Goal: Task Accomplishment & Management: Use online tool/utility

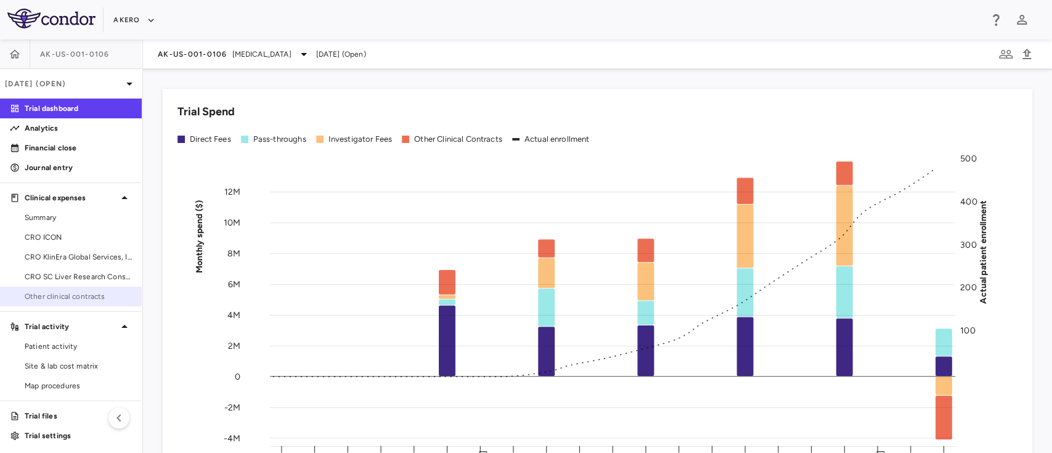
click at [43, 297] on span "Other clinical contracts" at bounding box center [78, 296] width 107 height 11
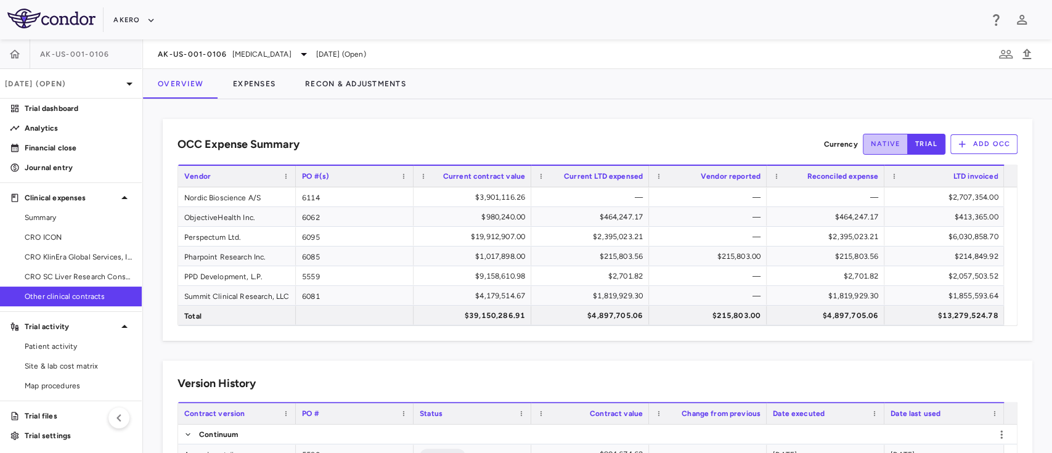
click at [866, 139] on button "native" at bounding box center [886, 144] width 46 height 21
type button "native"
click at [910, 142] on button "trial" at bounding box center [926, 144] width 38 height 21
type button "trial"
click at [247, 83] on button "Expenses" at bounding box center [254, 84] width 72 height 30
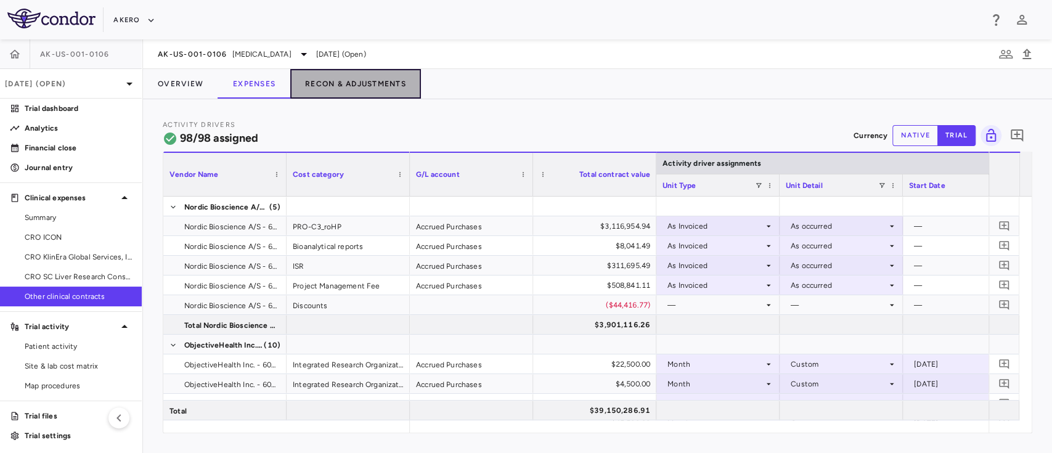
click at [330, 89] on button "Recon & Adjustments" at bounding box center [355, 84] width 131 height 30
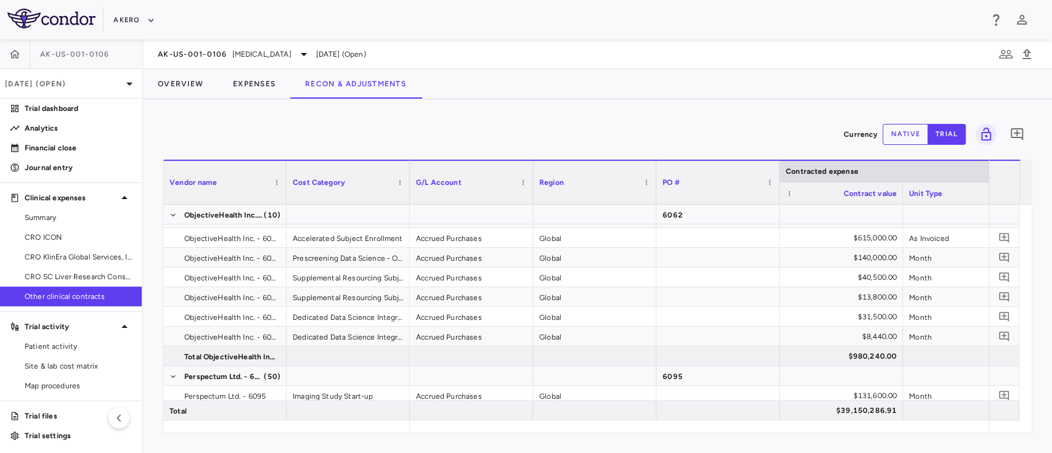
scroll to position [336, 0]
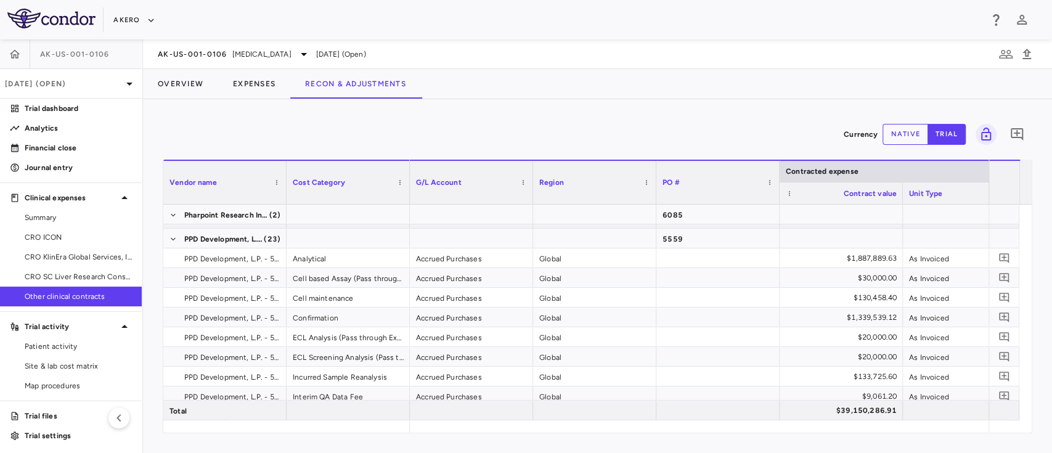
drag, startPoint x: 469, startPoint y: 433, endPoint x: 498, endPoint y: 429, distance: 29.8
click at [498, 429] on div "Vendor Name Drag here to set column labels Vendor name Cost Category Contracted…" at bounding box center [598, 297] width 870 height 274
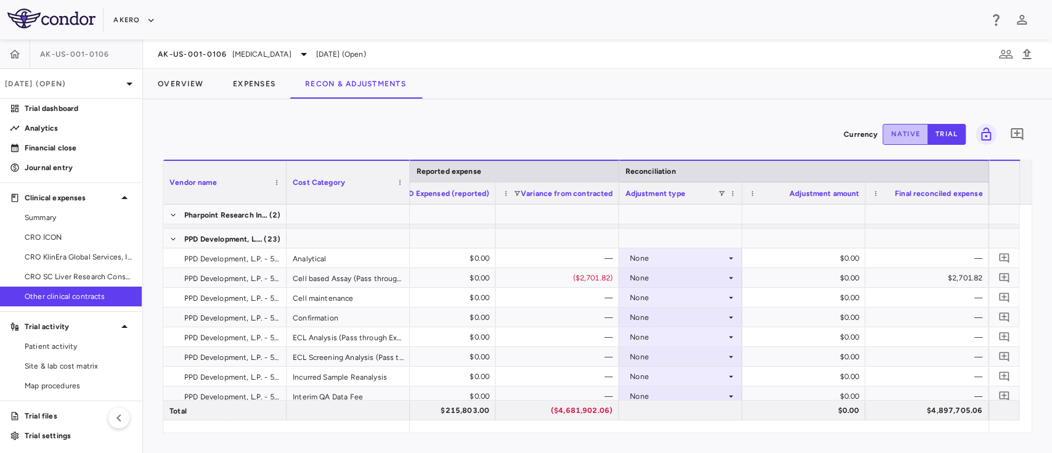
click at [909, 133] on button "native" at bounding box center [906, 134] width 46 height 21
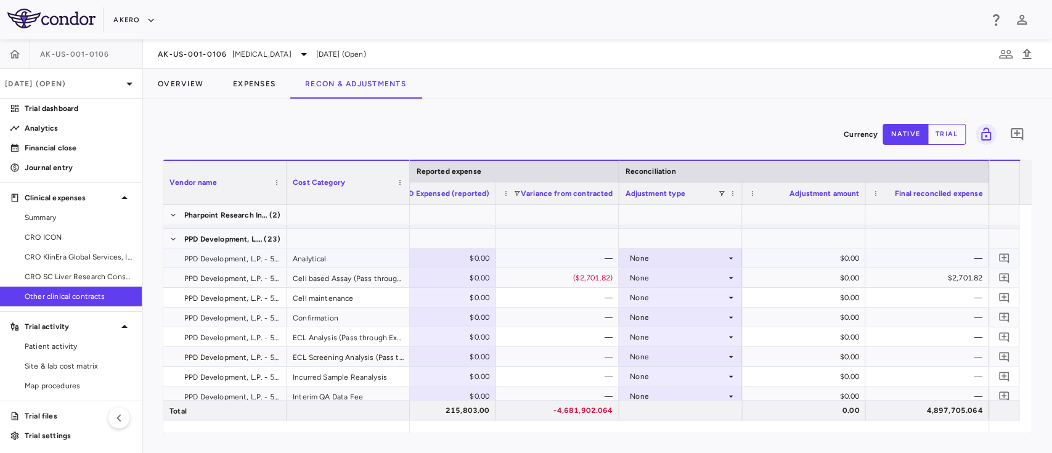
click at [682, 261] on div "None" at bounding box center [678, 258] width 96 height 20
click at [457, 265] on div at bounding box center [526, 226] width 1052 height 453
click at [453, 262] on div "$0.00" at bounding box center [436, 258] width 106 height 20
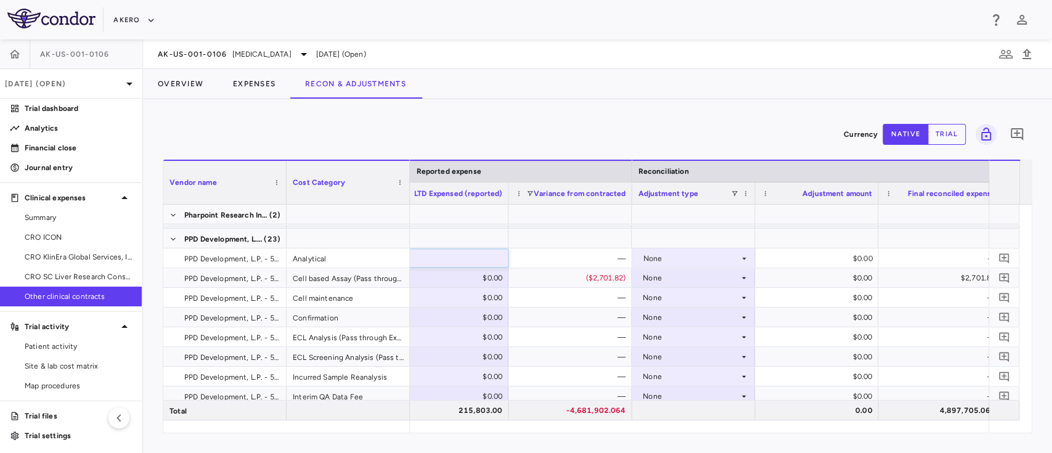
paste input "********"
type input "********"
click at [557, 229] on div at bounding box center [570, 238] width 111 height 18
click at [573, 374] on div "—" at bounding box center [573, 377] width 106 height 20
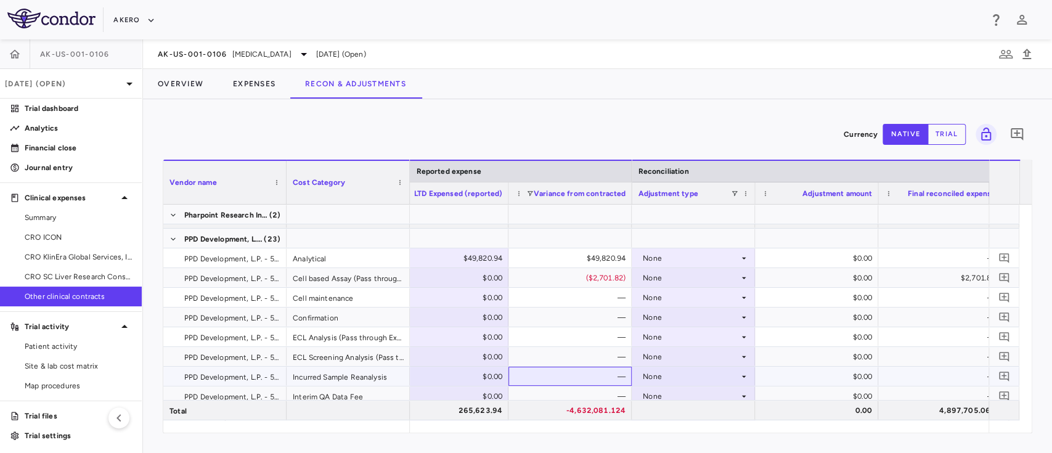
click at [573, 374] on div "—" at bounding box center [573, 377] width 106 height 20
click at [474, 376] on div "$0.00" at bounding box center [449, 377] width 106 height 20
click at [474, 376] on input "number" at bounding box center [456, 377] width 104 height 20
type input "*******"
click at [547, 232] on div at bounding box center [570, 238] width 111 height 18
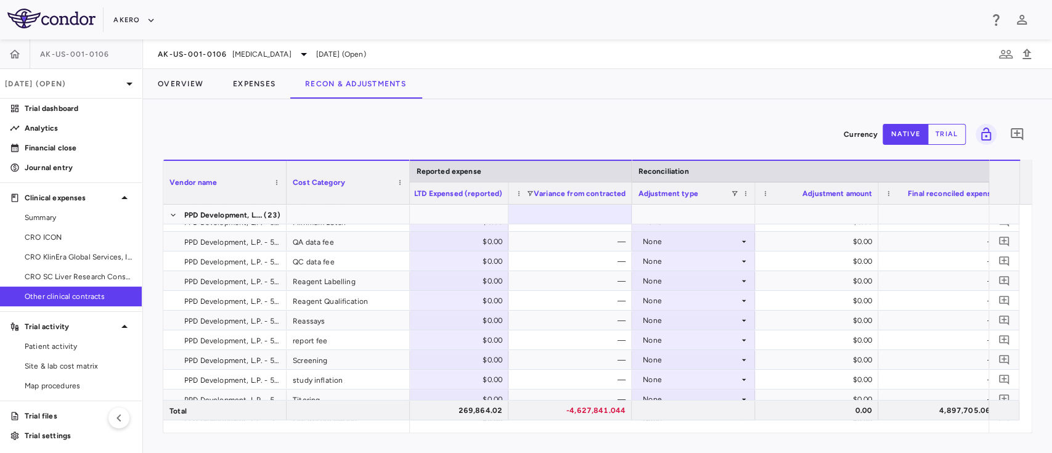
scroll to position [0, 1640]
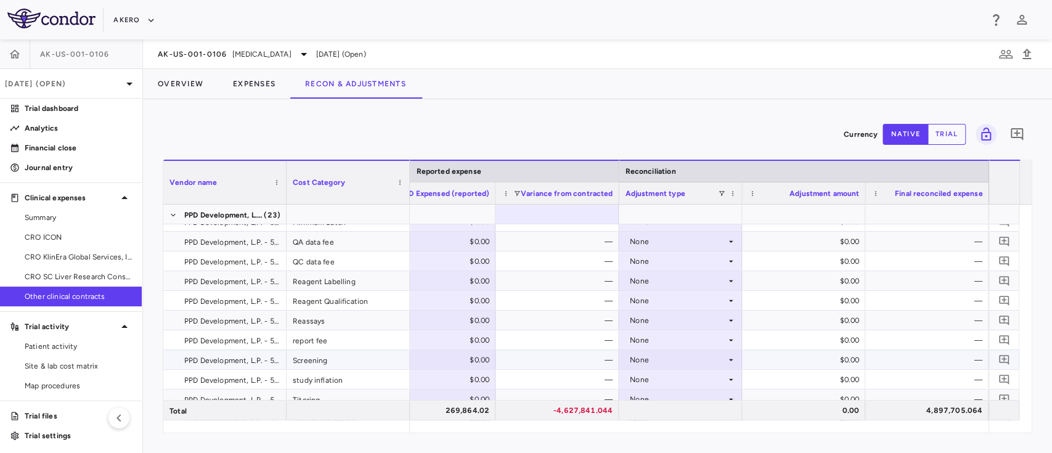
click at [451, 357] on div "$0.00" at bounding box center [436, 360] width 106 height 20
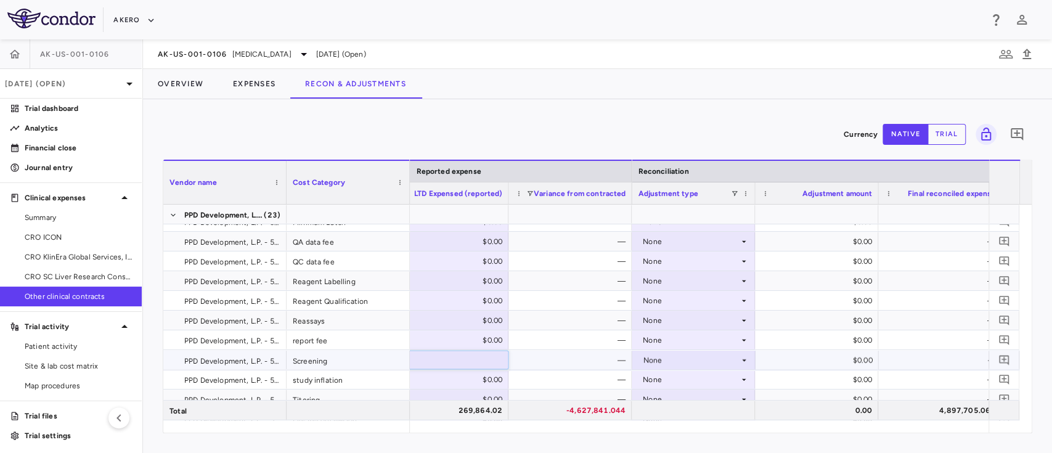
click at [451, 357] on input "number" at bounding box center [456, 361] width 104 height 20
type input "********"
click at [570, 305] on div "—" at bounding box center [573, 301] width 106 height 20
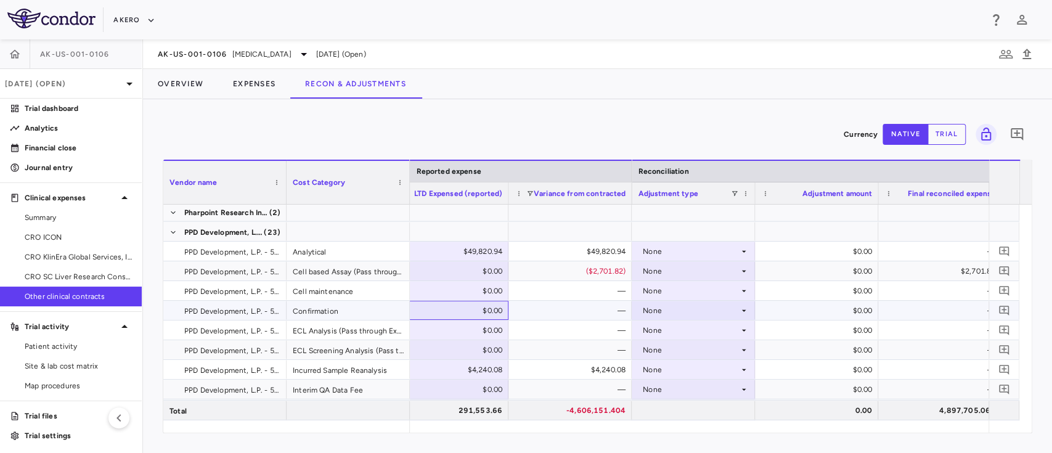
click at [474, 311] on div "$0.00" at bounding box center [449, 311] width 106 height 20
click at [474, 311] on input "number" at bounding box center [456, 311] width 104 height 20
type input "*******"
click at [582, 123] on div "Currency native trial 0" at bounding box center [598, 134] width 870 height 31
click at [603, 126] on div "Currency native trial 0" at bounding box center [598, 134] width 870 height 31
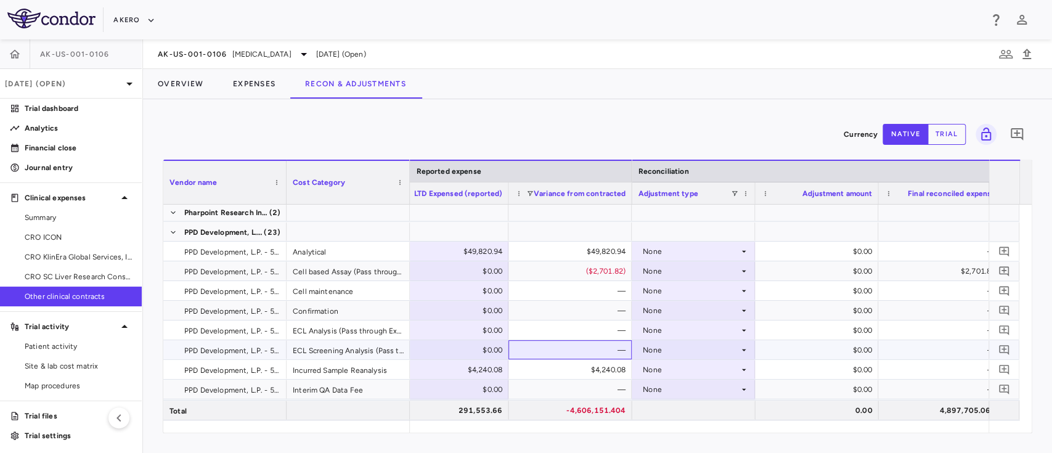
click at [543, 348] on div "—" at bounding box center [573, 350] width 106 height 20
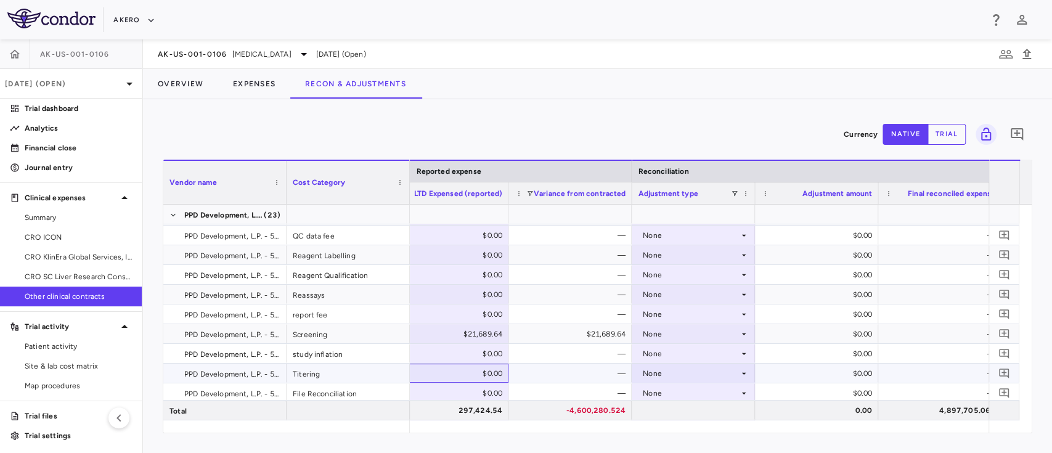
click at [470, 377] on div "$0.00" at bounding box center [449, 374] width 106 height 20
click at [470, 377] on input "number" at bounding box center [456, 374] width 104 height 20
type input "*******"
click at [538, 110] on div "Currency native trial 0 Vendor Name Drag here to set column labels Vendor name …" at bounding box center [597, 276] width 909 height 354
click at [547, 375] on div "—" at bounding box center [573, 374] width 106 height 20
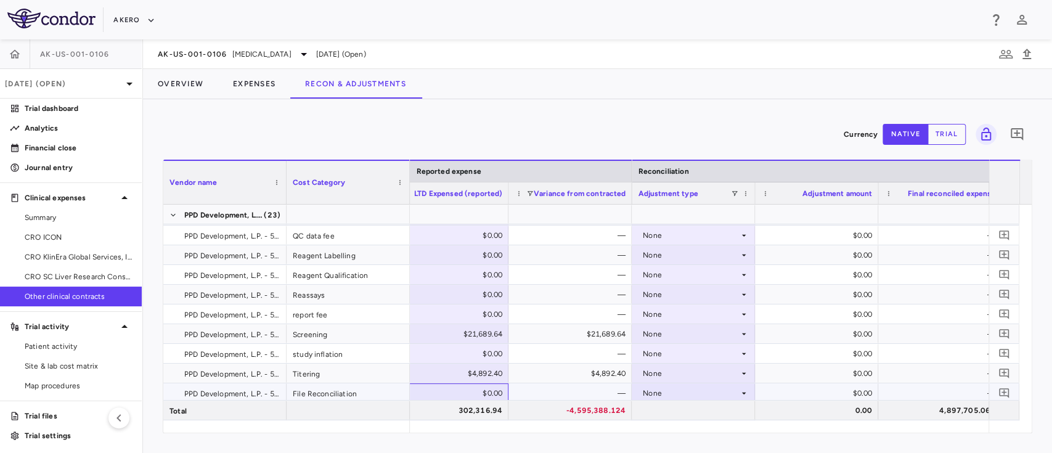
click at [476, 393] on div "$0.00" at bounding box center [449, 393] width 106 height 20
click at [476, 393] on input "number" at bounding box center [456, 394] width 104 height 20
type input "******"
click at [528, 121] on div "Currency native trial 0" at bounding box center [598, 134] width 870 height 31
click at [537, 395] on div "—" at bounding box center [573, 393] width 106 height 20
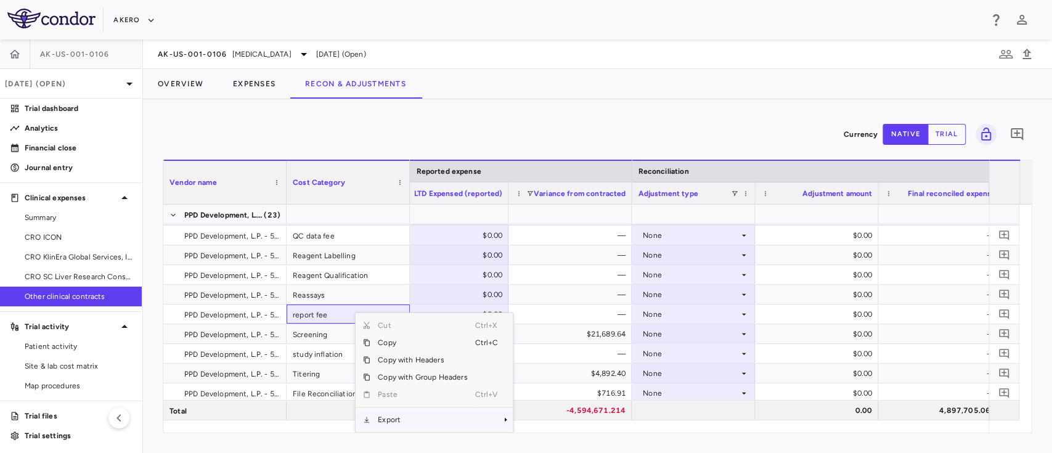
click at [415, 420] on span "Export" at bounding box center [423, 419] width 104 height 17
click at [550, 424] on span "Excel Export" at bounding box center [554, 419] width 58 height 17
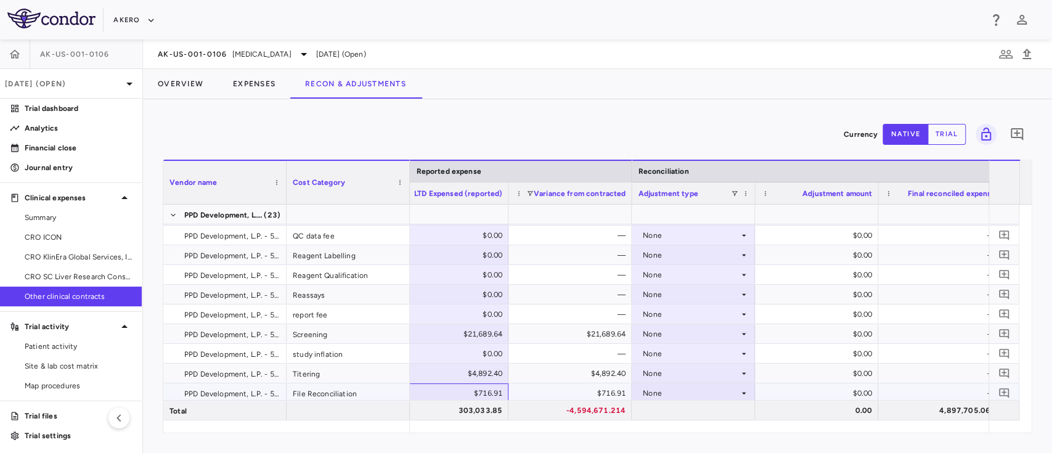
click at [478, 394] on div "$716.91" at bounding box center [449, 393] width 106 height 20
click at [478, 394] on input "******" at bounding box center [456, 394] width 104 height 20
type input "*******"
click at [562, 211] on div at bounding box center [570, 214] width 111 height 18
click at [433, 96] on div "Overview Expenses Recon & Adjustments" at bounding box center [597, 84] width 909 height 30
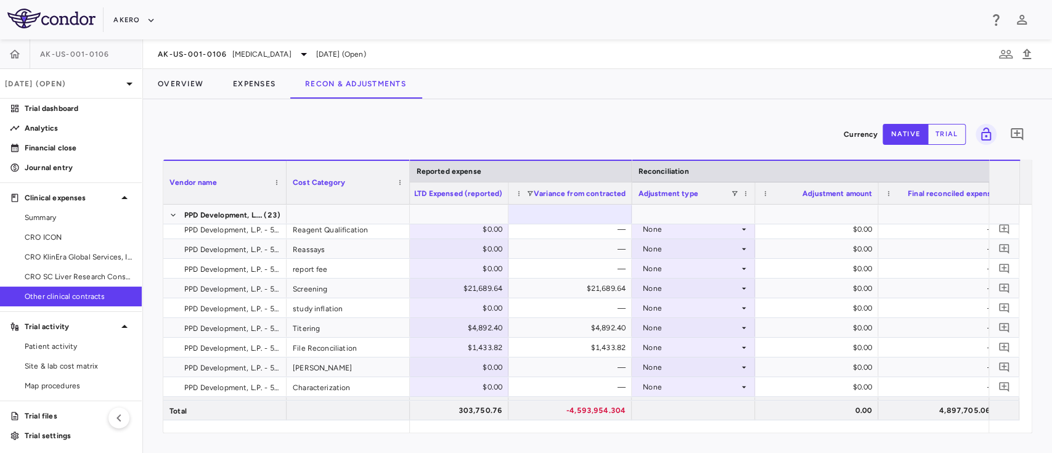
scroll to position [1780, 0]
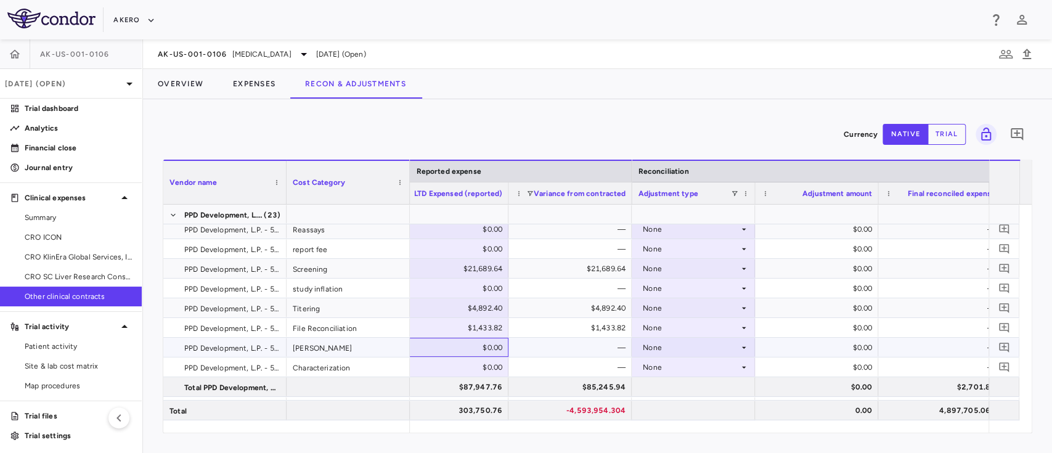
click at [468, 342] on div "$0.00" at bounding box center [449, 348] width 106 height 20
click at [468, 342] on input "number" at bounding box center [456, 348] width 104 height 20
type input "*******"
click at [535, 343] on div "—" at bounding box center [573, 348] width 106 height 20
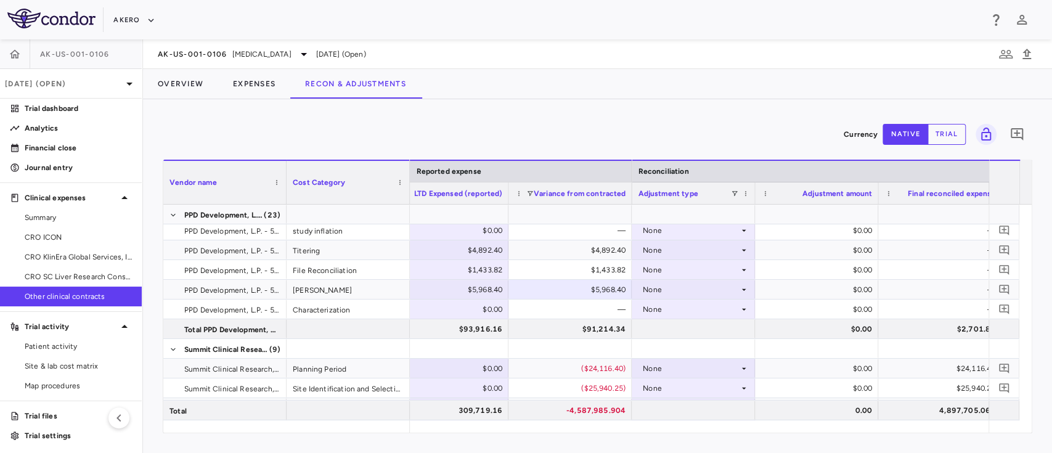
scroll to position [1846, 0]
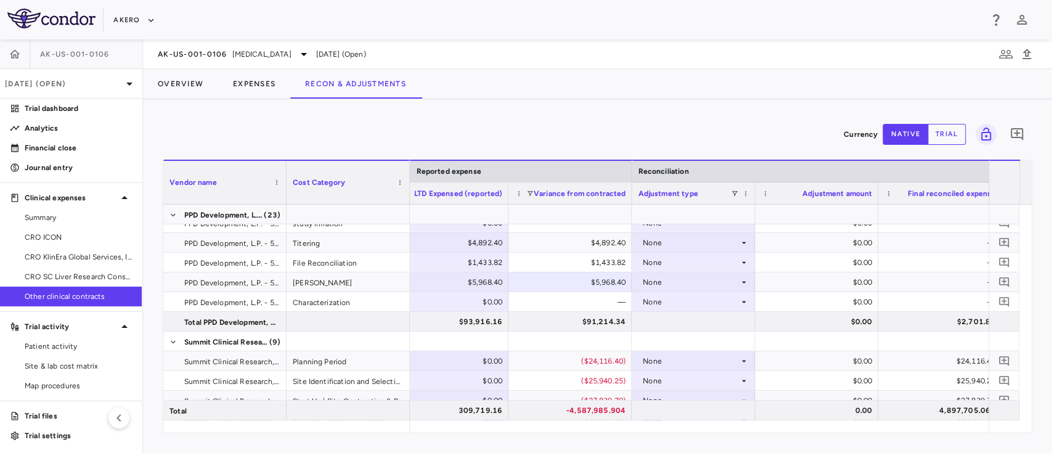
click at [1025, 201] on div at bounding box center [1010, 182] width 43 height 44
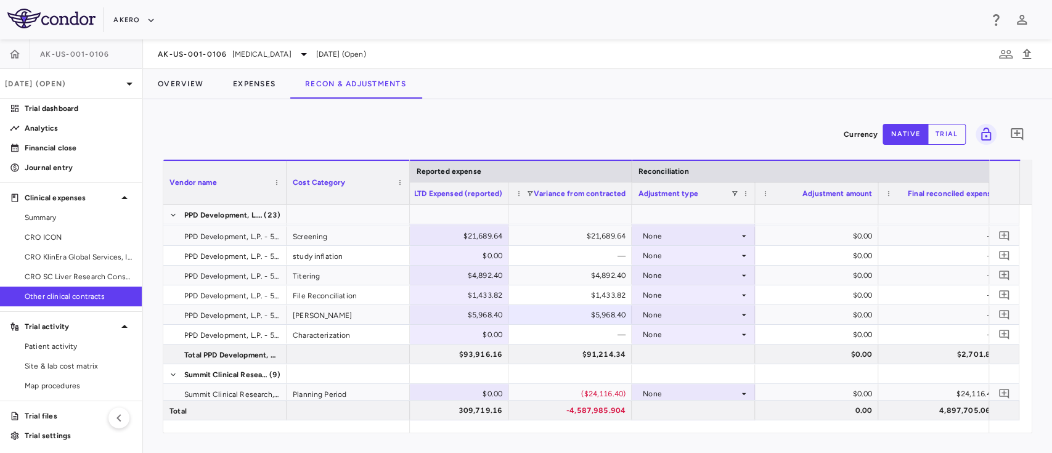
scroll to position [1780, 0]
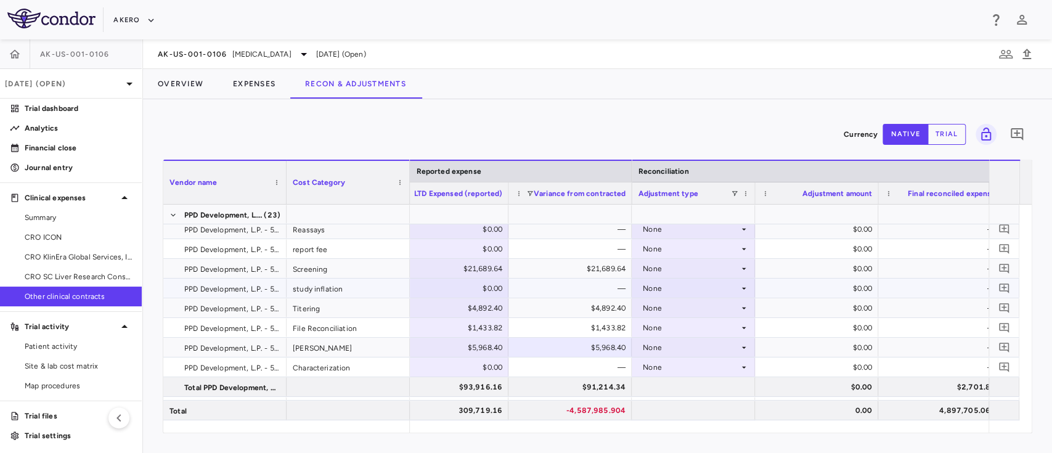
click at [476, 287] on div "$0.00" at bounding box center [449, 289] width 106 height 20
click at [476, 287] on input "number" at bounding box center [456, 289] width 104 height 20
type input "*******"
click at [553, 293] on div "—" at bounding box center [573, 289] width 106 height 20
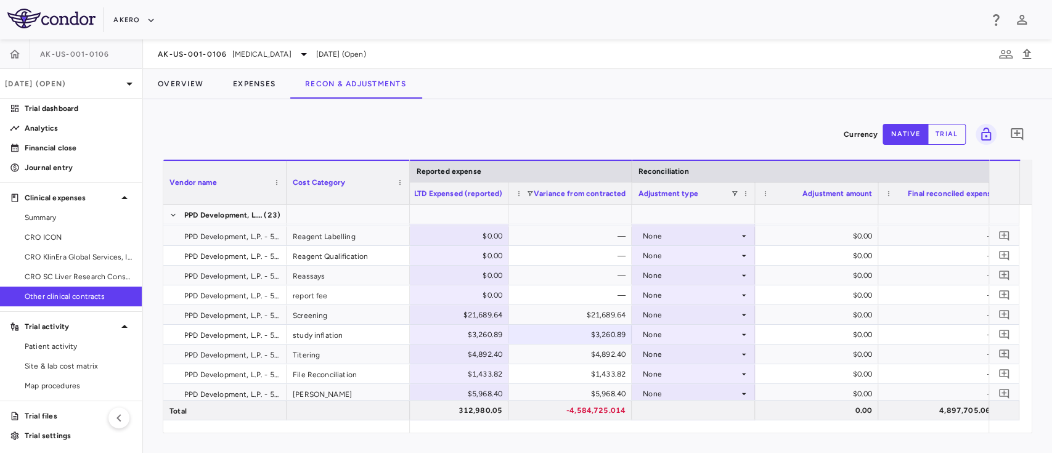
scroll to position [1735, 0]
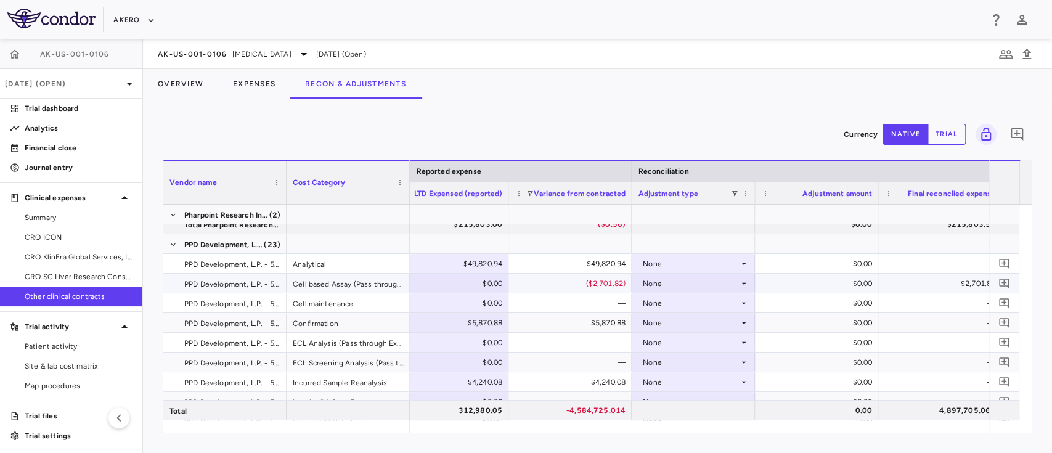
click at [478, 283] on div "$0.00" at bounding box center [449, 284] width 106 height 20
click at [478, 283] on input "number" at bounding box center [456, 284] width 104 height 20
type input "*******"
click at [560, 242] on div at bounding box center [570, 244] width 111 height 18
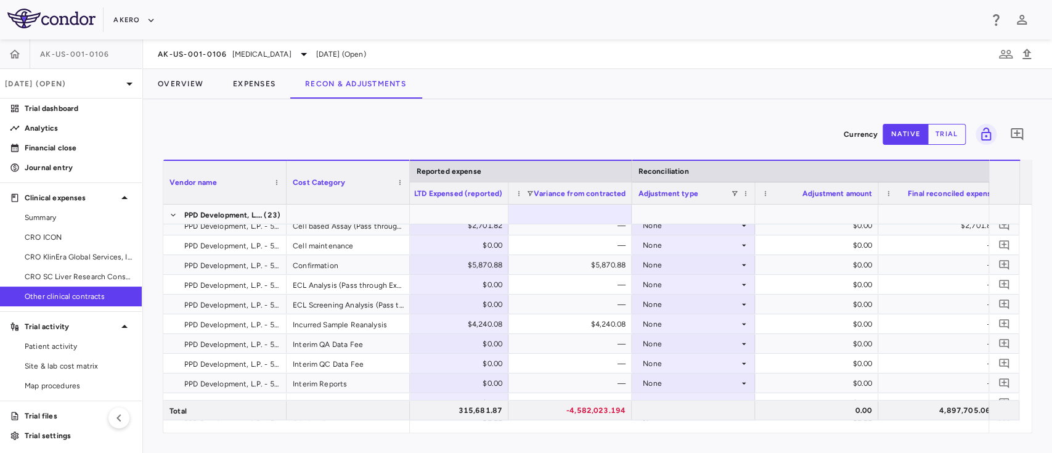
scroll to position [1521, 0]
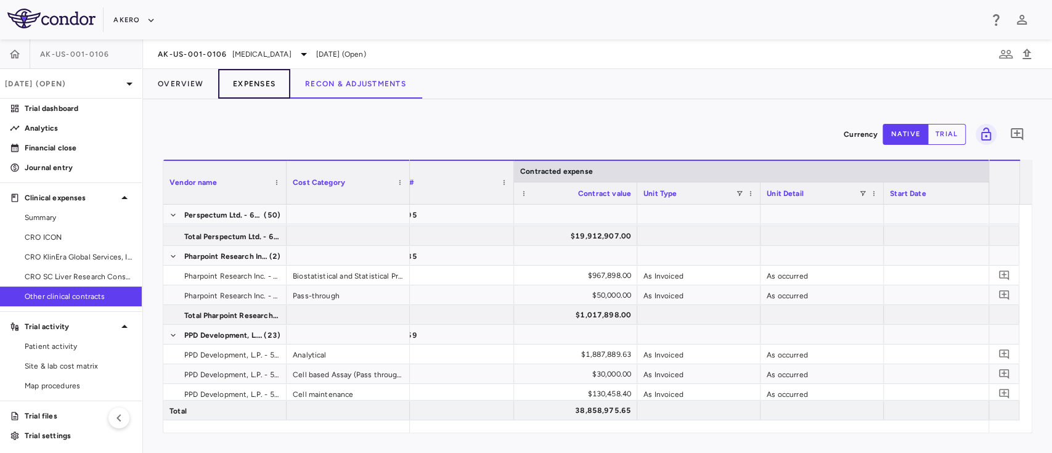
click at [248, 82] on button "Expenses" at bounding box center [254, 84] width 72 height 30
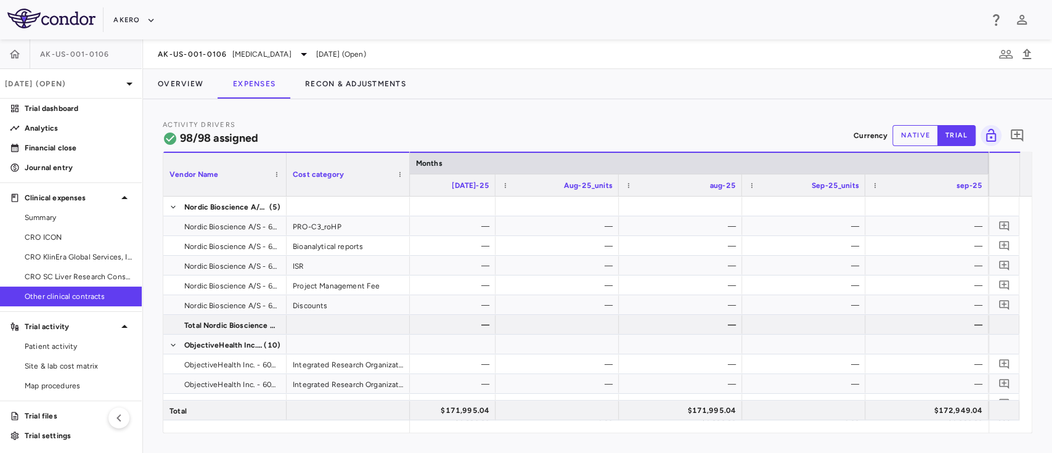
click at [919, 136] on button "native" at bounding box center [916, 135] width 46 height 21
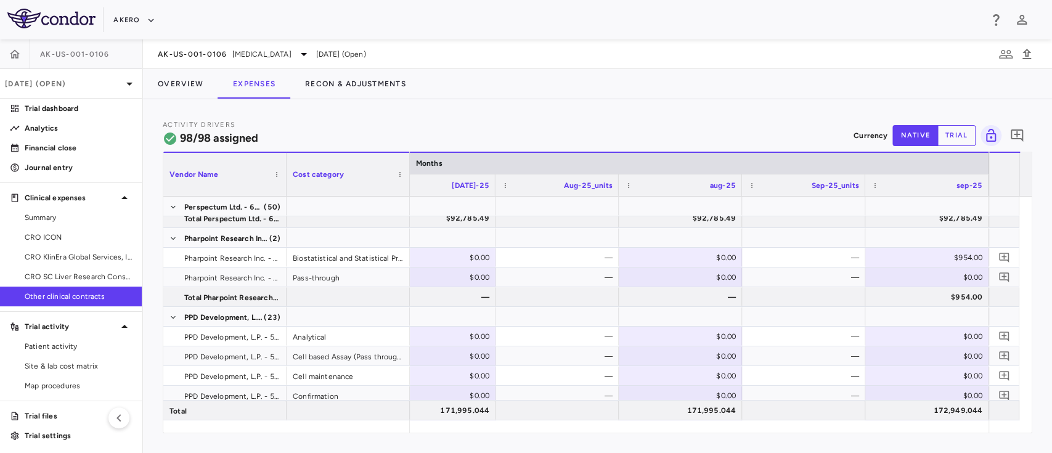
drag, startPoint x: 951, startPoint y: 433, endPoint x: 965, endPoint y: 432, distance: 13.6
click at [965, 432] on div "Vendor Name Drag here to set column labels Vendor Name Cost category Months Jul…" at bounding box center [598, 293] width 870 height 282
click at [962, 338] on div "$0.00" at bounding box center [930, 337] width 106 height 20
click at [962, 338] on input "number" at bounding box center [937, 337] width 104 height 20
type input "********"
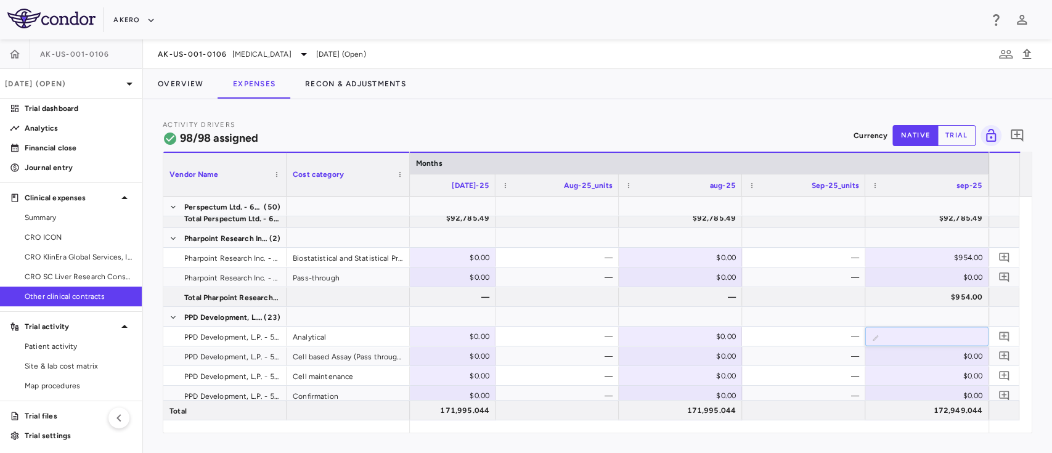
click at [699, 120] on div "Activity Drivers 98/98 assigned Currency native trial 0" at bounding box center [598, 135] width 870 height 33
click at [895, 359] on div "$0.00" at bounding box center [930, 356] width 106 height 20
click at [961, 357] on div "$0.00" at bounding box center [930, 356] width 106 height 20
click at [961, 357] on input "number" at bounding box center [937, 357] width 104 height 20
type input "*******"
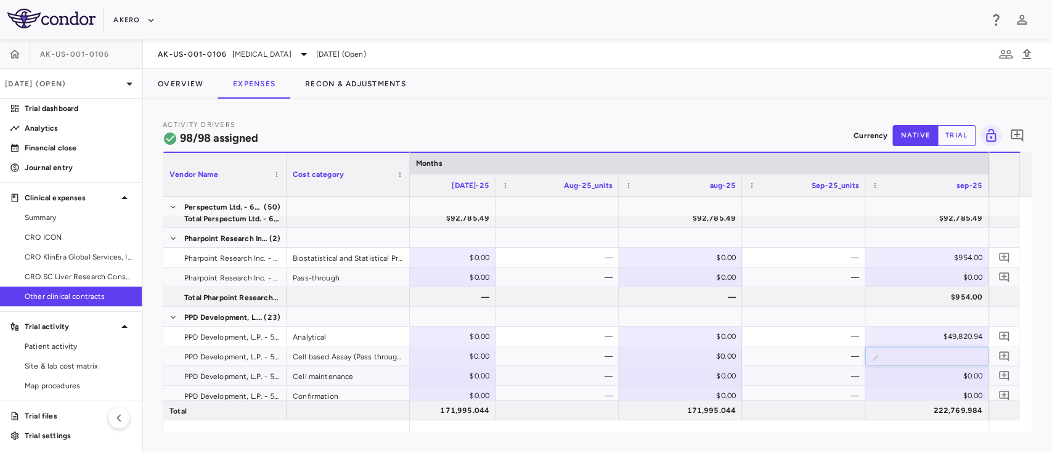
click at [790, 379] on div "—" at bounding box center [806, 376] width 106 height 20
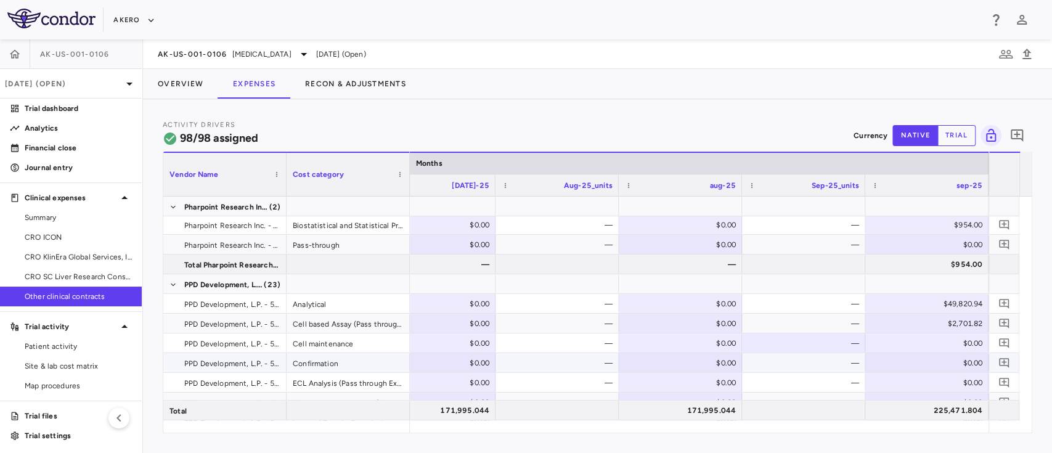
click at [957, 361] on div "$0.00" at bounding box center [930, 363] width 106 height 20
click at [957, 361] on input "number" at bounding box center [937, 364] width 104 height 20
type input "*******"
click at [810, 379] on div "—" at bounding box center [806, 383] width 106 height 20
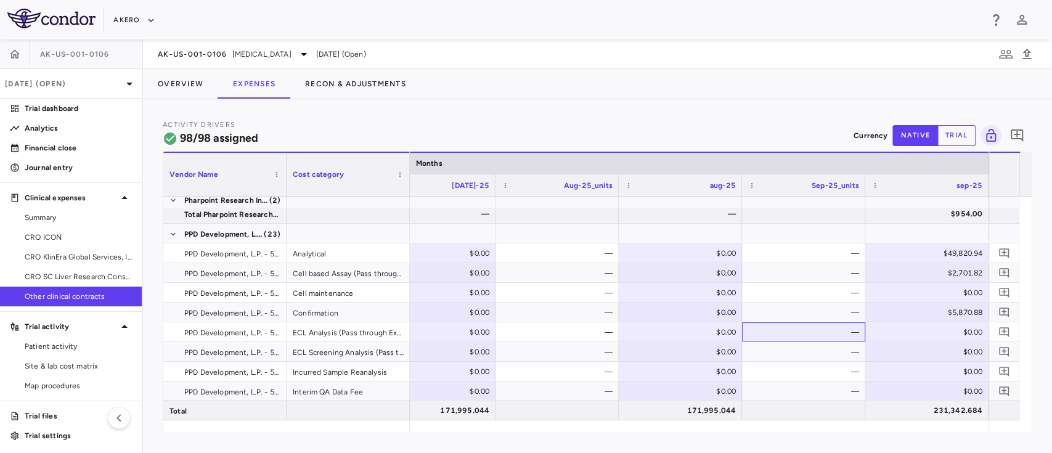
scroll to position [1468, 0]
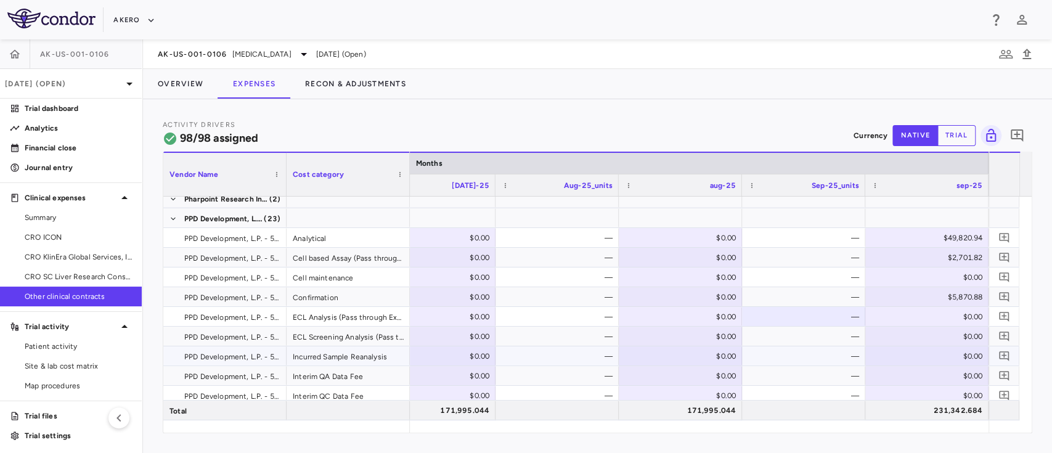
click at [957, 352] on div "$0.00" at bounding box center [930, 356] width 106 height 20
click at [957, 352] on input "number" at bounding box center [937, 357] width 104 height 20
type input "*******"
click at [809, 376] on div "—" at bounding box center [806, 376] width 106 height 20
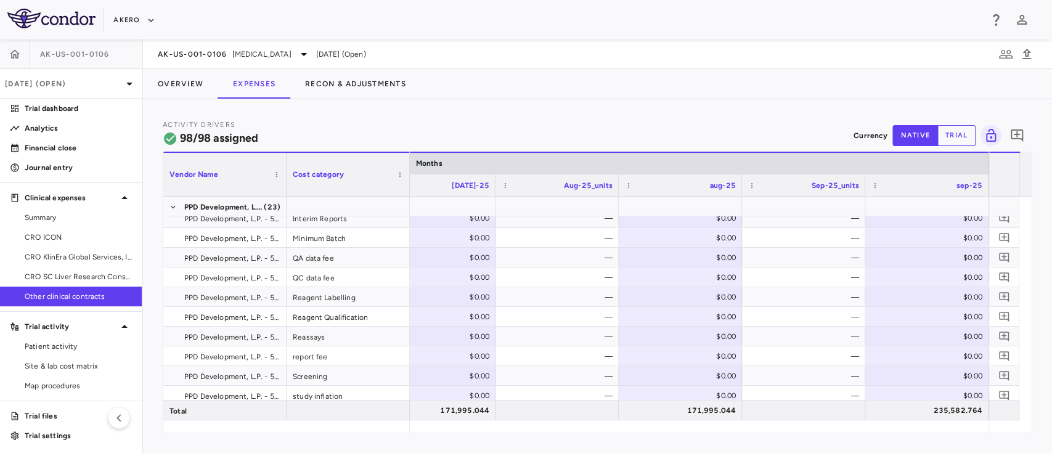
scroll to position [1698, 0]
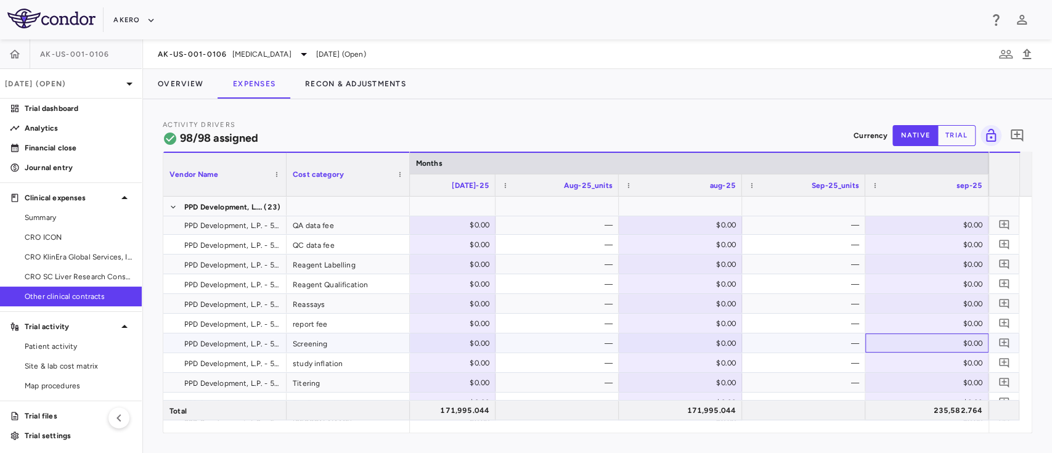
click at [944, 340] on div "$0.00" at bounding box center [930, 344] width 106 height 20
click at [944, 340] on input "number" at bounding box center [937, 344] width 104 height 20
type input "********"
click at [805, 358] on div "—" at bounding box center [806, 363] width 106 height 20
click at [969, 362] on div "$0.00" at bounding box center [930, 363] width 106 height 20
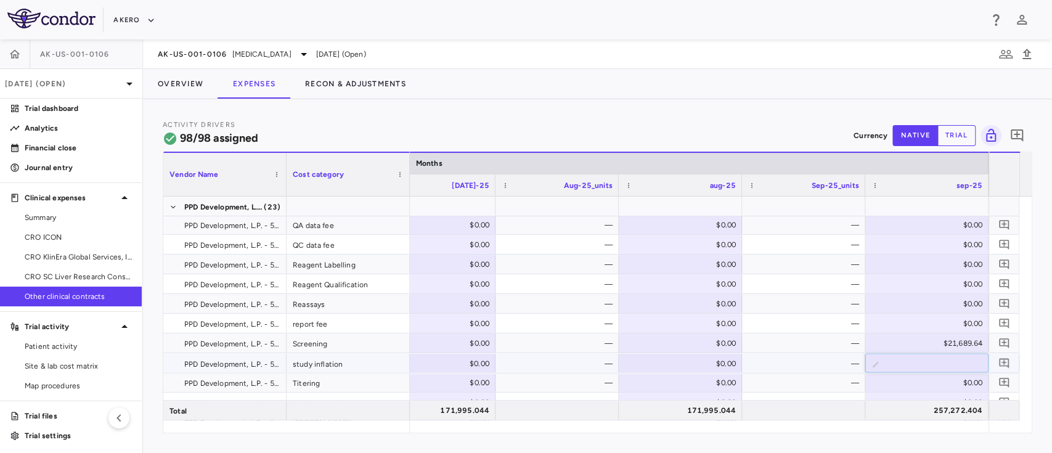
click at [969, 362] on input "*" at bounding box center [937, 364] width 104 height 20
type input "*"
type input "*******"
click at [780, 383] on div "—" at bounding box center [806, 383] width 106 height 20
click at [960, 382] on div "$0.00" at bounding box center [930, 383] width 106 height 20
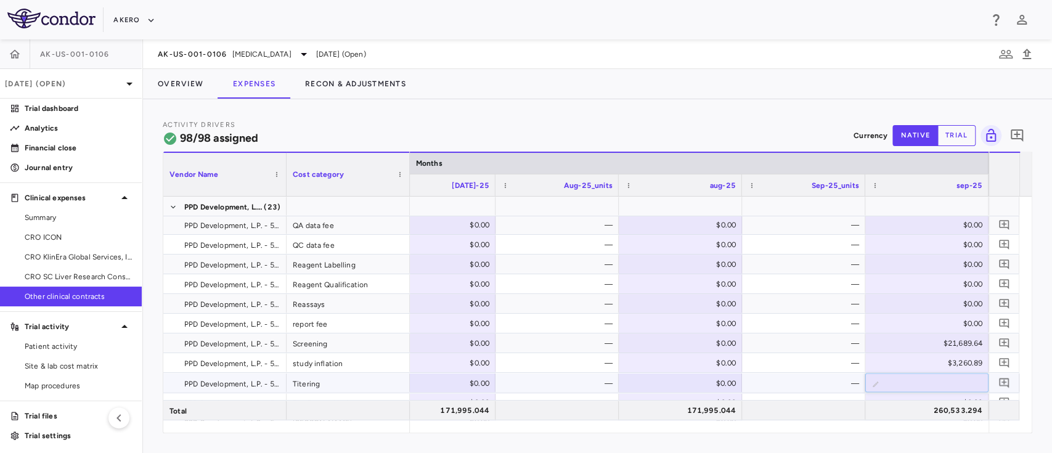
click at [960, 382] on input "number" at bounding box center [937, 384] width 104 height 20
type input "******"
click at [787, 348] on div "—" at bounding box center [806, 344] width 106 height 20
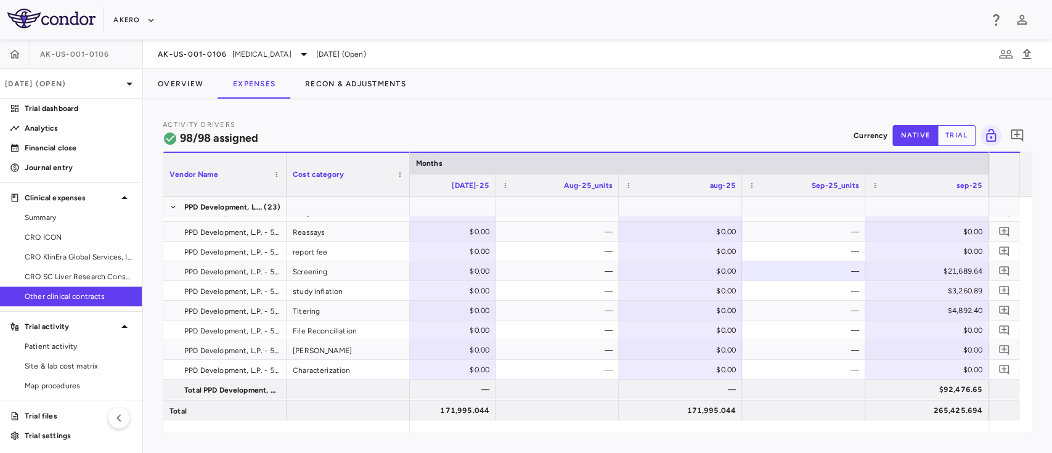
scroll to position [1796, 0]
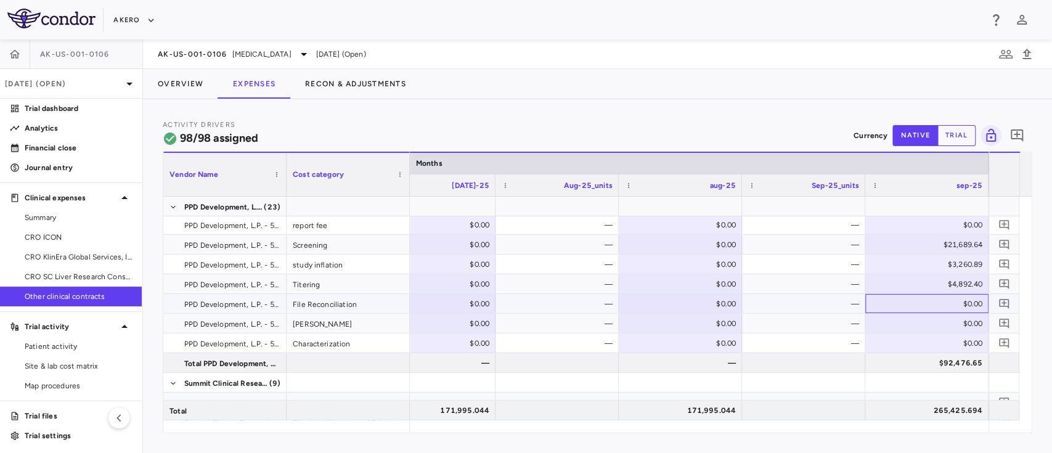
click at [957, 305] on div "$0.00" at bounding box center [930, 304] width 106 height 20
click at [957, 305] on input "number" at bounding box center [937, 305] width 104 height 20
type input "*******"
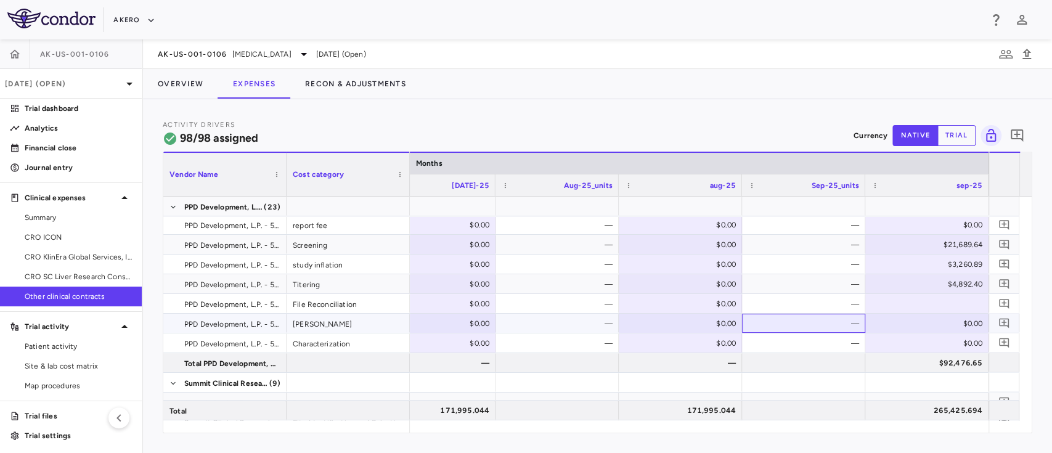
click at [800, 324] on div "—" at bounding box center [806, 324] width 106 height 20
click at [947, 321] on div "$0.00" at bounding box center [930, 324] width 106 height 20
click at [947, 321] on input "number" at bounding box center [937, 324] width 104 height 20
type input "******"
click at [856, 362] on div at bounding box center [803, 363] width 111 height 18
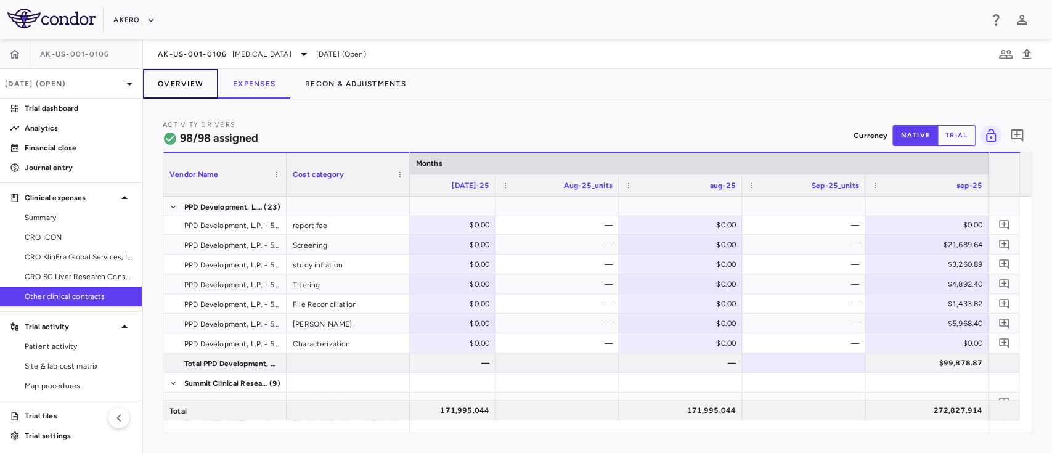
click at [178, 87] on button "Overview" at bounding box center [180, 84] width 75 height 30
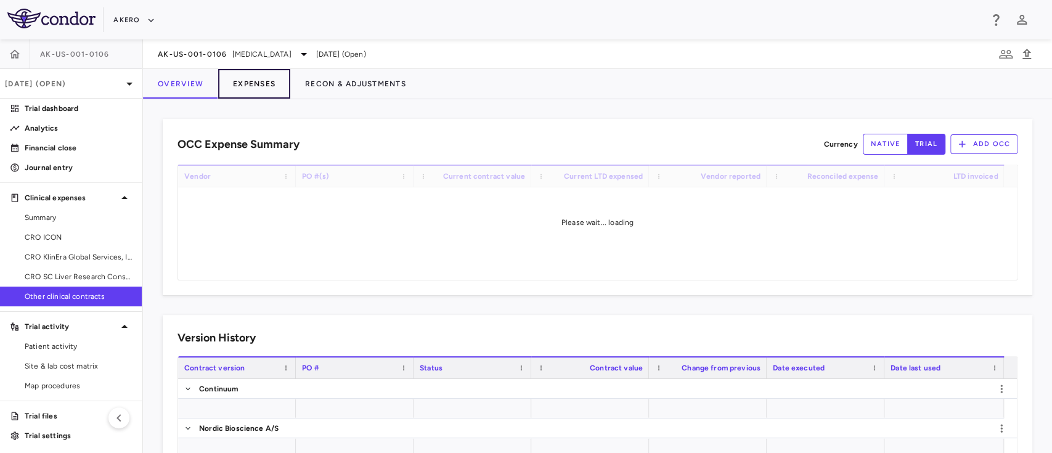
click at [239, 86] on button "Expenses" at bounding box center [254, 84] width 72 height 30
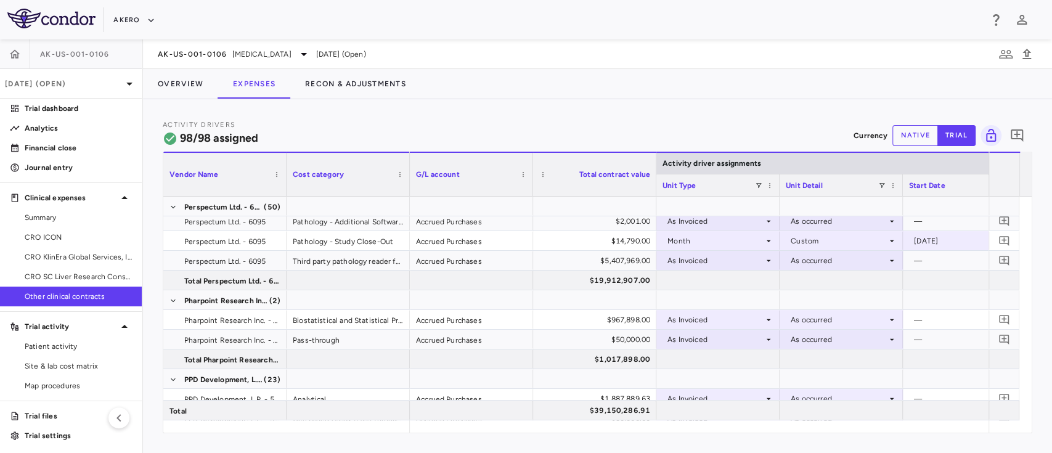
scroll to position [1319, 0]
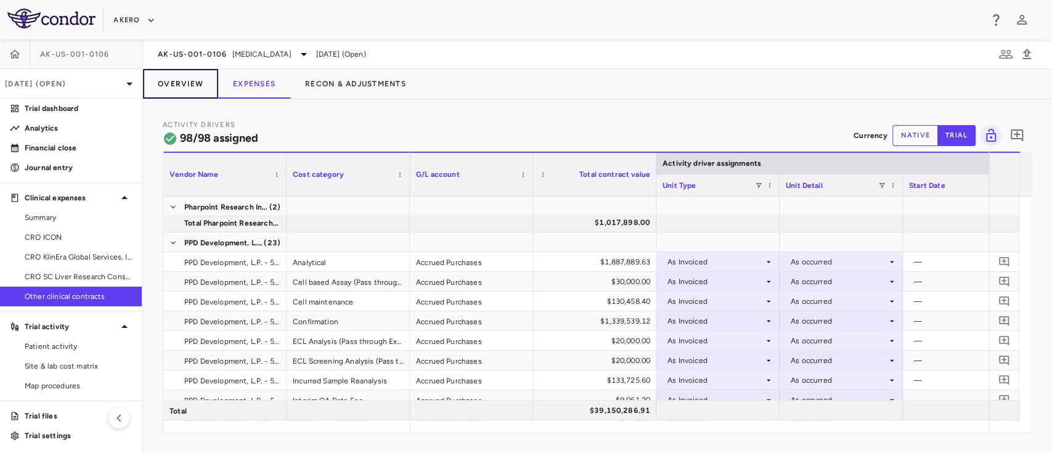
click at [187, 86] on button "Overview" at bounding box center [180, 84] width 75 height 30
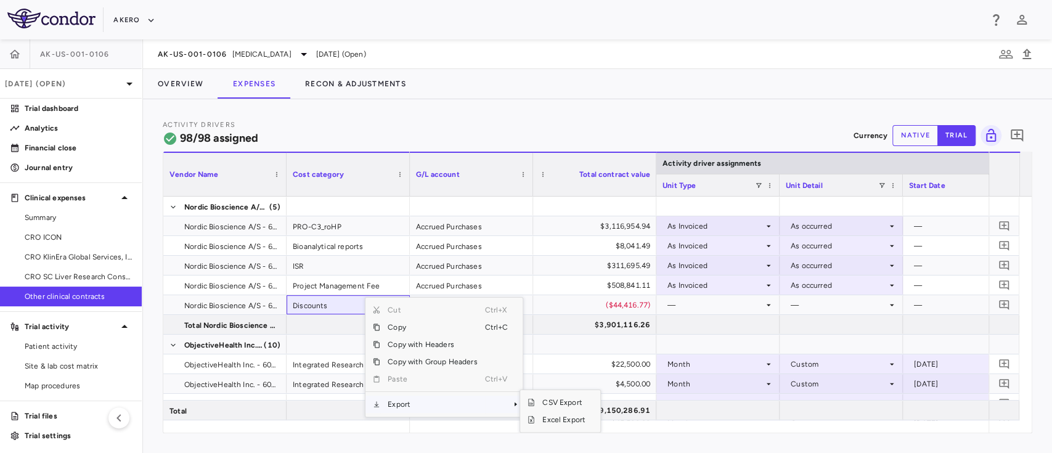
click at [419, 406] on span "Export" at bounding box center [432, 404] width 104 height 17
click at [566, 418] on span "Excel Export" at bounding box center [564, 419] width 58 height 17
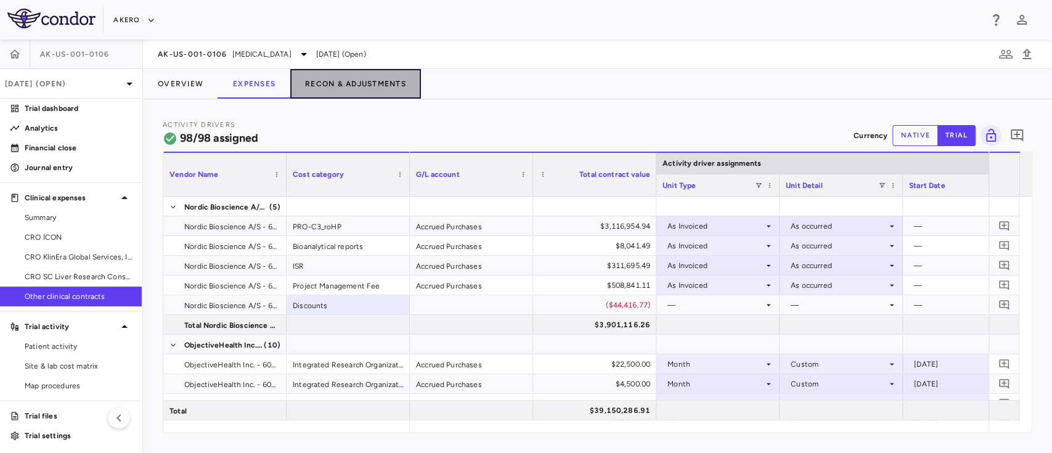
click at [326, 81] on button "Recon & Adjustments" at bounding box center [355, 84] width 131 height 30
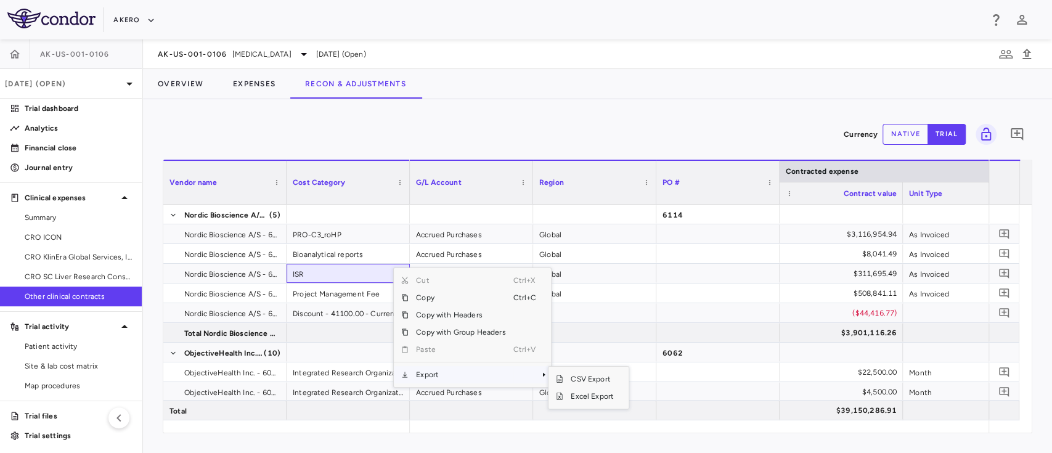
click at [478, 377] on span "Export" at bounding box center [461, 374] width 104 height 17
click at [594, 391] on span "Excel Export" at bounding box center [592, 396] width 58 height 17
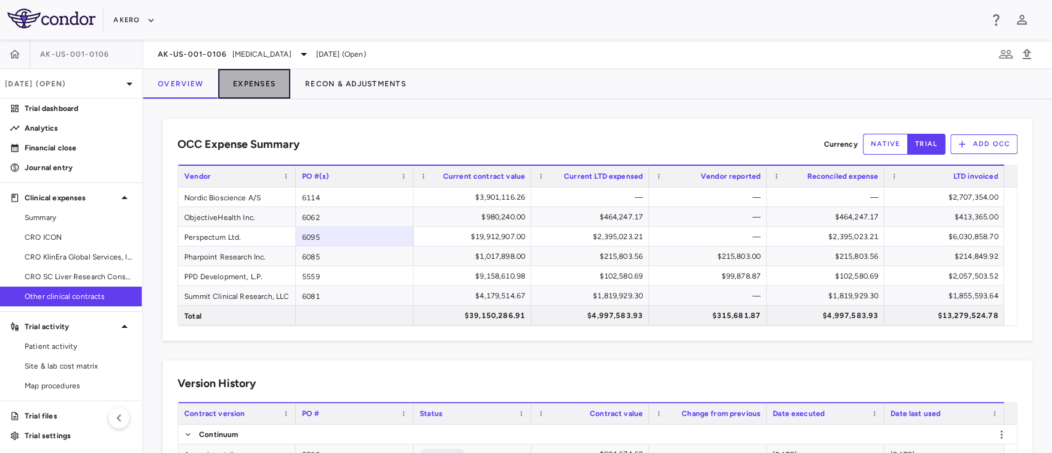
click at [250, 90] on button "Expenses" at bounding box center [254, 84] width 72 height 30
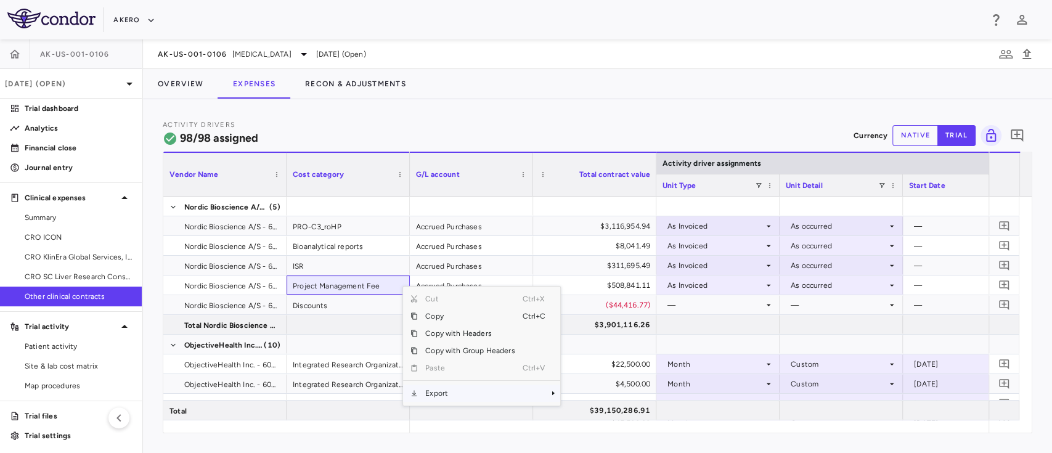
click at [474, 390] on span "Export" at bounding box center [470, 393] width 104 height 17
click at [604, 411] on span "Excel Export" at bounding box center [602, 414] width 58 height 17
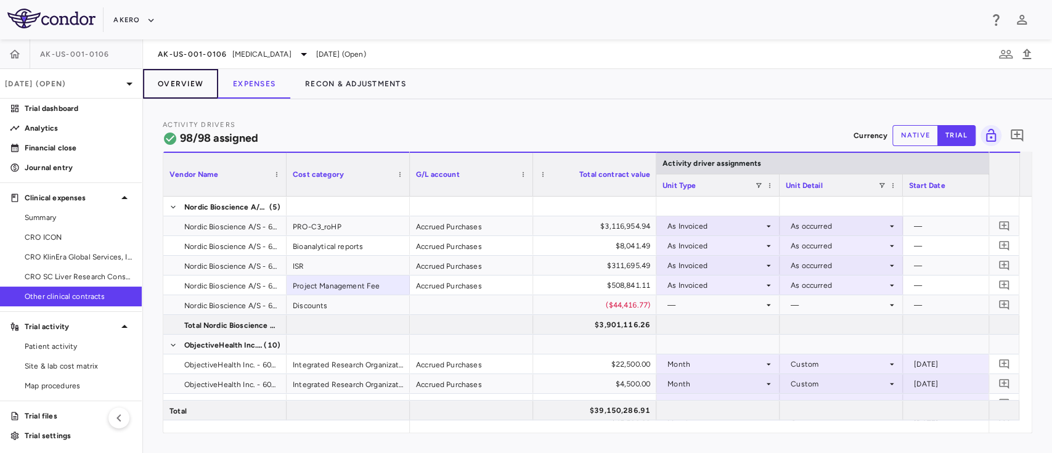
click at [174, 88] on button "Overview" at bounding box center [180, 84] width 75 height 30
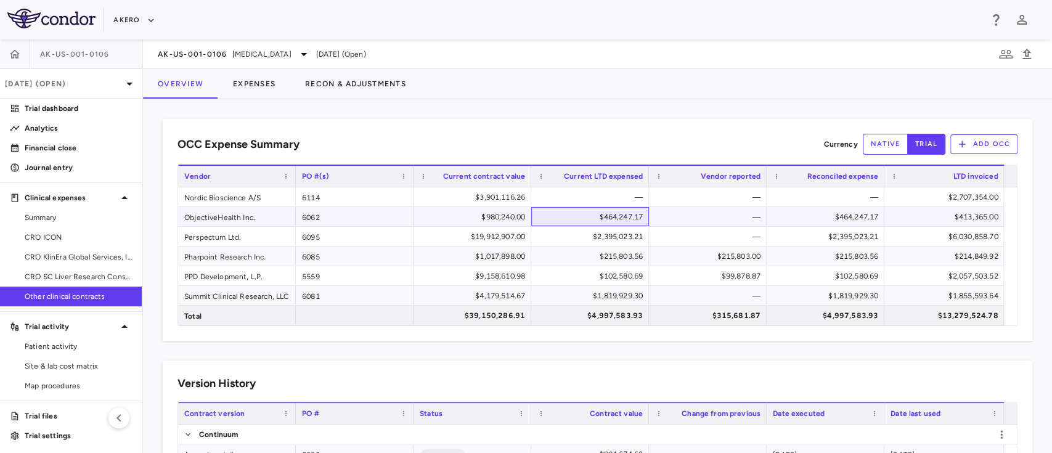
click at [614, 220] on div "$464,247.17" at bounding box center [593, 217] width 100 height 20
click at [360, 91] on button "Recon & Adjustments" at bounding box center [355, 84] width 131 height 30
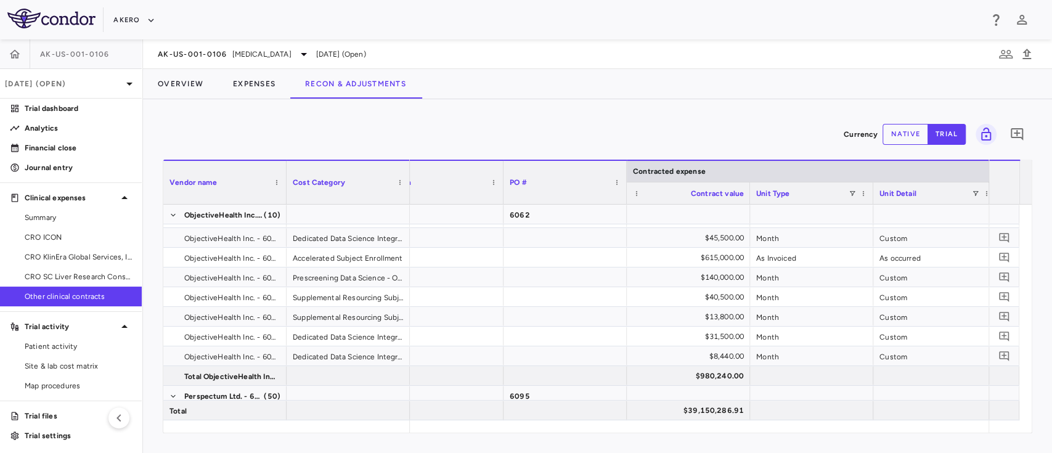
scroll to position [207, 0]
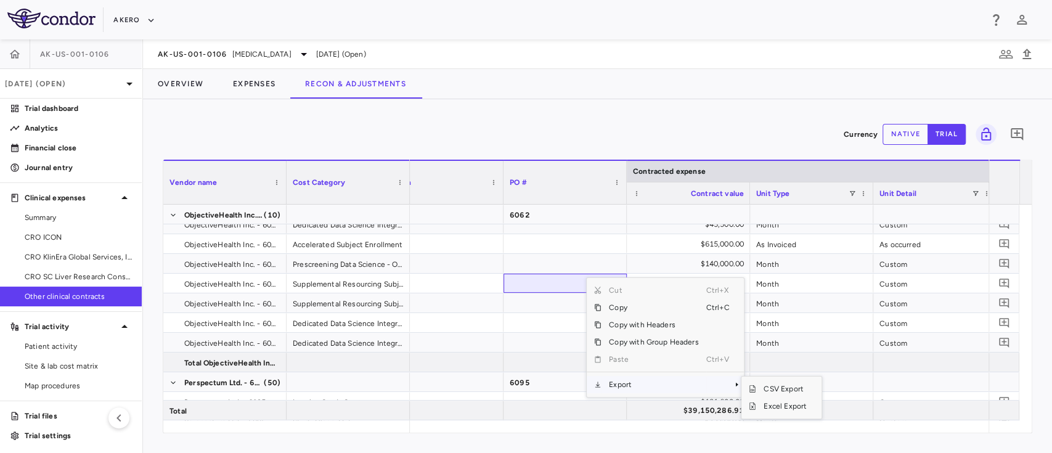
click at [645, 382] on span "Export" at bounding box center [654, 384] width 104 height 17
click at [756, 404] on span "SubMenu" at bounding box center [752, 406] width 7 height 7
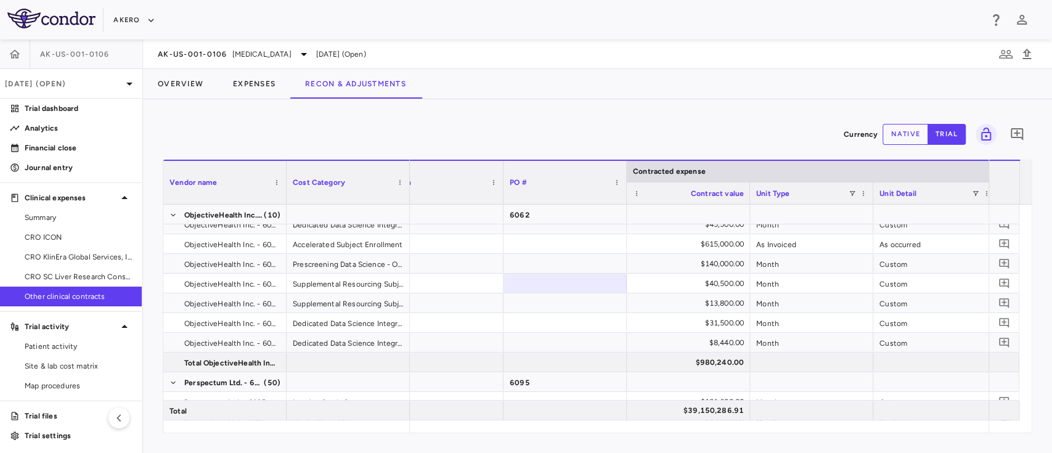
scroll to position [0, 808]
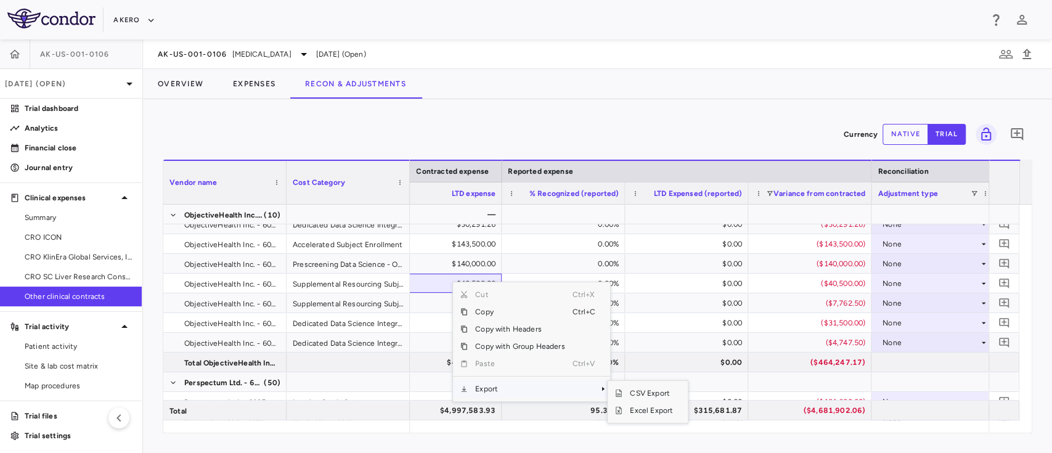
click at [486, 390] on span "Export" at bounding box center [520, 388] width 104 height 17
click at [633, 409] on div "$315,681.87" at bounding box center [686, 410] width 111 height 18
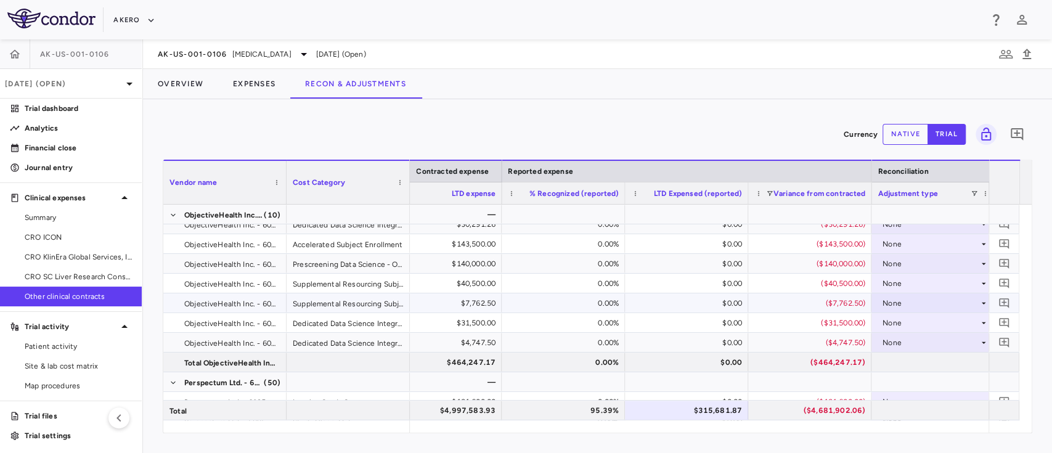
click at [462, 308] on div "$7,762.50" at bounding box center [443, 303] width 106 height 20
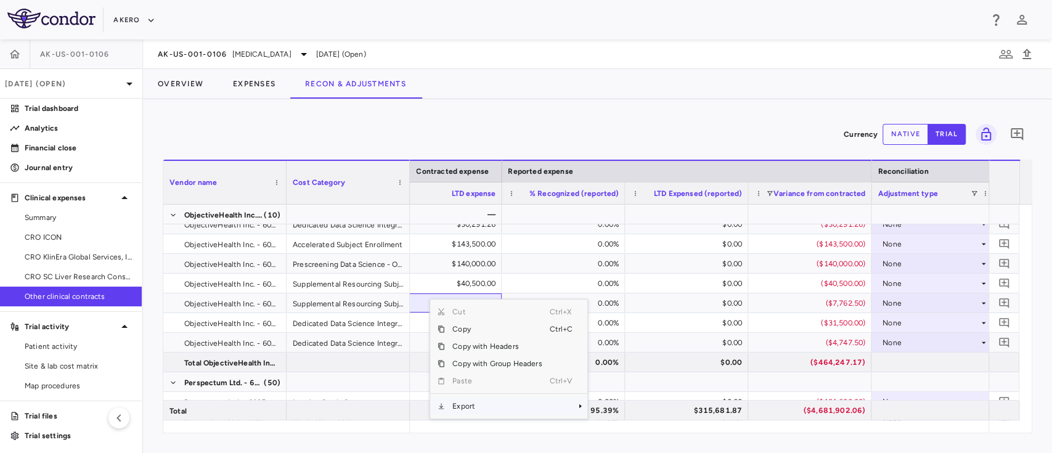
click at [478, 401] on span "Export" at bounding box center [497, 406] width 104 height 17
click at [610, 416] on span "Excel Export" at bounding box center [629, 419] width 58 height 17
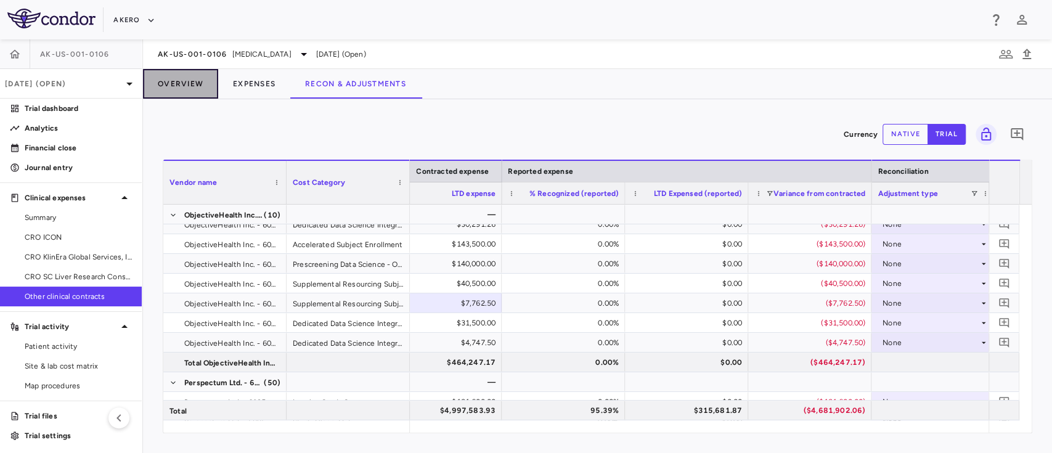
click at [187, 89] on button "Overview" at bounding box center [180, 84] width 75 height 30
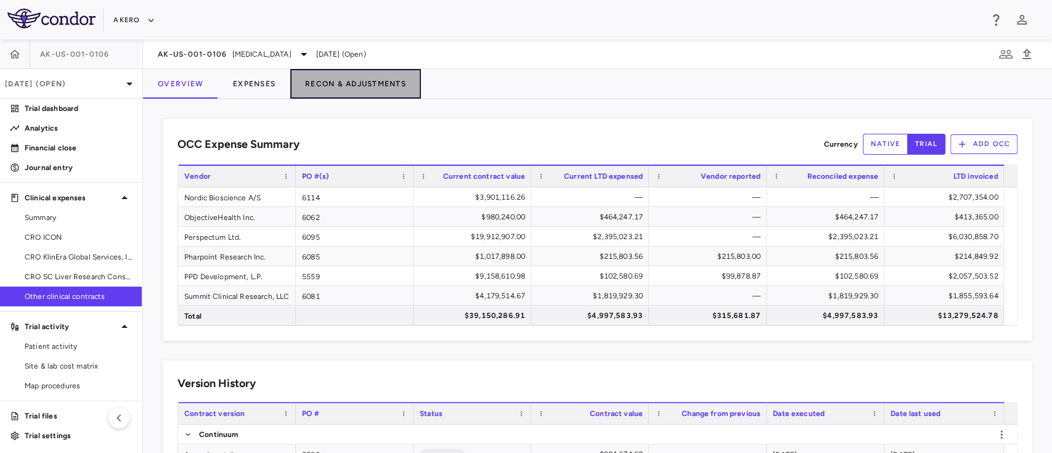
click at [340, 88] on button "Recon & Adjustments" at bounding box center [355, 84] width 131 height 30
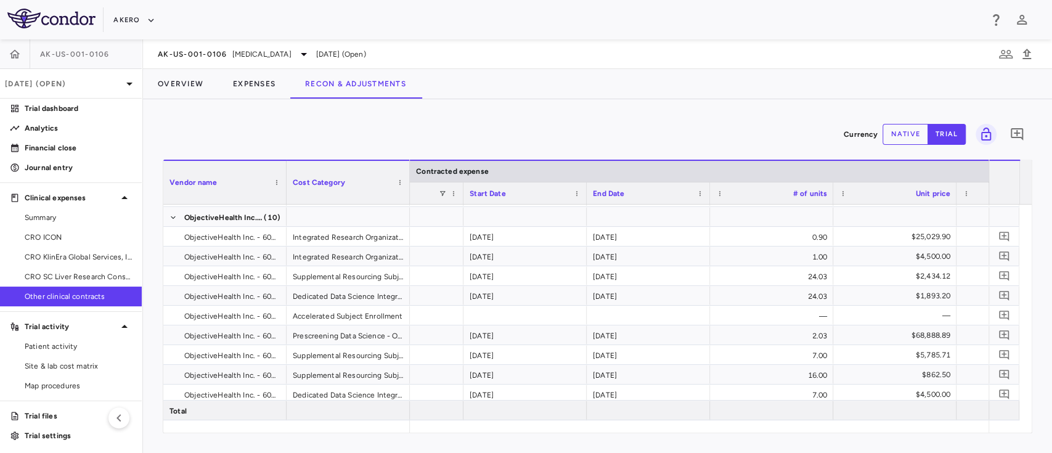
scroll to position [0, 1060]
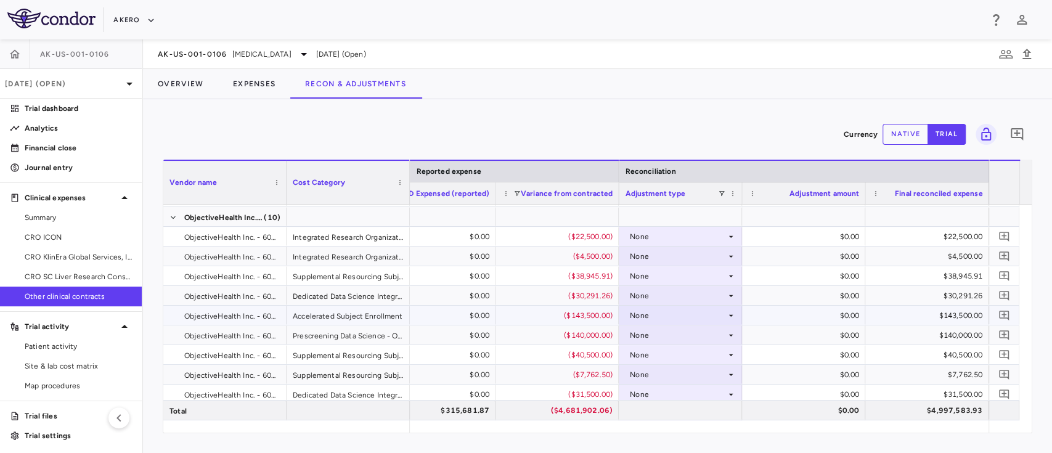
click at [666, 316] on div "None" at bounding box center [678, 316] width 96 height 20
click at [692, 314] on div at bounding box center [526, 226] width 1052 height 453
click at [671, 309] on div "None" at bounding box center [678, 316] width 96 height 20
click at [671, 309] on div at bounding box center [526, 226] width 1052 height 453
click at [658, 313] on div "None" at bounding box center [678, 316] width 96 height 20
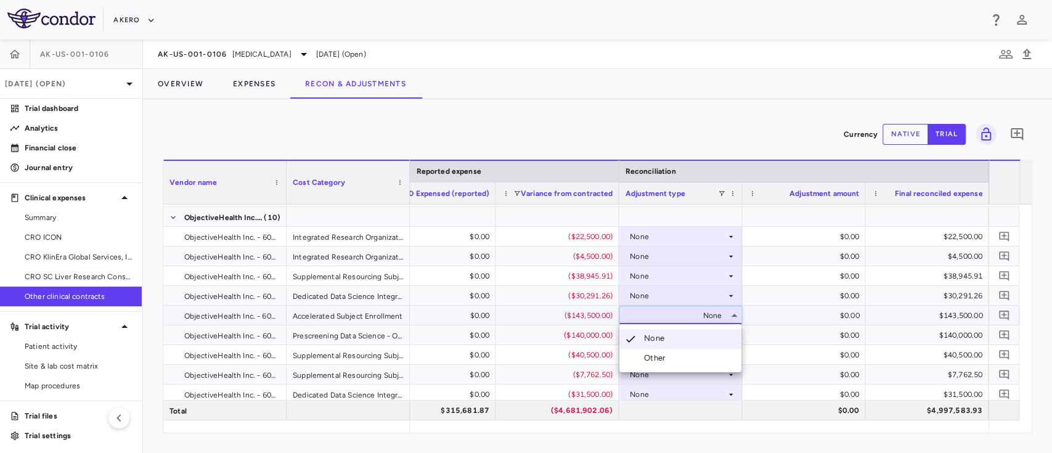
click at [658, 313] on div at bounding box center [526, 226] width 1052 height 453
click at [658, 313] on div "None" at bounding box center [678, 316] width 96 height 20
click at [658, 358] on div "Other" at bounding box center [657, 358] width 26 height 11
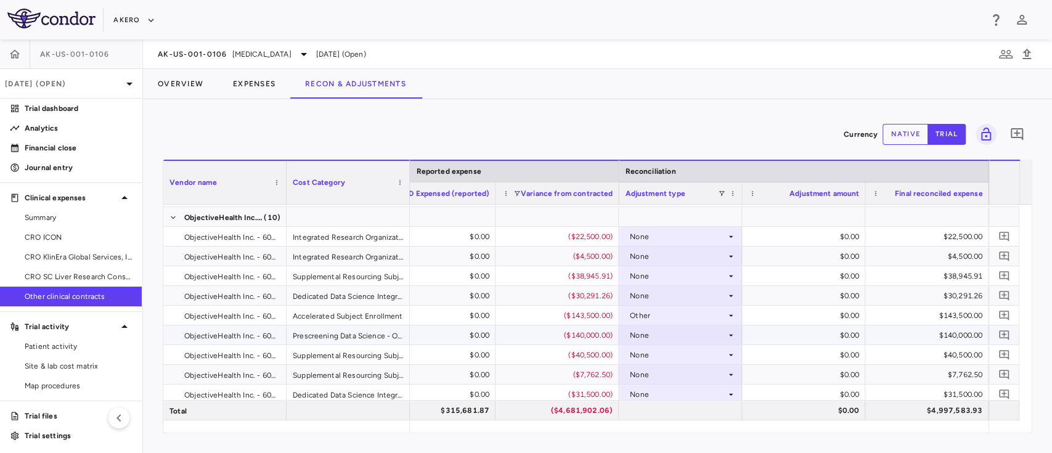
click at [697, 330] on div "None" at bounding box center [678, 336] width 96 height 20
click at [674, 327] on div "None" at bounding box center [678, 336] width 96 height 20
click at [654, 375] on div "Other" at bounding box center [657, 377] width 26 height 11
click at [803, 316] on div "$0.00" at bounding box center [806, 316] width 106 height 20
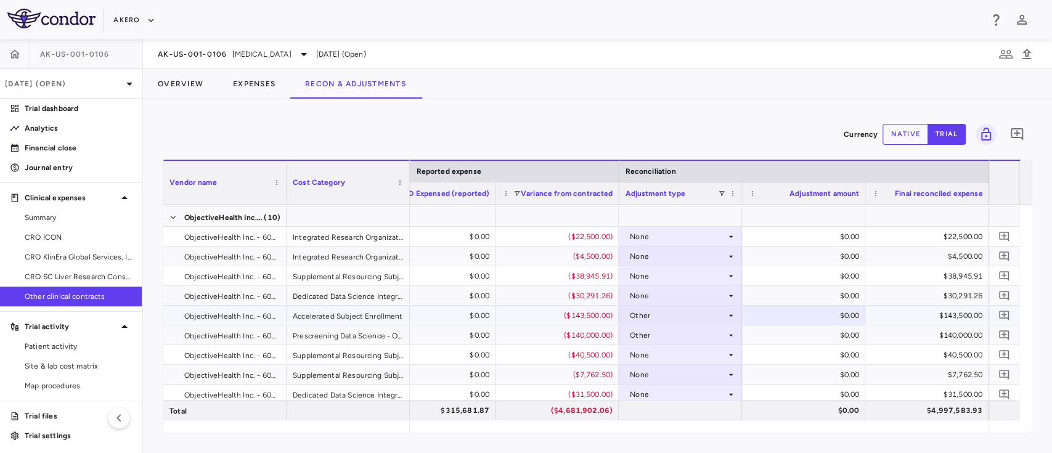
click at [803, 316] on div "$0.00" at bounding box center [806, 316] width 106 height 20
click at [898, 141] on button "native" at bounding box center [906, 134] width 46 height 21
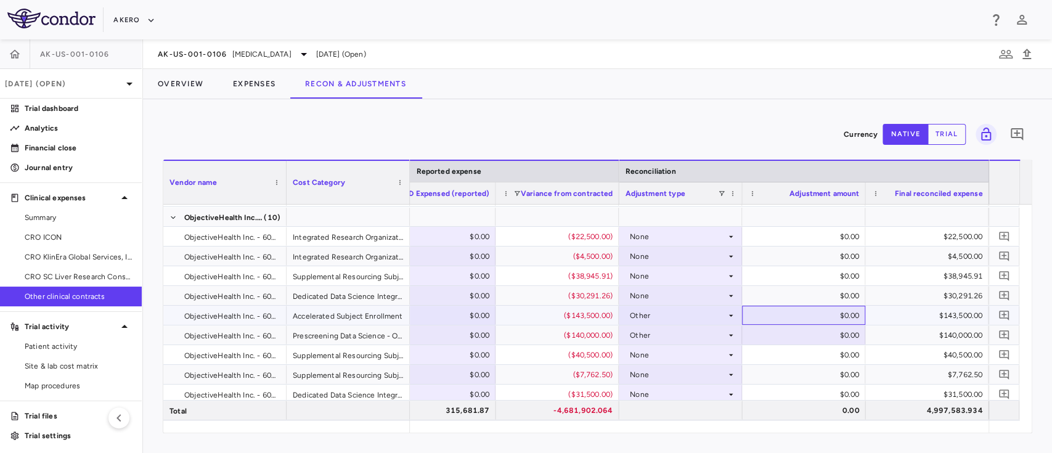
click at [824, 308] on div "$0.00" at bounding box center [806, 316] width 106 height 20
click at [824, 308] on input "*" at bounding box center [813, 316] width 104 height 20
paste input "*****"
type input "******"
click at [788, 332] on div "$0.00" at bounding box center [806, 336] width 106 height 20
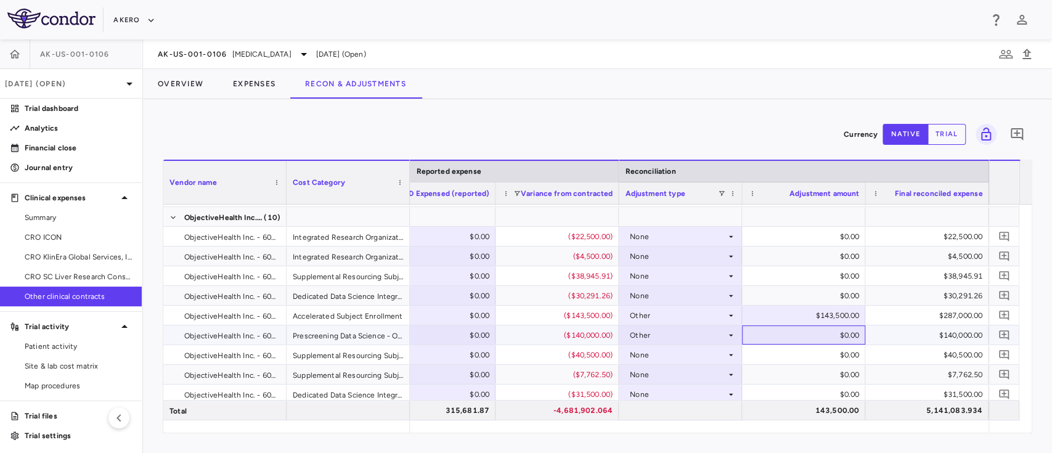
click at [819, 332] on div "$0.00" at bounding box center [806, 336] width 106 height 20
click at [819, 332] on input "*" at bounding box center [813, 336] width 104 height 20
type input "******"
click at [702, 125] on div "Currency native trial 0" at bounding box center [598, 134] width 870 height 31
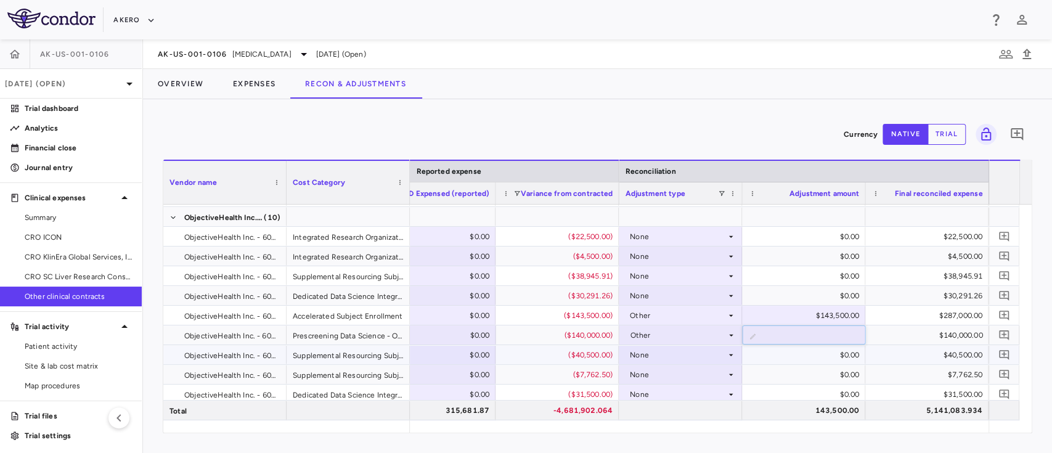
click at [804, 351] on div "$0.00" at bounding box center [806, 355] width 106 height 20
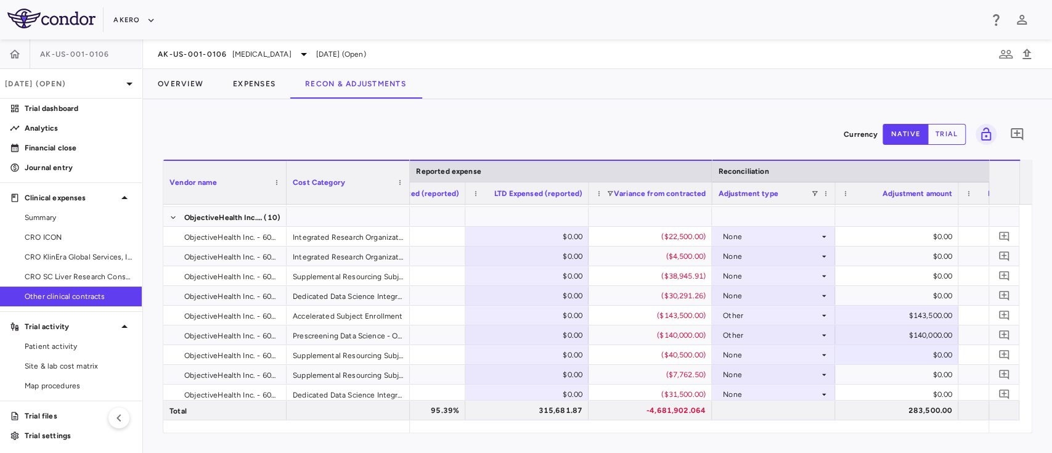
scroll to position [0, 1532]
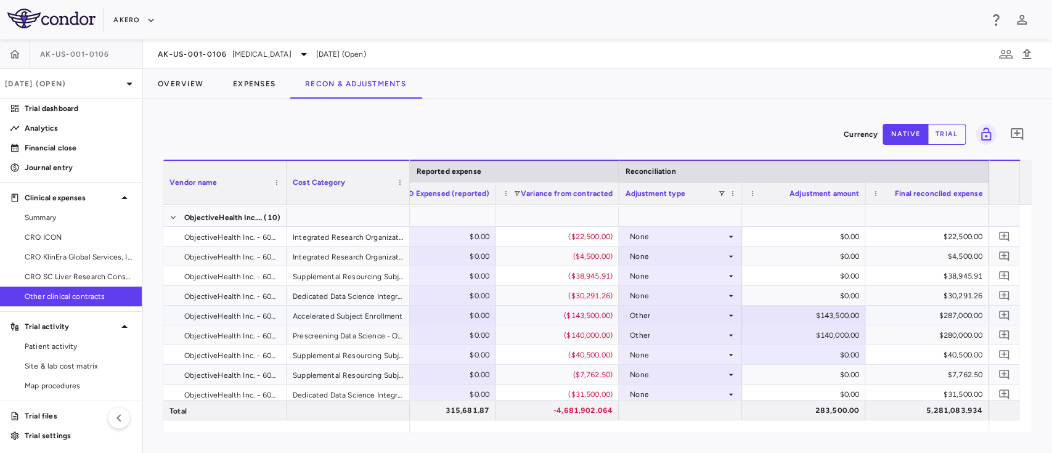
click at [803, 318] on div "$143,500.00" at bounding box center [806, 316] width 106 height 20
click at [803, 318] on input "******" at bounding box center [813, 316] width 104 height 20
click at [808, 316] on input "******" at bounding box center [813, 316] width 104 height 20
type input "*******"
click at [809, 336] on div "$140,000.00" at bounding box center [806, 336] width 106 height 20
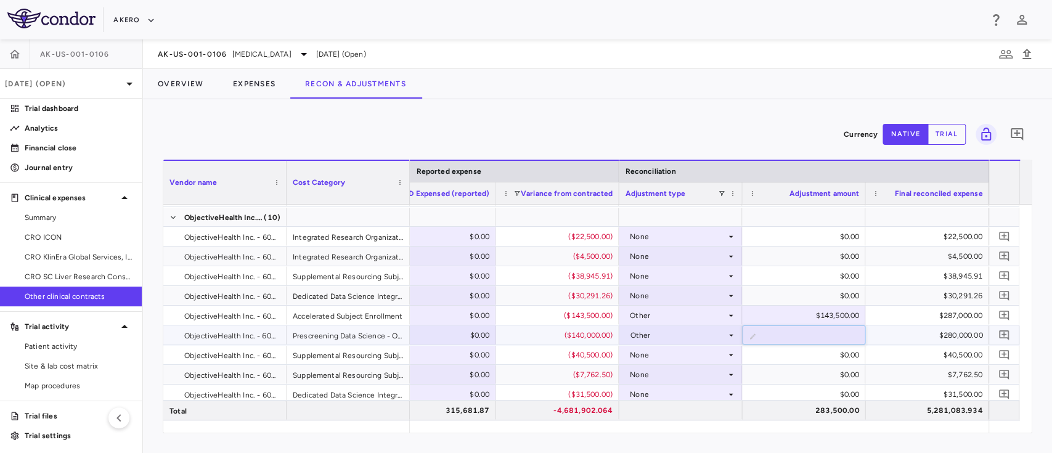
click at [809, 336] on input "******" at bounding box center [813, 336] width 104 height 20
click at [808, 333] on div "$140,000.00" at bounding box center [806, 336] width 106 height 20
click at [808, 333] on input "******" at bounding box center [813, 336] width 104 height 20
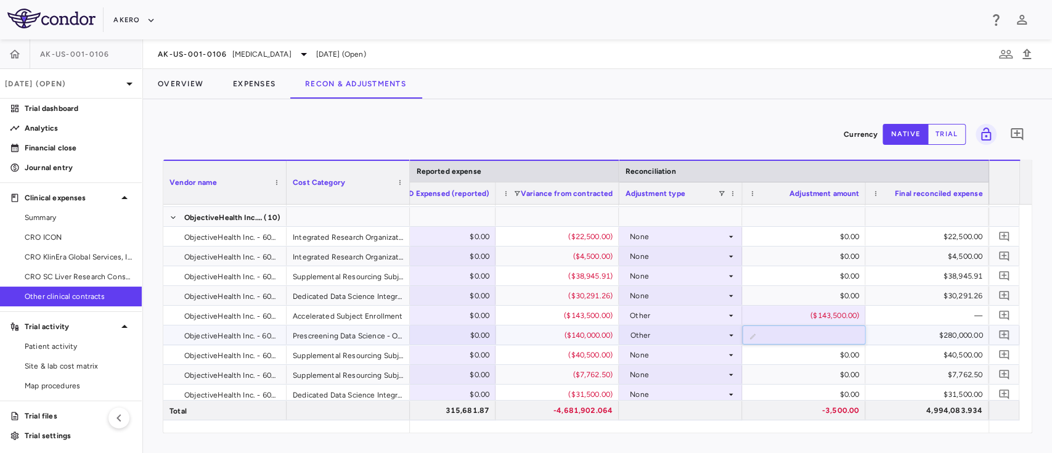
type input "*******"
click at [791, 376] on div "$0.00" at bounding box center [806, 375] width 106 height 20
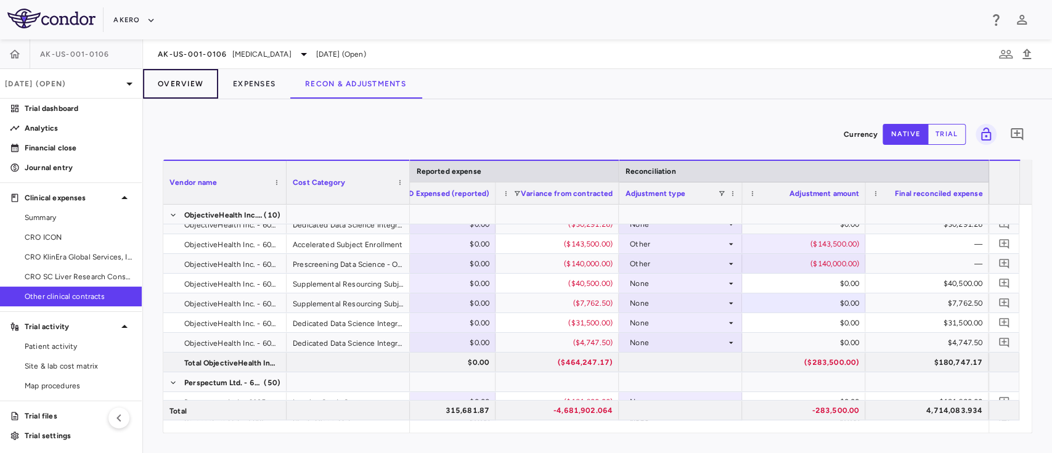
click at [170, 78] on button "Overview" at bounding box center [180, 84] width 75 height 30
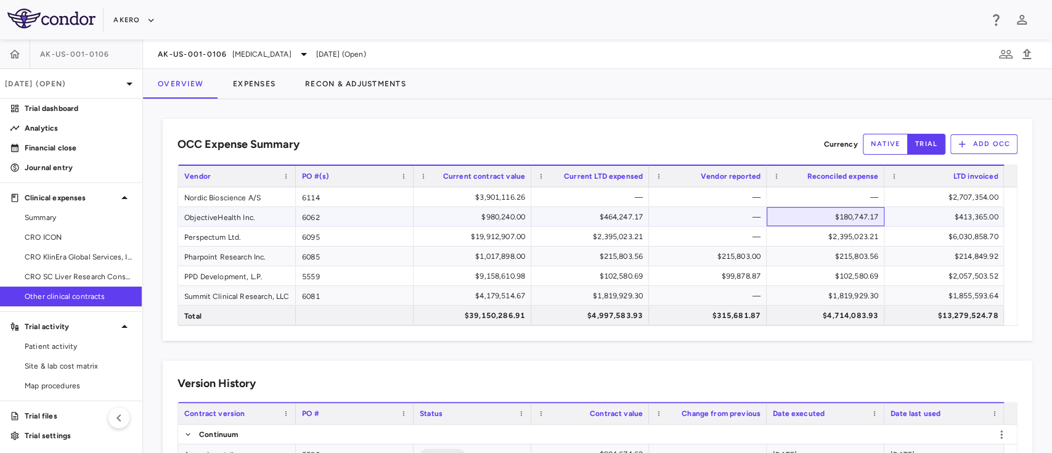
click at [846, 210] on div "$180,747.17" at bounding box center [828, 217] width 100 height 20
click at [497, 239] on div "$19,912,907.00" at bounding box center [475, 237] width 100 height 20
click at [614, 227] on div "$2,395,023.21" at bounding box center [593, 237] width 100 height 20
click at [625, 257] on div "$215,803.56" at bounding box center [593, 257] width 100 height 20
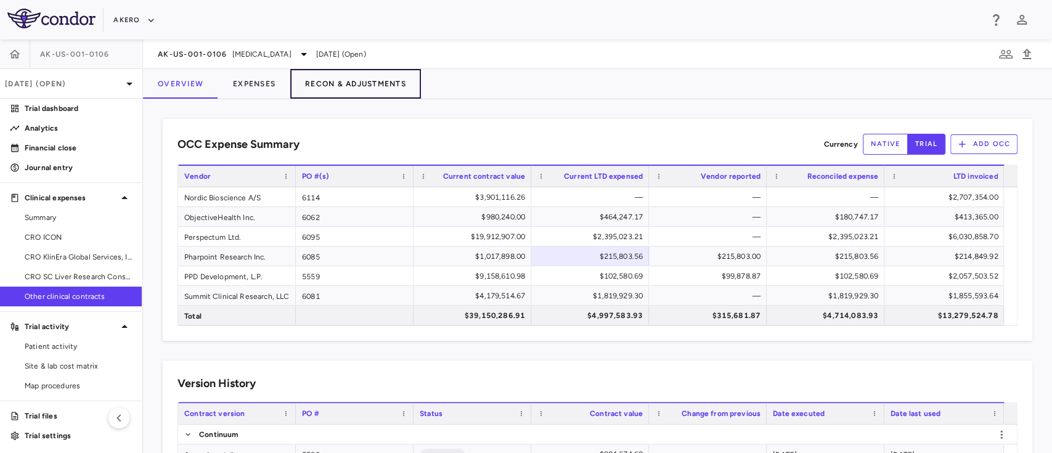
click at [345, 80] on button "Recon & Adjustments" at bounding box center [355, 84] width 131 height 30
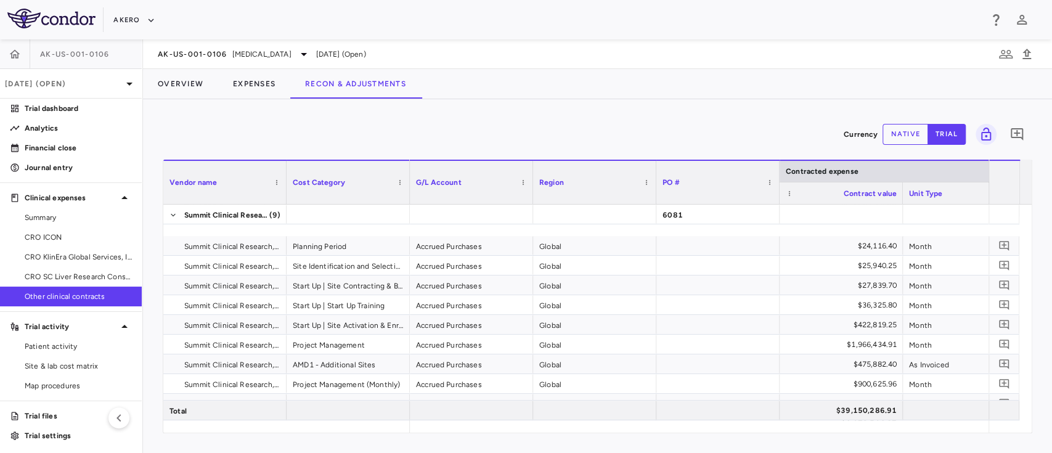
scroll to position [1993, 0]
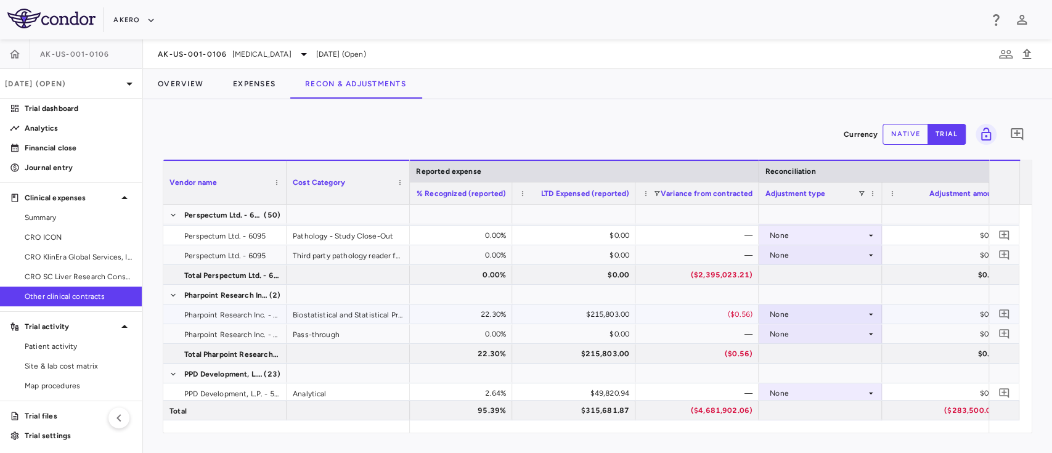
click at [610, 314] on div "$215,803.00" at bounding box center [576, 315] width 106 height 20
click at [185, 89] on button "Overview" at bounding box center [180, 84] width 75 height 30
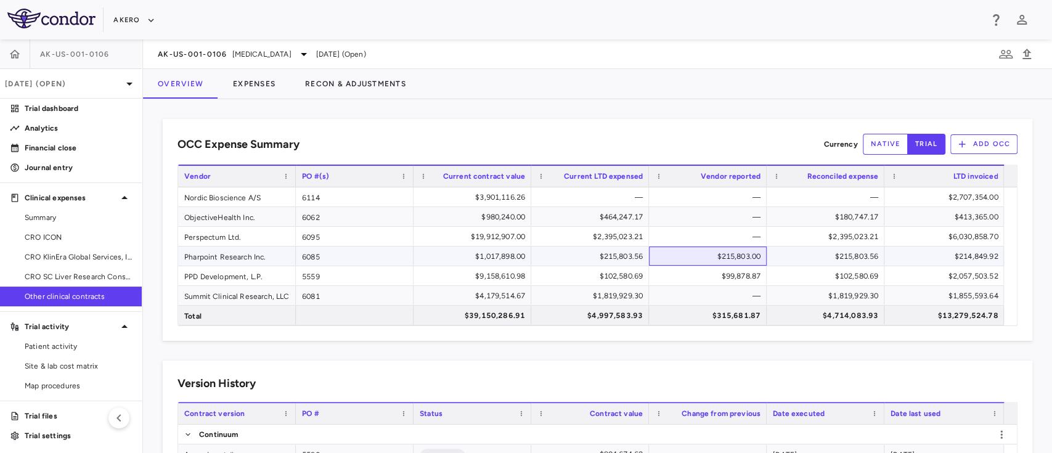
click at [737, 248] on div "$215,803.00" at bounding box center [710, 257] width 100 height 20
click at [851, 256] on div "$215,803.56" at bounding box center [828, 257] width 100 height 20
click at [851, 270] on div "$102,580.69" at bounding box center [828, 276] width 100 height 20
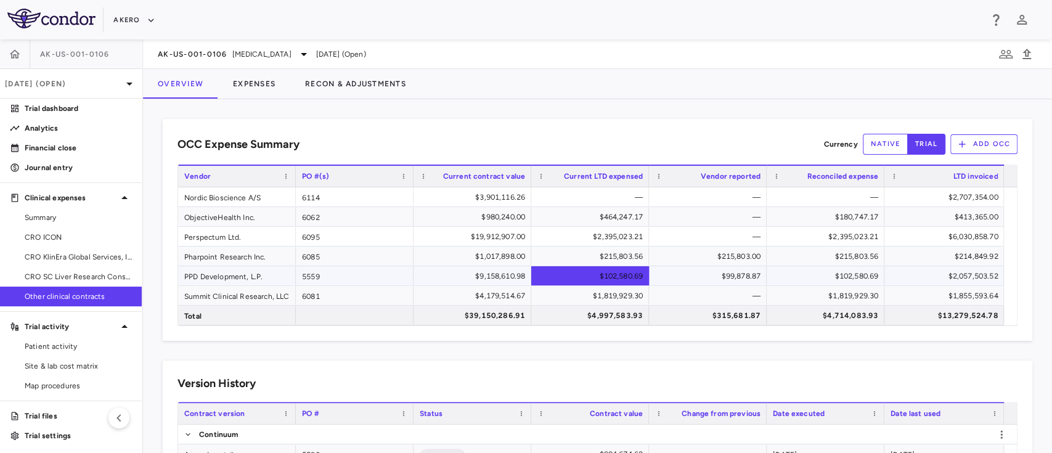
click at [625, 274] on div "$102,580.69" at bounding box center [593, 276] width 100 height 20
click at [724, 271] on div "$99,878.87" at bounding box center [710, 276] width 100 height 20
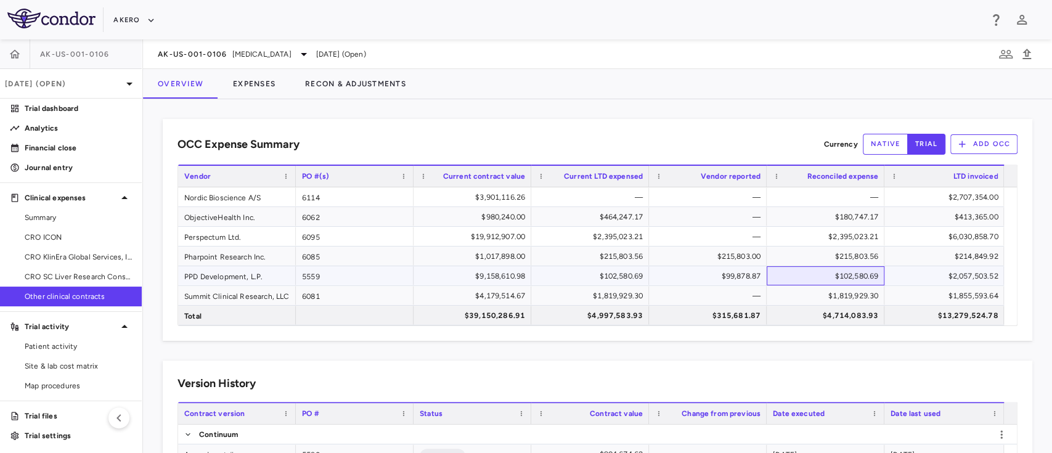
click at [834, 279] on div "$102,580.69" at bounding box center [828, 276] width 100 height 20
click at [615, 298] on div "$1,819,929.30" at bounding box center [593, 296] width 100 height 20
click at [848, 298] on div "$1,819,929.30" at bounding box center [828, 296] width 100 height 20
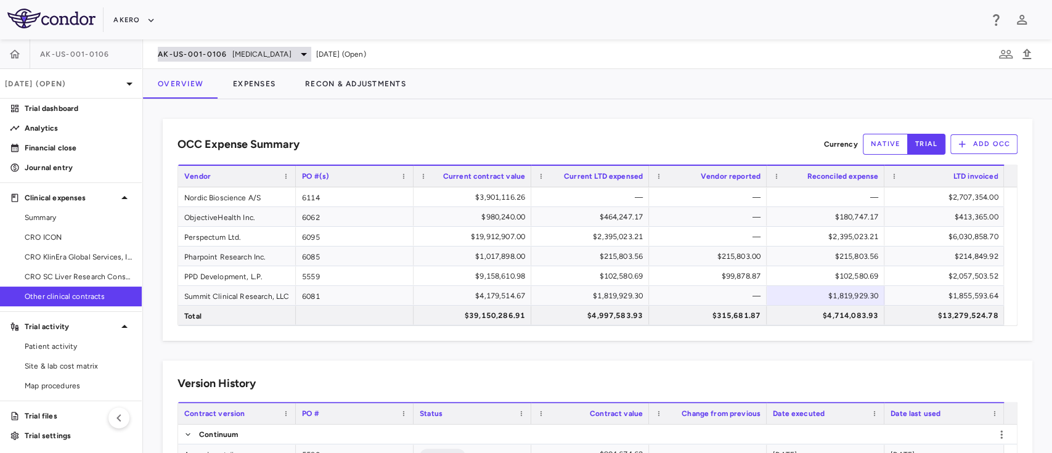
click at [203, 55] on span "AK-US-001-0106" at bounding box center [193, 54] width 70 height 10
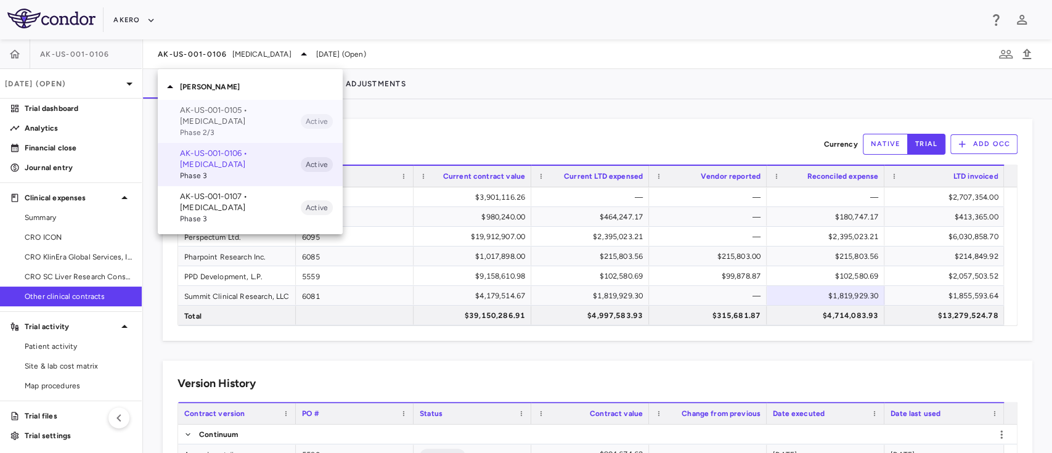
click at [245, 128] on span "Phase 2/3" at bounding box center [240, 132] width 121 height 11
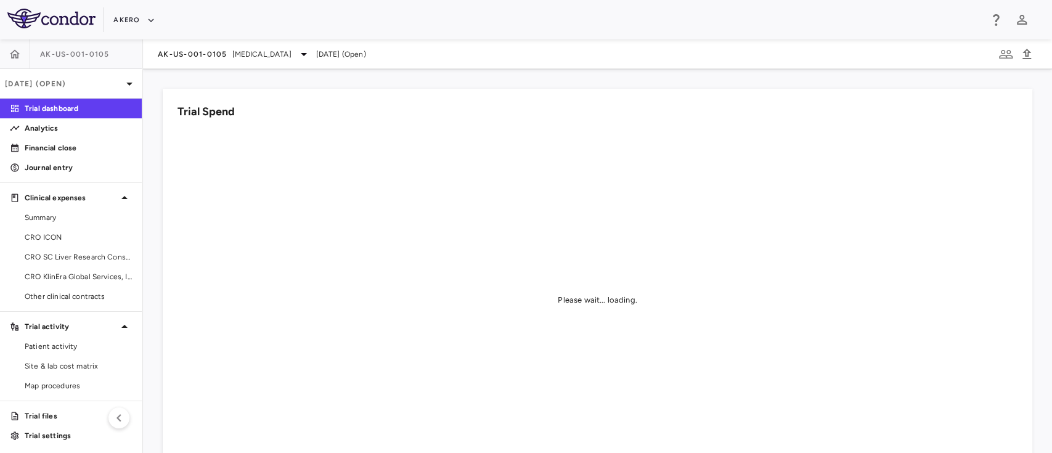
scroll to position [2, 0]
click at [80, 294] on span "Other clinical contracts" at bounding box center [78, 294] width 107 height 11
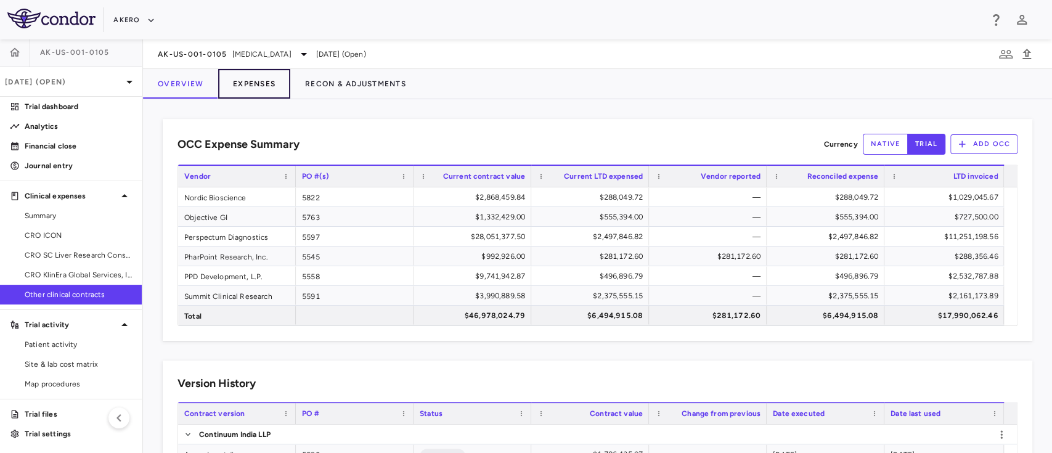
click at [263, 81] on button "Expenses" at bounding box center [254, 84] width 72 height 30
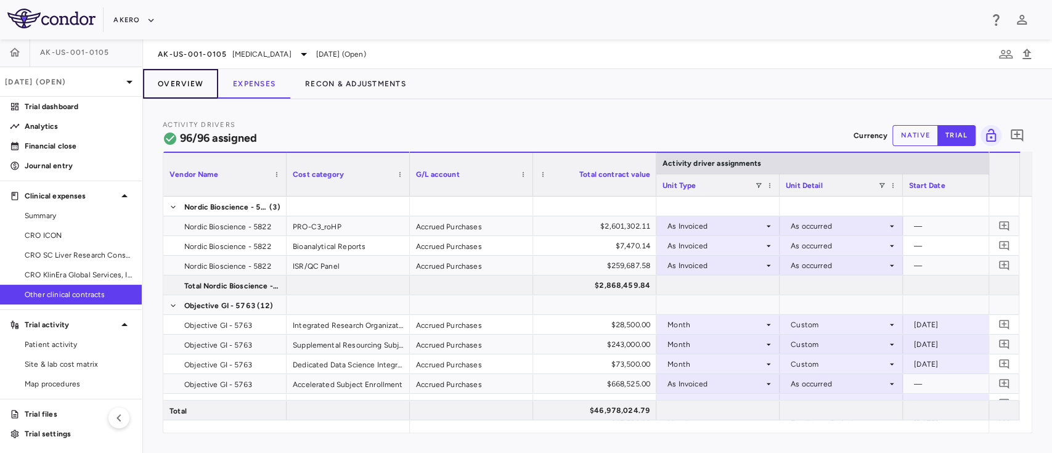
click at [185, 85] on button "Overview" at bounding box center [180, 84] width 75 height 30
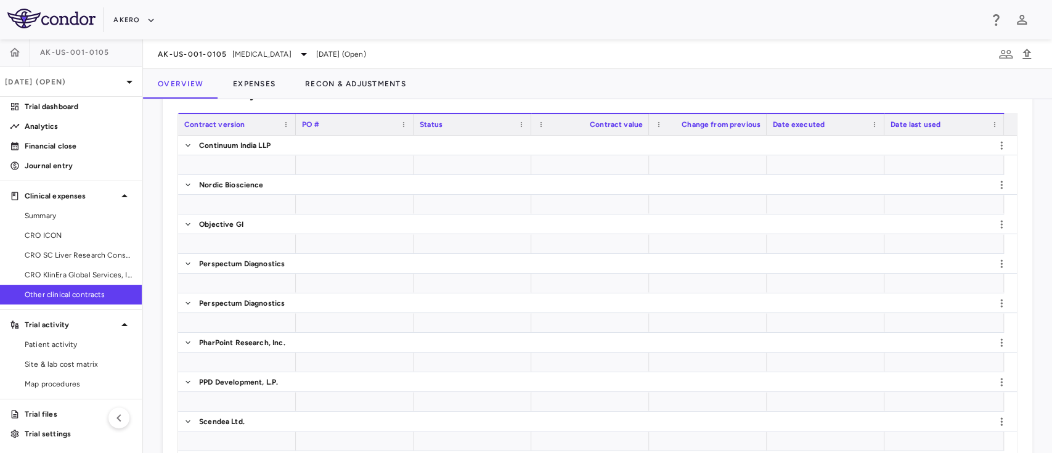
scroll to position [295, 0]
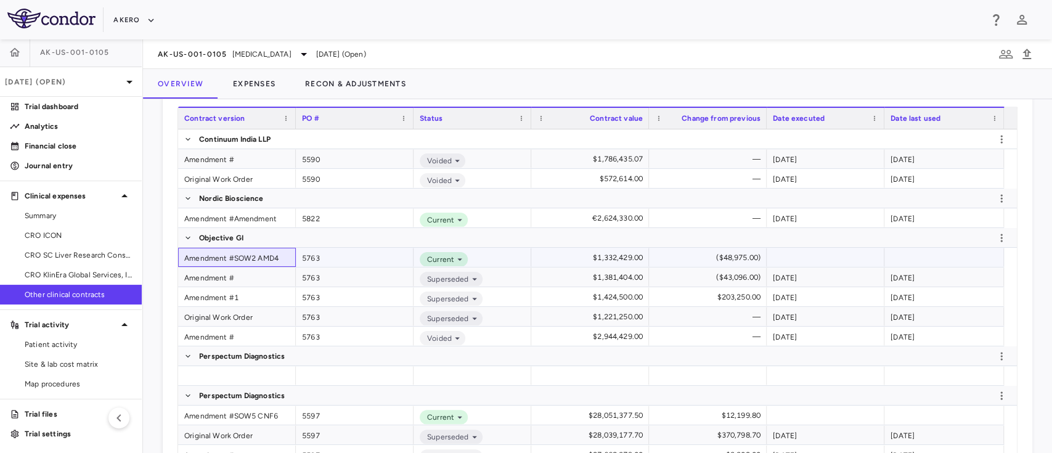
click at [258, 259] on div "Amendment #SOW2 AMD4" at bounding box center [237, 257] width 118 height 19
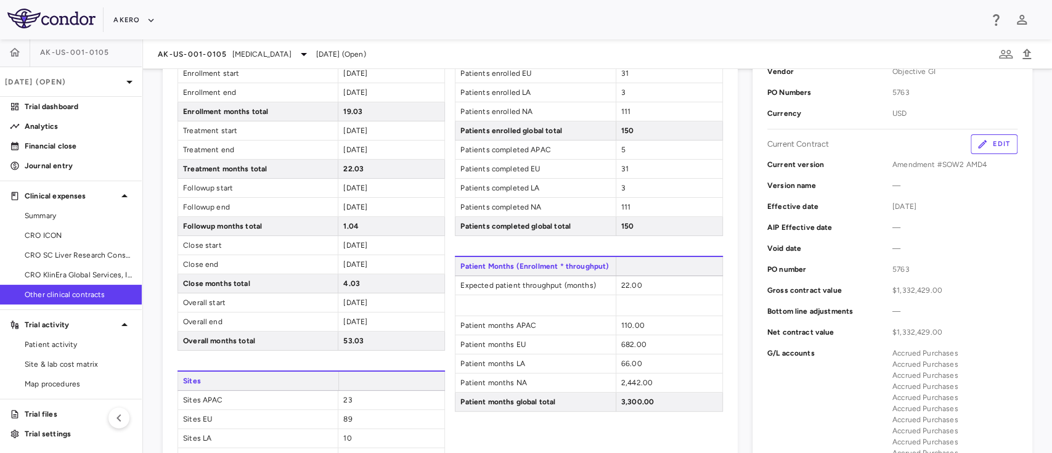
scroll to position [254, 0]
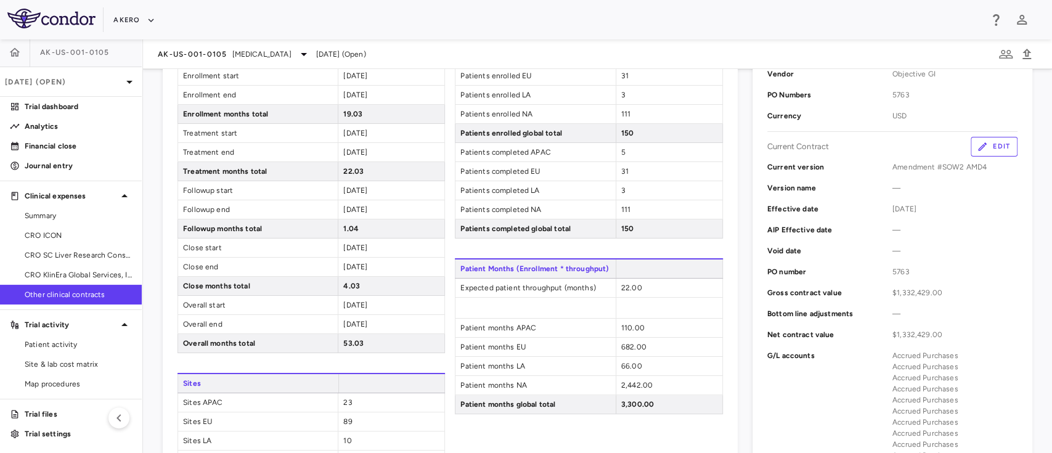
click at [978, 146] on button "Edit" at bounding box center [994, 147] width 47 height 20
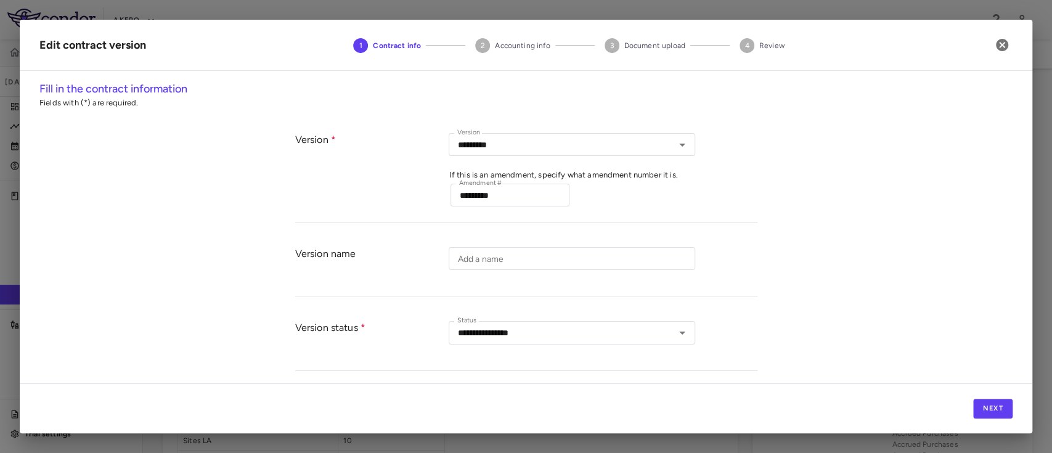
type input "*********"
type input "**********"
type input "****"
click at [515, 202] on input "*********" at bounding box center [510, 195] width 119 height 23
type input "*********"
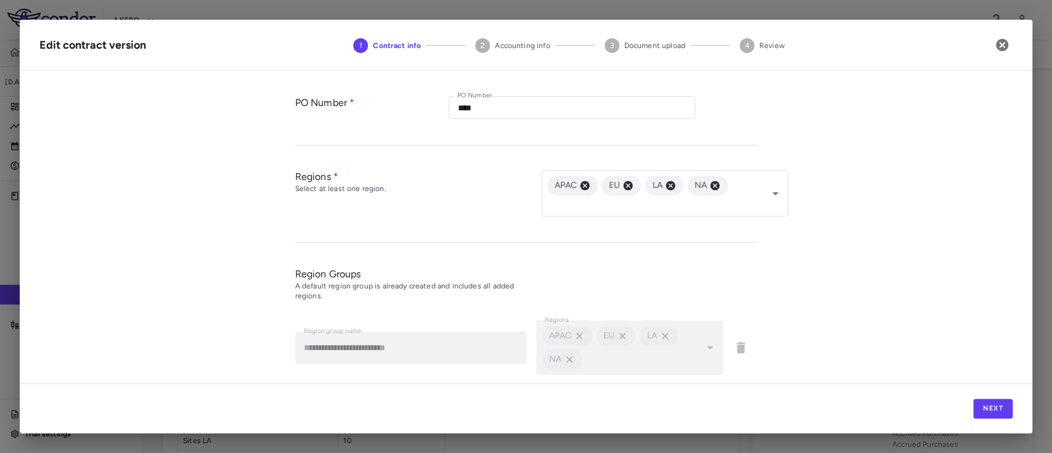
scroll to position [561, 0]
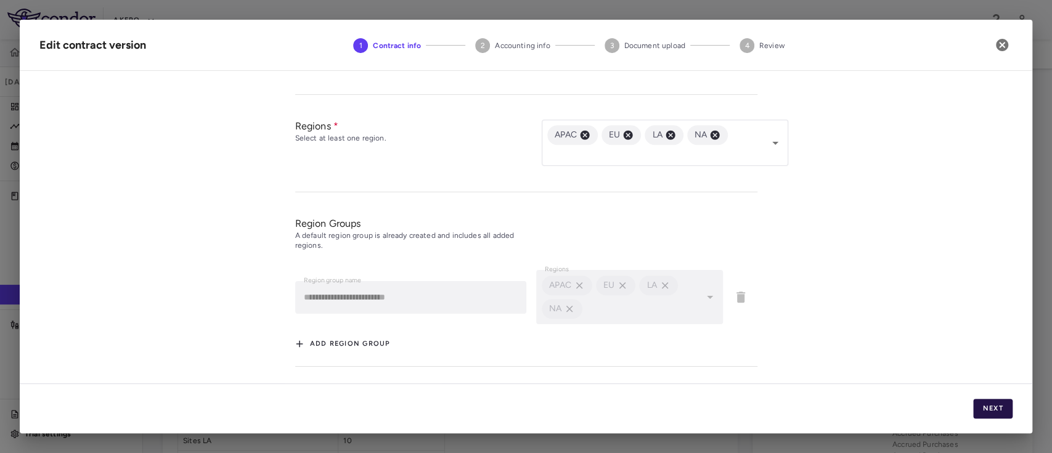
click at [994, 409] on button "Next" at bounding box center [992, 409] width 39 height 20
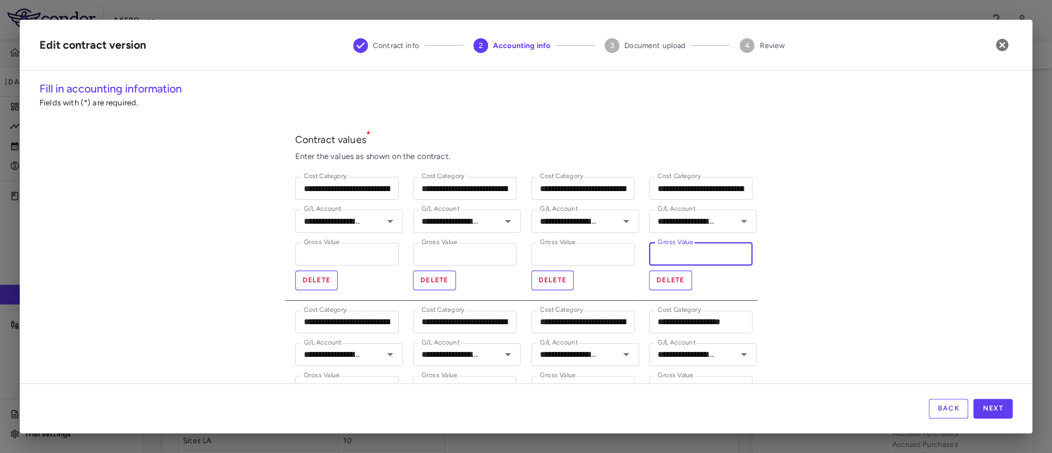
click at [701, 249] on input "******" at bounding box center [701, 254] width 104 height 23
paste input "number"
type input "******"
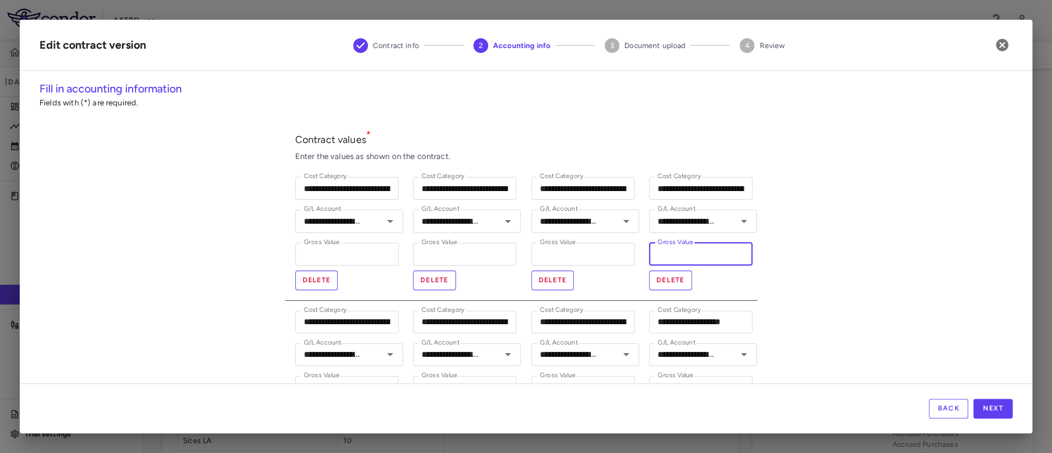
type input "**********"
type input "******"
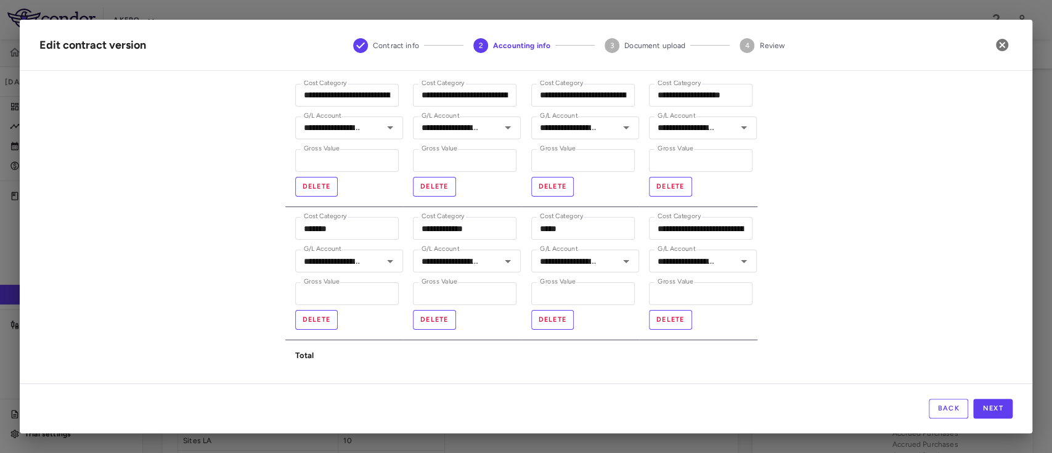
scroll to position [237, 0]
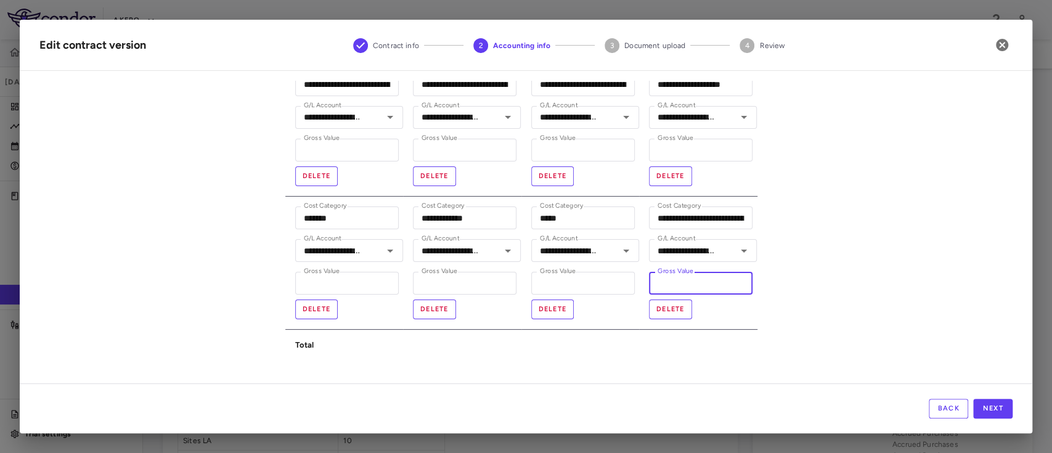
drag, startPoint x: 690, startPoint y: 284, endPoint x: 571, endPoint y: 303, distance: 120.6
click at [571, 303] on div "**********" at bounding box center [521, 173] width 472 height 487
paste input "number"
type input "*****"
type input "**********"
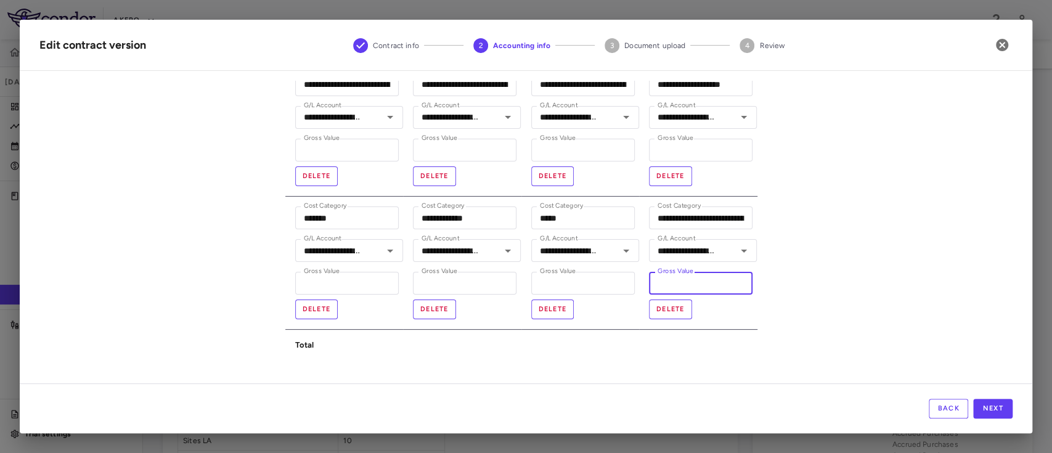
type input "*****"
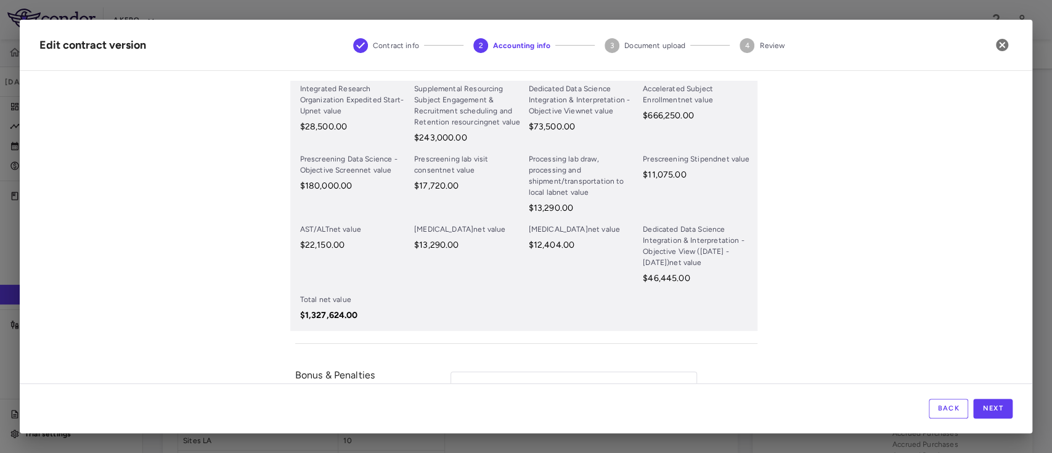
scroll to position [735, 0]
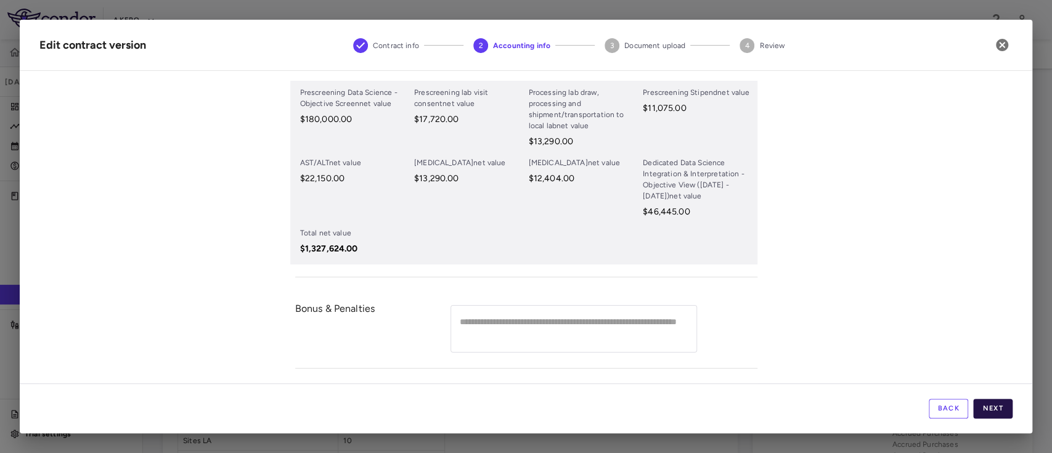
click at [996, 405] on button "Next" at bounding box center [992, 409] width 39 height 20
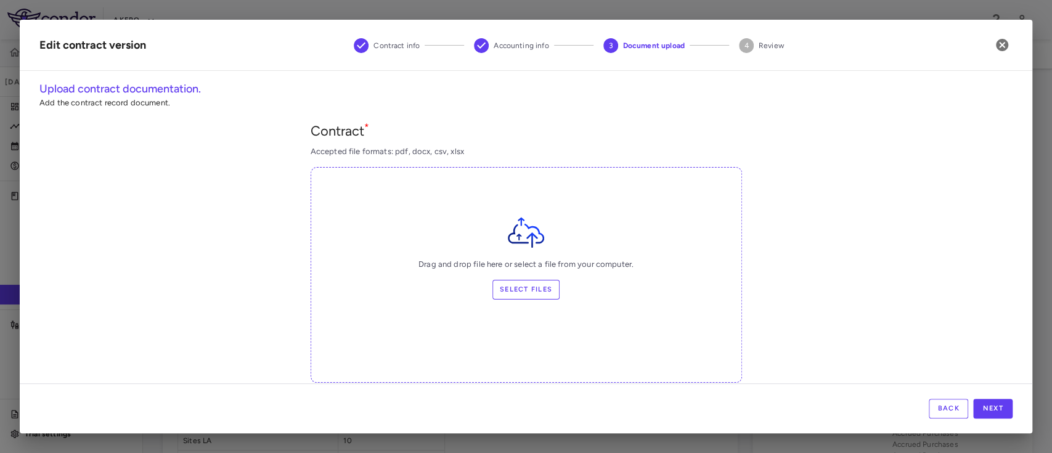
click at [510, 289] on label "Select files" at bounding box center [526, 290] width 67 height 20
click at [0, 0] on input "Select files" at bounding box center [0, 0] width 0 height 0
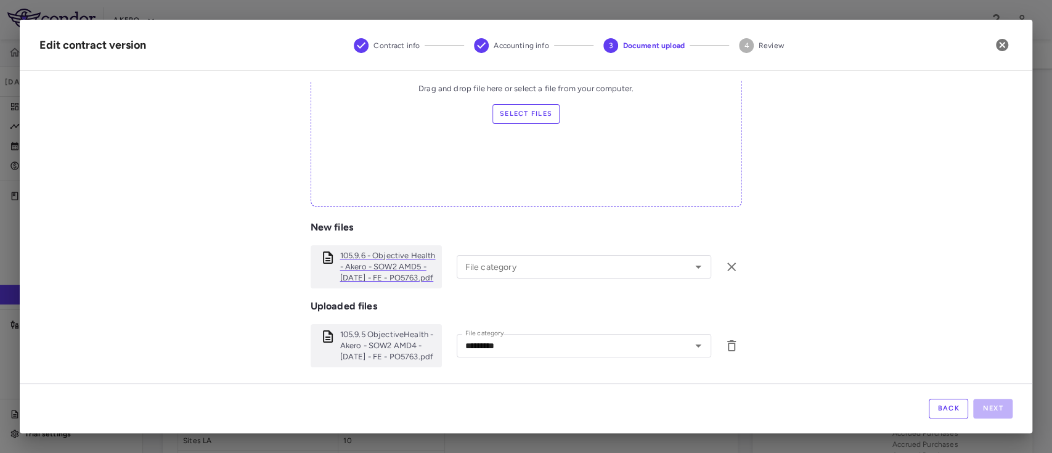
scroll to position [256, 0]
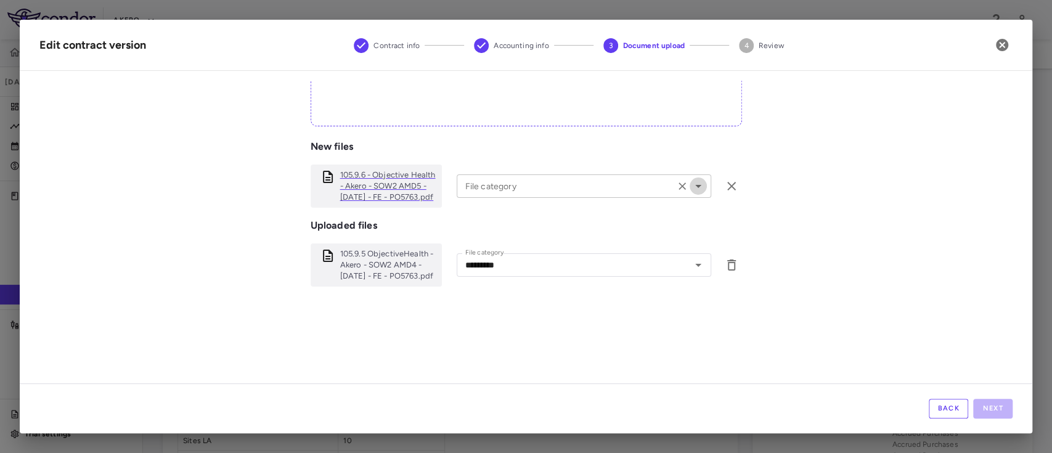
click at [691, 194] on icon "Open" at bounding box center [698, 186] width 15 height 15
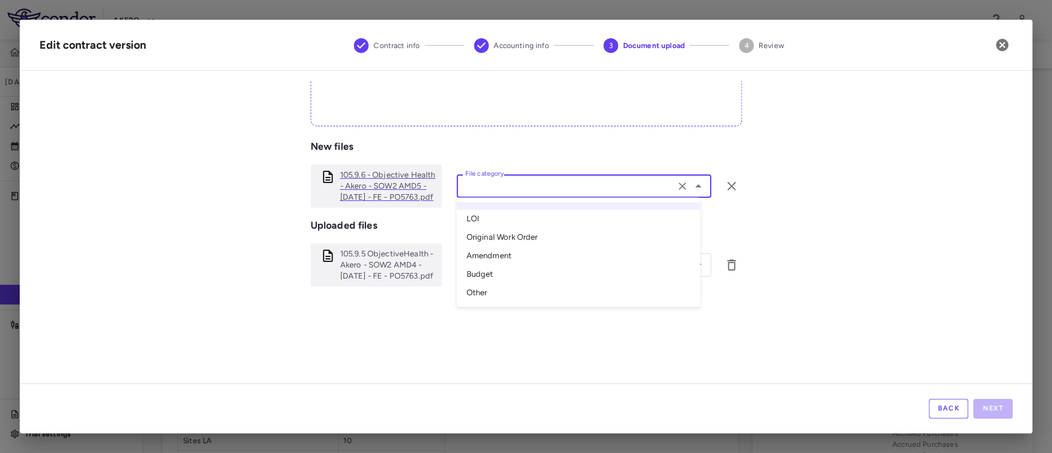
click at [549, 263] on li "Amendment" at bounding box center [579, 256] width 244 height 18
type input "*********"
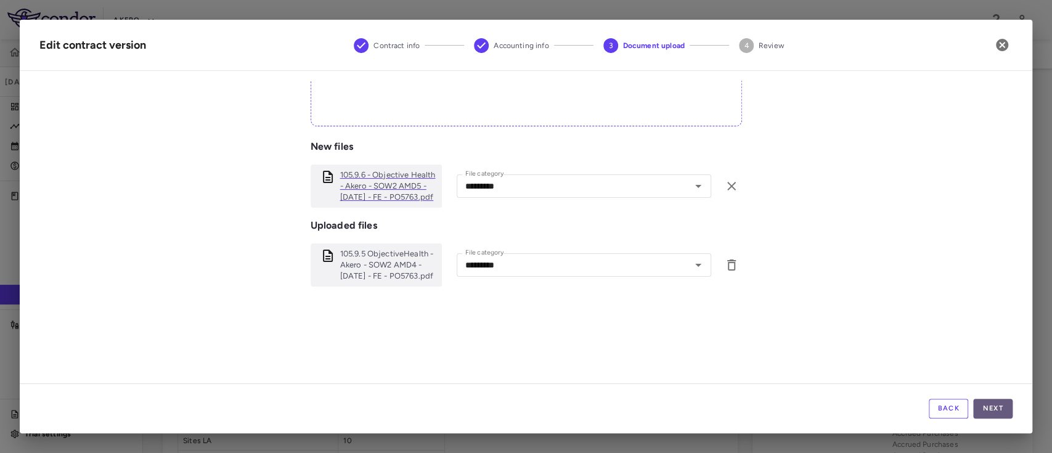
click at [995, 409] on button "Next" at bounding box center [992, 409] width 39 height 20
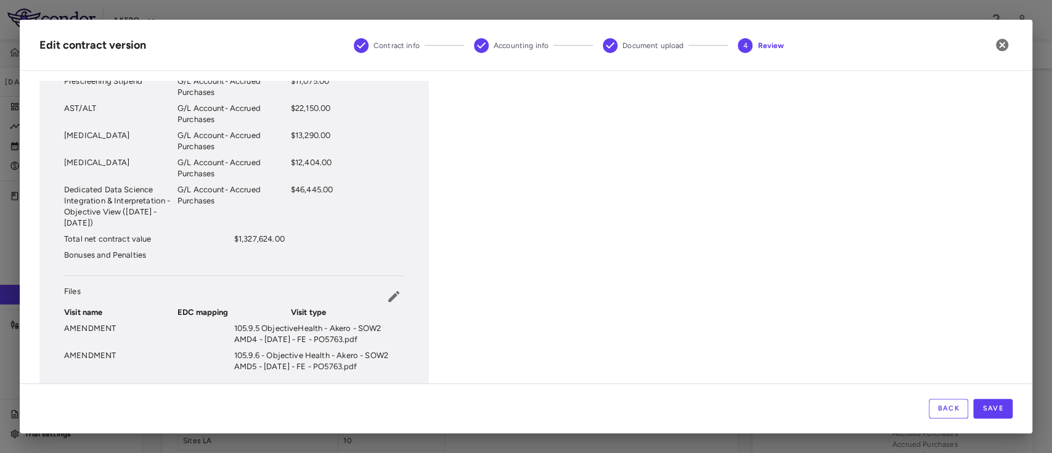
scroll to position [528, 0]
click at [994, 403] on button "Save" at bounding box center [992, 409] width 39 height 20
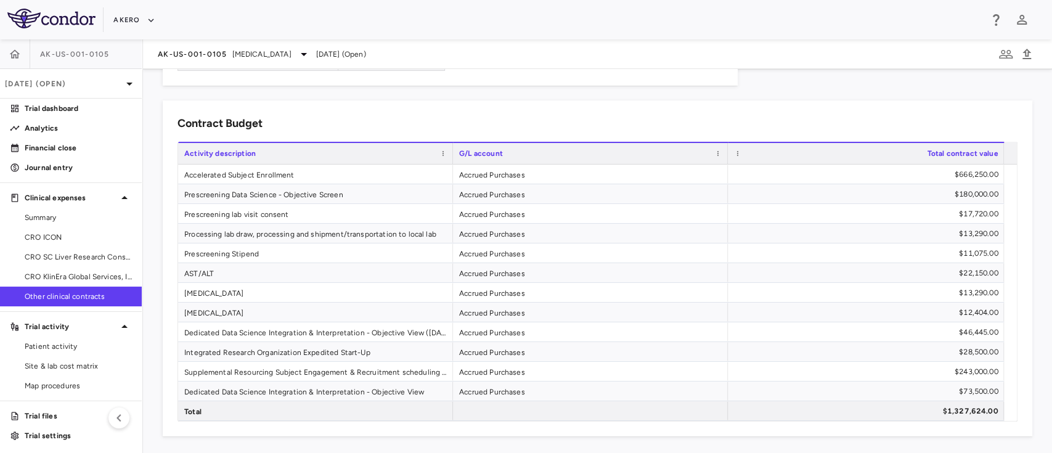
scroll to position [0, 0]
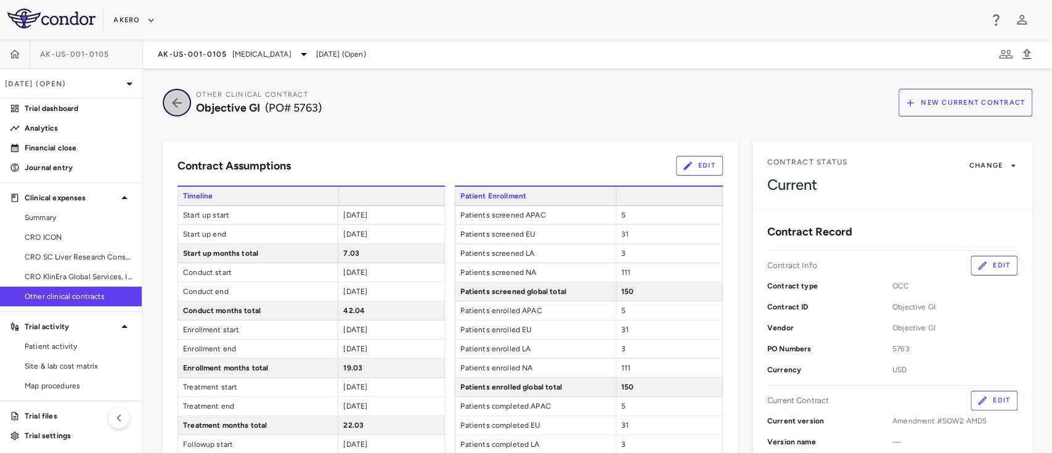
click at [174, 113] on button "button" at bounding box center [177, 103] width 28 height 28
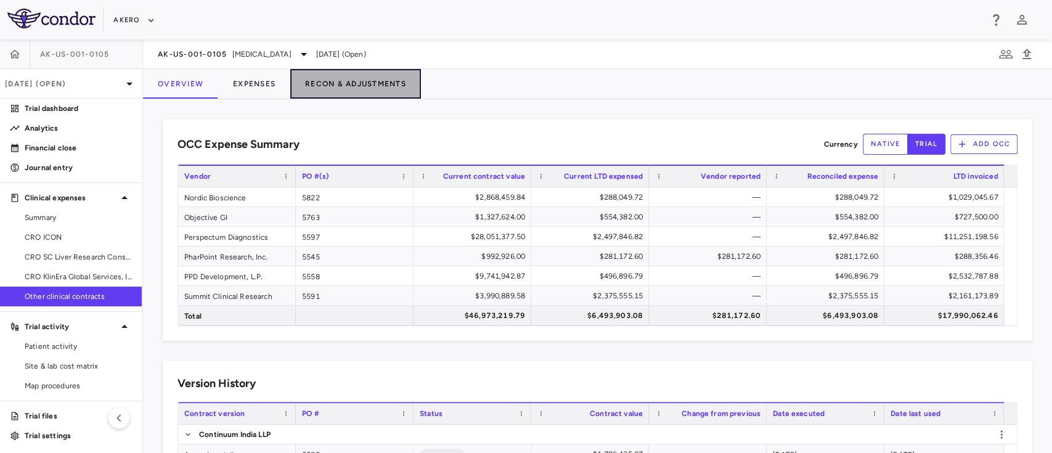
click at [362, 80] on button "Recon & Adjustments" at bounding box center [355, 84] width 131 height 30
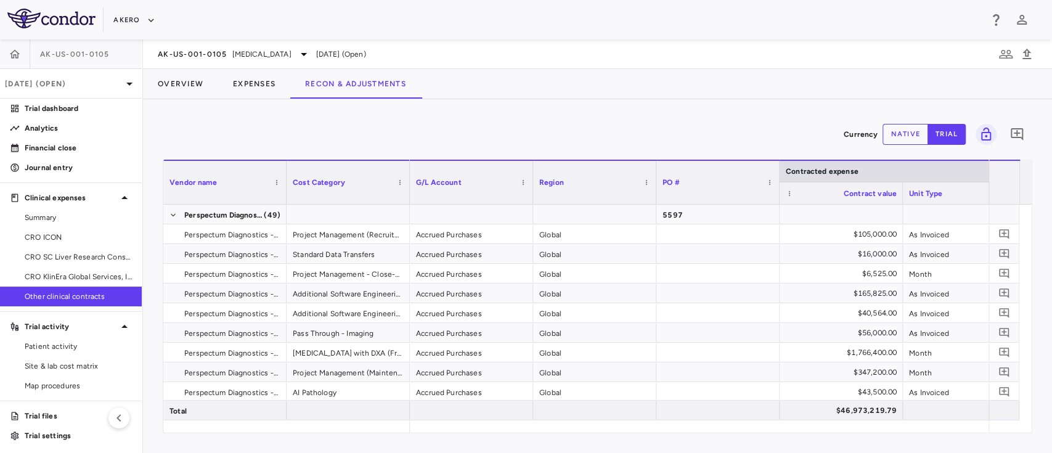
scroll to position [1367, 0]
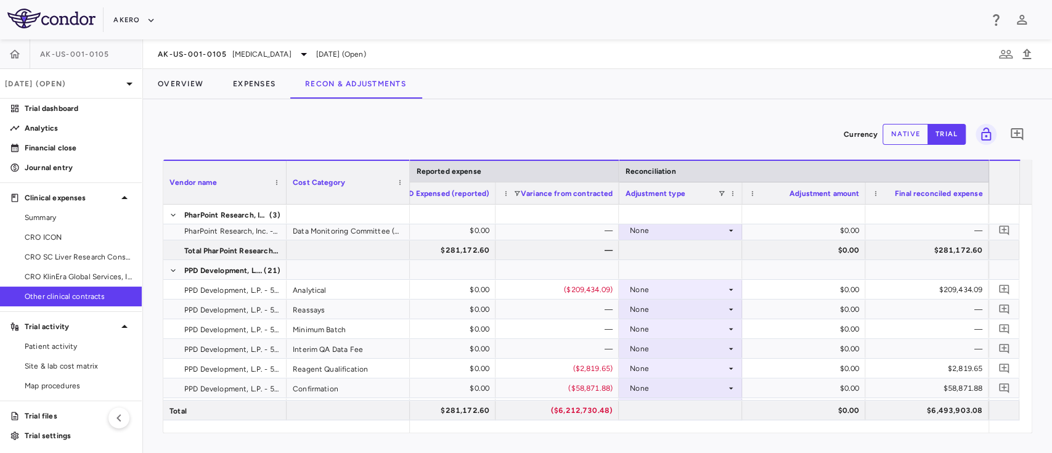
drag, startPoint x: 851, startPoint y: 433, endPoint x: 838, endPoint y: 432, distance: 13.0
click at [838, 432] on div "Vendor Name Drag here to set column labels Vendor name Cost Category Reported e…" at bounding box center [598, 297] width 870 height 274
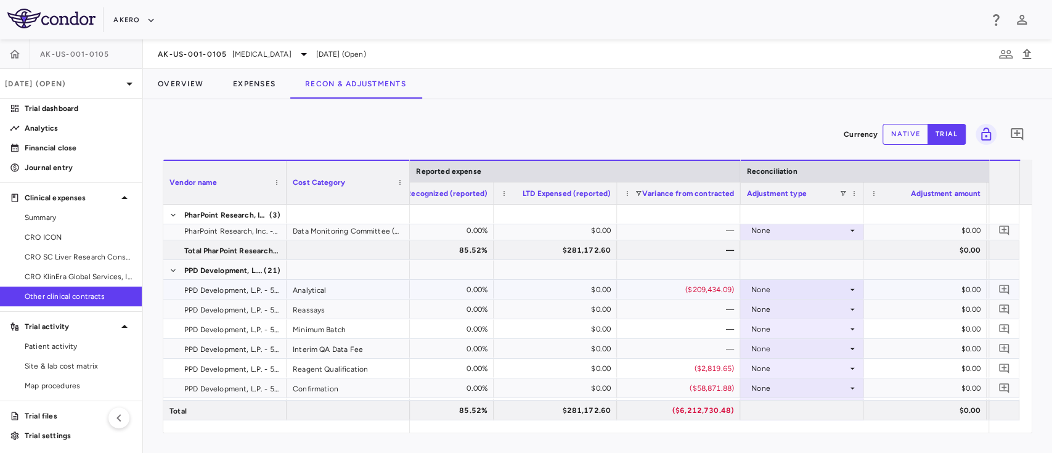
click at [570, 289] on div "$0.00" at bounding box center [558, 290] width 106 height 20
click at [567, 292] on div "$0.00" at bounding box center [558, 290] width 106 height 20
click at [898, 132] on button "native" at bounding box center [906, 134] width 46 height 21
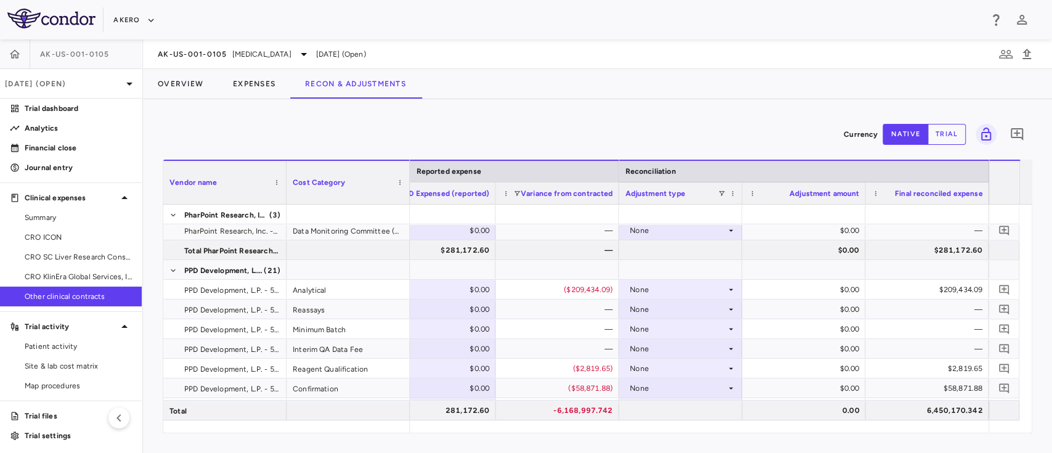
scroll to position [0, 1576]
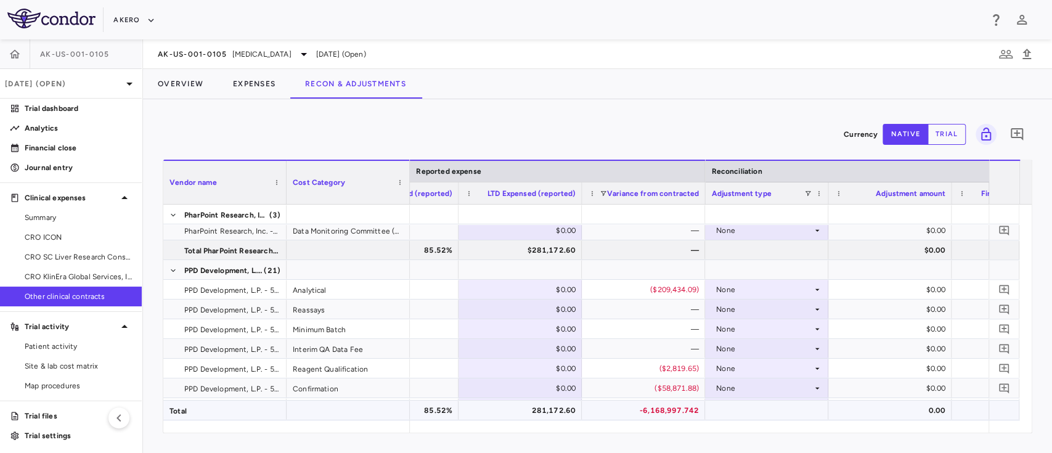
type button "native"
click at [541, 287] on div "$0.00" at bounding box center [523, 290] width 106 height 20
type input "*********"
click at [621, 263] on div at bounding box center [643, 270] width 111 height 18
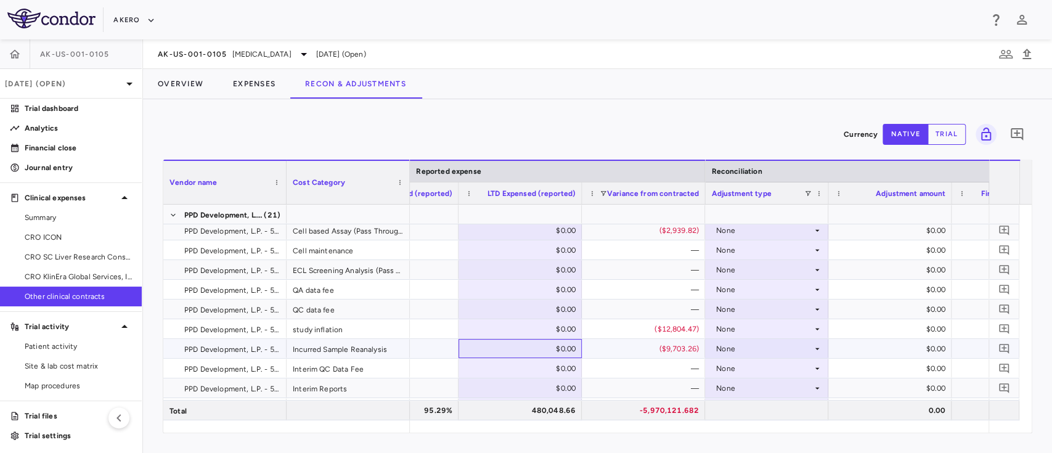
click at [560, 348] on div "$0.00" at bounding box center [523, 349] width 106 height 20
click at [560, 348] on input "number" at bounding box center [530, 350] width 104 height 20
type input "********"
click at [549, 126] on div "Currency native trial 0" at bounding box center [598, 134] width 870 height 31
click at [620, 354] on div "($9,703.26)" at bounding box center [646, 349] width 106 height 20
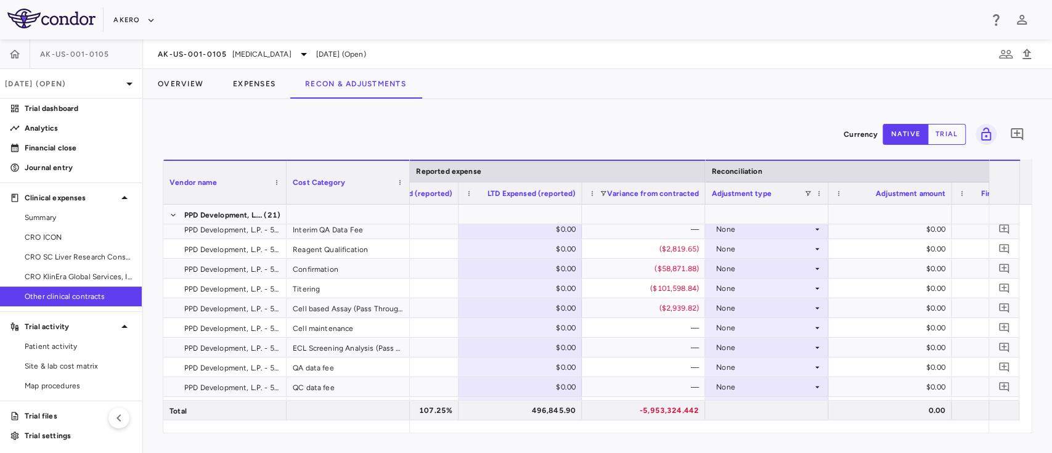
scroll to position [1505, 0]
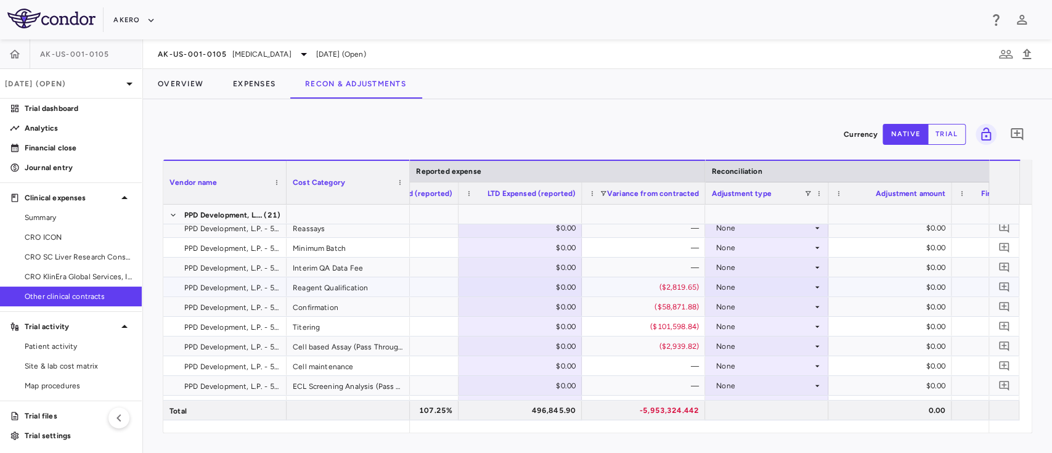
click at [551, 289] on div "$0.00" at bounding box center [523, 287] width 106 height 20
click at [551, 289] on input "number" at bounding box center [530, 288] width 104 height 20
type input "*******"
click at [636, 255] on div "—" at bounding box center [646, 248] width 106 height 20
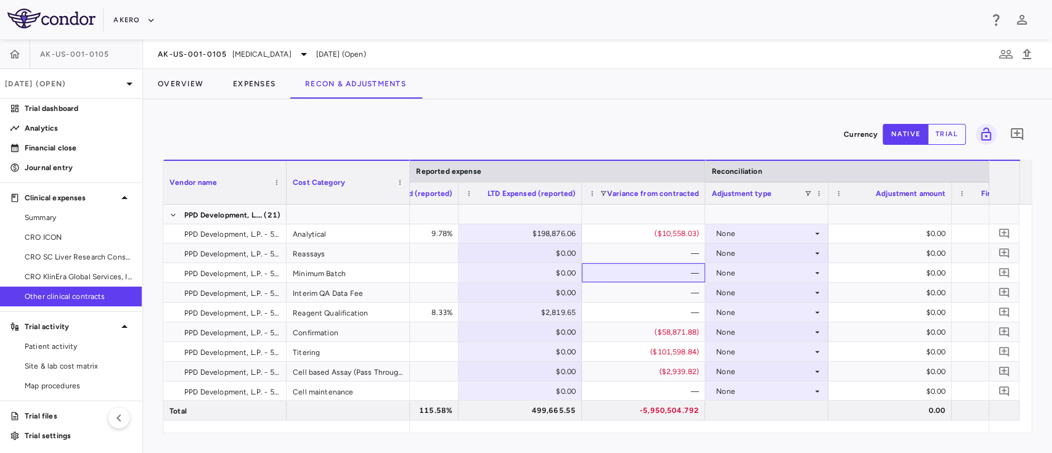
scroll to position [1456, 0]
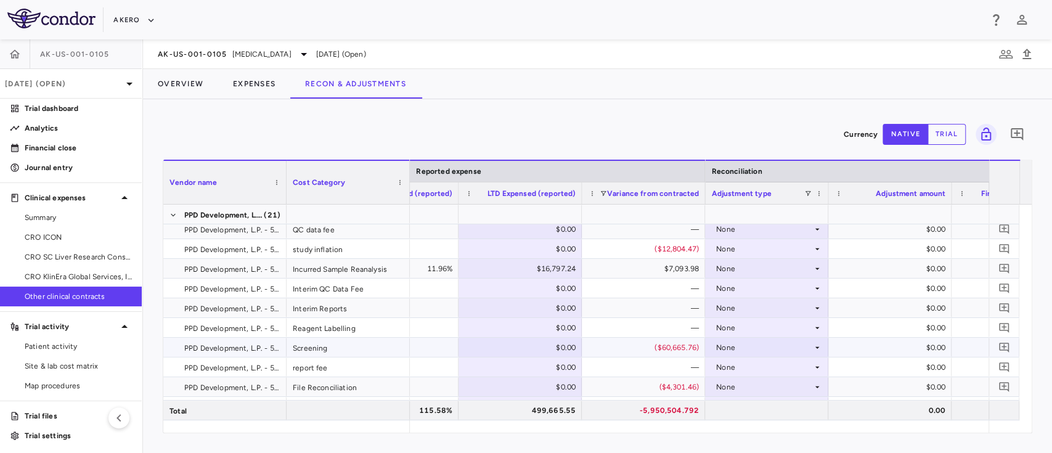
click at [560, 348] on div "$0.00" at bounding box center [523, 348] width 106 height 20
click at [560, 348] on input "number" at bounding box center [530, 348] width 104 height 20
type input "********"
click at [629, 296] on div "—" at bounding box center [646, 289] width 106 height 20
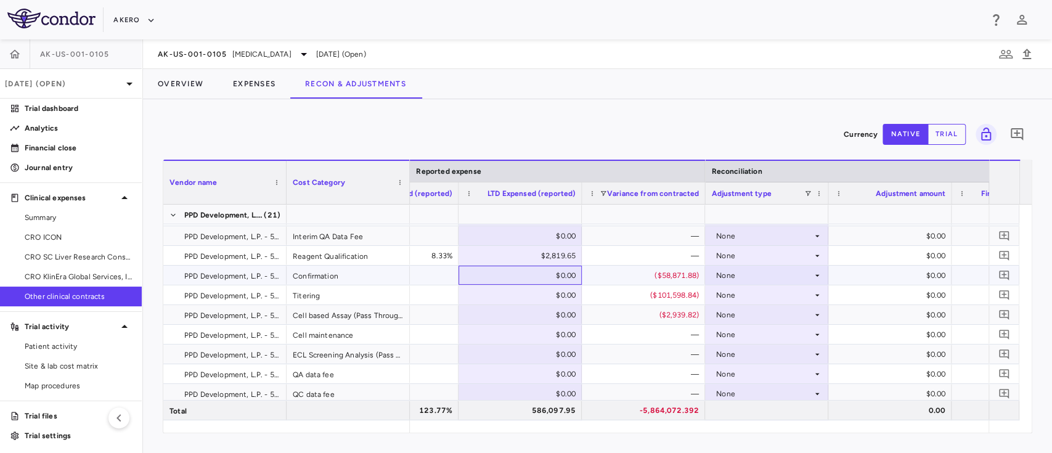
click at [548, 277] on div "$0.00" at bounding box center [523, 276] width 106 height 20
click at [548, 277] on input "number" at bounding box center [530, 276] width 104 height 20
type input "********"
click at [626, 239] on div "—" at bounding box center [646, 236] width 106 height 20
click at [541, 293] on div "$0.00" at bounding box center [523, 295] width 106 height 20
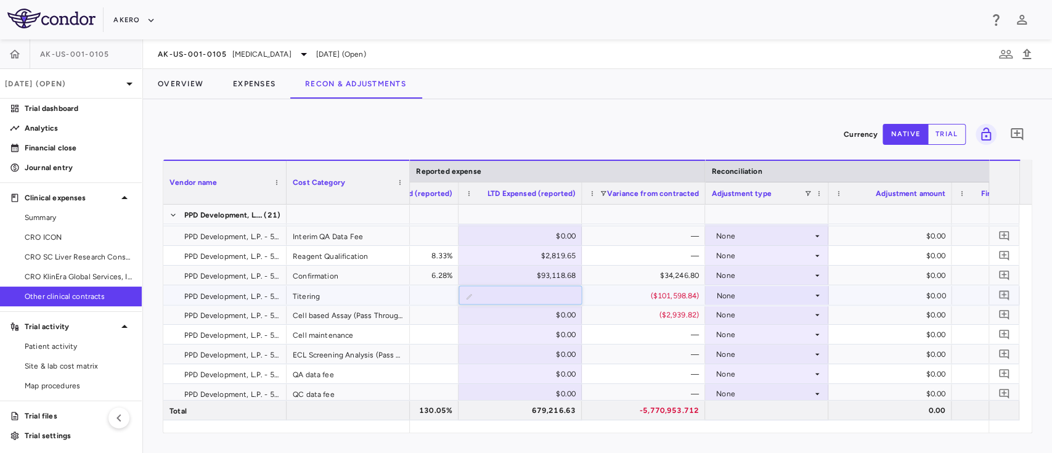
type input "*********"
click at [620, 240] on div "—" at bounding box center [646, 236] width 106 height 20
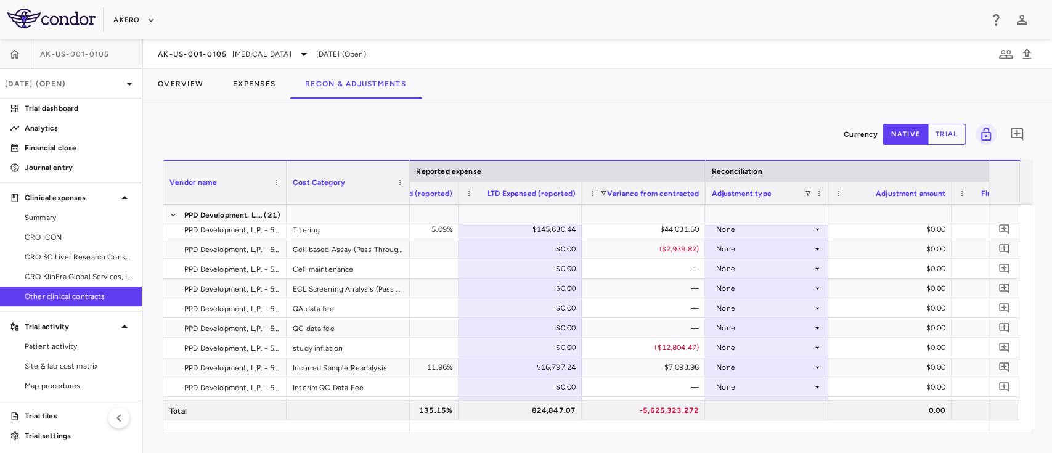
scroll to position [1636, 0]
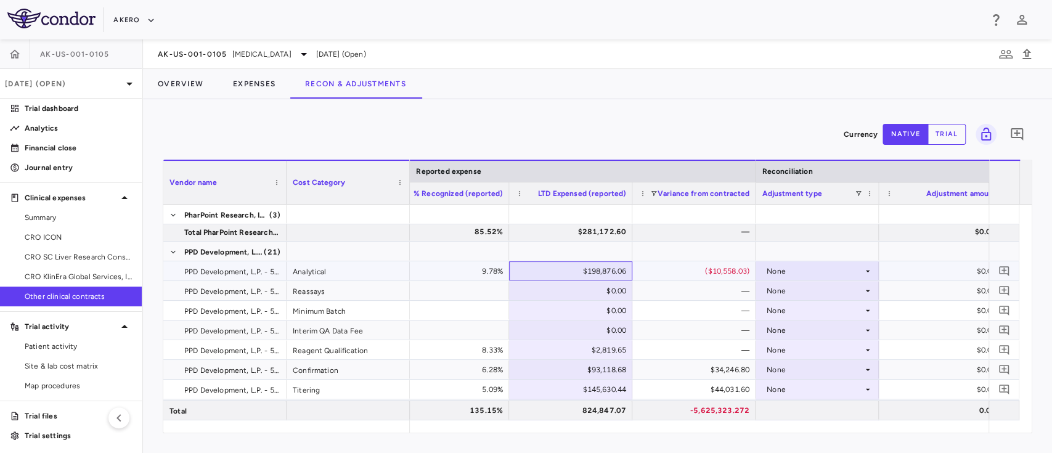
click at [584, 272] on div "$198,876.06" at bounding box center [573, 271] width 106 height 20
click at [584, 272] on input "*********" at bounding box center [580, 272] width 104 height 20
type input "*********"
click at [694, 245] on div at bounding box center [694, 251] width 111 height 18
click at [601, 273] on div "$229,792.21" at bounding box center [573, 271] width 106 height 20
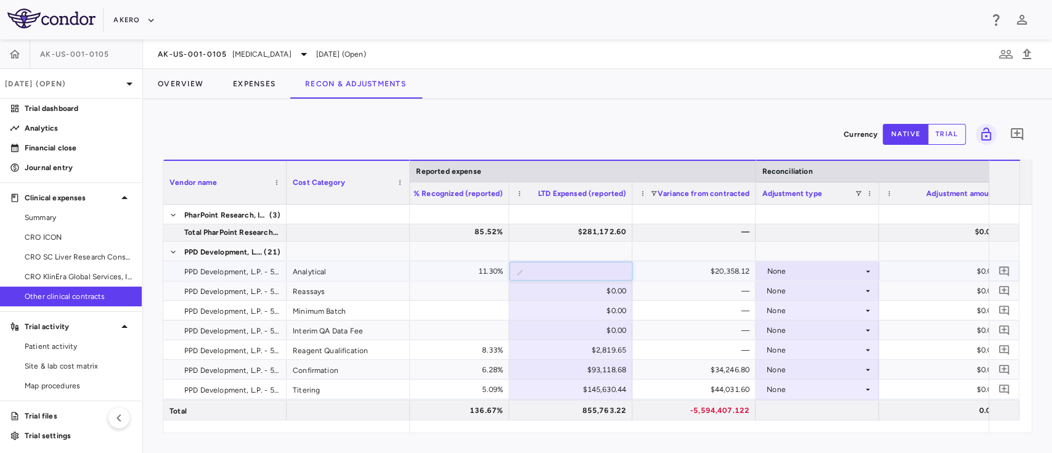
click at [601, 273] on input "*********" at bounding box center [580, 272] width 104 height 20
type input "*********"
click at [692, 242] on div at bounding box center [694, 251] width 111 height 18
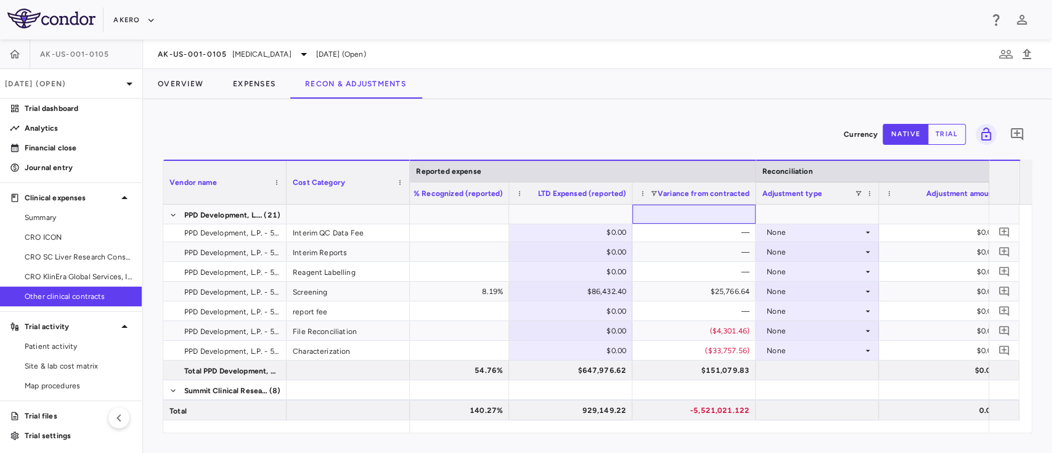
scroll to position [1771, 0]
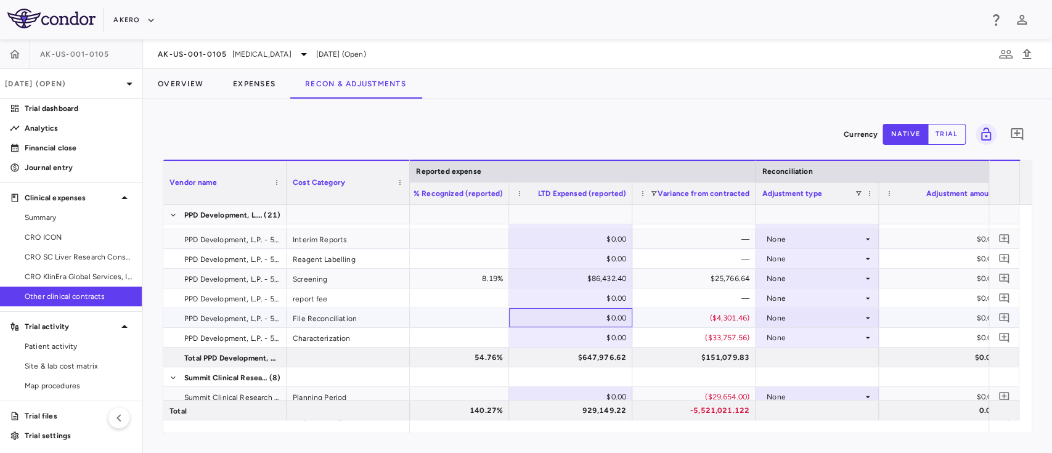
click at [602, 313] on div "$0.00" at bounding box center [573, 318] width 106 height 20
click at [602, 313] on input "number" at bounding box center [580, 319] width 104 height 20
type input "*******"
click at [693, 263] on div "—" at bounding box center [697, 259] width 106 height 20
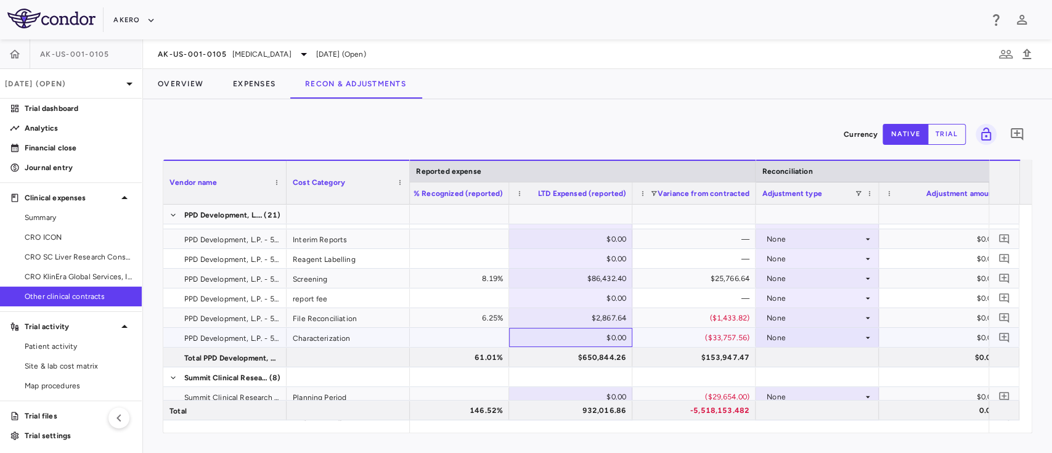
click at [600, 334] on div "$0.00" at bounding box center [573, 338] width 106 height 20
click at [600, 334] on input "number" at bounding box center [580, 339] width 104 height 20
type input "********"
click at [689, 250] on div "—" at bounding box center [697, 259] width 106 height 20
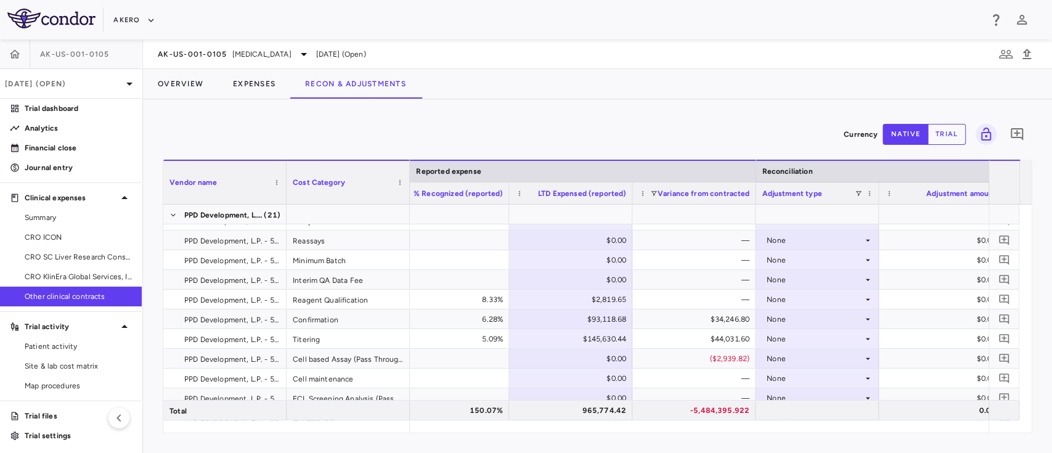
scroll to position [1499, 0]
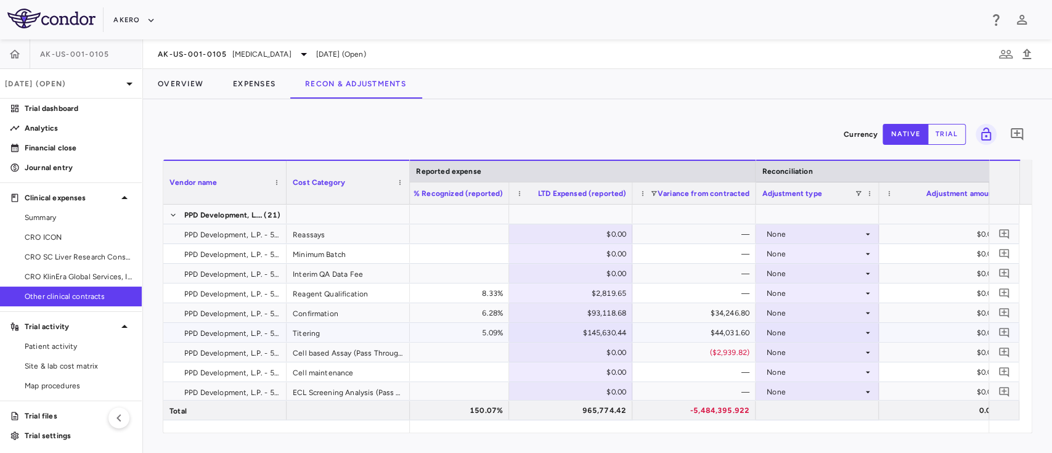
click at [589, 326] on div "$145,630.44" at bounding box center [573, 333] width 106 height 20
click at [589, 326] on input "*********" at bounding box center [580, 334] width 104 height 20
type input "*********"
click at [708, 231] on div "—" at bounding box center [697, 234] width 106 height 20
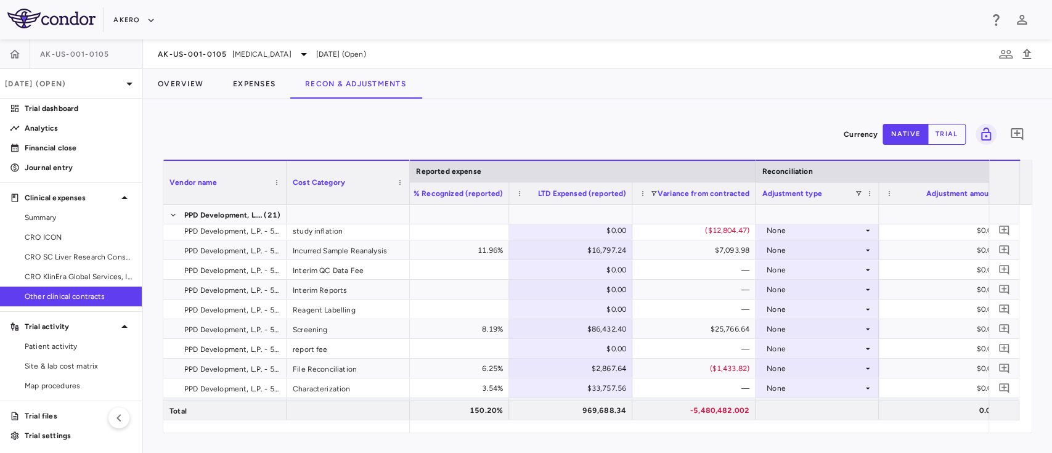
scroll to position [1732, 0]
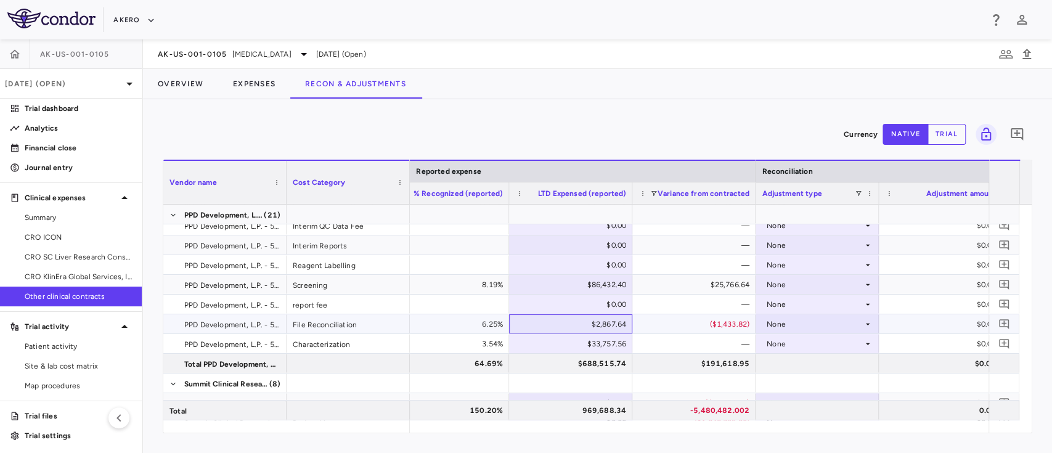
click at [601, 324] on div "$2,867.64" at bounding box center [573, 324] width 106 height 20
click at [601, 324] on input "*******" at bounding box center [580, 325] width 104 height 20
type input "*******"
click at [684, 250] on div "—" at bounding box center [697, 246] width 106 height 20
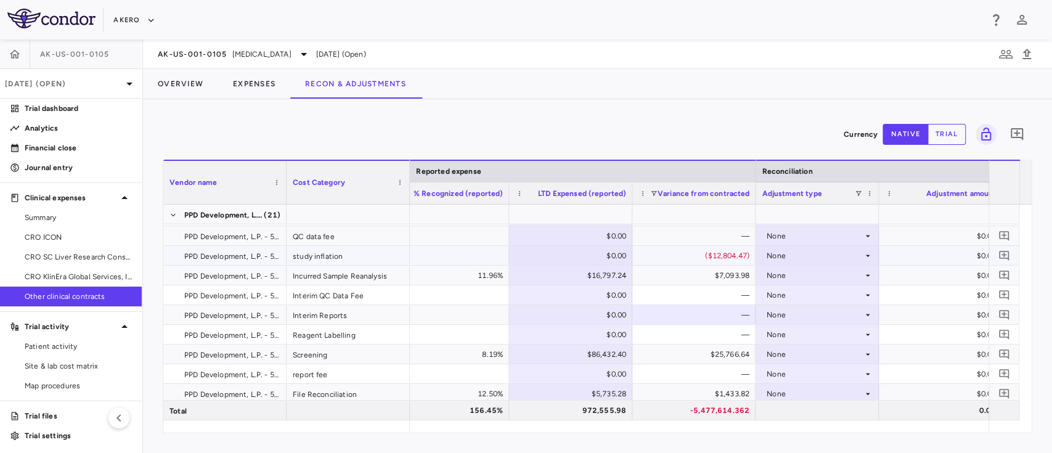
click at [613, 255] on div "$0.00" at bounding box center [573, 256] width 106 height 20
click at [613, 255] on input "*" at bounding box center [580, 257] width 104 height 20
type input "*********"
type input "********"
click at [678, 220] on div at bounding box center [694, 214] width 111 height 18
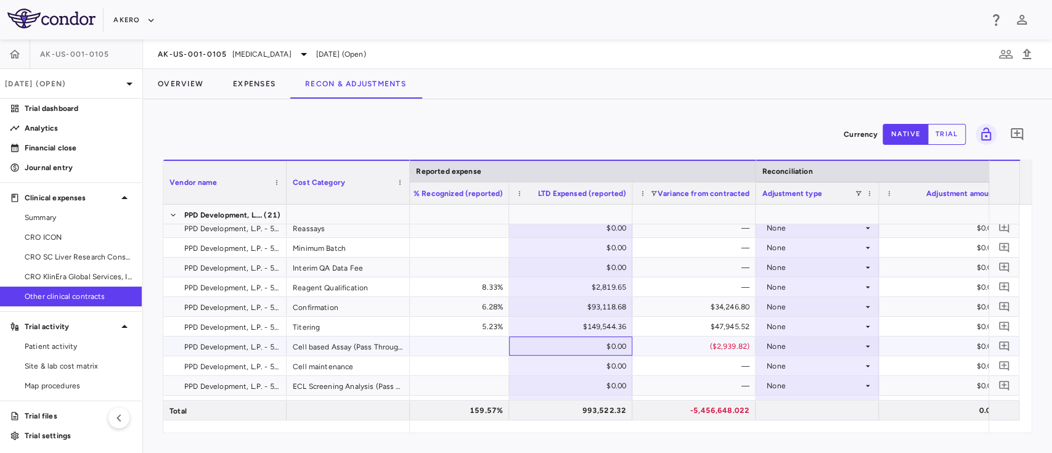
click at [582, 342] on div "$0.00" at bounding box center [573, 347] width 106 height 20
click at [582, 342] on input "number" at bounding box center [580, 347] width 104 height 20
type input "*******"
click at [587, 122] on div "Currency native trial 0" at bounding box center [598, 134] width 870 height 31
click at [689, 244] on div "—" at bounding box center [697, 248] width 106 height 20
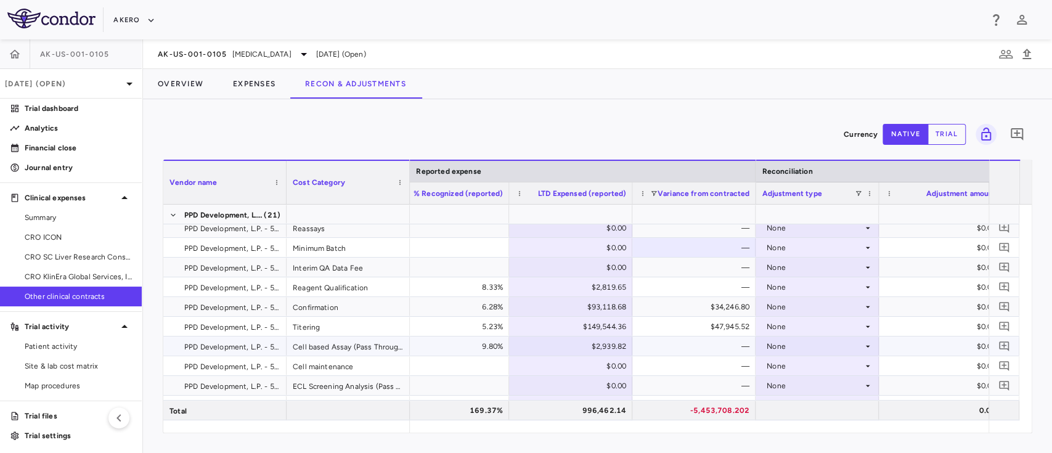
click at [308, 345] on div "Cell based Assay (Pass Through Expenses)" at bounding box center [348, 346] width 123 height 19
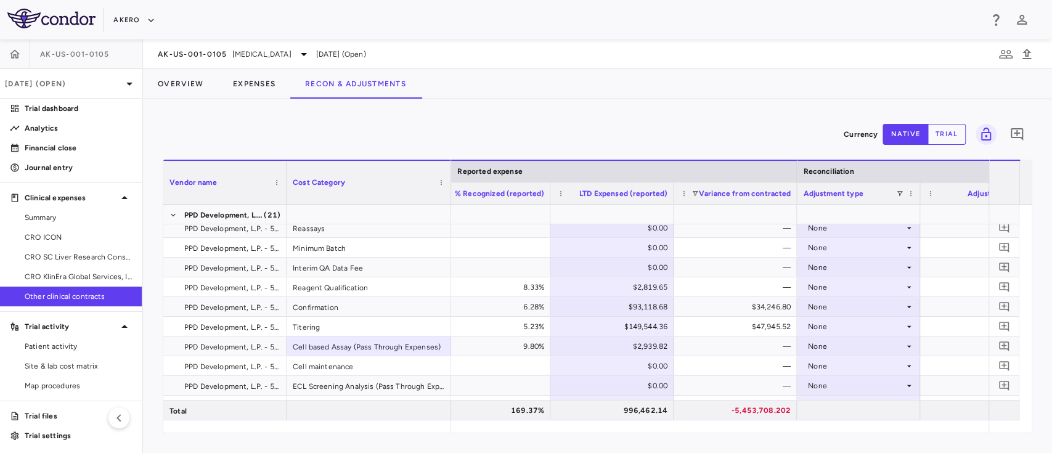
drag, startPoint x: 408, startPoint y: 189, endPoint x: 448, endPoint y: 186, distance: 40.9
click at [448, 186] on div at bounding box center [450, 182] width 5 height 43
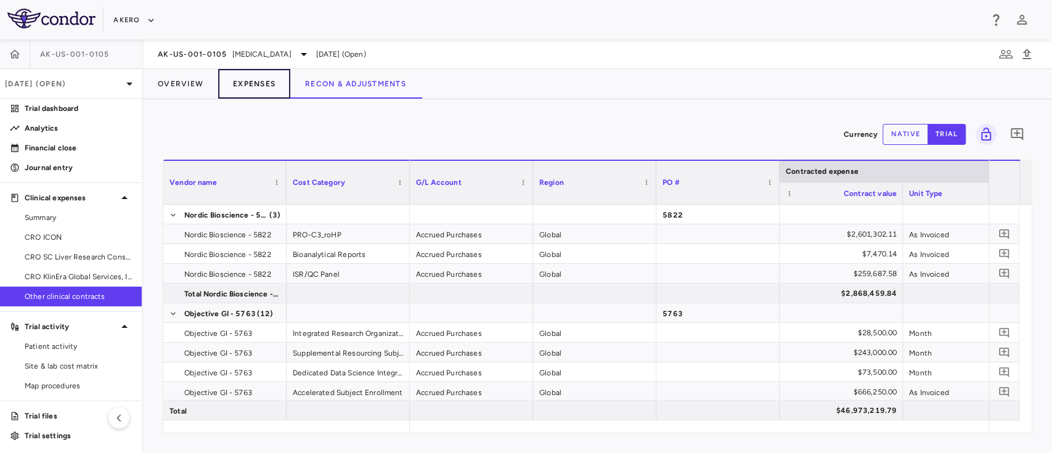
click at [259, 87] on button "Expenses" at bounding box center [254, 84] width 72 height 30
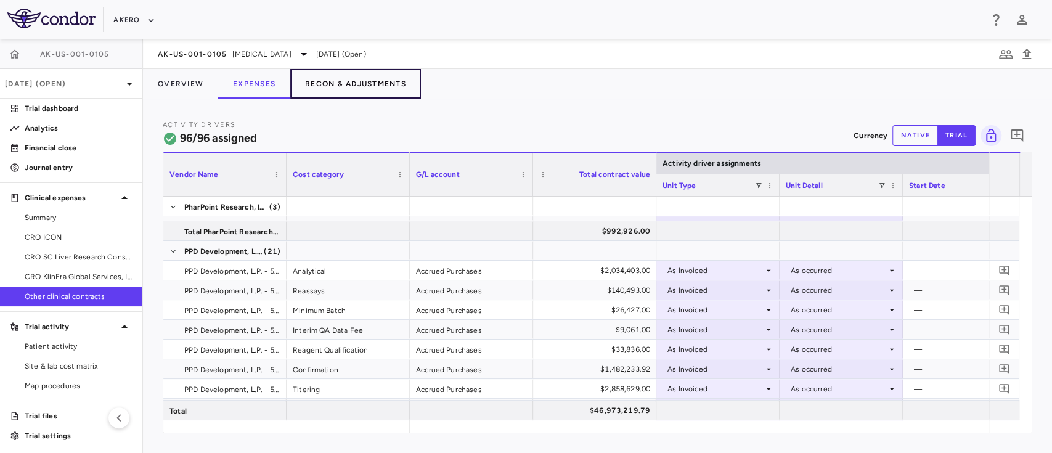
click at [377, 89] on button "Recon & Adjustments" at bounding box center [355, 84] width 131 height 30
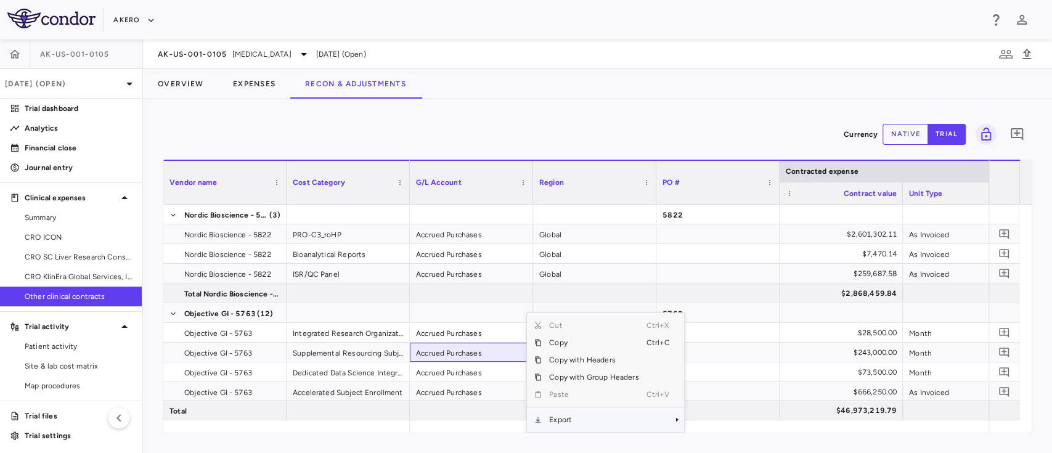
click at [571, 421] on span "Export" at bounding box center [594, 419] width 104 height 17
click at [709, 422] on span "Excel Export" at bounding box center [726, 419] width 58 height 17
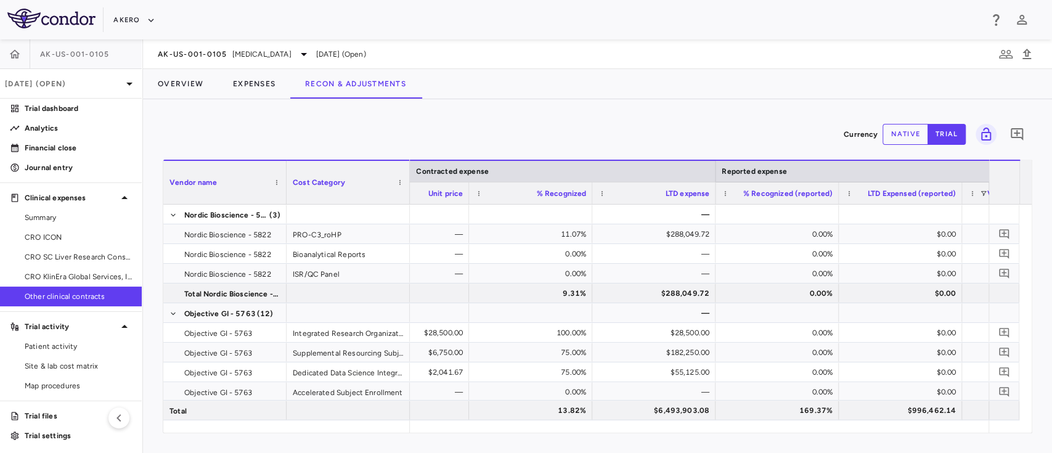
scroll to position [0, 1235]
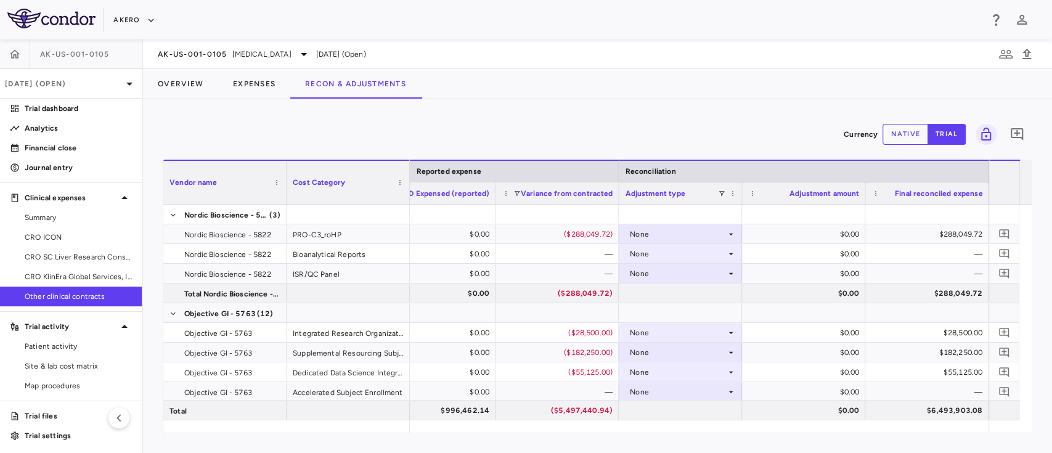
click at [902, 134] on button "native" at bounding box center [906, 134] width 46 height 21
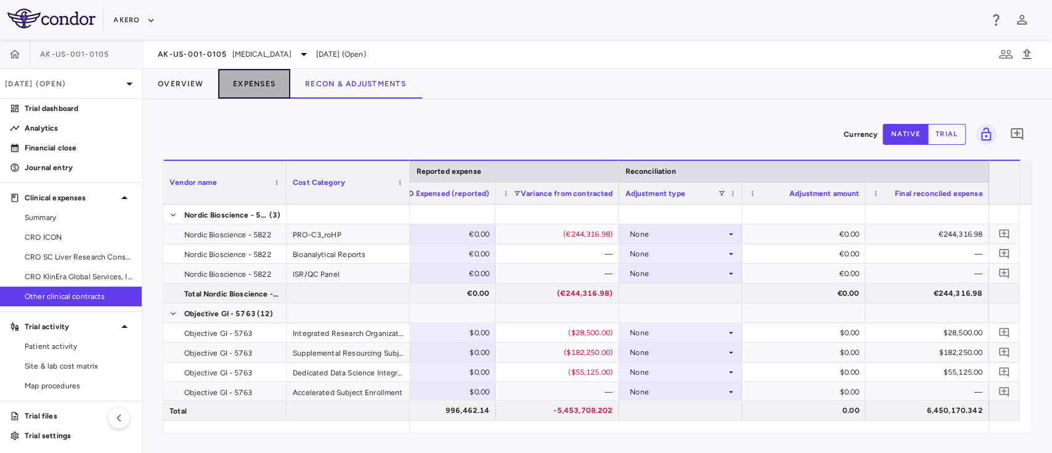
click at [255, 86] on button "Expenses" at bounding box center [254, 84] width 72 height 30
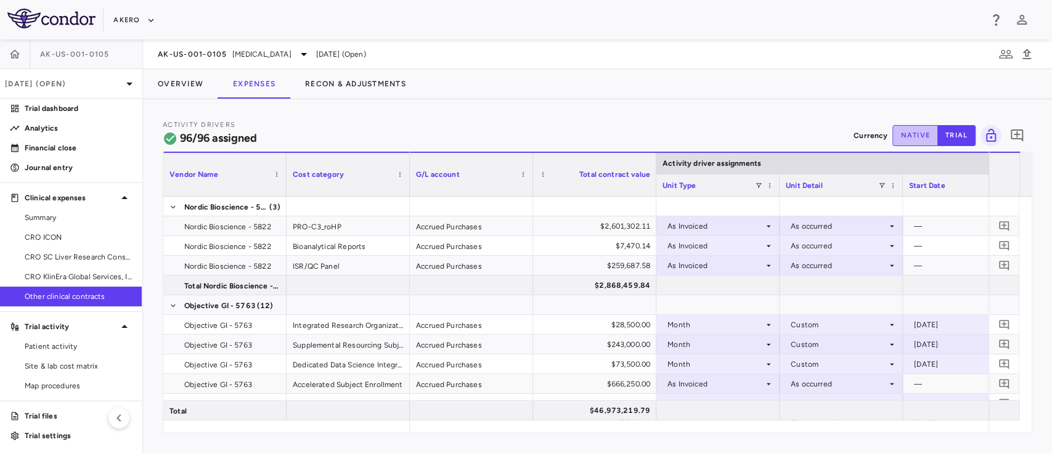
click at [910, 139] on button "native" at bounding box center [916, 135] width 46 height 21
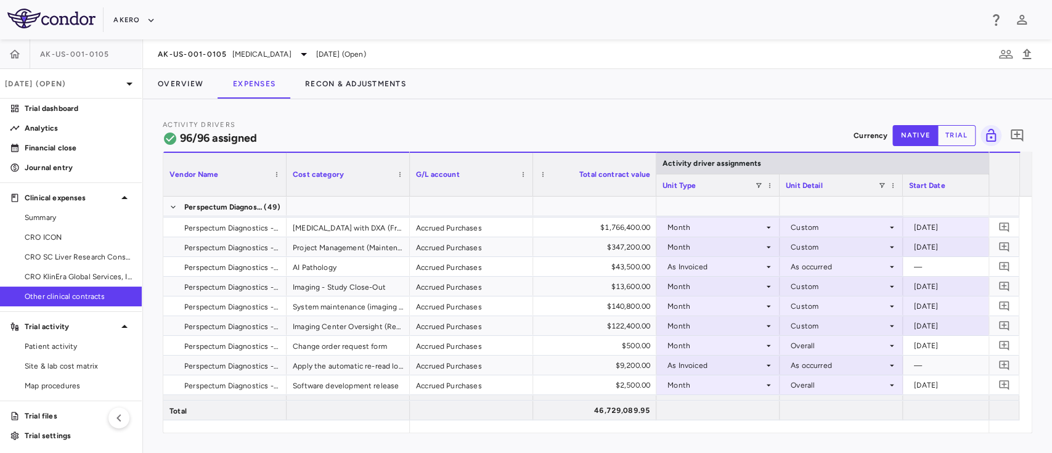
scroll to position [1362, 0]
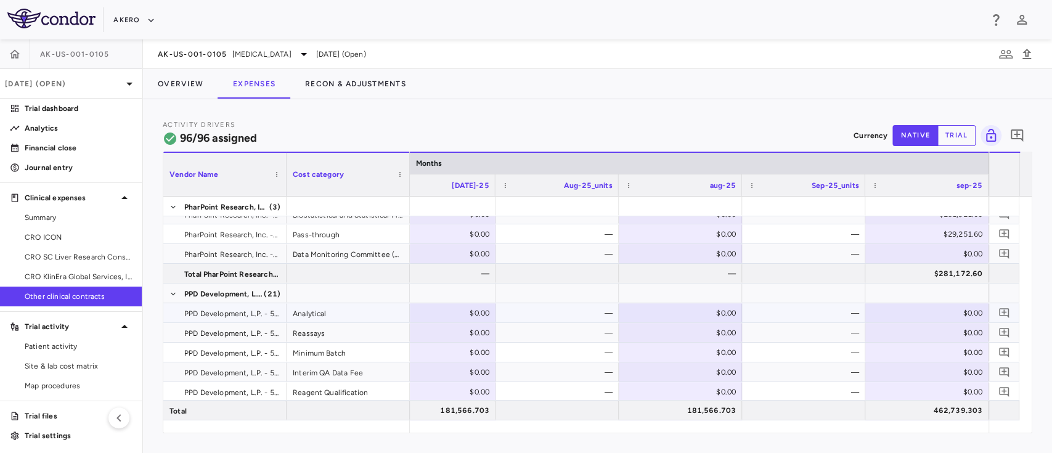
type button "native"
click at [937, 311] on div "$0.00" at bounding box center [930, 313] width 106 height 20
type input "*******"
click at [922, 341] on div "$0.00" at bounding box center [930, 333] width 106 height 20
click at [959, 390] on div "$0.00" at bounding box center [930, 392] width 106 height 20
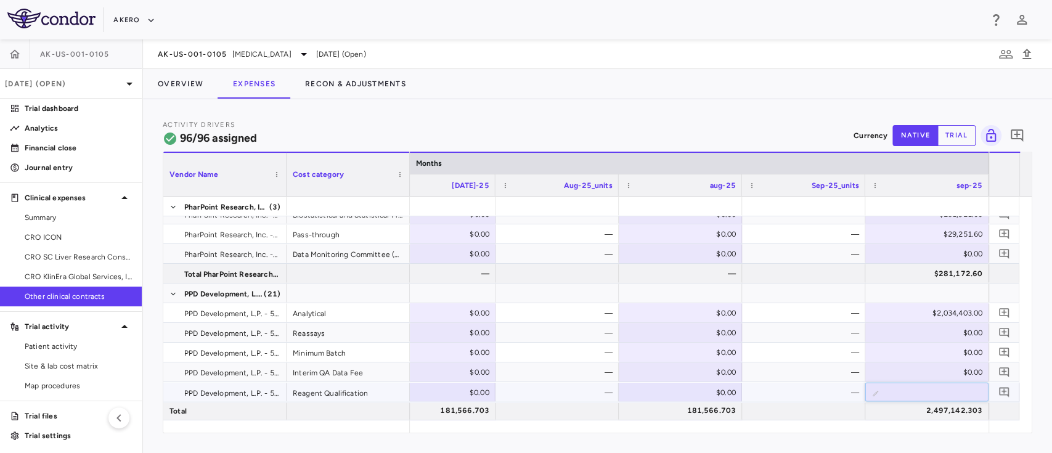
click at [959, 390] on input "number" at bounding box center [937, 393] width 104 height 20
type input "*****"
click at [818, 385] on div "—" at bounding box center [806, 392] width 106 height 20
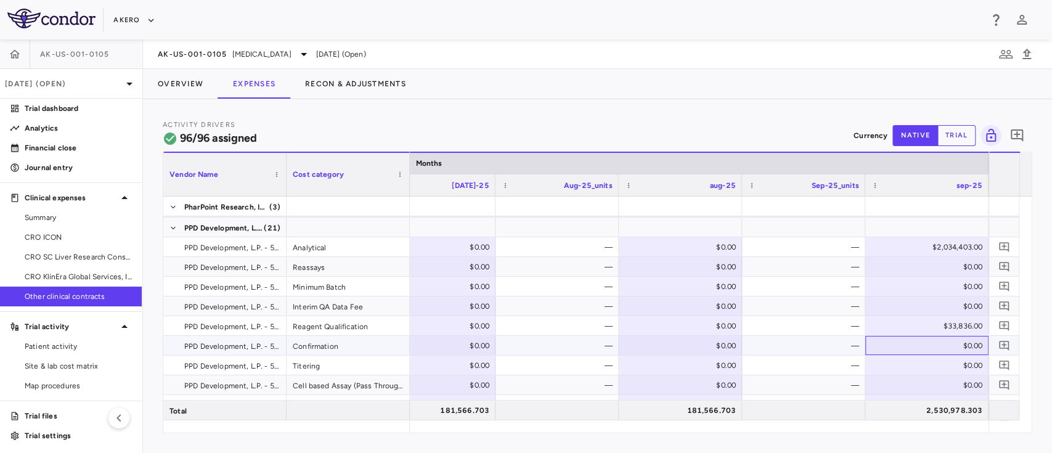
click at [927, 342] on div "$0.00" at bounding box center [930, 346] width 106 height 20
click at [927, 342] on input "number" at bounding box center [937, 347] width 104 height 20
type input "**********"
click at [917, 377] on div "$0.00" at bounding box center [930, 385] width 106 height 20
click at [935, 362] on div "$0.00" at bounding box center [930, 366] width 106 height 20
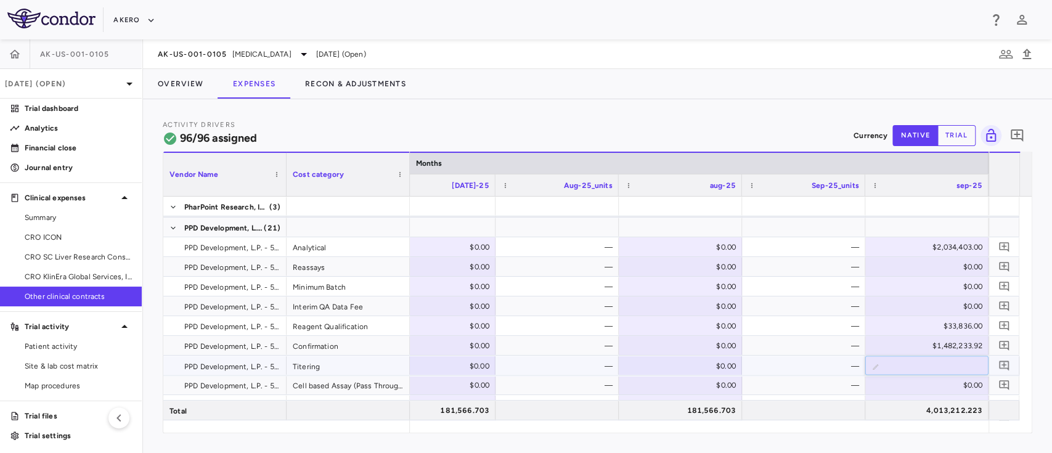
click at [935, 362] on input "number" at bounding box center [937, 366] width 104 height 20
type input "*******"
click at [797, 367] on div "—" at bounding box center [806, 366] width 106 height 20
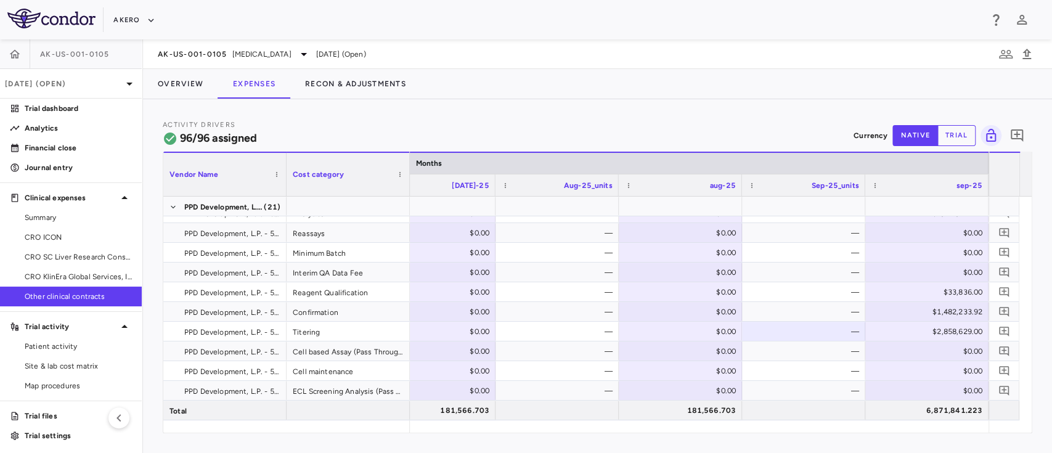
scroll to position [1525, 0]
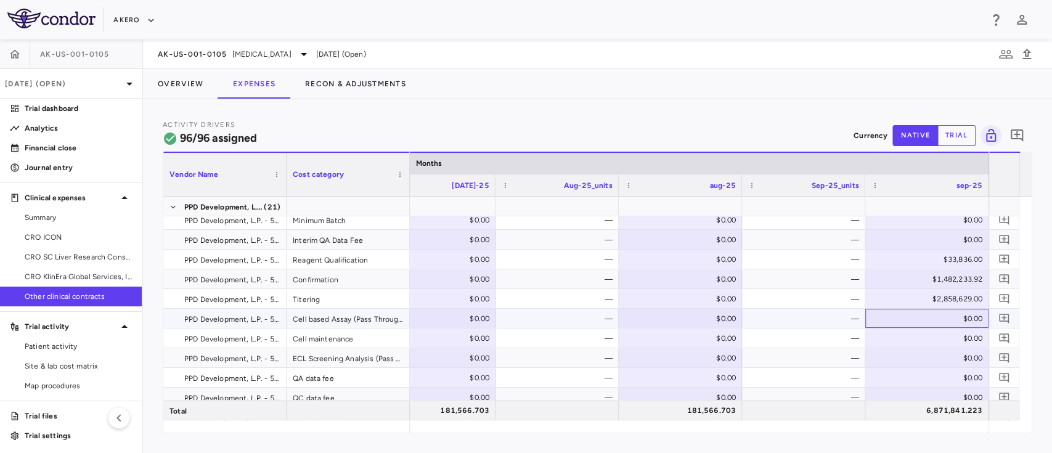
click at [941, 314] on div "$0.00" at bounding box center [930, 319] width 106 height 20
click at [941, 314] on input "number" at bounding box center [937, 319] width 104 height 20
type input "*****"
click at [814, 358] on div "—" at bounding box center [806, 358] width 106 height 20
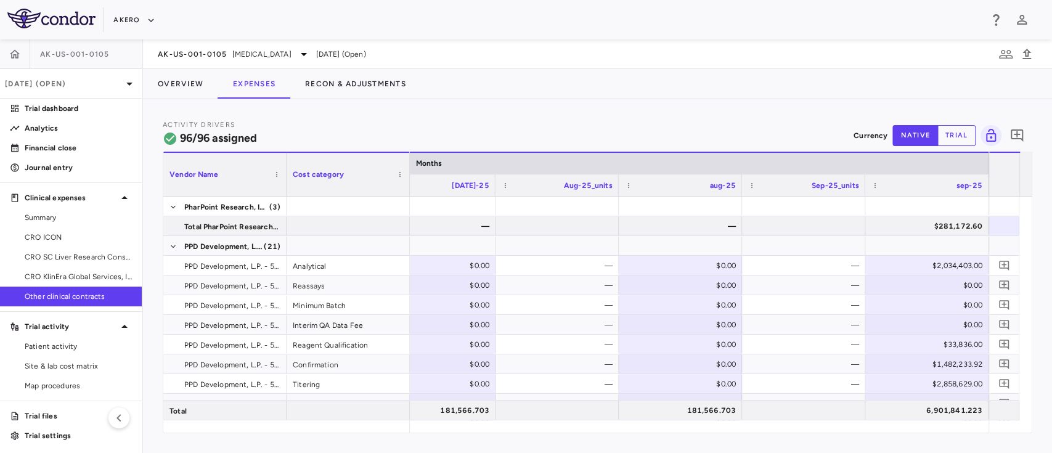
scroll to position [1420, 0]
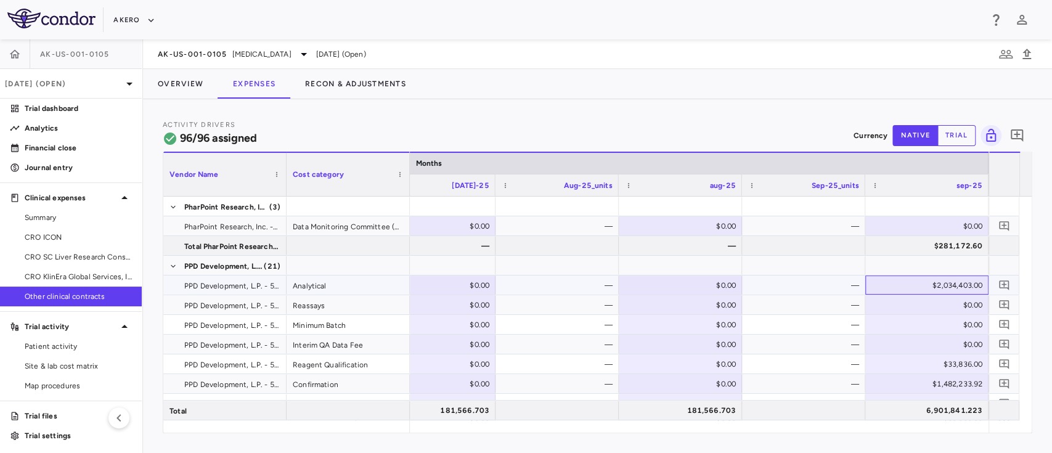
click at [917, 287] on div "$2,034,403.00" at bounding box center [930, 286] width 106 height 20
click at [917, 287] on input "*******" at bounding box center [937, 286] width 104 height 20
type input "********"
click at [779, 282] on div "—" at bounding box center [806, 286] width 106 height 20
click at [927, 383] on div "$1,482,233.92" at bounding box center [930, 384] width 106 height 20
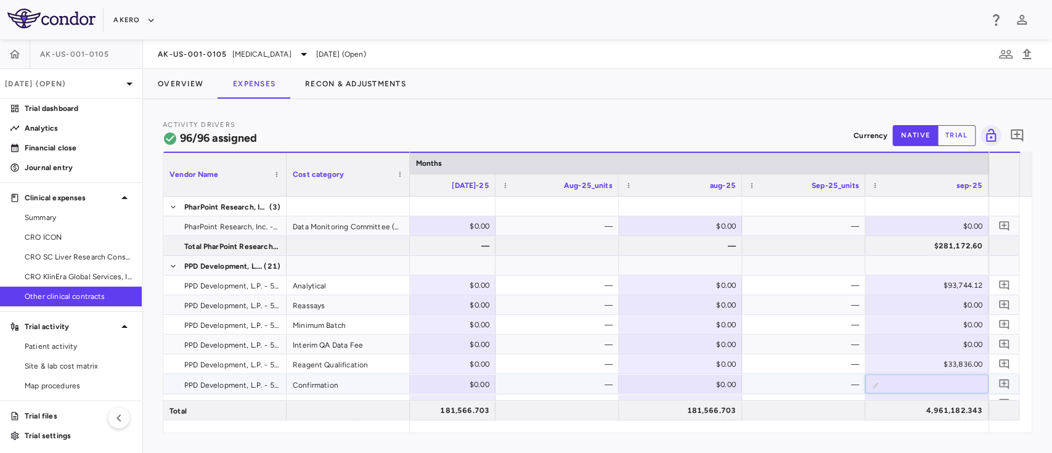
click at [927, 383] on input "**********" at bounding box center [937, 385] width 104 height 20
type input "*******"
click at [826, 309] on div "—" at bounding box center [806, 305] width 106 height 20
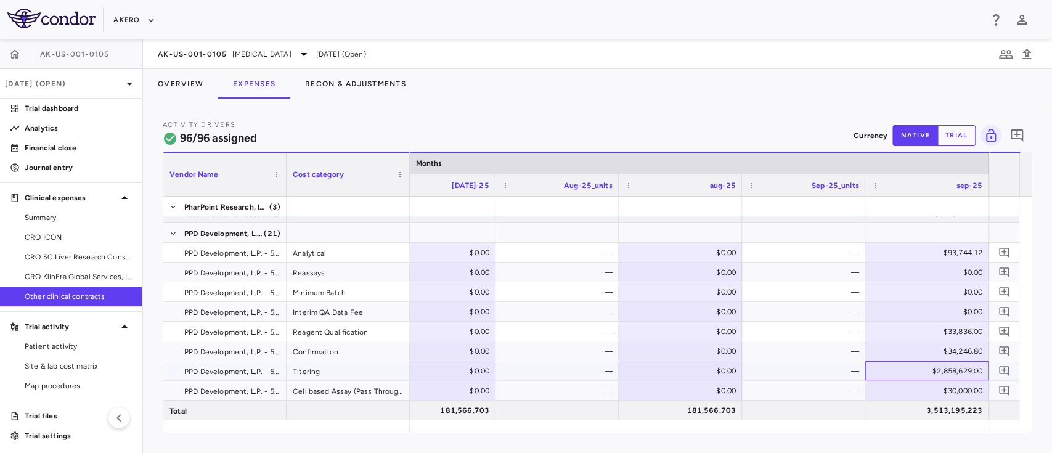
click at [930, 368] on div "$2,858,629.00" at bounding box center [930, 371] width 106 height 20
click at [930, 368] on input "*******" at bounding box center [937, 372] width 104 height 20
type input "********"
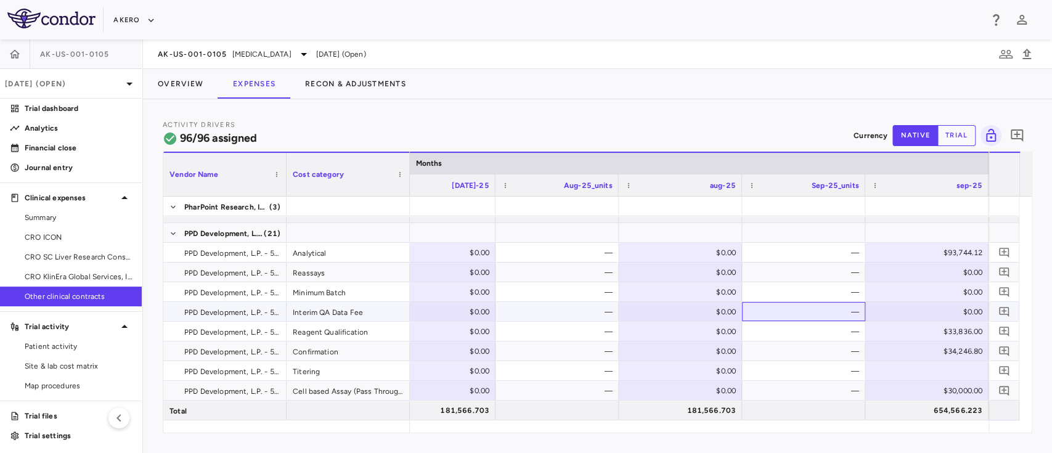
click at [833, 316] on div "—" at bounding box center [806, 312] width 106 height 20
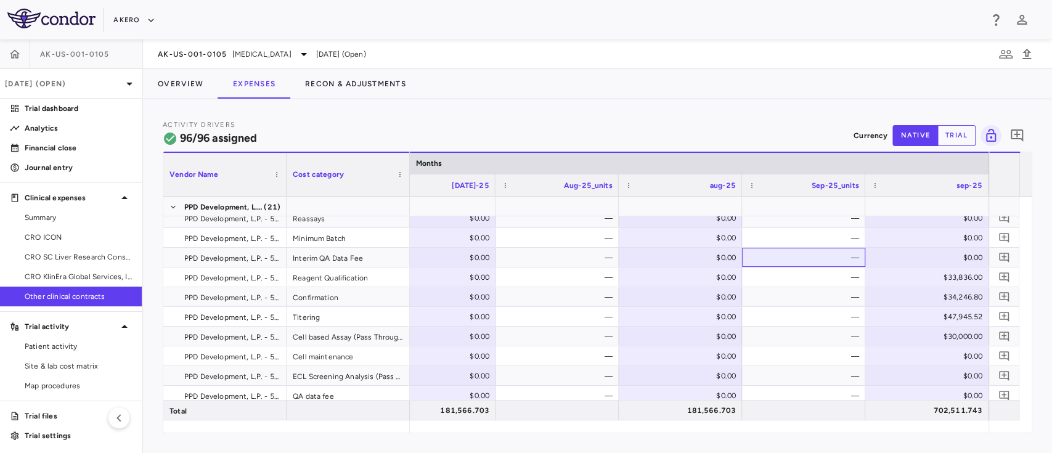
scroll to position [1519, 0]
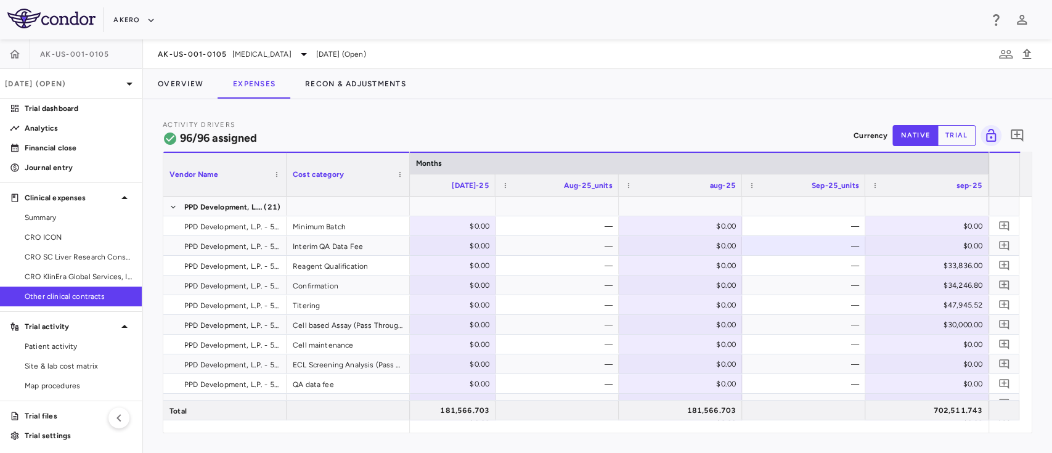
click at [1018, 414] on div at bounding box center [1004, 410] width 31 height 19
click at [1018, 412] on div at bounding box center [1004, 410] width 31 height 19
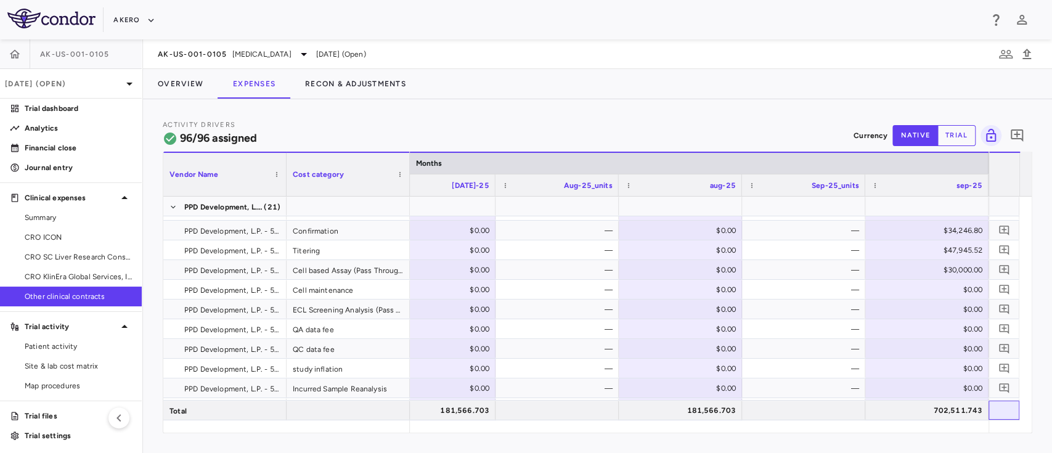
scroll to position [1584, 0]
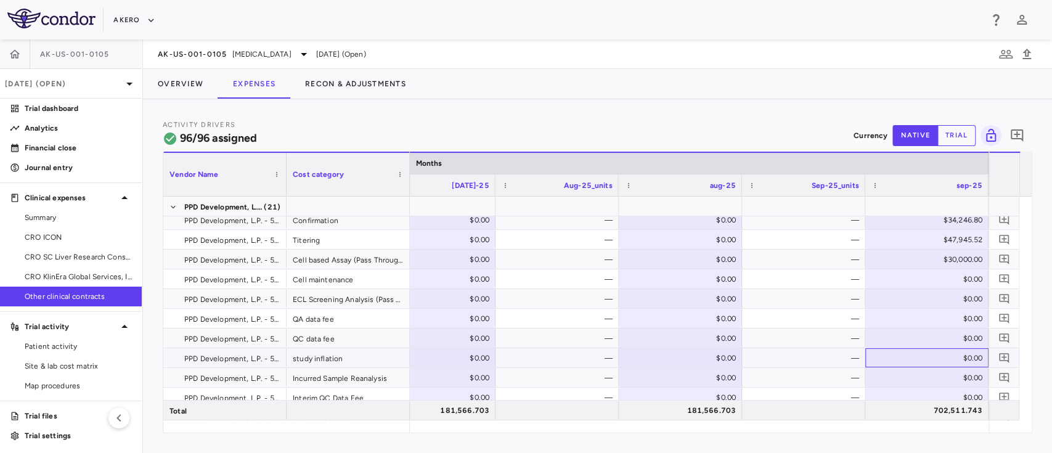
click at [957, 359] on div "$0.00" at bounding box center [930, 358] width 106 height 20
click at [957, 359] on input "number" at bounding box center [937, 359] width 104 height 20
type input "*******"
click at [859, 319] on div "—" at bounding box center [803, 318] width 123 height 19
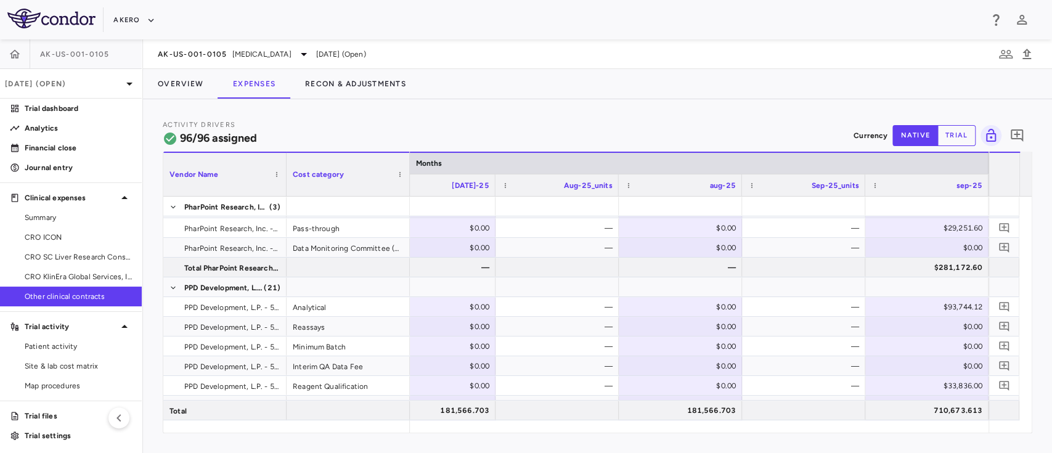
scroll to position [1430, 0]
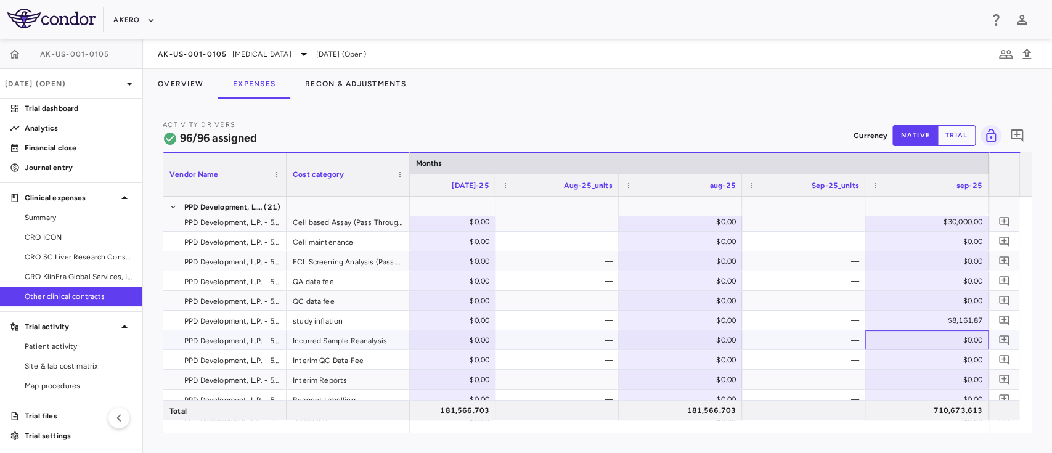
click at [970, 338] on div "$0.00" at bounding box center [930, 340] width 106 height 20
type input "*"
click at [970, 338] on input "*" at bounding box center [937, 341] width 104 height 20
type input "*******"
click at [818, 344] on div "—" at bounding box center [806, 340] width 106 height 20
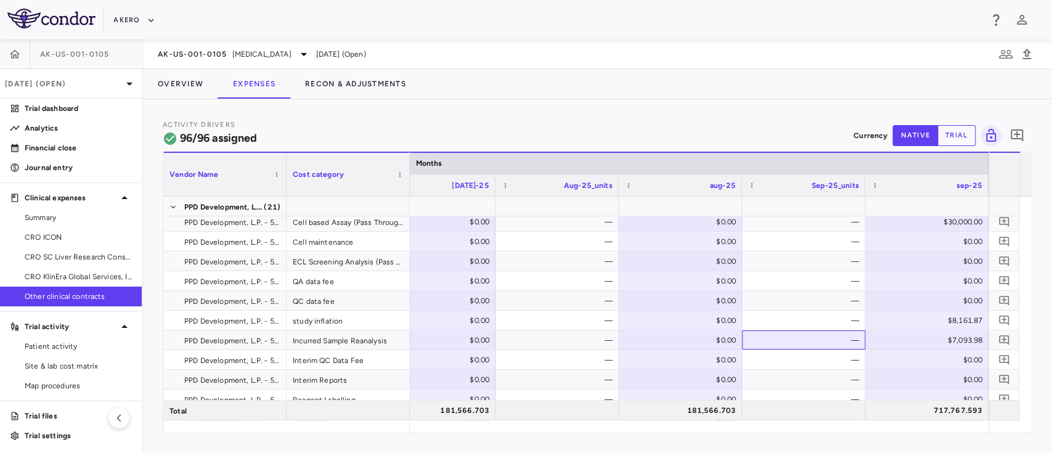
scroll to position [1702, 0]
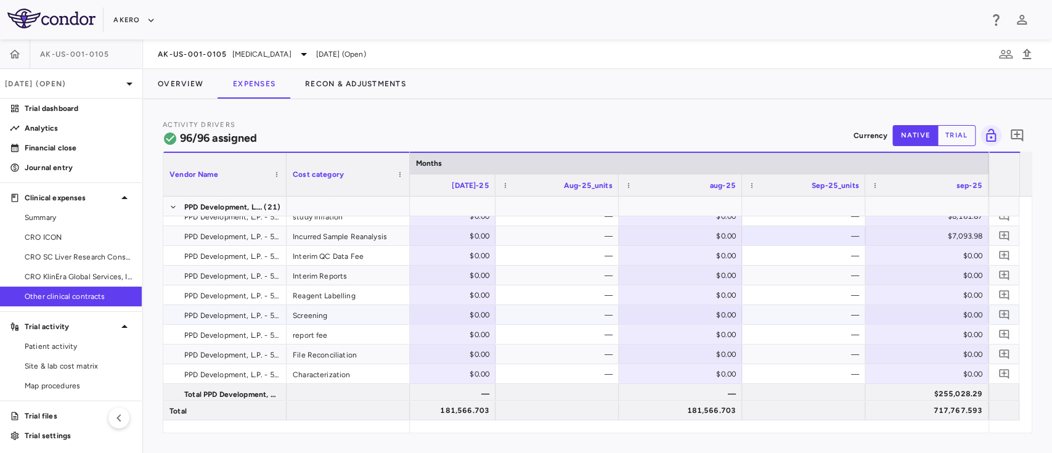
click at [948, 312] on div "$0.00" at bounding box center [930, 315] width 106 height 20
click at [948, 312] on input "number" at bounding box center [937, 316] width 104 height 20
type input "********"
click at [869, 306] on div "​ ********" at bounding box center [927, 316] width 122 height 20
click at [825, 364] on div "—" at bounding box center [803, 373] width 123 height 19
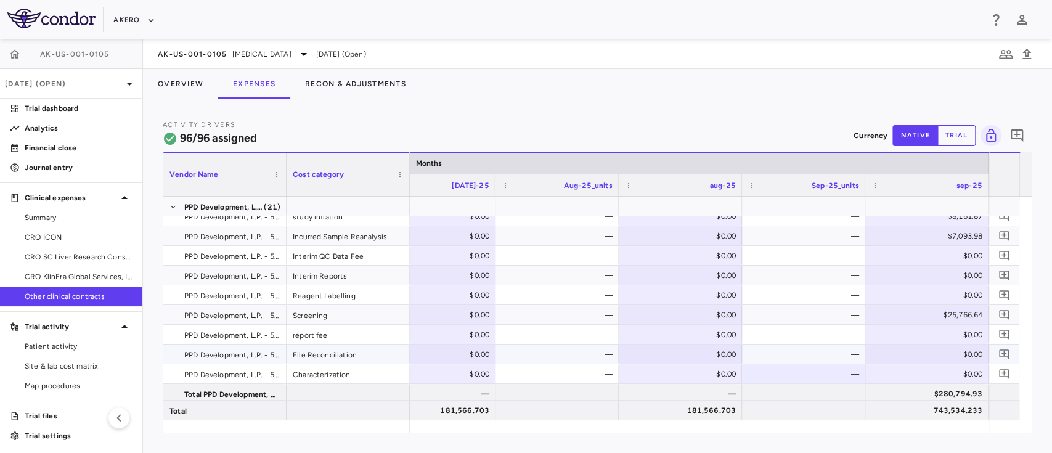
click at [937, 350] on div "$0.00" at bounding box center [930, 355] width 106 height 20
click at [937, 350] on input "number" at bounding box center [937, 355] width 104 height 20
type input "*******"
click at [829, 372] on div "—" at bounding box center [806, 374] width 106 height 20
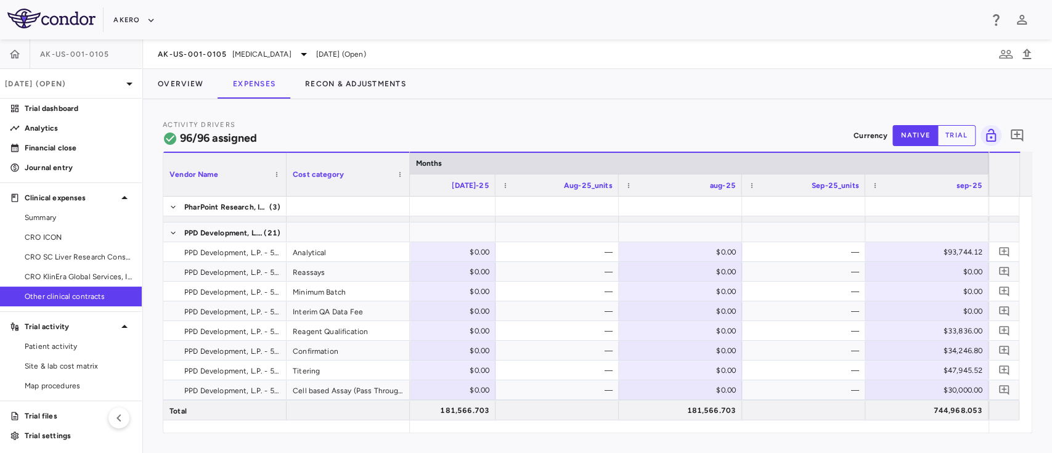
scroll to position [1460, 0]
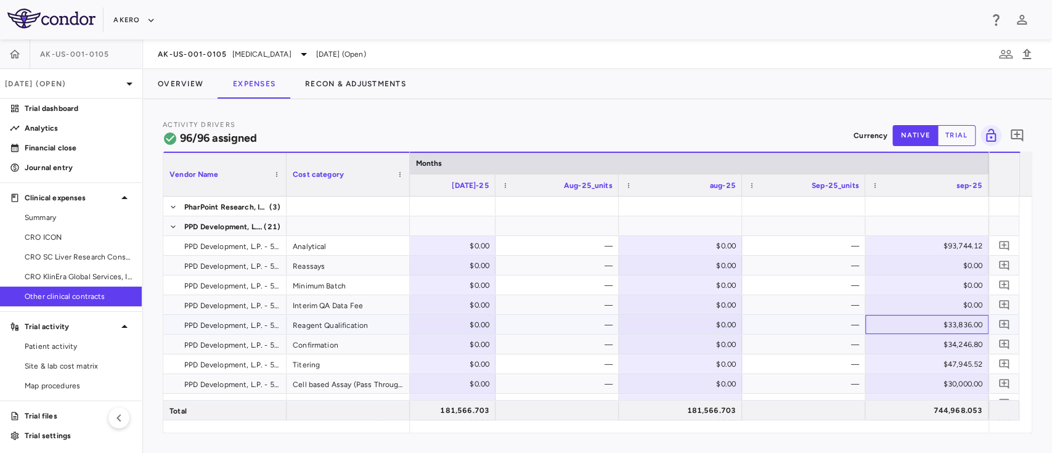
click at [952, 319] on div "$33,836.00" at bounding box center [930, 325] width 106 height 20
click at [952, 319] on input "*****" at bounding box center [937, 326] width 104 height 20
click at [824, 374] on div "—" at bounding box center [806, 384] width 106 height 20
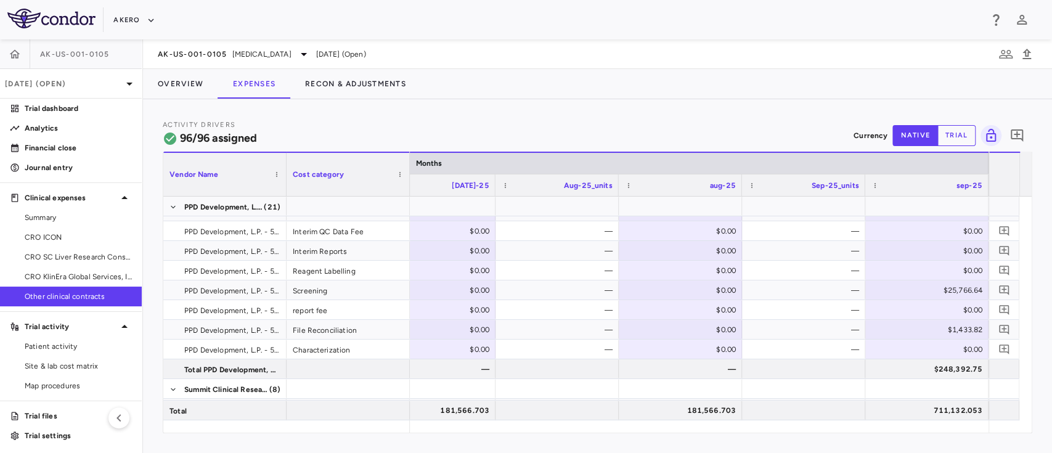
scroll to position [1756, 0]
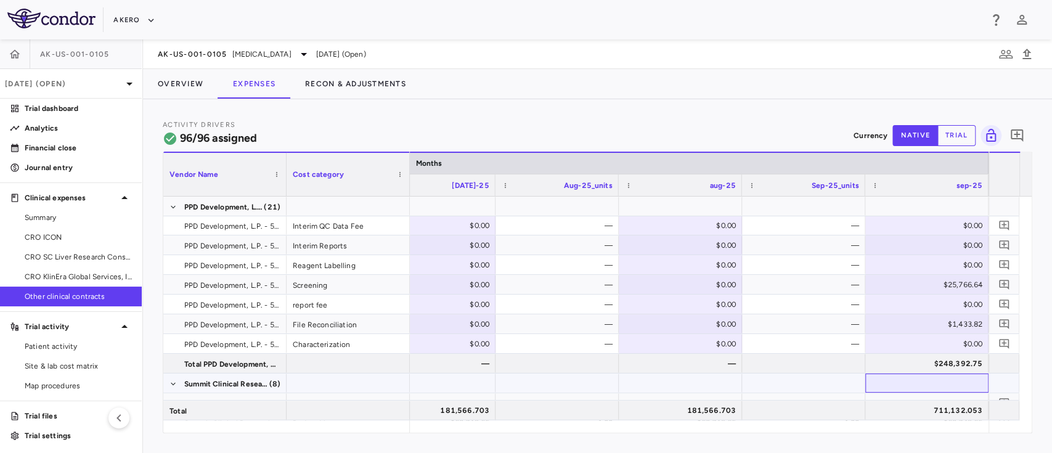
click at [930, 379] on div at bounding box center [927, 383] width 111 height 18
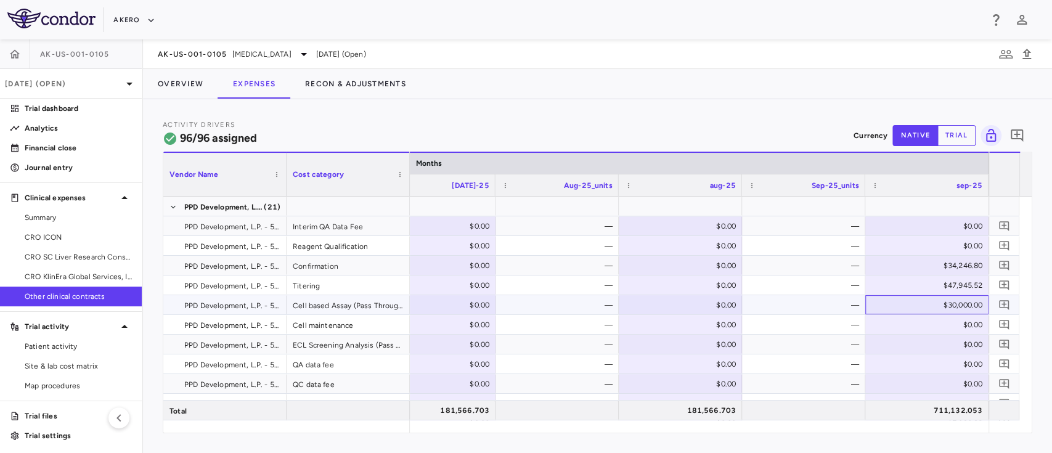
click at [940, 298] on div "$30,000.00" at bounding box center [930, 305] width 106 height 20
type input "*"
click at [789, 308] on div "—" at bounding box center [806, 305] width 106 height 20
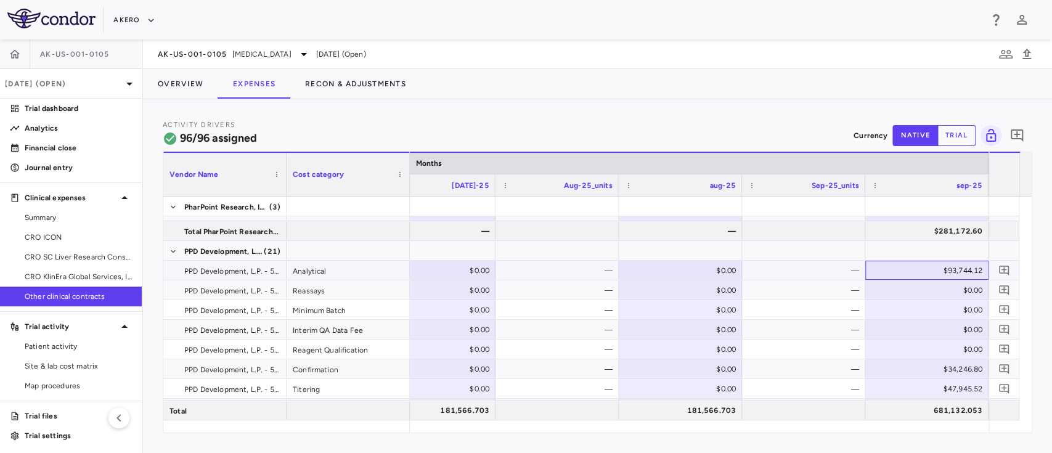
click at [956, 273] on div "$93,744.12" at bounding box center [930, 271] width 106 height 20
click at [956, 273] on input "********" at bounding box center [937, 271] width 104 height 20
type input "*********"
click at [898, 323] on div "$0.00" at bounding box center [930, 330] width 106 height 20
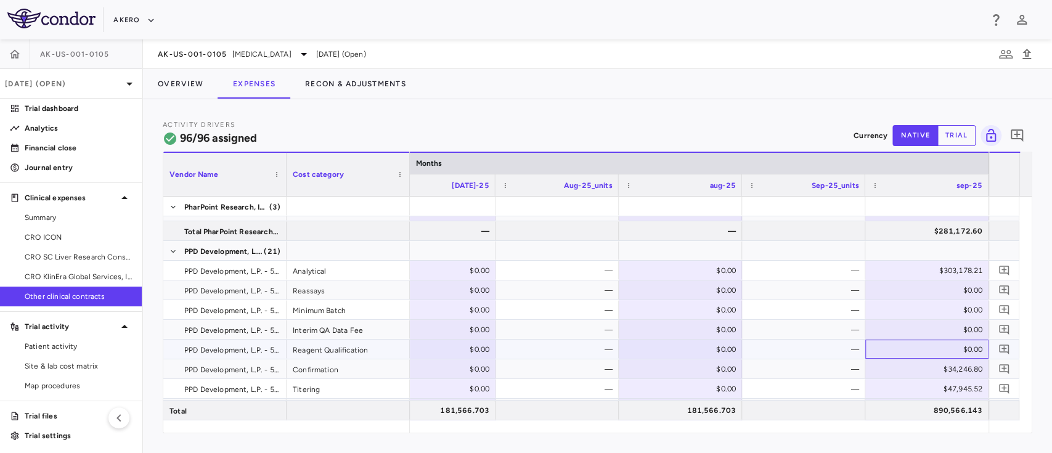
click at [950, 351] on div "$0.00" at bounding box center [930, 350] width 106 height 20
click at [950, 351] on input "number" at bounding box center [937, 350] width 104 height 20
type input "*******"
click at [801, 341] on div "—" at bounding box center [806, 350] width 106 height 20
click at [959, 371] on div "$34,246.80" at bounding box center [930, 369] width 106 height 20
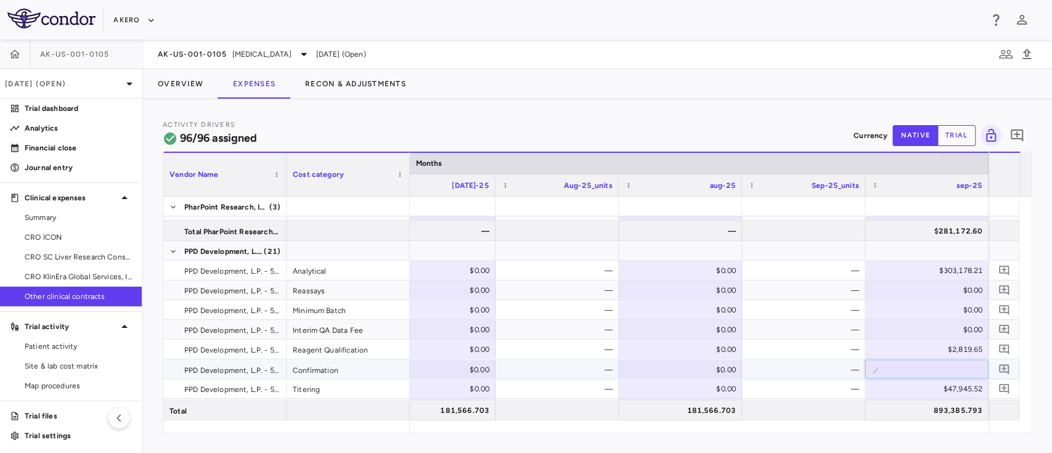
type input "********"
click at [798, 353] on div "—" at bounding box center [806, 350] width 106 height 20
click at [941, 392] on div "$47,945.52" at bounding box center [930, 389] width 106 height 20
click at [941, 392] on input "********" at bounding box center [937, 390] width 104 height 20
type input "*********"
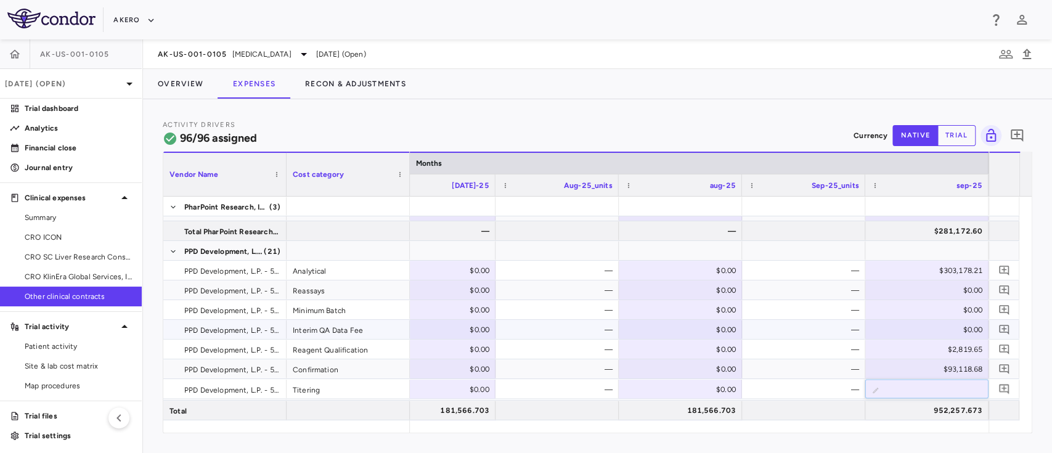
click at [819, 333] on div "—" at bounding box center [806, 330] width 106 height 20
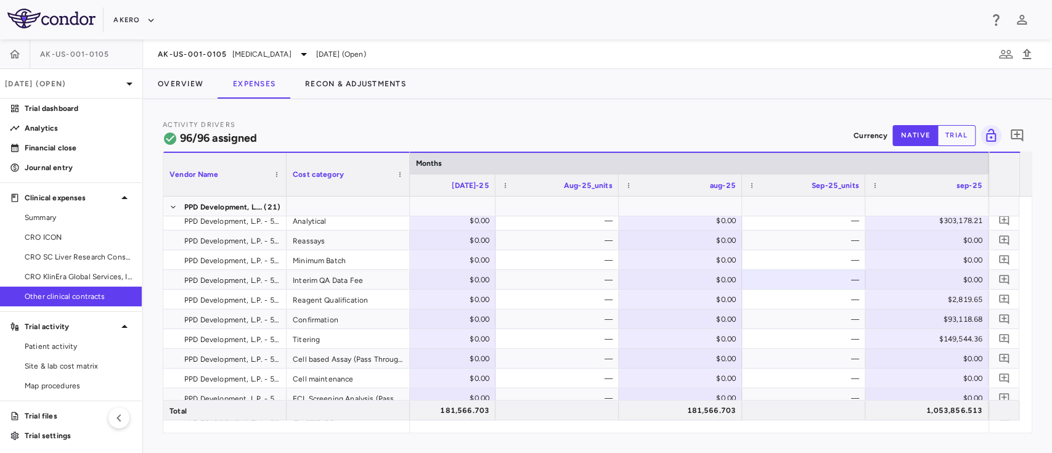
scroll to position [1501, 0]
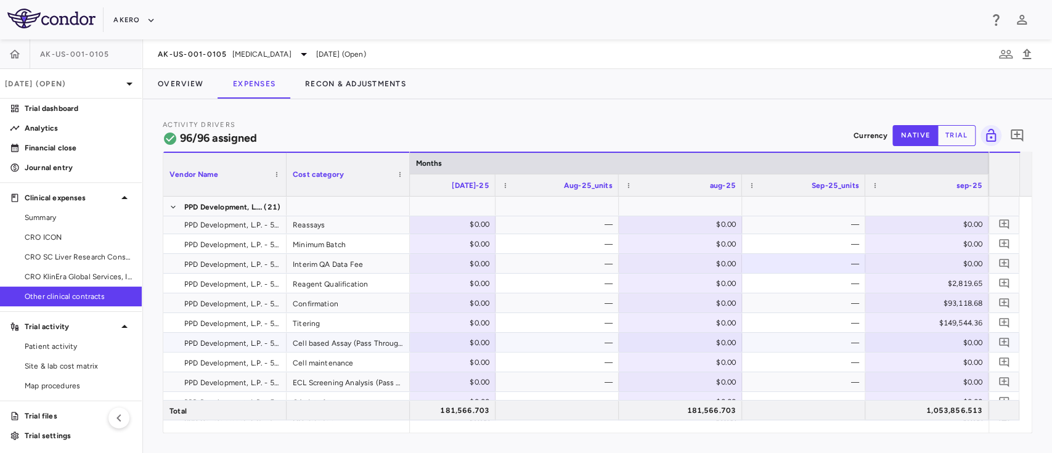
click at [948, 341] on div "$0.00" at bounding box center [930, 343] width 106 height 20
click at [948, 341] on input "*" at bounding box center [937, 344] width 104 height 20
type input "*******"
click at [798, 308] on div "—" at bounding box center [806, 303] width 106 height 20
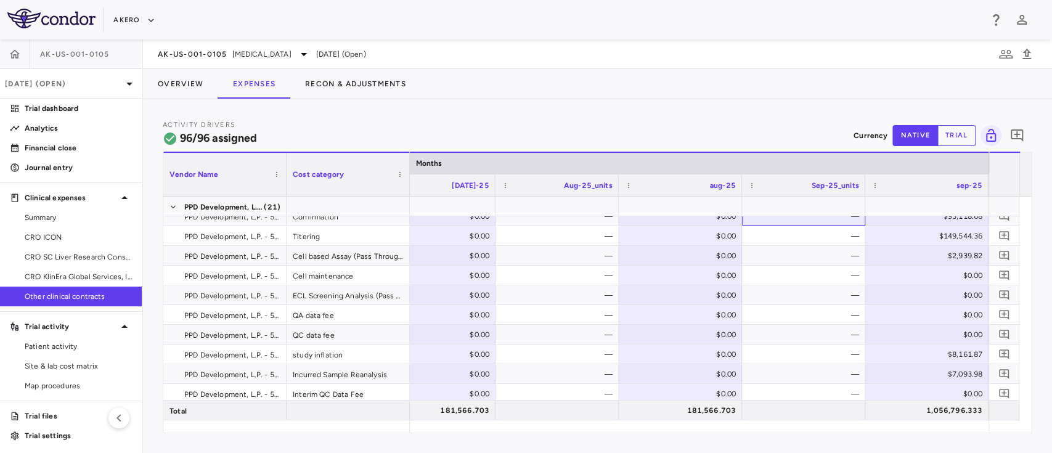
scroll to position [1600, 0]
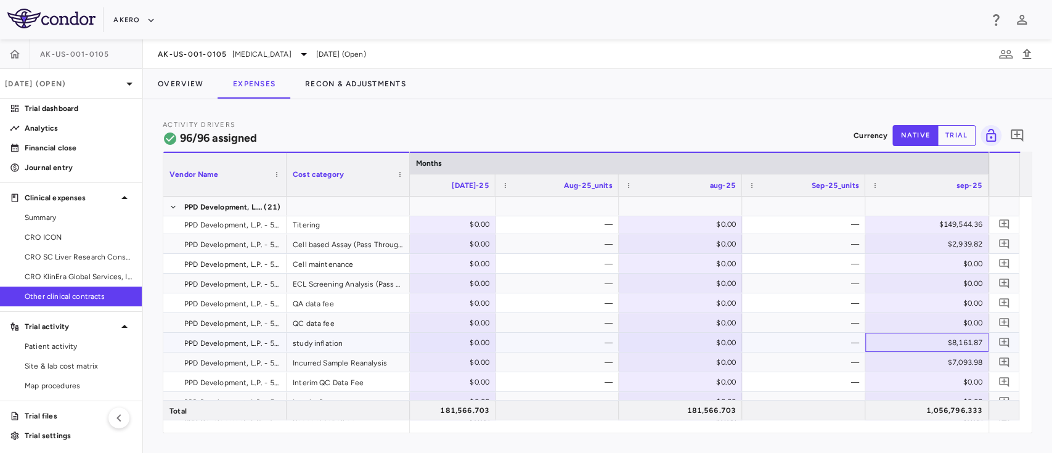
click at [962, 337] on div "$8,161.87" at bounding box center [930, 343] width 106 height 20
type input "********"
click at [808, 293] on div "—" at bounding box center [806, 303] width 106 height 20
click at [968, 359] on div "$7,093.98" at bounding box center [930, 363] width 106 height 20
click at [968, 359] on input "*******" at bounding box center [937, 363] width 104 height 20
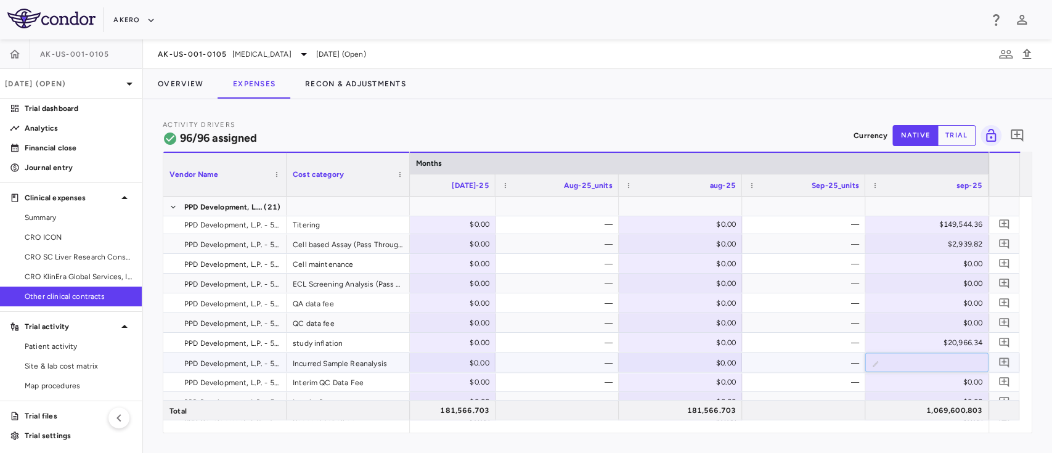
type input "********"
click at [731, 300] on div "$0.00" at bounding box center [683, 303] width 106 height 20
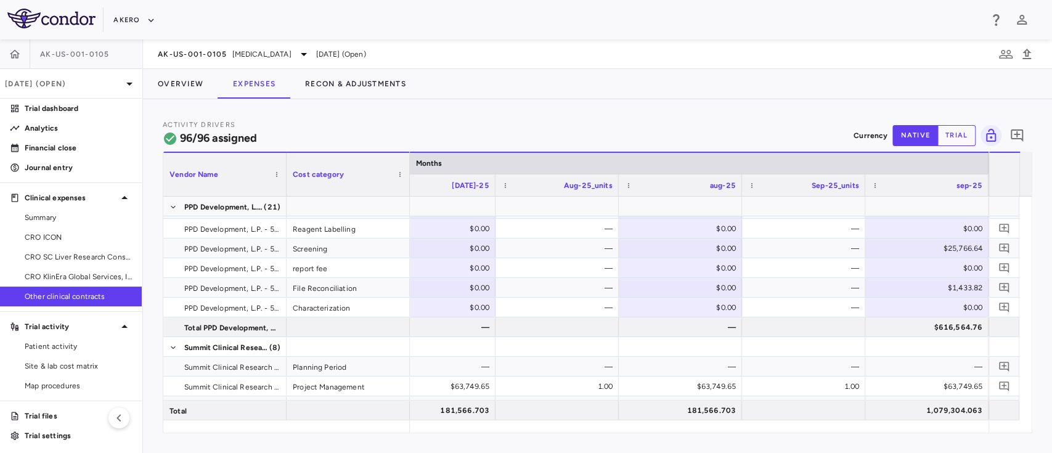
scroll to position [1769, 0]
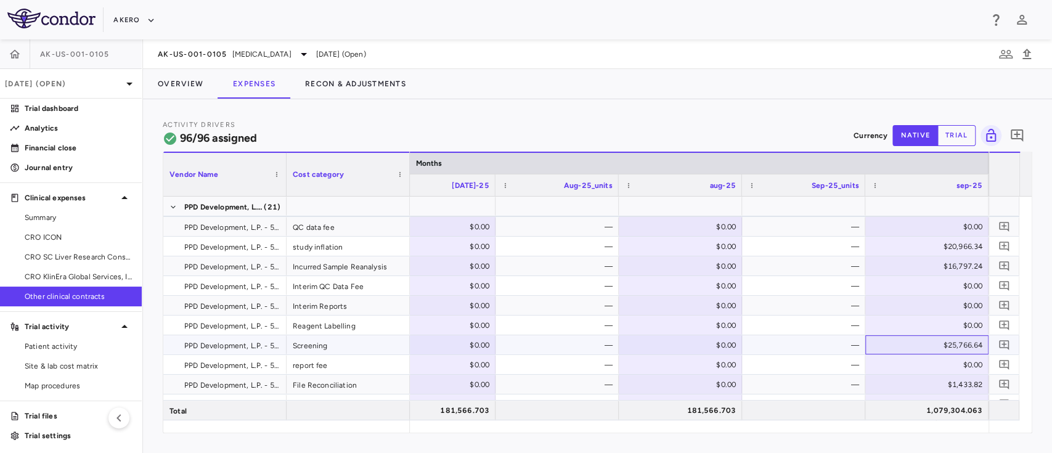
click at [952, 345] on div "$25,766.64" at bounding box center [930, 345] width 106 height 20
click at [952, 345] on input "********" at bounding box center [937, 346] width 104 height 20
type input "*******"
click at [896, 373] on div "$0.00" at bounding box center [930, 365] width 106 height 20
click at [961, 387] on div "$1,433.82" at bounding box center [930, 385] width 106 height 20
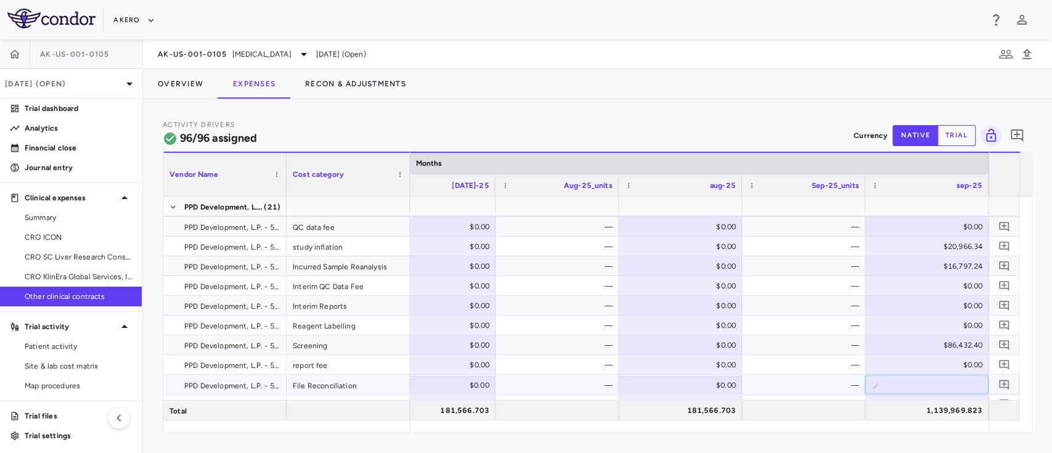
click at [961, 387] on input "*******" at bounding box center [937, 385] width 104 height 20
type input "*******"
click at [790, 333] on div "—" at bounding box center [806, 326] width 106 height 20
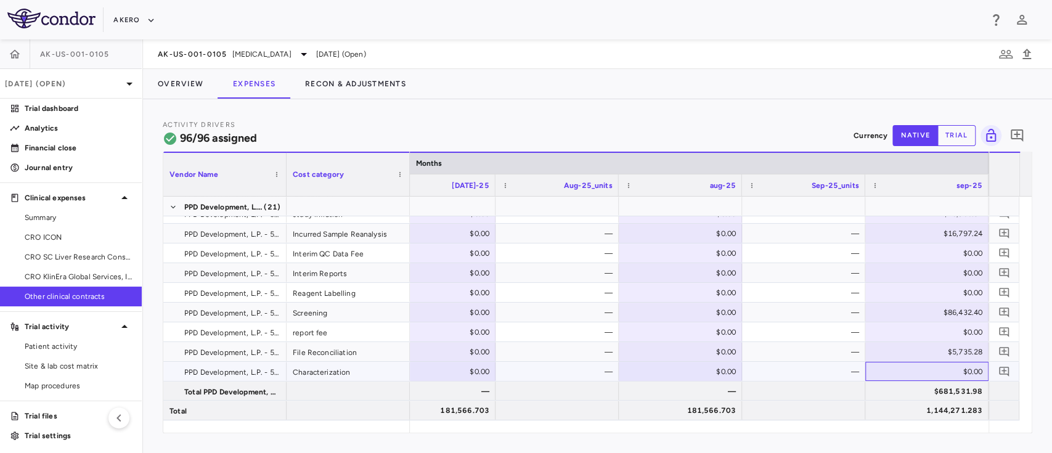
click at [927, 369] on div "$0.00" at bounding box center [930, 372] width 106 height 20
click at [927, 369] on input "number" at bounding box center [937, 372] width 104 height 20
type input "********"
click at [794, 343] on div "—" at bounding box center [806, 352] width 106 height 20
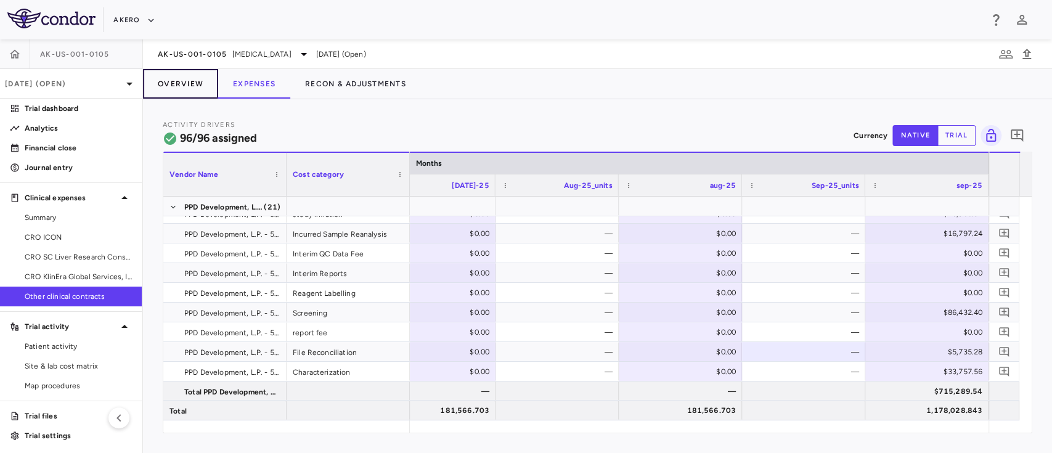
click at [179, 81] on button "Overview" at bounding box center [180, 84] width 75 height 30
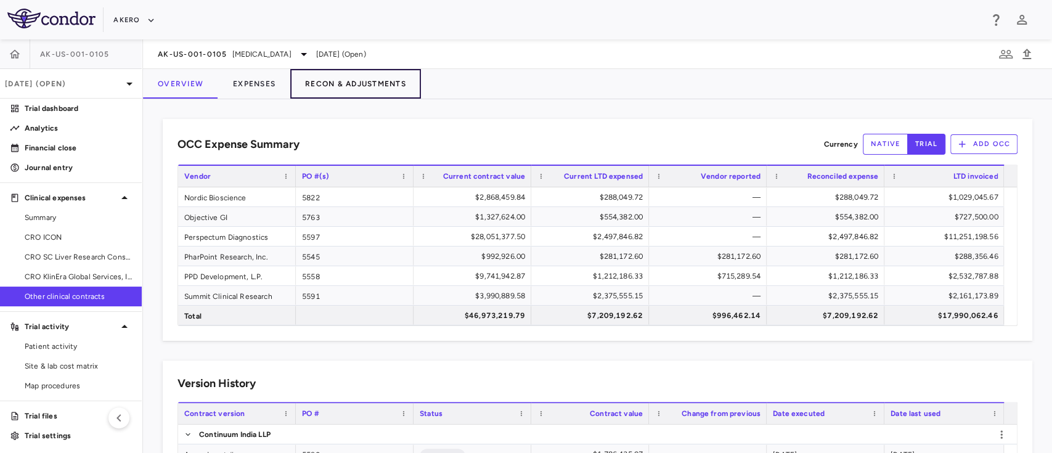
click at [370, 87] on button "Recon & Adjustments" at bounding box center [355, 84] width 131 height 30
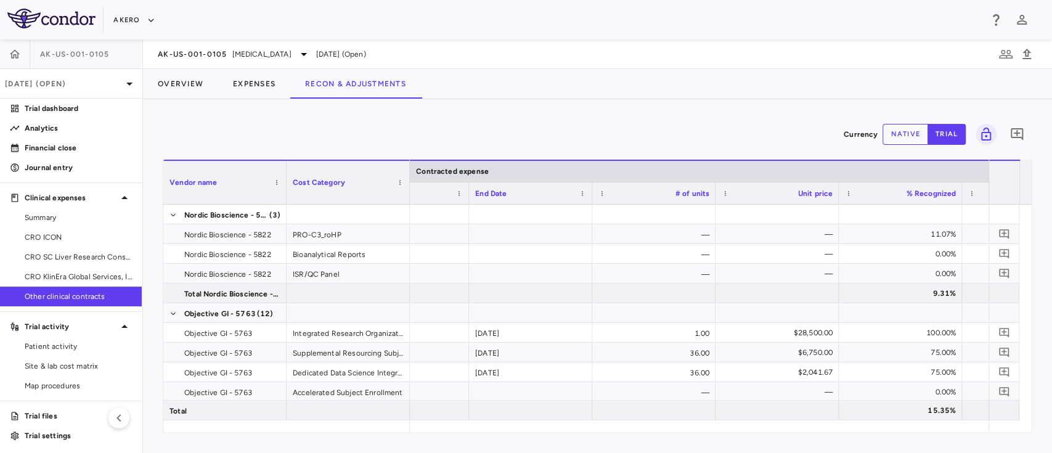
scroll to position [0, 999]
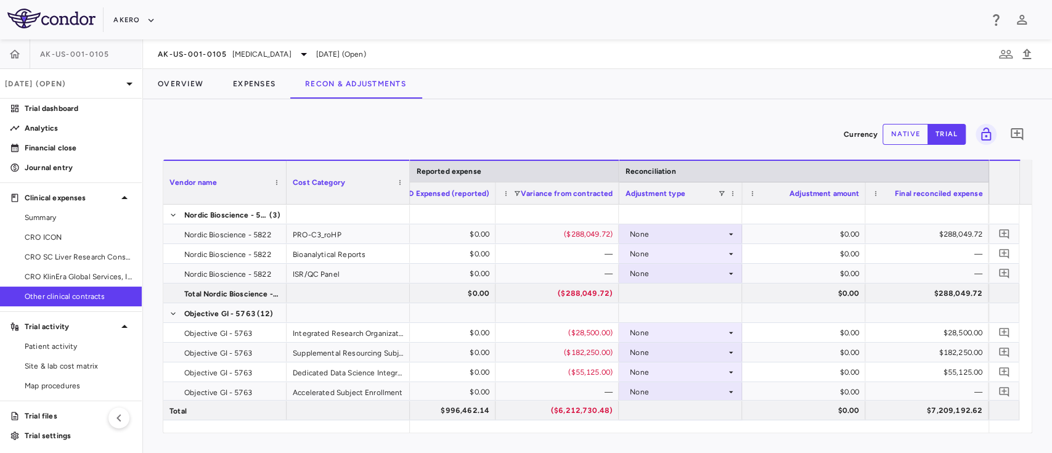
click at [910, 141] on button "native" at bounding box center [906, 134] width 46 height 21
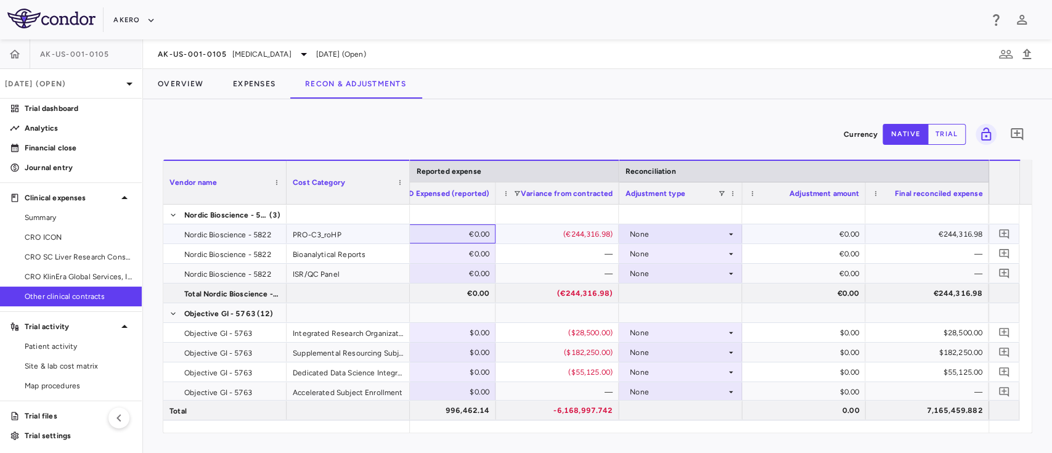
click at [464, 234] on div "€0.00" at bounding box center [436, 234] width 106 height 20
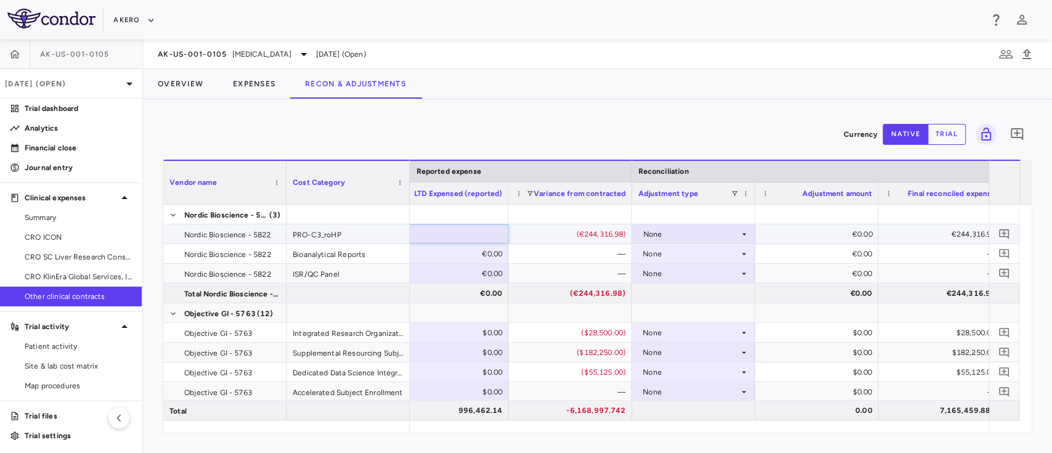
paste input "******"
type input "******"
click at [473, 279] on div "€0.00" at bounding box center [449, 274] width 106 height 20
click at [465, 234] on div "€916,560.00" at bounding box center [449, 234] width 106 height 20
click at [465, 234] on input "******" at bounding box center [456, 235] width 104 height 20
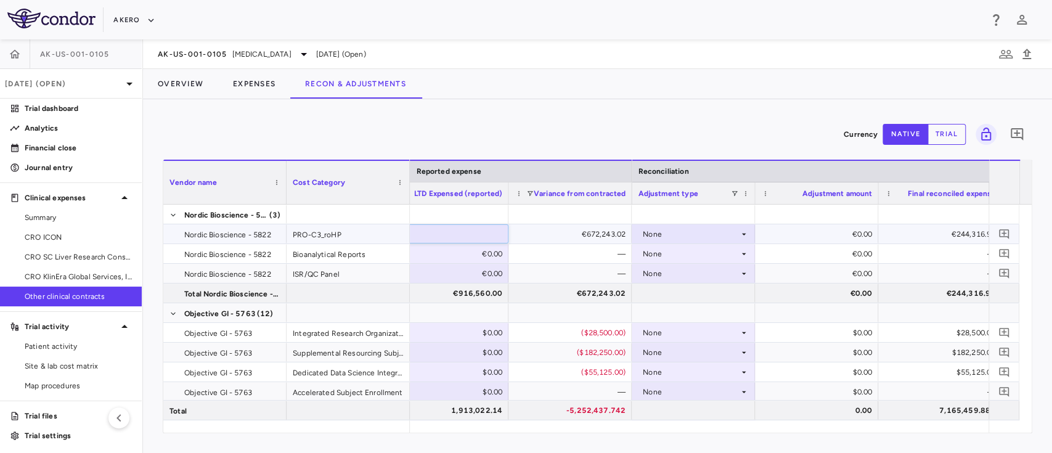
type input "*******"
click at [544, 243] on div "€672,243.02" at bounding box center [570, 233] width 123 height 19
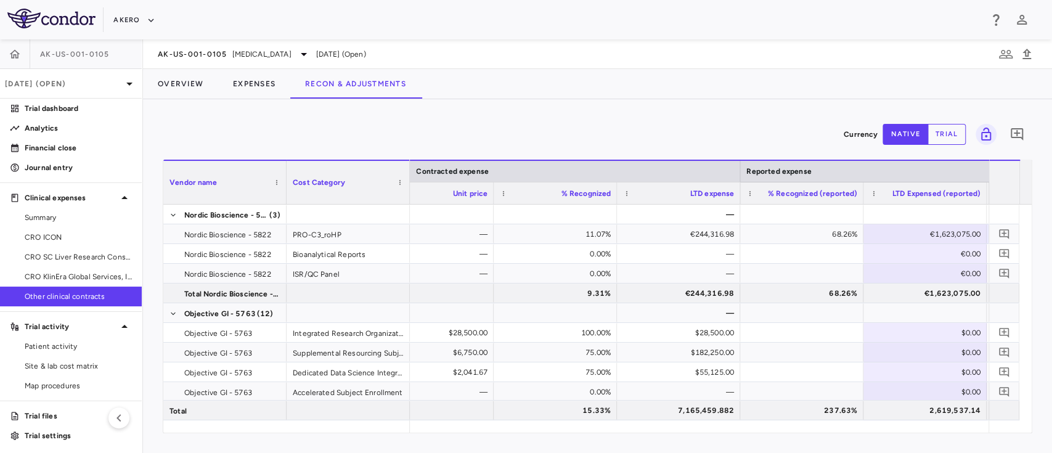
scroll to position [0, 1080]
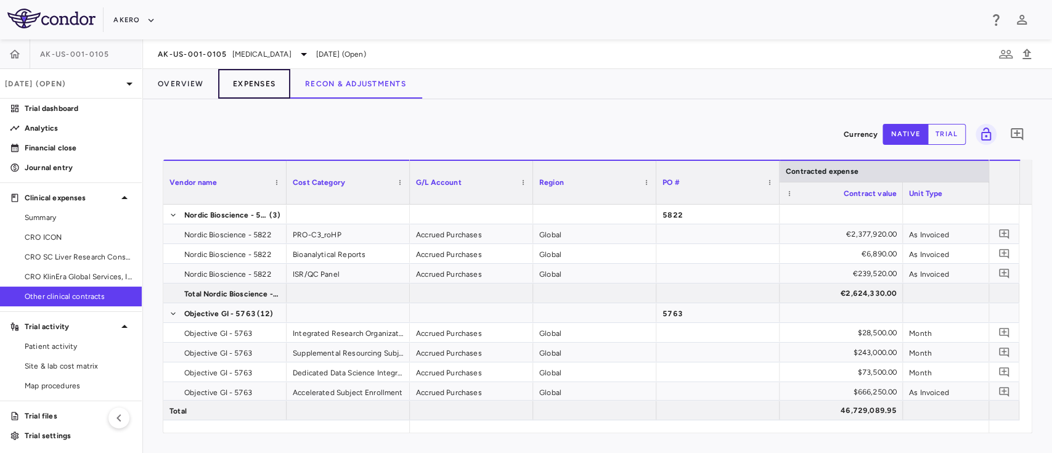
click at [242, 82] on button "Expenses" at bounding box center [254, 84] width 72 height 30
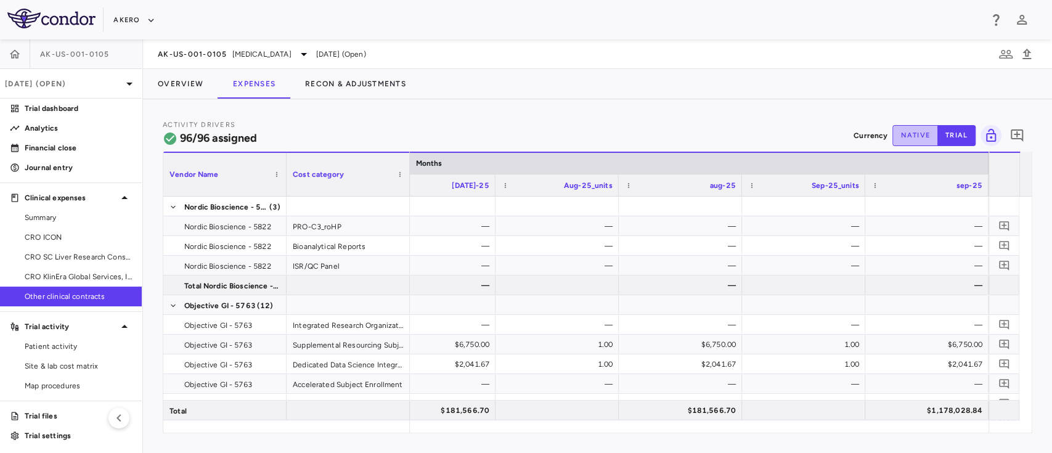
click at [912, 133] on button "native" at bounding box center [916, 135] width 46 height 21
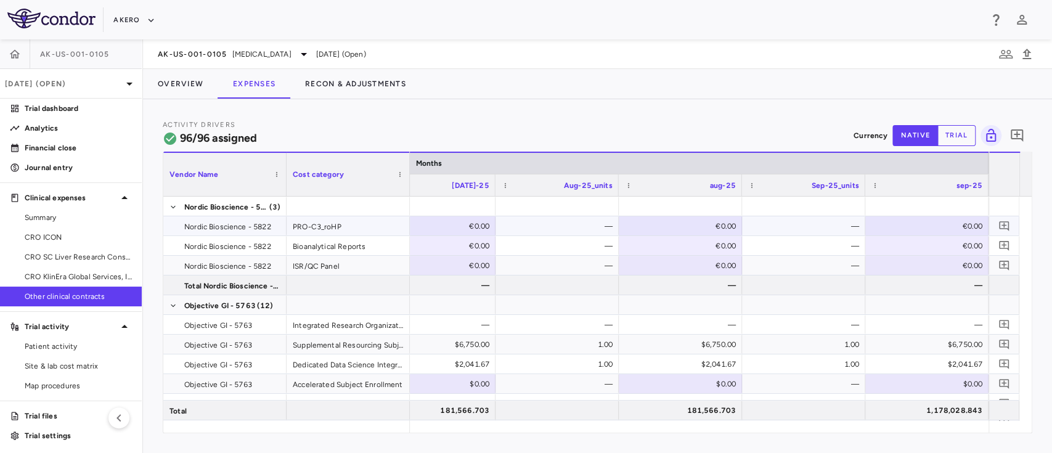
click at [943, 229] on div "€0.00" at bounding box center [930, 226] width 106 height 20
paste input "*******"
type input "*******"
click at [848, 286] on div at bounding box center [803, 285] width 111 height 18
click at [176, 87] on button "Overview" at bounding box center [180, 84] width 75 height 30
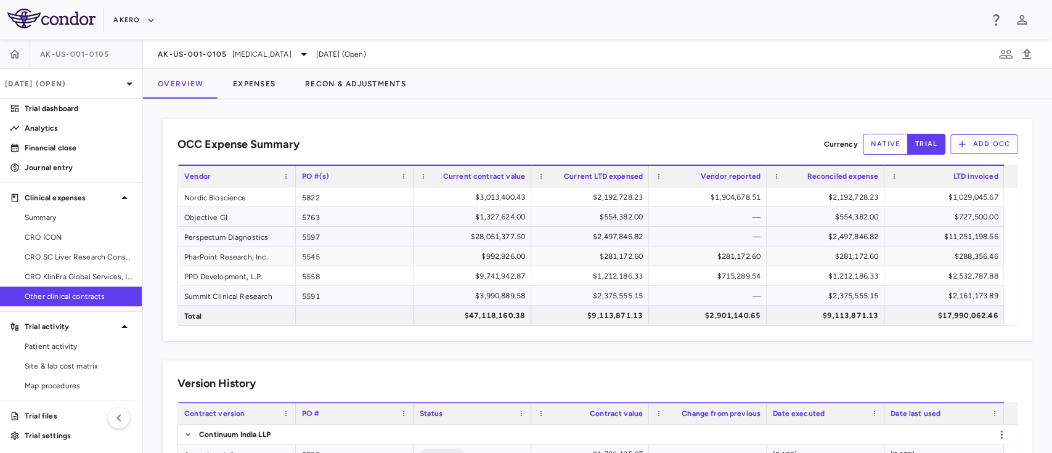
click at [503, 235] on div "$28,051,377.50" at bounding box center [475, 237] width 100 height 20
click at [264, 88] on button "Expenses" at bounding box center [254, 84] width 72 height 30
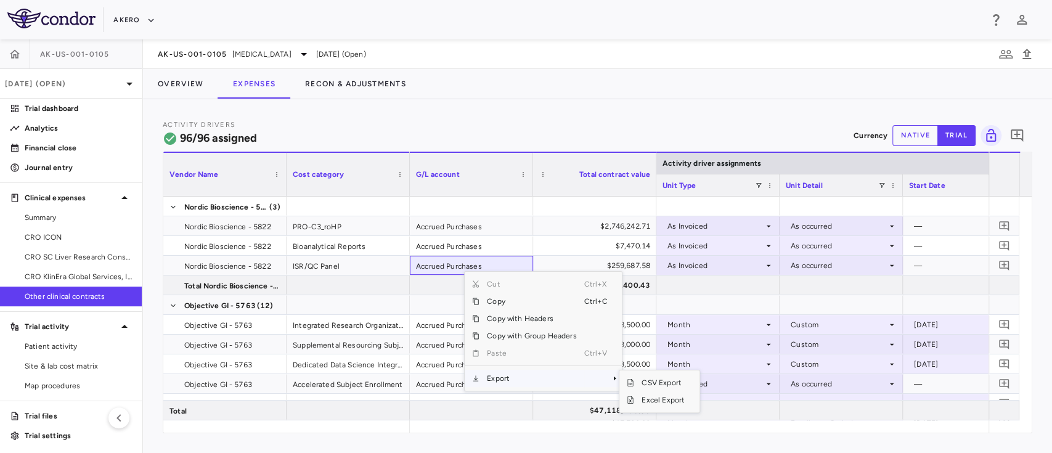
click at [520, 375] on span "Export" at bounding box center [532, 378] width 104 height 17
click at [662, 401] on span "Excel Export" at bounding box center [663, 399] width 58 height 17
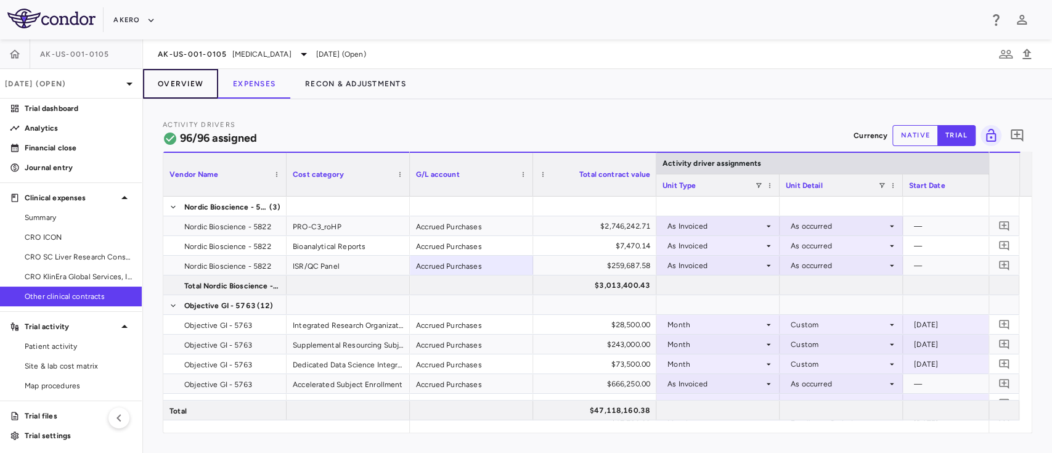
click at [168, 80] on button "Overview" at bounding box center [180, 84] width 75 height 30
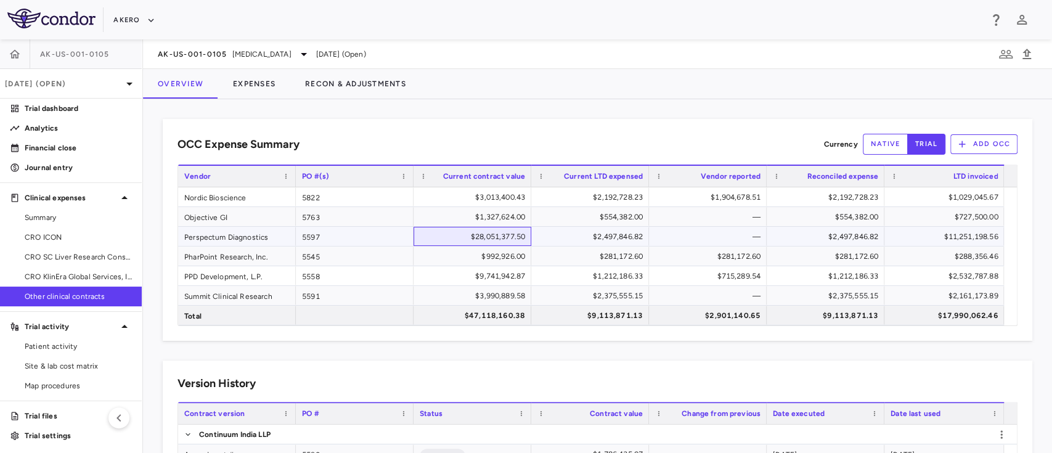
click at [481, 234] on div "$28,051,377.50" at bounding box center [475, 237] width 100 height 20
click at [260, 82] on button "Expenses" at bounding box center [254, 84] width 72 height 30
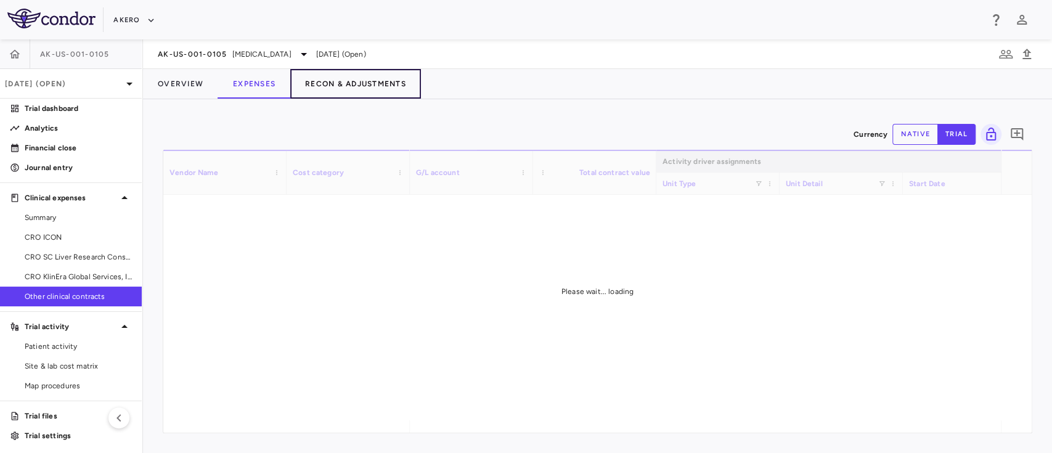
click at [345, 87] on button "Recon & Adjustments" at bounding box center [355, 84] width 131 height 30
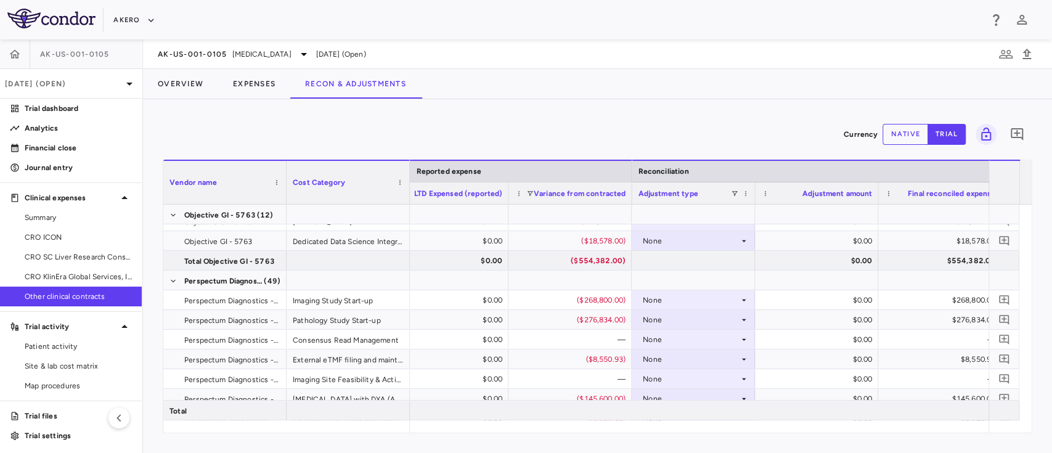
scroll to position [498, 0]
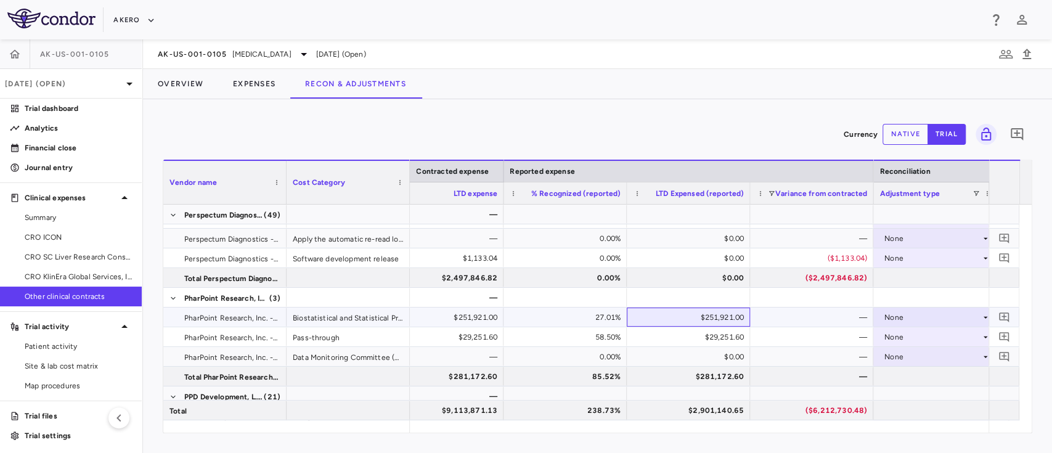
click at [711, 317] on div "$251,921.00" at bounding box center [691, 318] width 106 height 20
click at [706, 339] on div "$29,251.60" at bounding box center [691, 337] width 106 height 20
click at [176, 80] on button "Overview" at bounding box center [180, 84] width 75 height 30
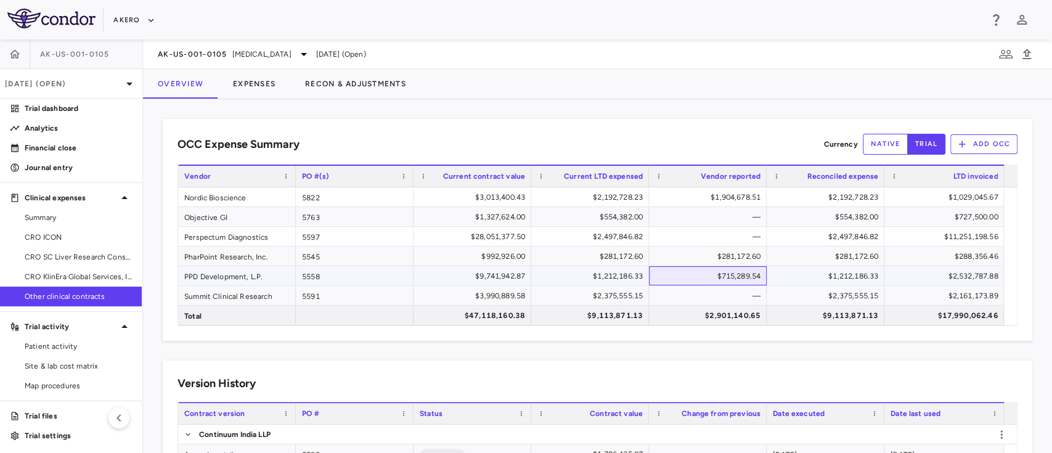
click at [735, 279] on div "$715,289.54" at bounding box center [710, 276] width 100 height 20
click at [730, 261] on div "$281,172.60" at bounding box center [710, 257] width 100 height 20
click at [625, 257] on div "$281,172.60" at bounding box center [593, 257] width 100 height 20
click at [859, 254] on div "$281,172.60" at bounding box center [828, 257] width 100 height 20
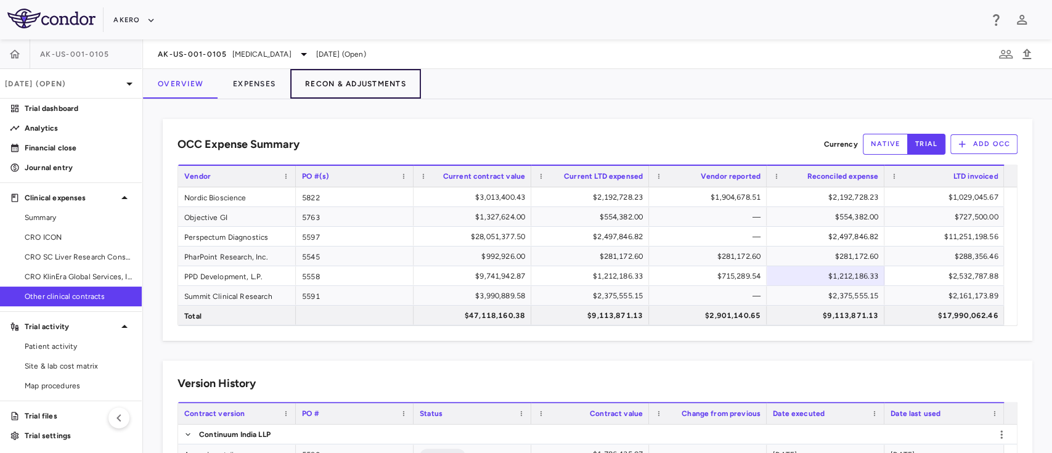
click at [350, 83] on button "Recon & Adjustments" at bounding box center [355, 84] width 131 height 30
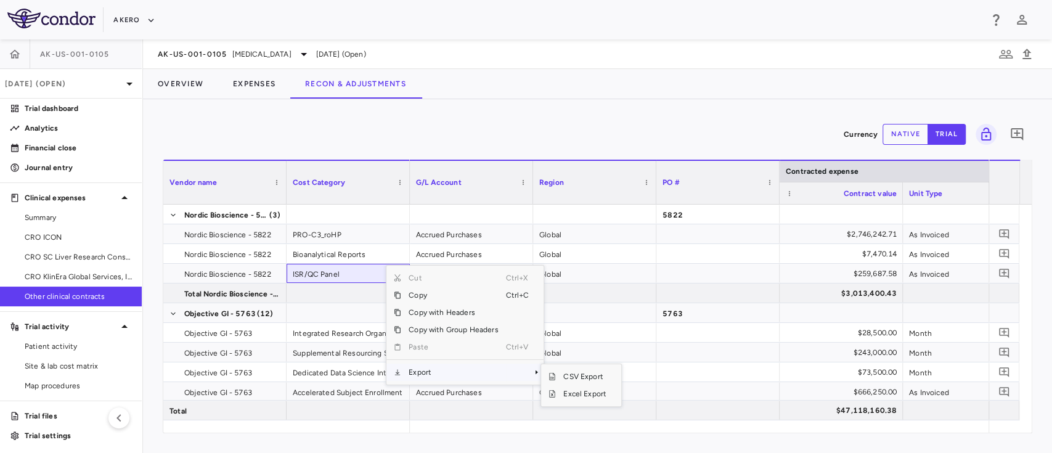
click at [461, 375] on span "Export" at bounding box center [453, 372] width 104 height 17
click at [586, 392] on span "Excel Export" at bounding box center [585, 393] width 58 height 17
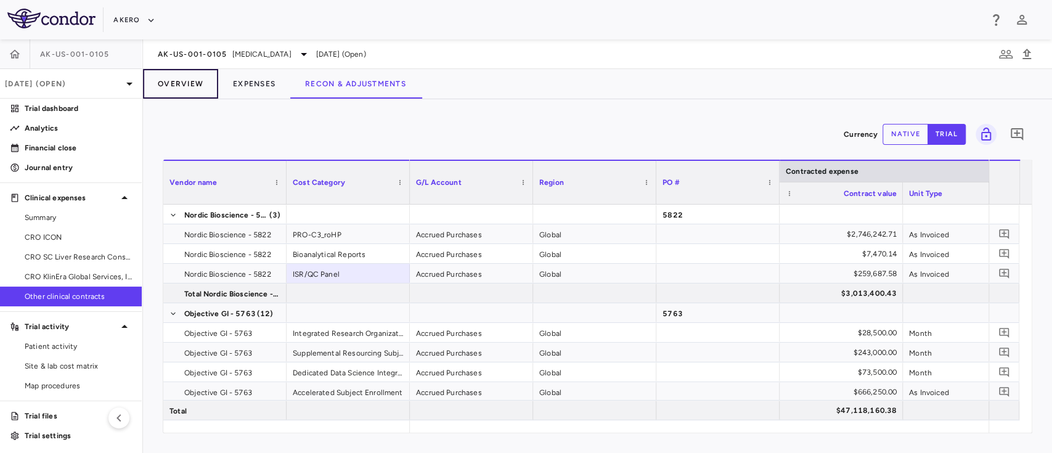
click at [188, 90] on button "Overview" at bounding box center [180, 84] width 75 height 30
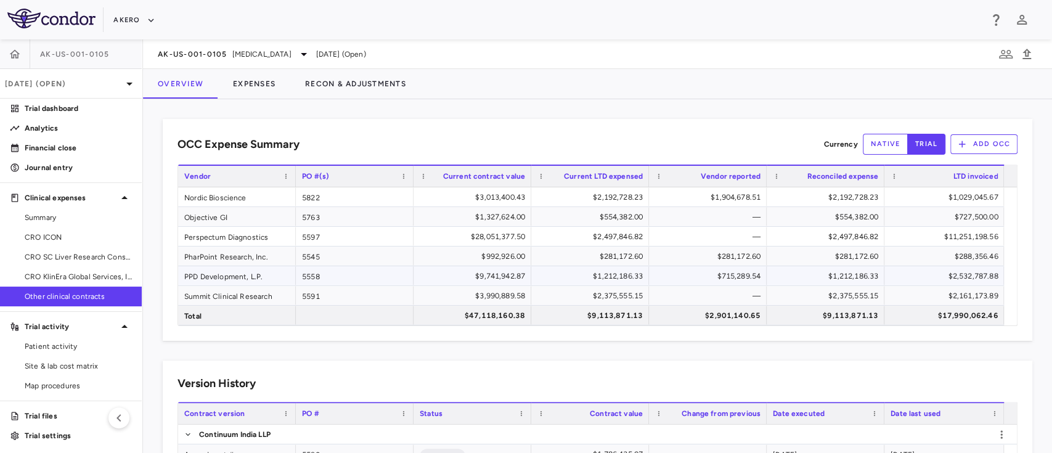
click at [731, 276] on div "$715,289.54" at bounding box center [710, 276] width 100 height 20
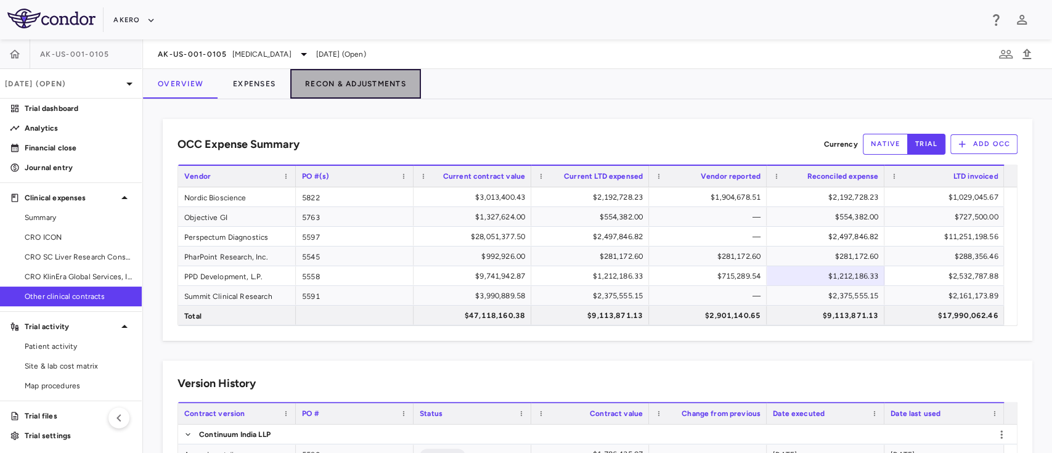
click at [339, 78] on button "Recon & Adjustments" at bounding box center [355, 84] width 131 height 30
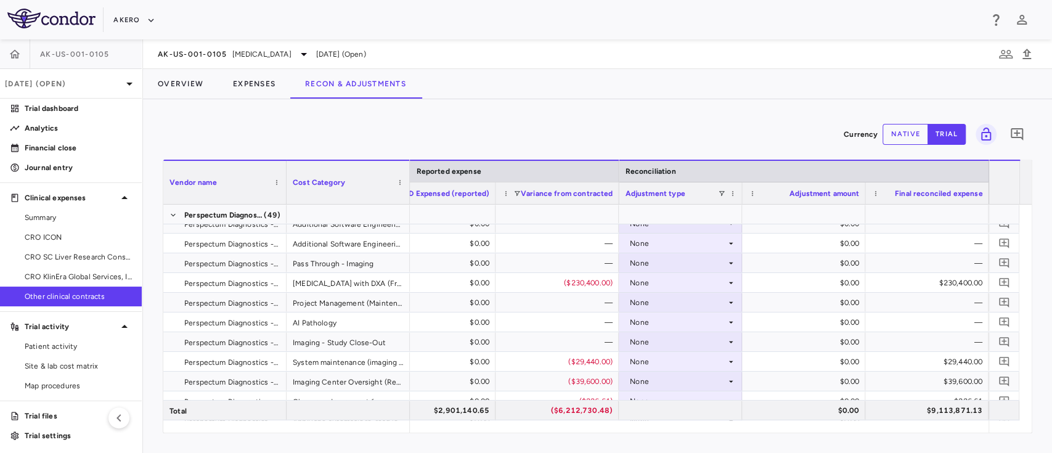
scroll to position [1172, 0]
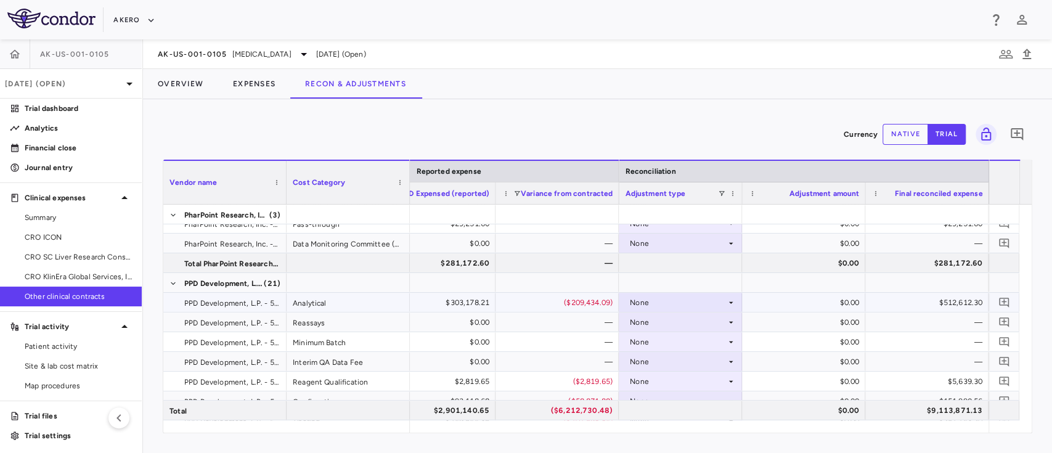
click at [653, 308] on div "None" at bounding box center [678, 303] width 96 height 20
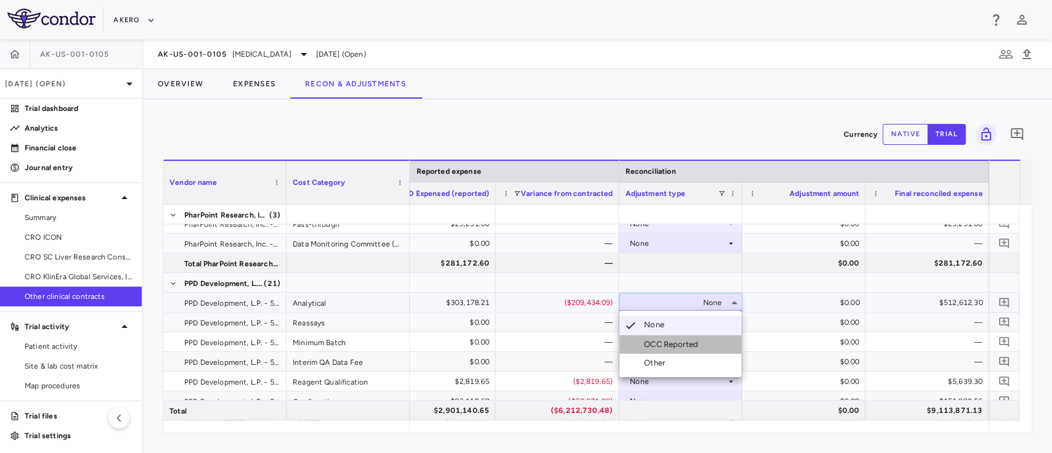
click at [661, 345] on div "OCC Reported" at bounding box center [673, 344] width 59 height 11
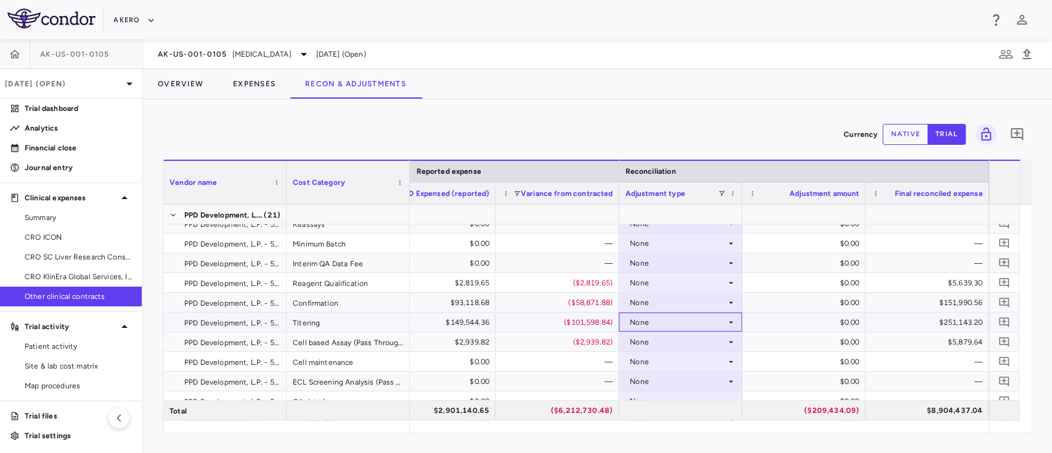
click at [674, 323] on div "None" at bounding box center [678, 323] width 96 height 20
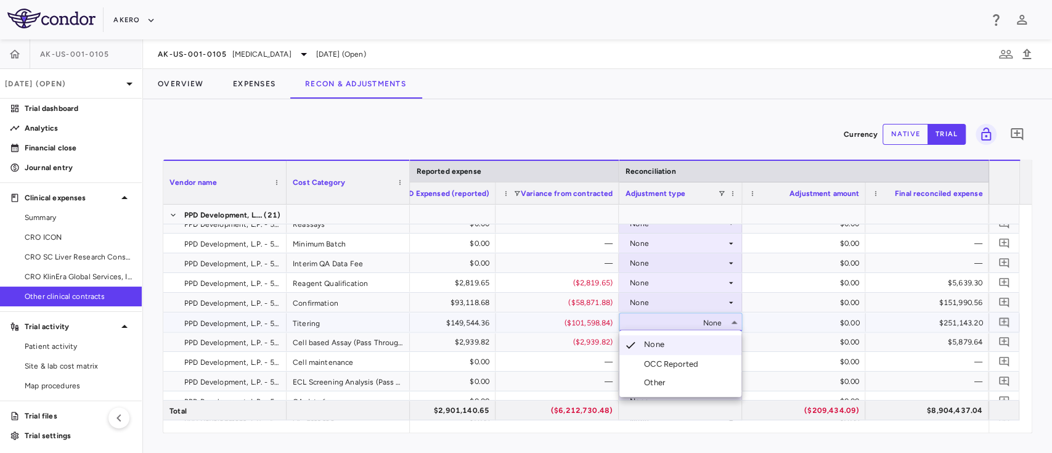
click at [667, 367] on div "OCC Reported" at bounding box center [673, 364] width 59 height 11
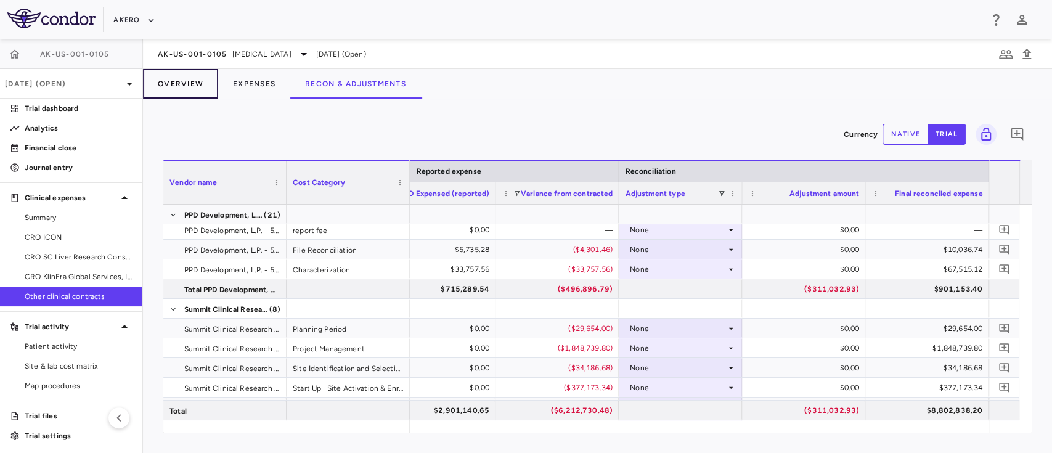
click at [183, 77] on button "Overview" at bounding box center [180, 84] width 75 height 30
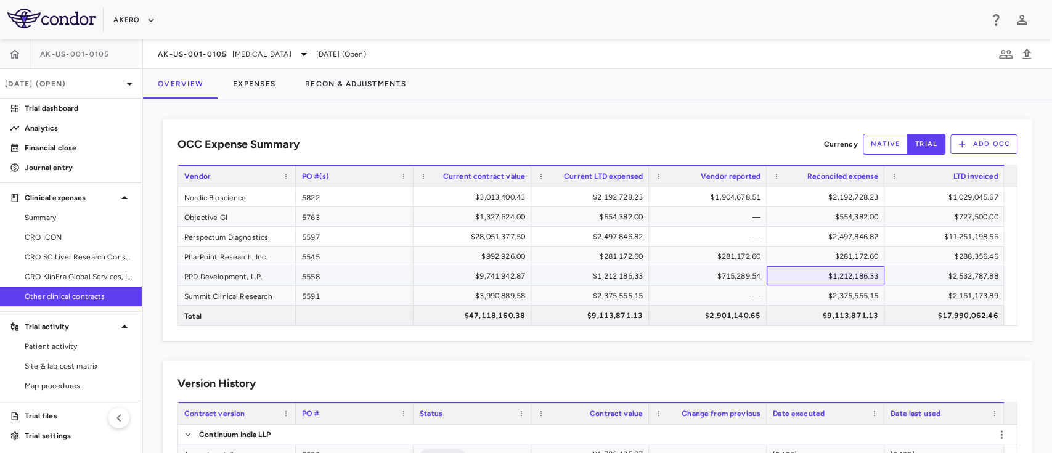
click at [858, 270] on div "$1,212,186.33" at bounding box center [828, 276] width 100 height 20
click at [845, 275] on div "$901,153.40" at bounding box center [828, 276] width 100 height 20
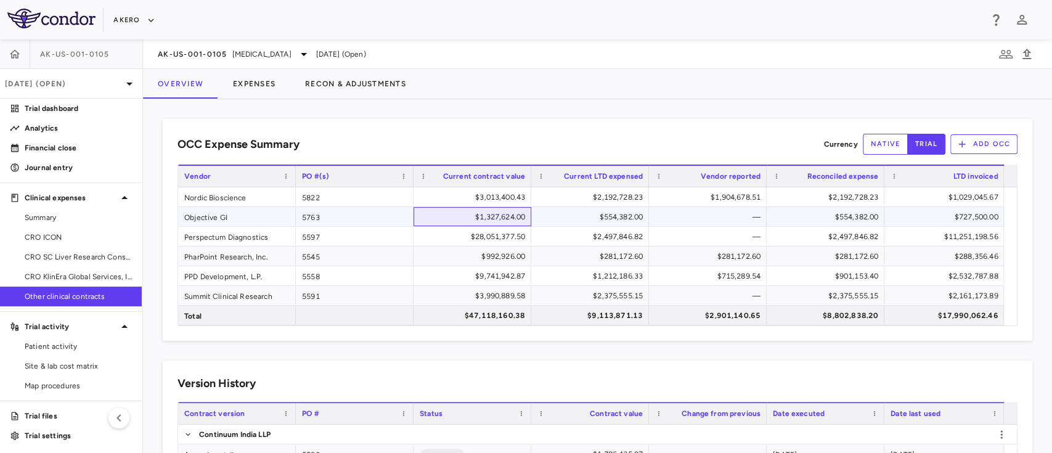
click at [478, 217] on div "$1,327,624.00" at bounding box center [475, 217] width 100 height 20
click at [612, 216] on div "$554,382.00" at bounding box center [593, 217] width 100 height 20
click at [863, 213] on div "$554,382.00" at bounding box center [828, 217] width 100 height 20
click at [869, 137] on button "native" at bounding box center [886, 144] width 46 height 21
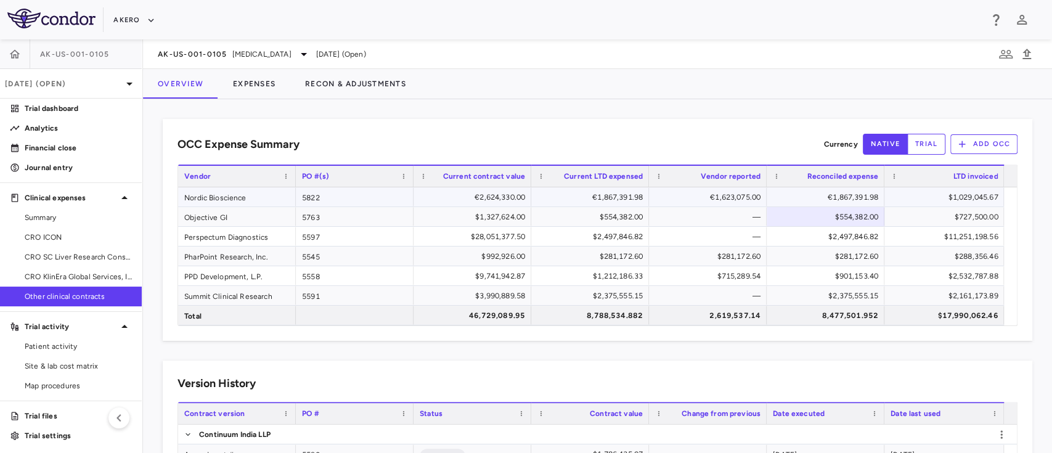
type button "native"
click at [913, 149] on button "trial" at bounding box center [926, 144] width 38 height 21
type button "trial"
click at [882, 136] on button "native" at bounding box center [886, 144] width 46 height 21
click at [912, 145] on button "trial" at bounding box center [926, 144] width 38 height 21
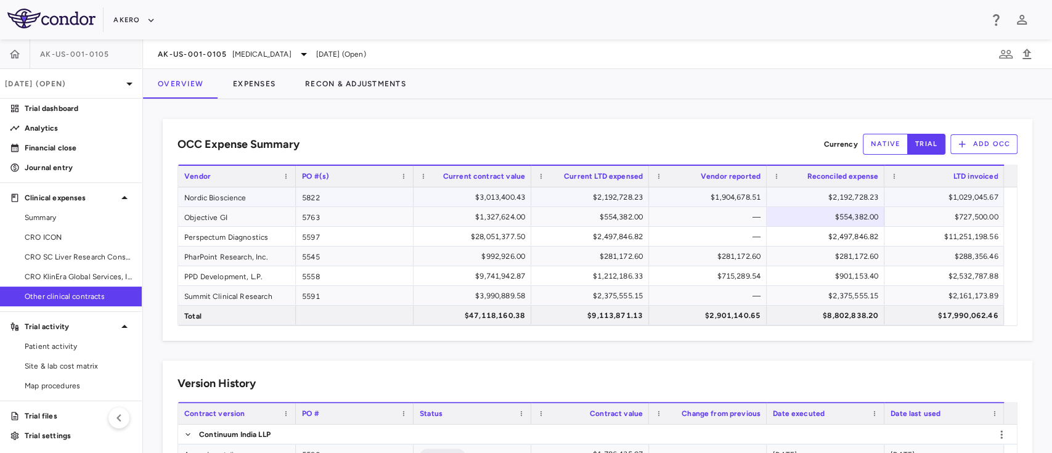
click at [485, 192] on div "$3,013,400.43" at bounding box center [475, 197] width 100 height 20
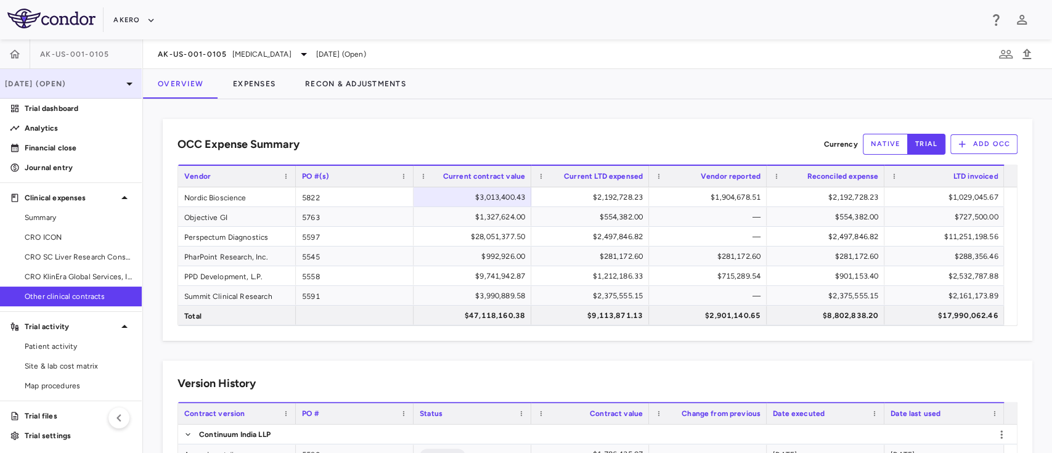
click at [84, 81] on p "[DATE] (Open)" at bounding box center [63, 83] width 117 height 11
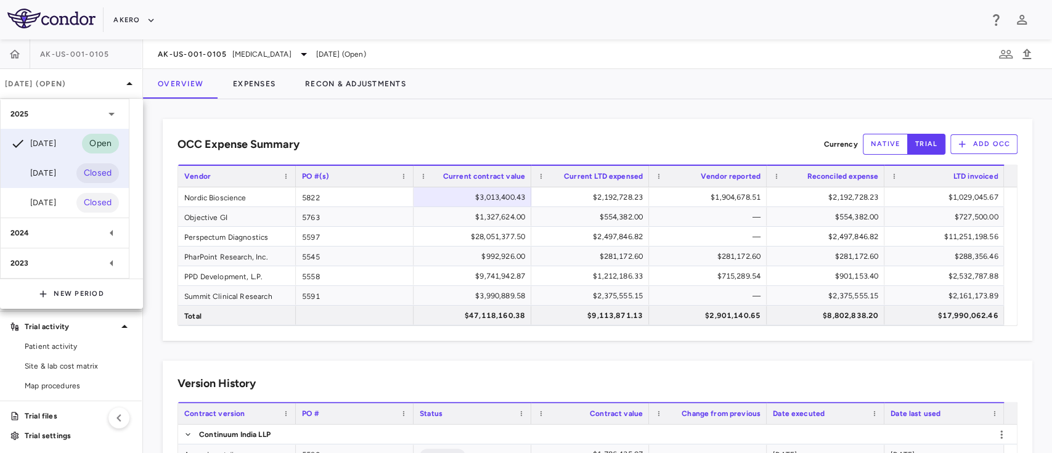
click at [56, 169] on div "[DATE]" at bounding box center [33, 173] width 46 height 15
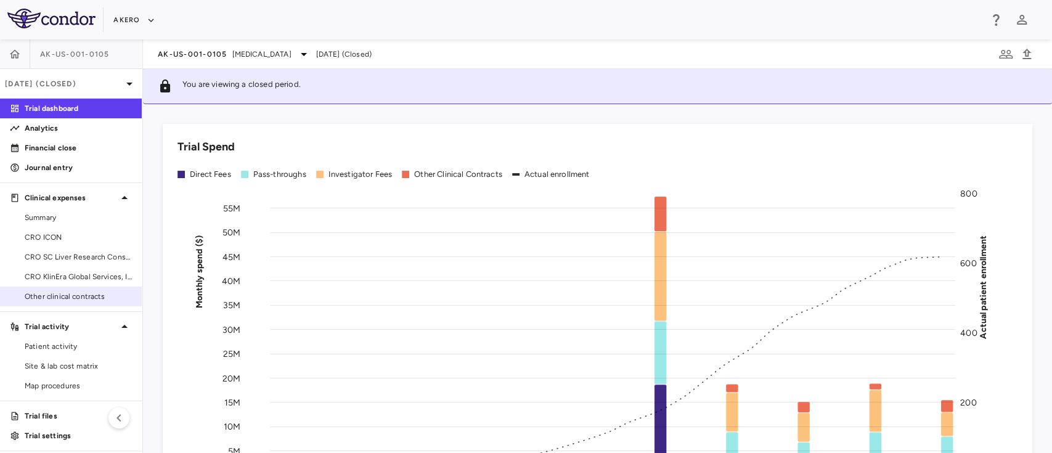
click at [68, 290] on link "Other clinical contracts" at bounding box center [71, 296] width 142 height 18
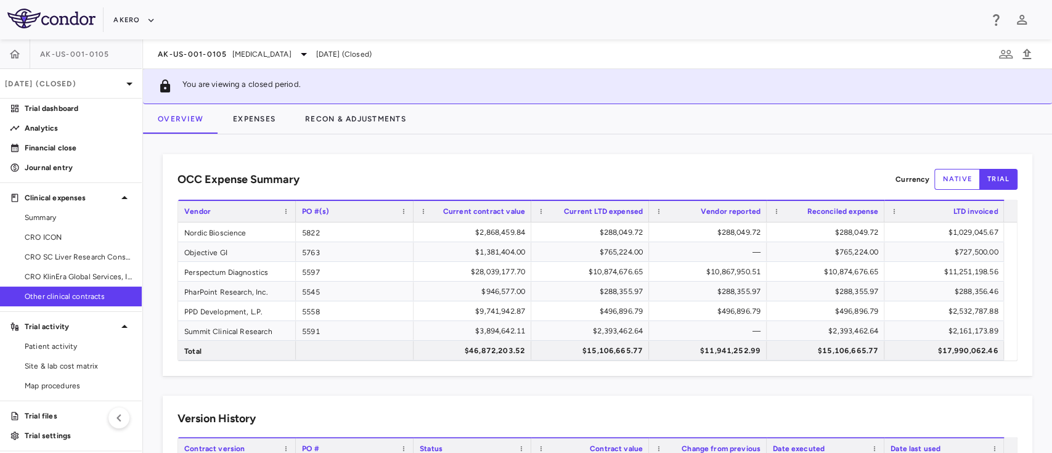
click at [944, 179] on button "native" at bounding box center [958, 179] width 46 height 21
click at [993, 176] on button "trial" at bounding box center [999, 179] width 38 height 21
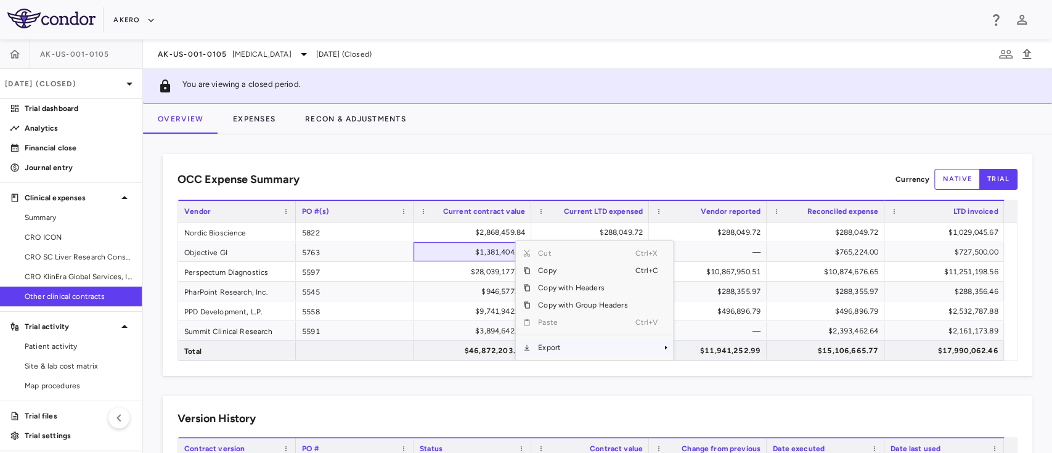
click at [557, 350] on span "Export" at bounding box center [583, 347] width 104 height 17
click at [684, 349] on span "SubMenu" at bounding box center [681, 347] width 7 height 7
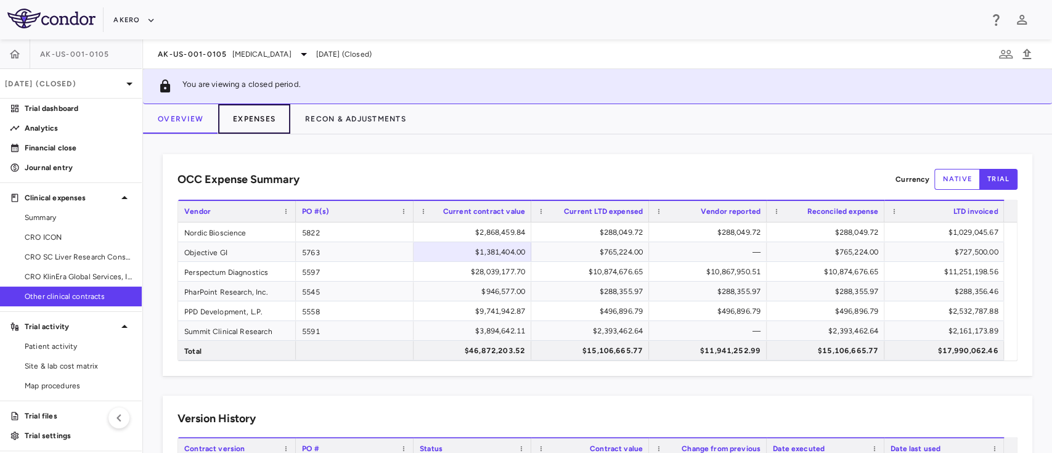
click at [244, 116] on button "Expenses" at bounding box center [254, 119] width 72 height 30
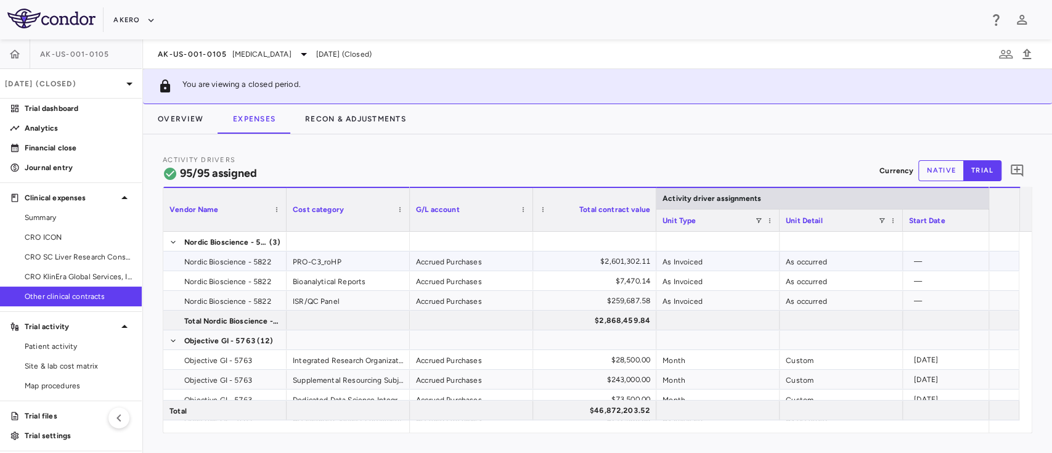
click at [639, 258] on div "$2,601,302.11" at bounding box center [597, 262] width 106 height 20
click at [182, 117] on button "Overview" at bounding box center [180, 119] width 75 height 30
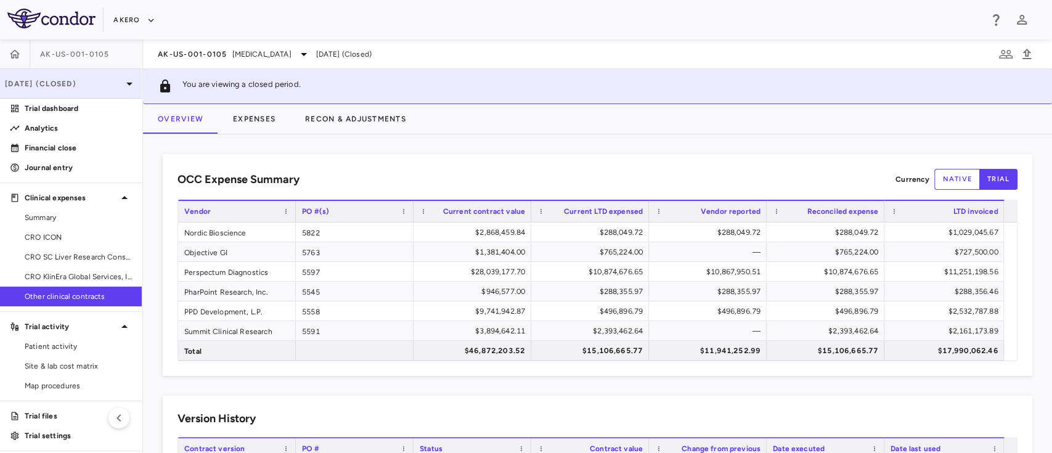
click at [75, 81] on p "Jun 2025 (Closed)" at bounding box center [63, 83] width 117 height 11
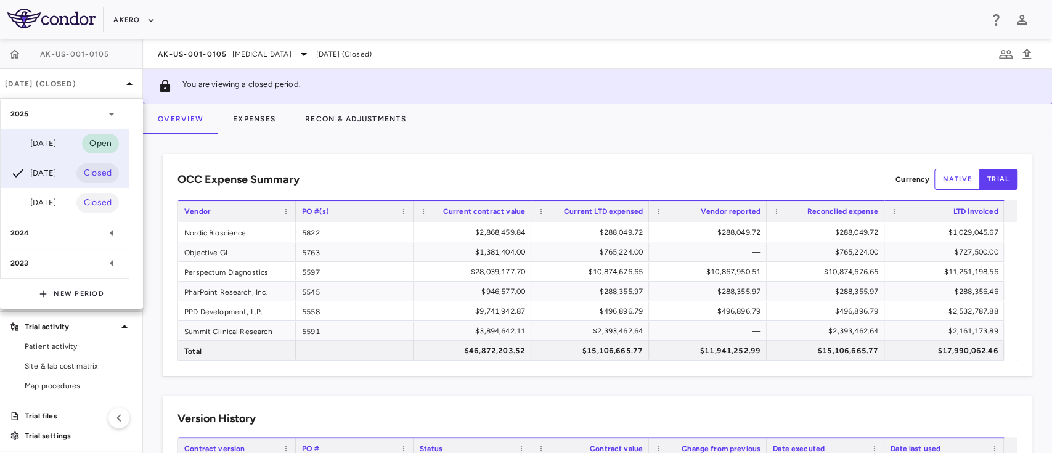
click at [56, 140] on div "Sep 2025" at bounding box center [33, 143] width 46 height 15
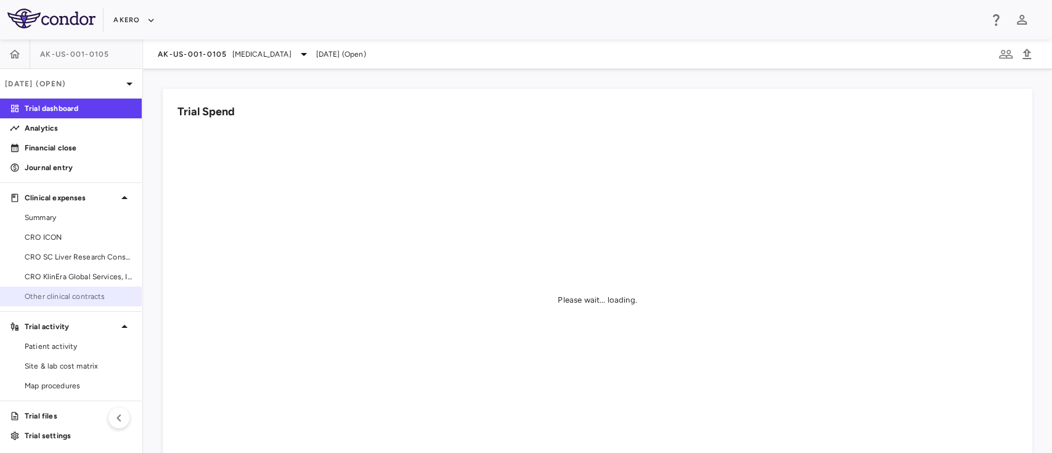
click at [42, 299] on span "Other clinical contracts" at bounding box center [78, 296] width 107 height 11
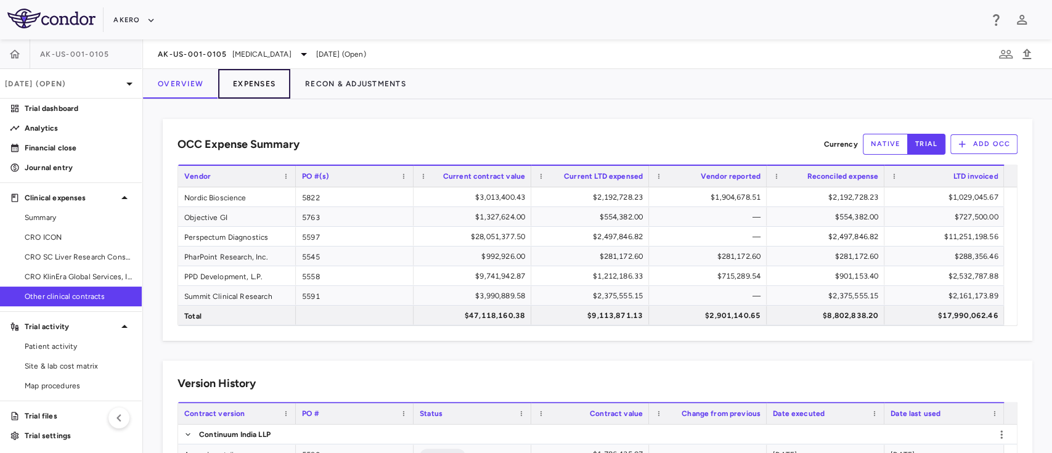
click at [269, 97] on button "Expenses" at bounding box center [254, 84] width 72 height 30
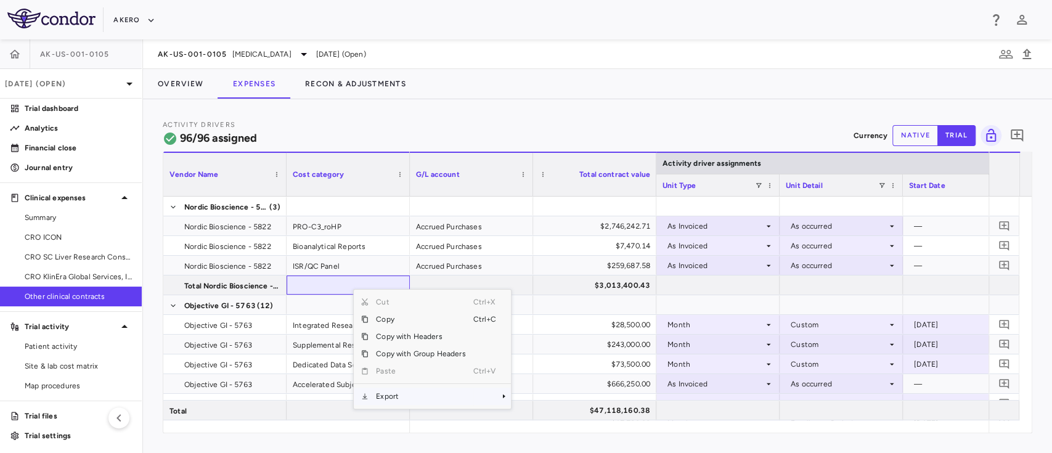
click at [402, 398] on span "Export" at bounding box center [421, 396] width 104 height 17
click at [535, 414] on span "Excel Export" at bounding box center [552, 417] width 58 height 17
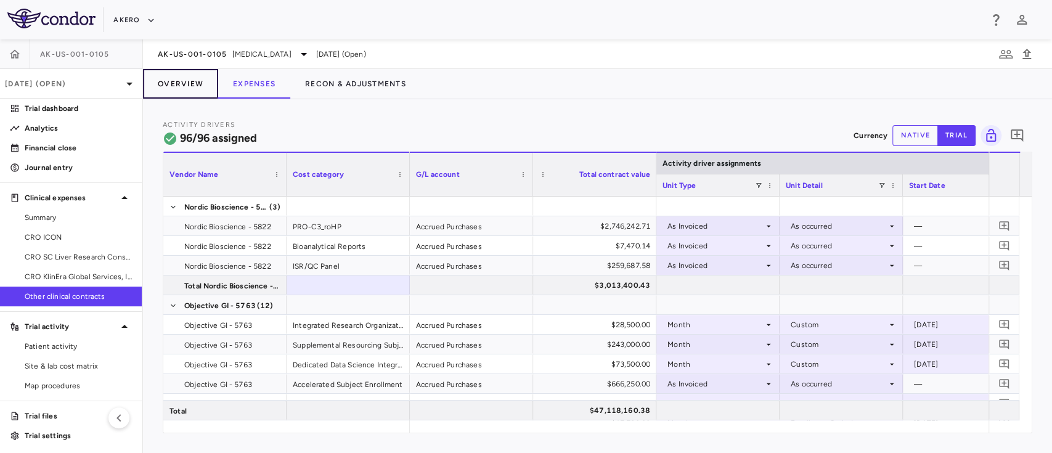
click at [170, 81] on button "Overview" at bounding box center [180, 84] width 75 height 30
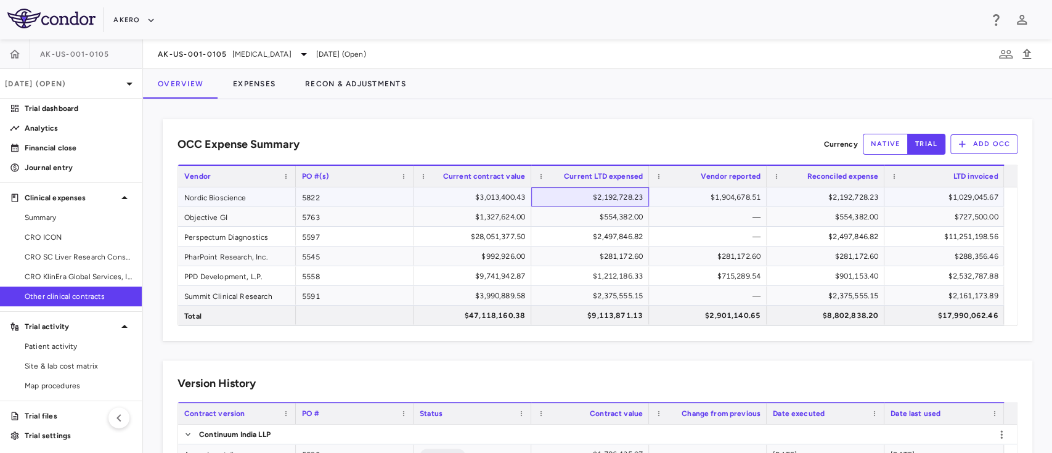
click at [605, 200] on div "$2,192,728.23" at bounding box center [593, 197] width 100 height 20
drag, startPoint x: 505, startPoint y: 395, endPoint x: 860, endPoint y: 201, distance: 404.7
click at [860, 201] on div "$2,192,728.23" at bounding box center [828, 197] width 100 height 20
click at [729, 202] on div "$1,904,678.51" at bounding box center [710, 197] width 100 height 20
click at [867, 144] on button "native" at bounding box center [886, 144] width 46 height 21
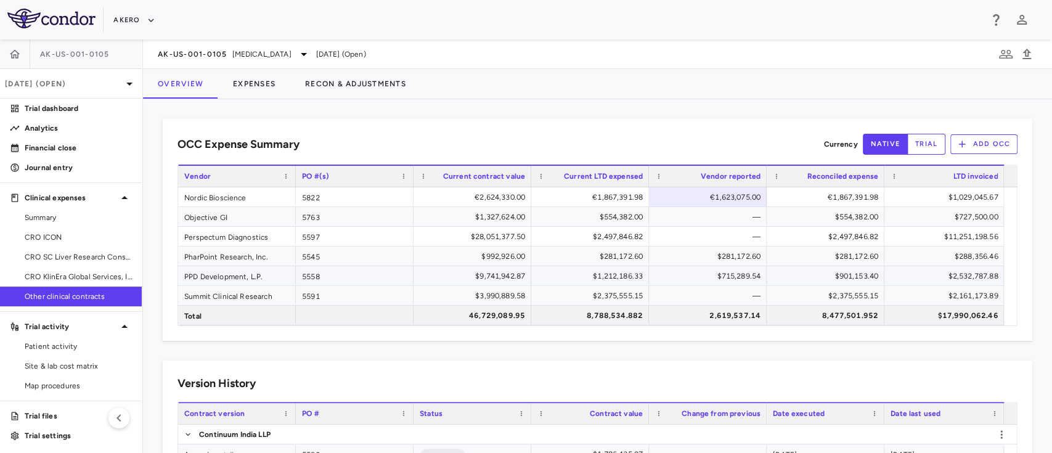
type button "native"
click at [919, 145] on button "trial" at bounding box center [926, 144] width 38 height 21
type button "trial"
click at [874, 129] on div "OCC Expense Summary Currency native trial Add OCC Press SPACE to deselect this …" at bounding box center [598, 230] width 870 height 222
click at [872, 134] on button "native" at bounding box center [886, 144] width 46 height 21
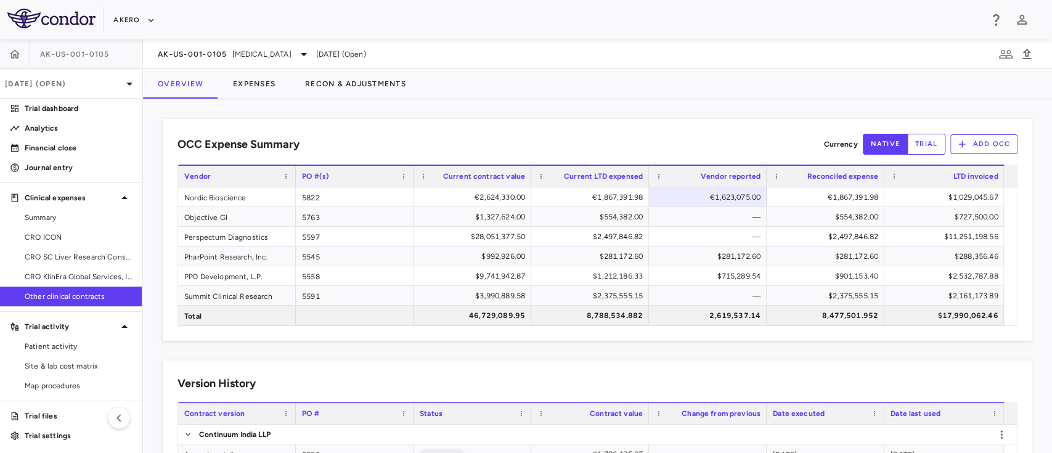
click at [917, 134] on button "trial" at bounding box center [926, 144] width 38 height 21
click at [741, 195] on div "$1,904,678.51" at bounding box center [710, 197] width 100 height 20
click at [848, 190] on div "$2,192,728.23" at bounding box center [828, 197] width 100 height 20
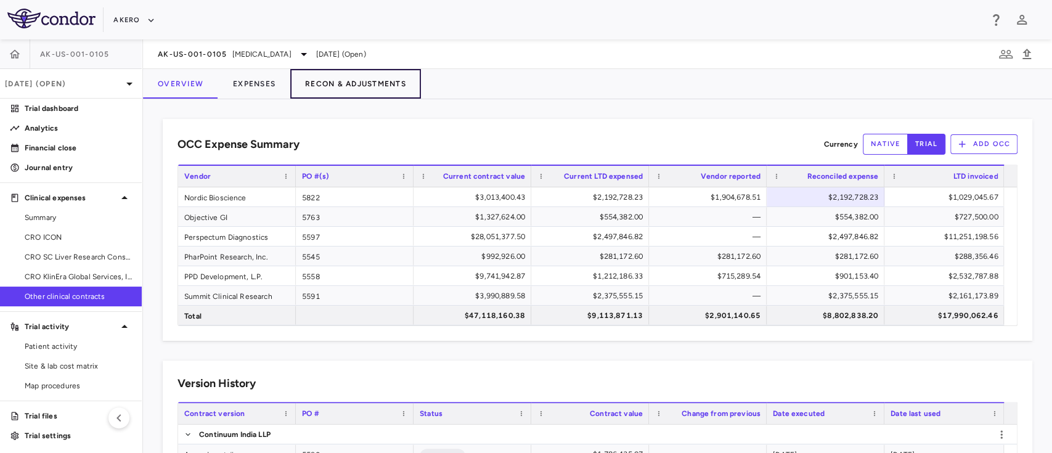
click at [340, 87] on button "Recon & Adjustments" at bounding box center [355, 84] width 131 height 30
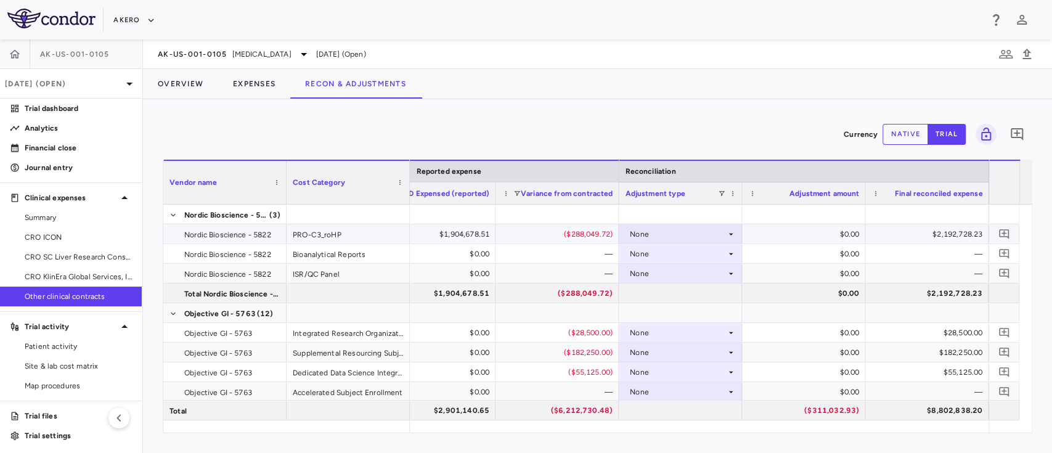
click at [659, 232] on div "None" at bounding box center [678, 234] width 96 height 20
click at [652, 276] on div "OCC Reported" at bounding box center [673, 276] width 59 height 11
click at [171, 82] on button "Overview" at bounding box center [180, 84] width 75 height 30
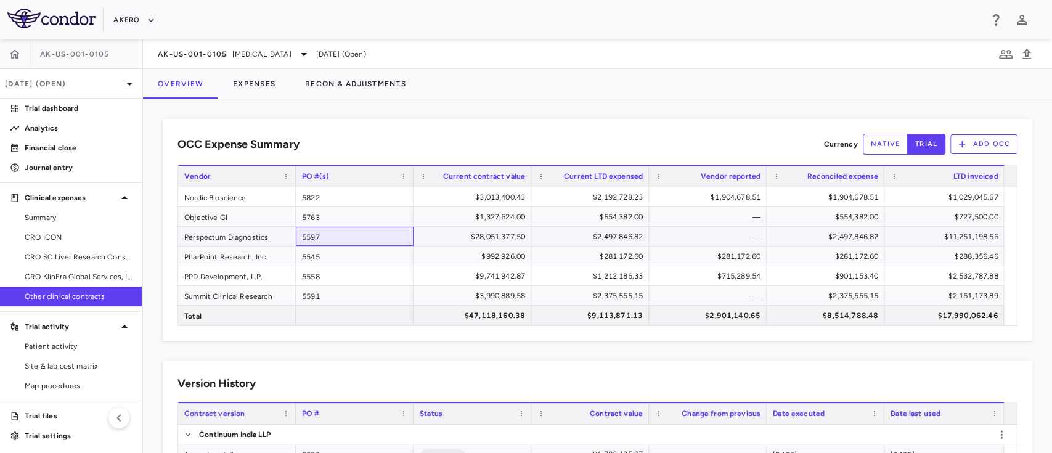
click at [358, 241] on div "5597" at bounding box center [355, 236] width 118 height 19
click at [867, 145] on button "native" at bounding box center [886, 144] width 46 height 21
type button "native"
click at [914, 143] on button "trial" at bounding box center [926, 144] width 38 height 21
click at [875, 144] on button "native" at bounding box center [886, 144] width 46 height 21
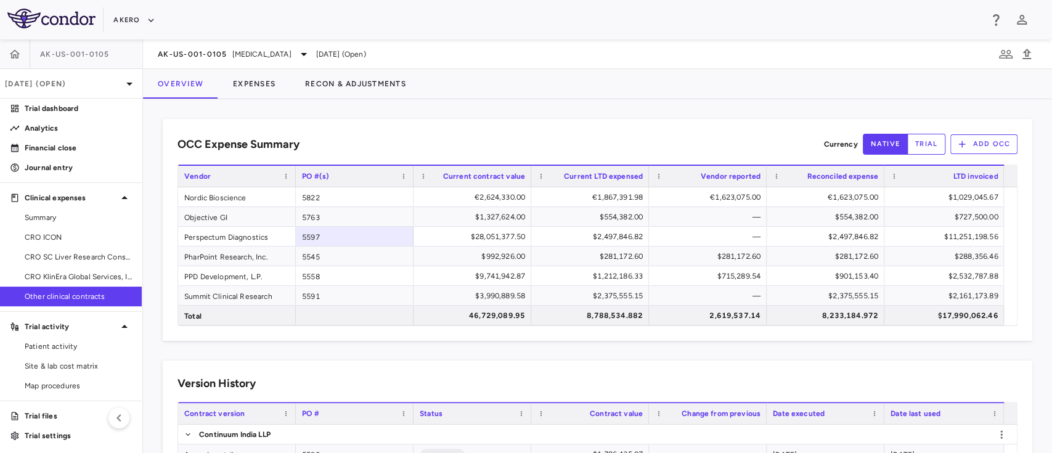
click at [907, 145] on button "trial" at bounding box center [926, 144] width 38 height 21
type button "trial"
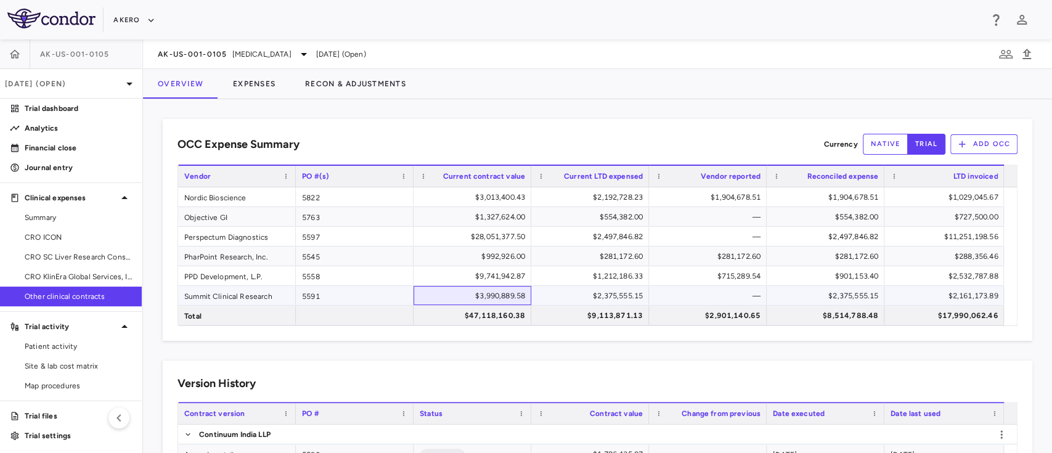
click at [473, 302] on div "$3,990,889.58" at bounding box center [475, 296] width 100 height 20
click at [845, 293] on div "$2,375,555.15" at bounding box center [828, 296] width 100 height 20
click at [834, 292] on div "$2,375,555.15" at bounding box center [828, 296] width 100 height 20
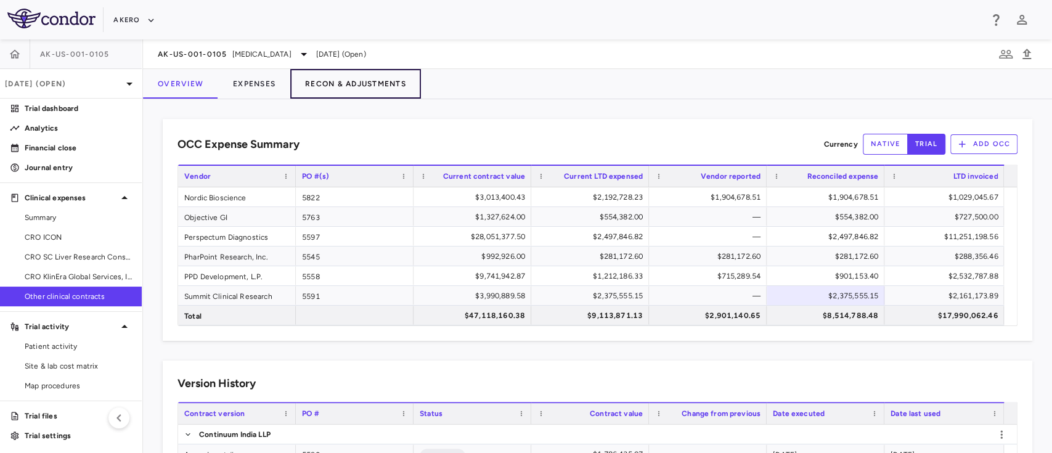
click at [329, 87] on button "Recon & Adjustments" at bounding box center [355, 84] width 131 height 30
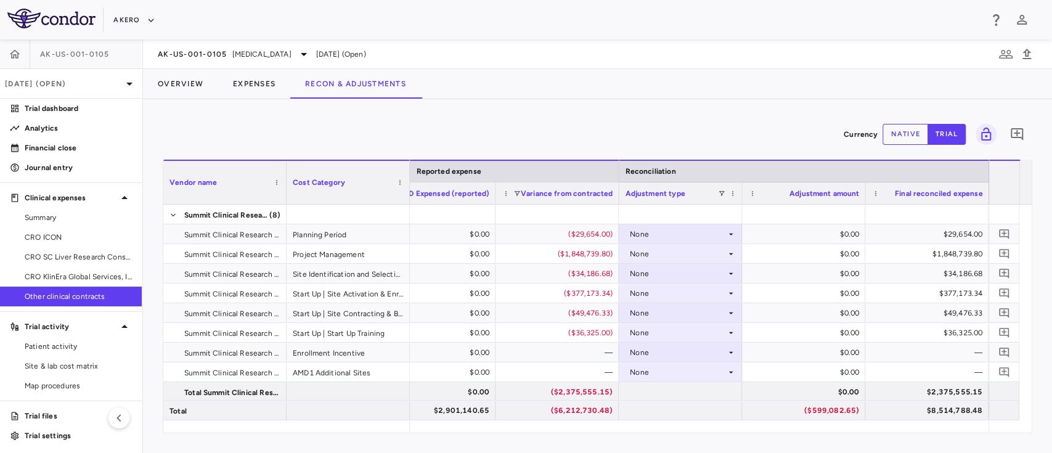
scroll to position [0, 1435]
click at [176, 85] on button "Overview" at bounding box center [180, 84] width 75 height 30
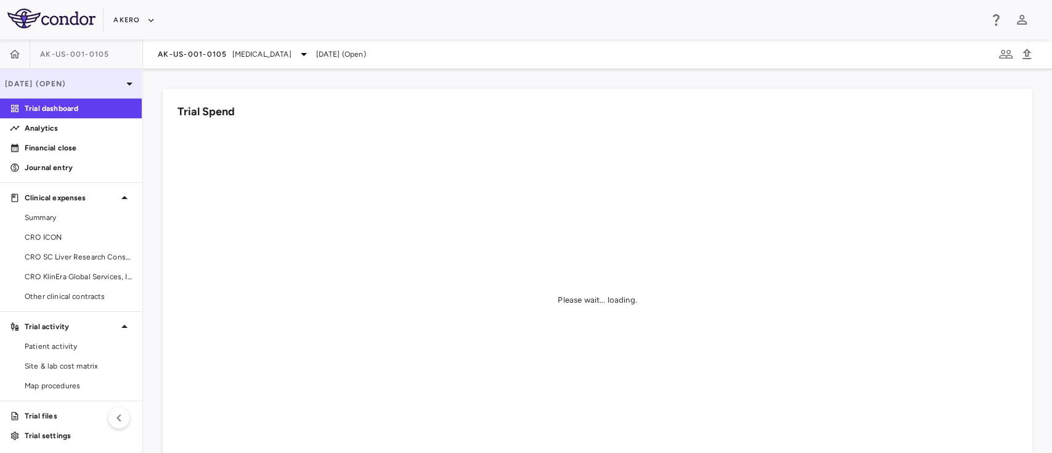
click at [86, 76] on div "[DATE] (Open)" at bounding box center [71, 84] width 142 height 30
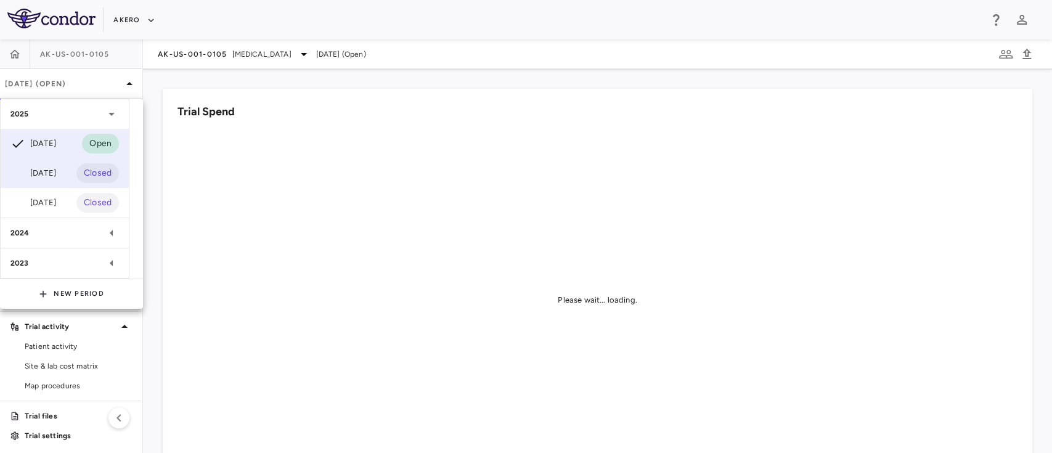
click at [55, 166] on div "[DATE]" at bounding box center [33, 173] width 46 height 15
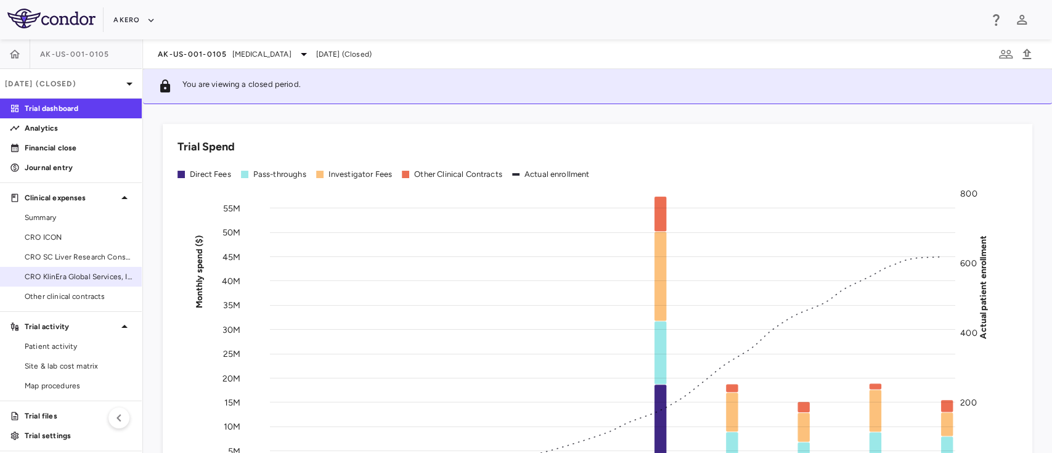
click at [63, 276] on span "CRO KlinEra Global Services, Inc" at bounding box center [78, 276] width 107 height 11
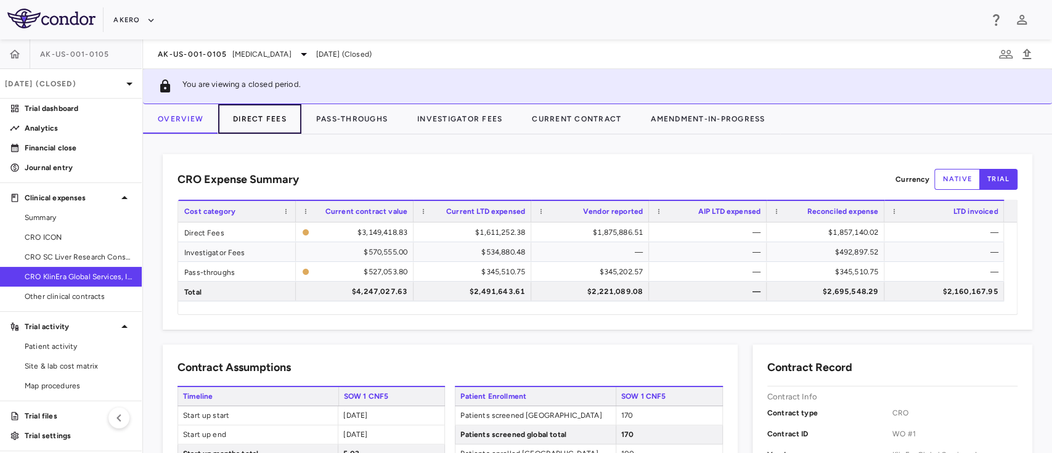
click at [265, 121] on button "Direct Fees" at bounding box center [259, 119] width 83 height 30
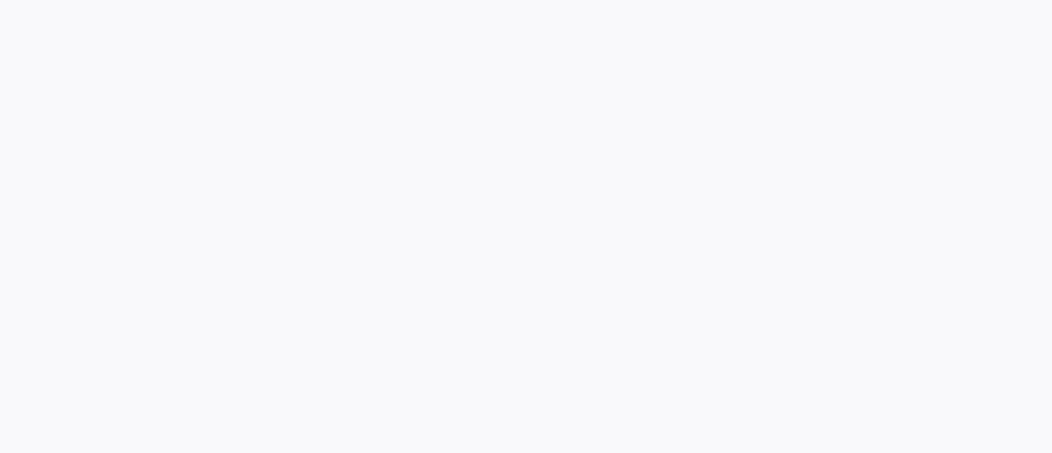
drag, startPoint x: 1022, startPoint y: 289, endPoint x: 1011, endPoint y: 308, distance: 21.8
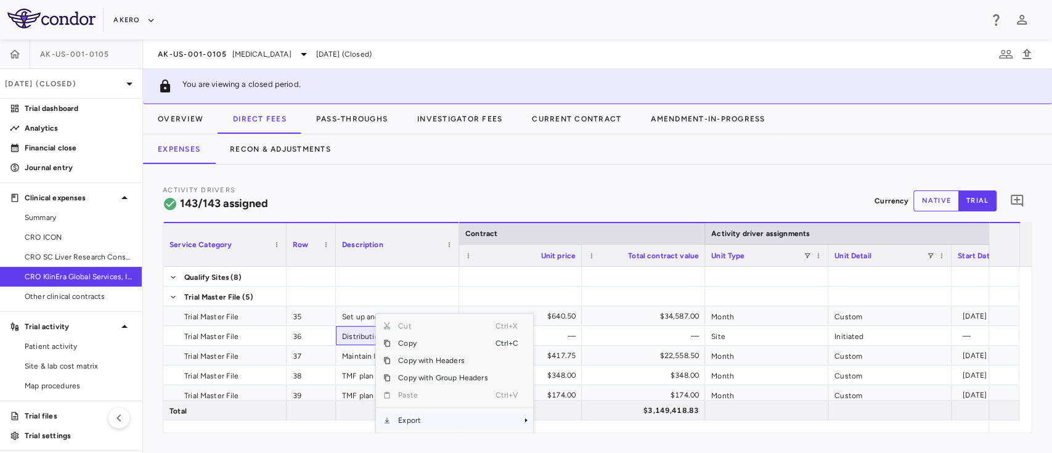
click at [422, 417] on span "Export" at bounding box center [443, 420] width 104 height 17
click at [568, 430] on div "CSV Export Excel Export" at bounding box center [571, 412] width 80 height 42
click at [417, 417] on span "Export" at bounding box center [443, 420] width 104 height 17
click at [558, 416] on span "Excel Export" at bounding box center [575, 420] width 58 height 17
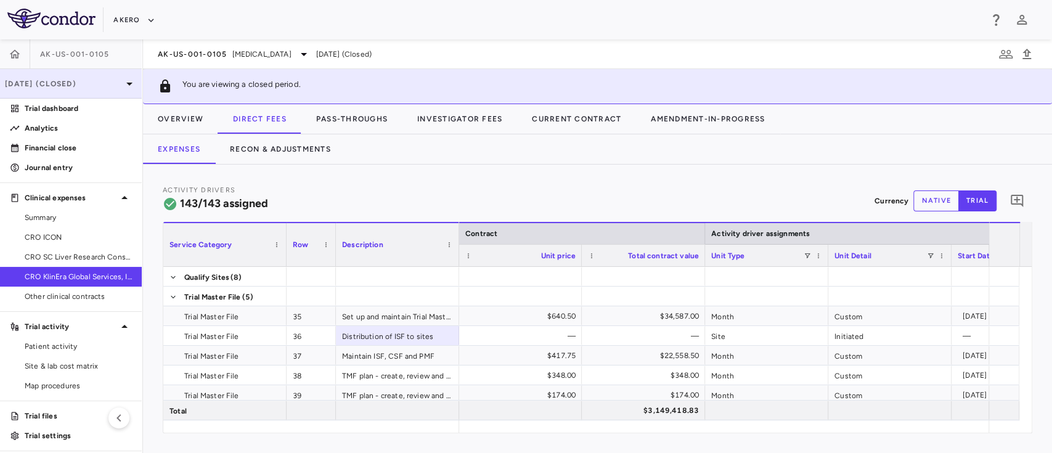
click at [63, 95] on div "Jun 2025 (Closed)" at bounding box center [71, 84] width 142 height 30
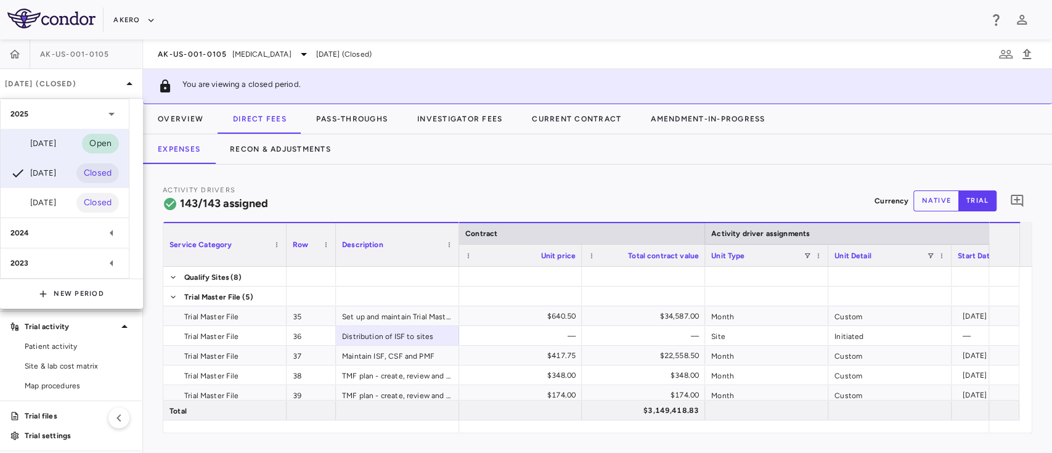
click at [56, 145] on div "Sep 2025" at bounding box center [33, 143] width 46 height 15
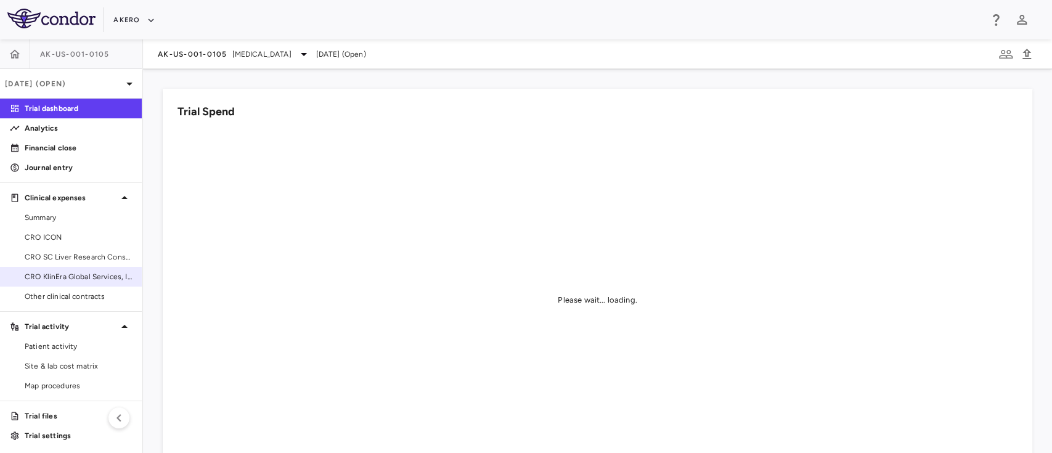
click at [64, 272] on span "CRO KlinEra Global Services, Inc" at bounding box center [78, 276] width 107 height 11
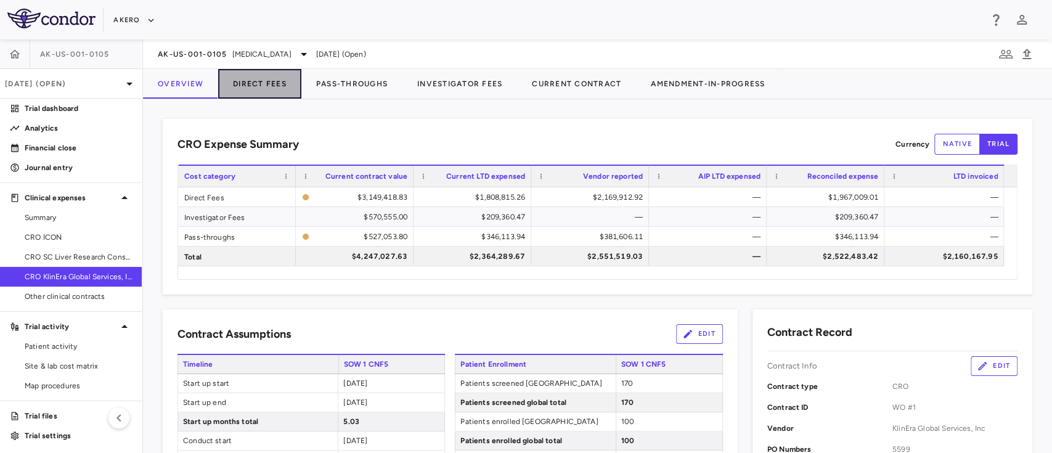
click at [252, 88] on button "Direct Fees" at bounding box center [259, 84] width 83 height 30
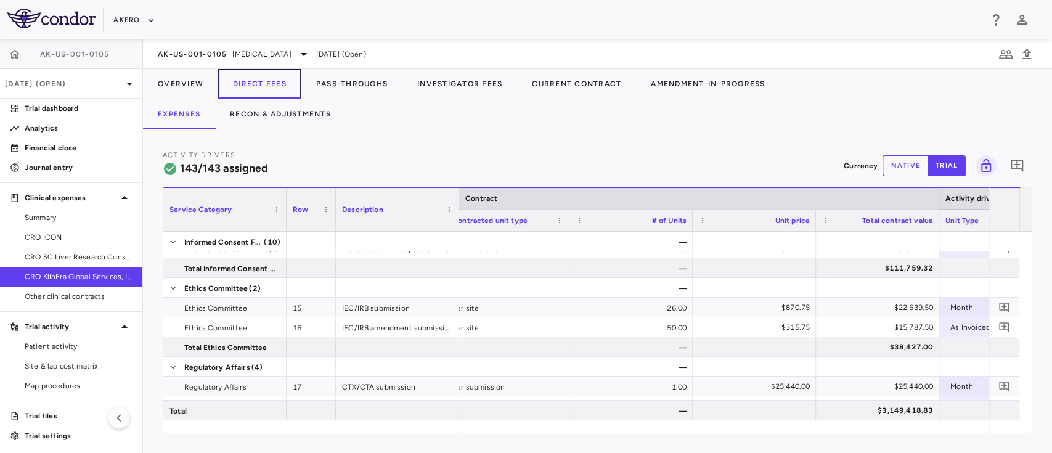
scroll to position [338, 0]
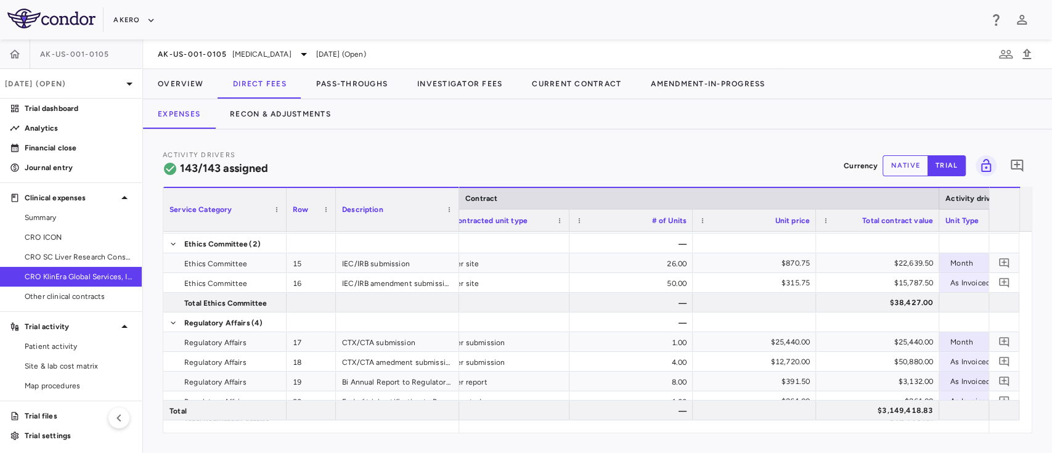
click at [510, 433] on div "Service Category Drag here to set column labels Service Category Row Description" at bounding box center [598, 310] width 870 height 247
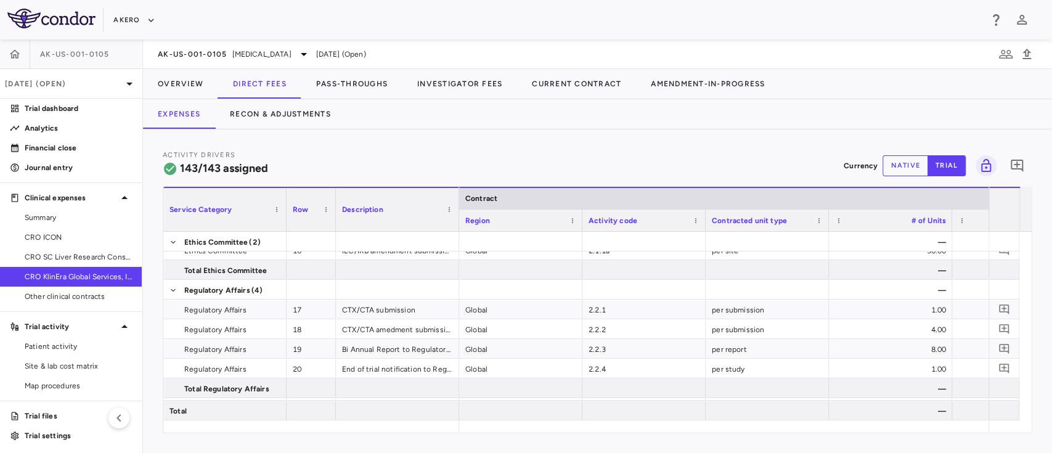
scroll to position [449, 0]
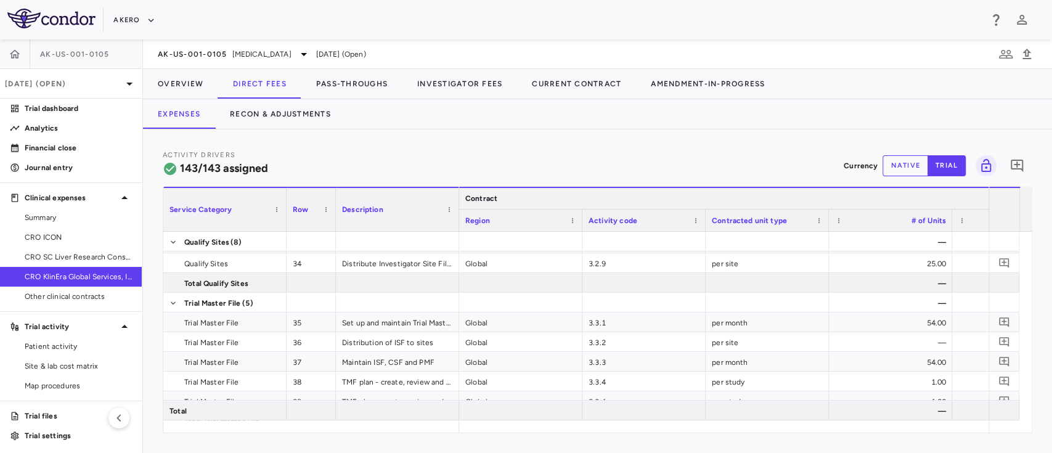
click at [459, 189] on div "Contract" at bounding box center [829, 198] width 740 height 22
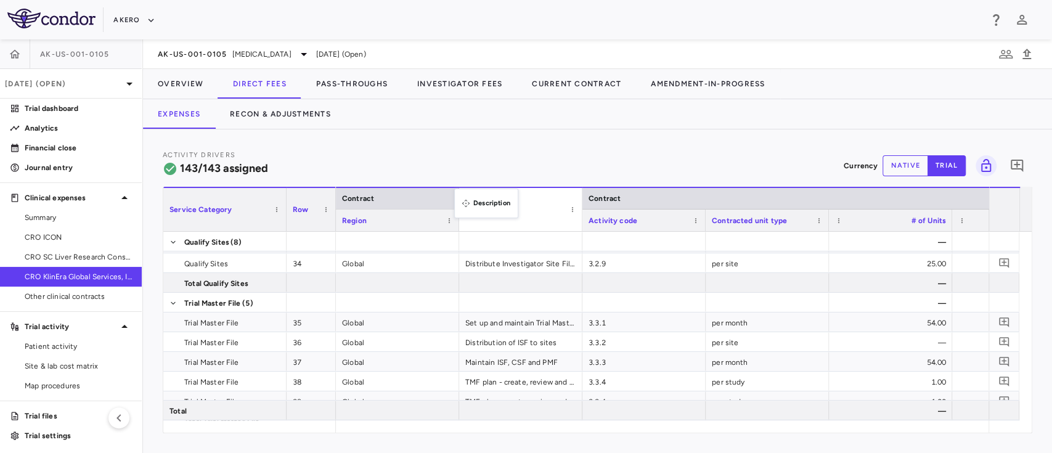
drag, startPoint x: 456, startPoint y: 191, endPoint x: 461, endPoint y: 196, distance: 7.0
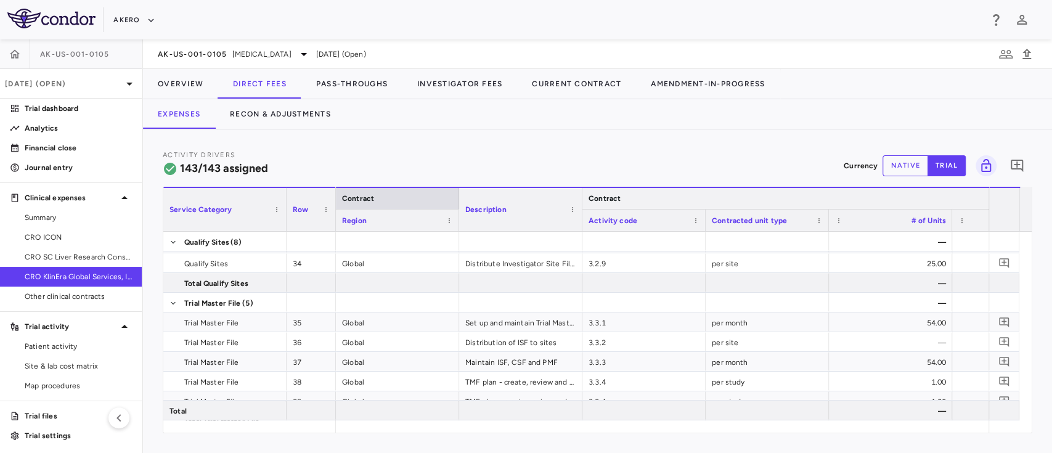
click at [583, 188] on div "Contract" at bounding box center [891, 198] width 616 height 22
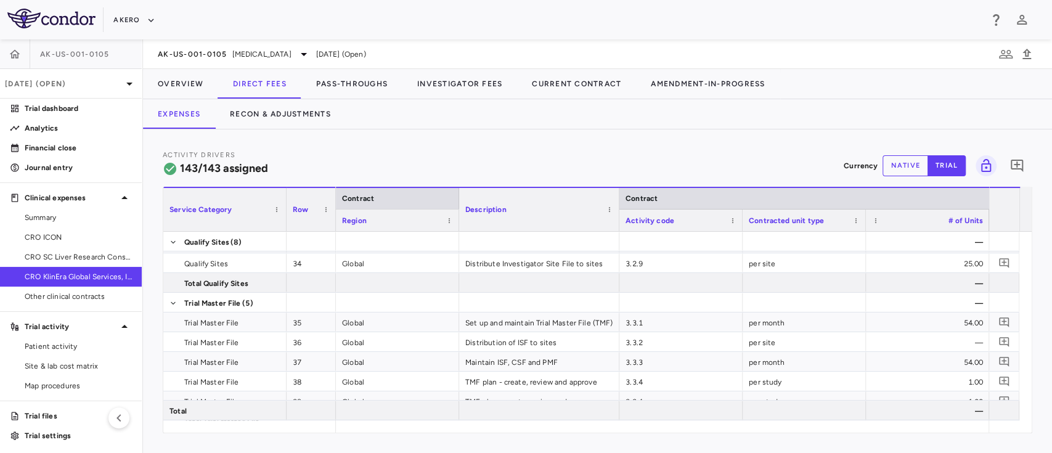
drag, startPoint x: 580, startPoint y: 193, endPoint x: 616, endPoint y: 192, distance: 37.0
click at [616, 192] on div at bounding box center [618, 209] width 5 height 43
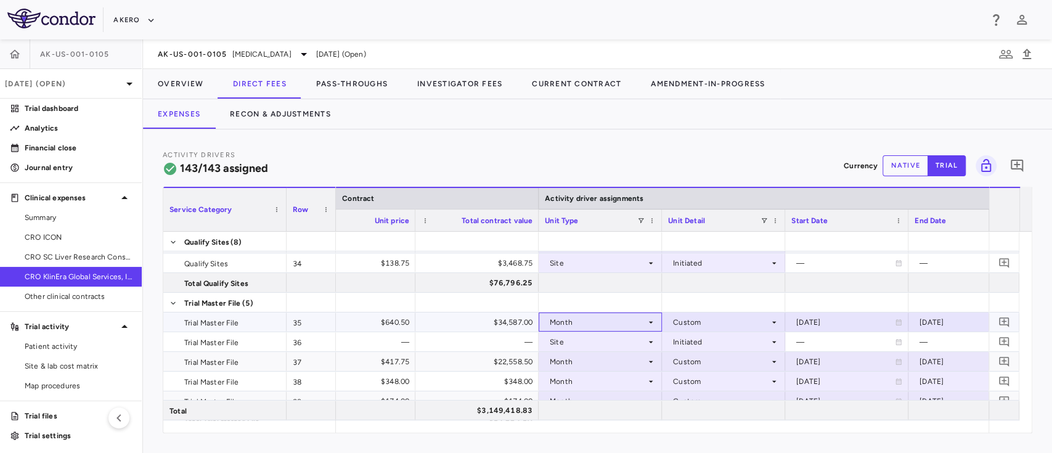
click at [622, 325] on div "Month" at bounding box center [598, 323] width 96 height 20
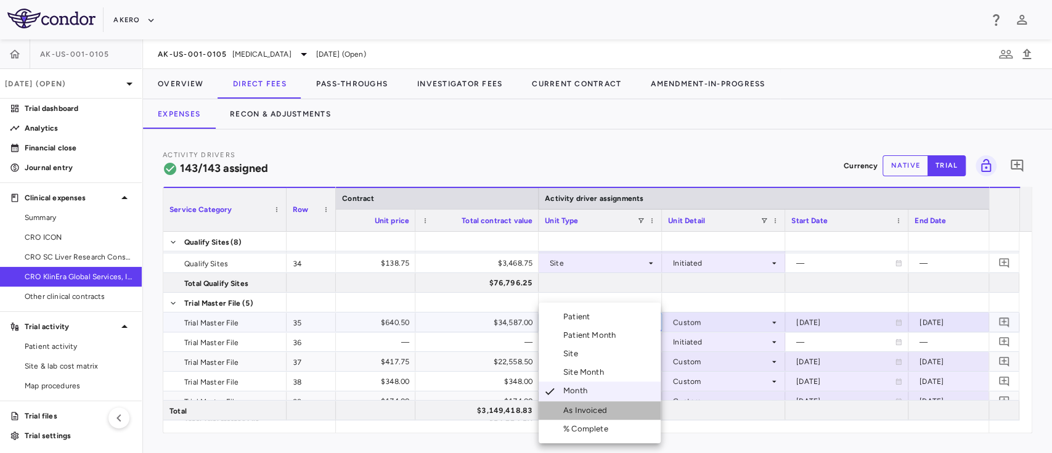
click at [589, 413] on div "As Invoiced" at bounding box center [587, 410] width 49 height 11
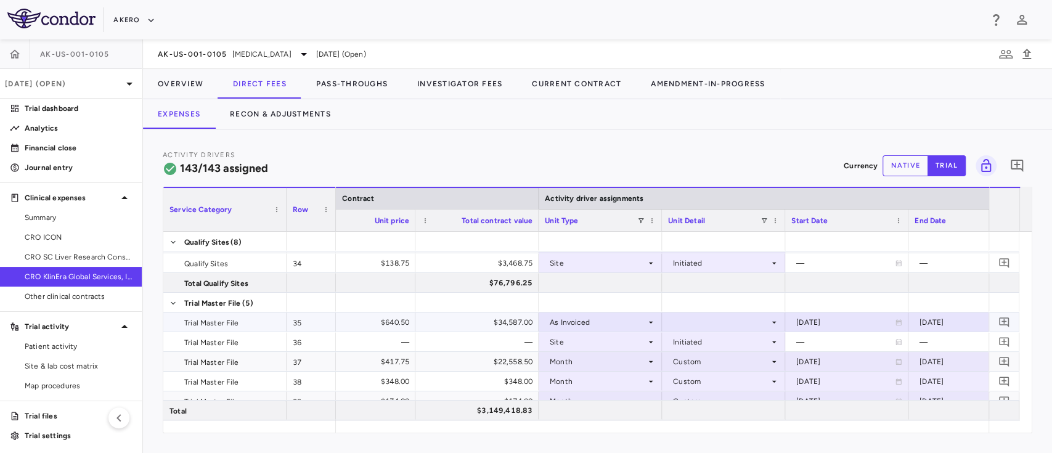
click at [714, 319] on div at bounding box center [723, 322] width 111 height 18
click at [708, 344] on div "As occurred" at bounding box center [711, 345] width 49 height 11
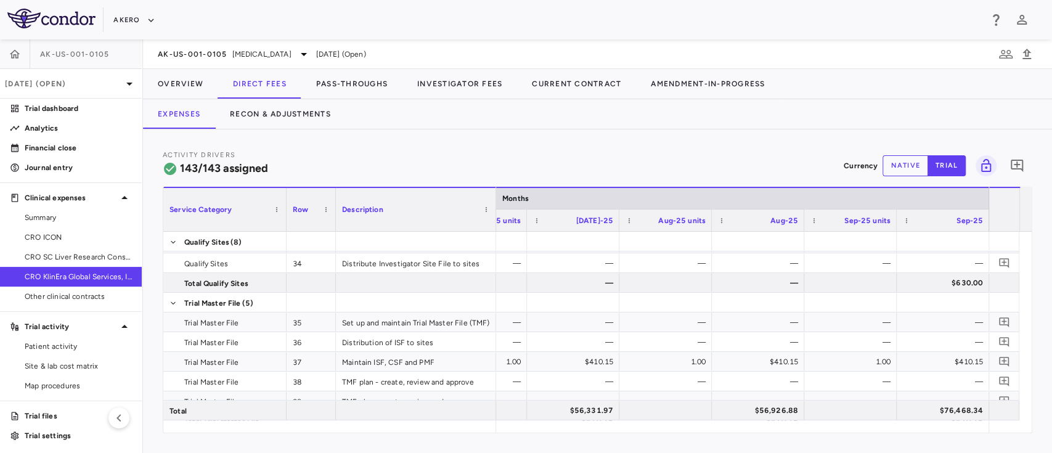
click at [894, 156] on button "native" at bounding box center [906, 165] width 46 height 21
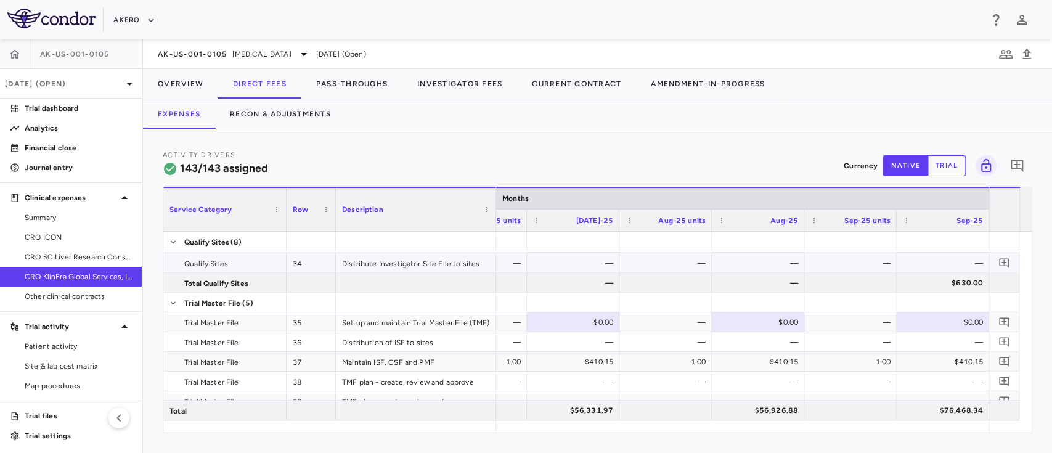
type button "native"
click at [932, 322] on div "$0.00" at bounding box center [945, 323] width 75 height 20
click at [932, 322] on input "number" at bounding box center [952, 323] width 73 height 20
type input "********"
click at [742, 306] on div at bounding box center [758, 302] width 80 height 18
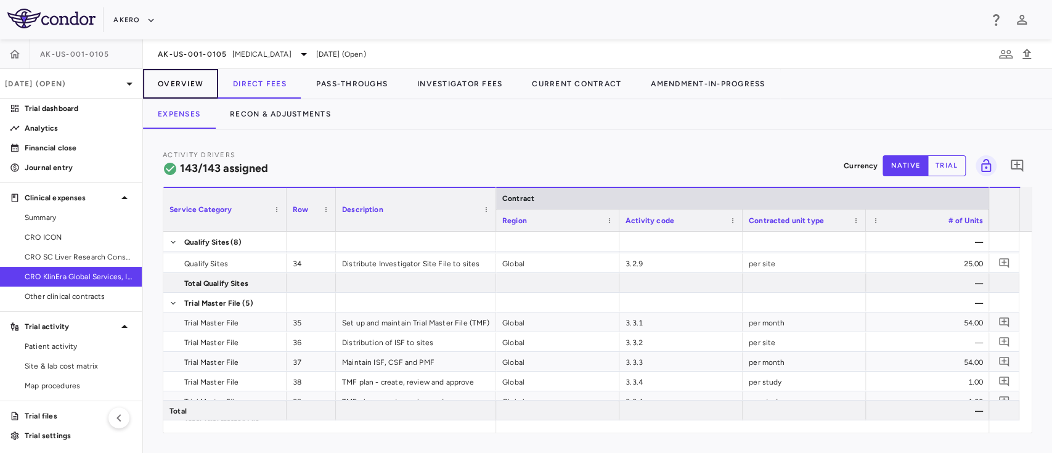
click at [173, 85] on button "Overview" at bounding box center [180, 84] width 75 height 30
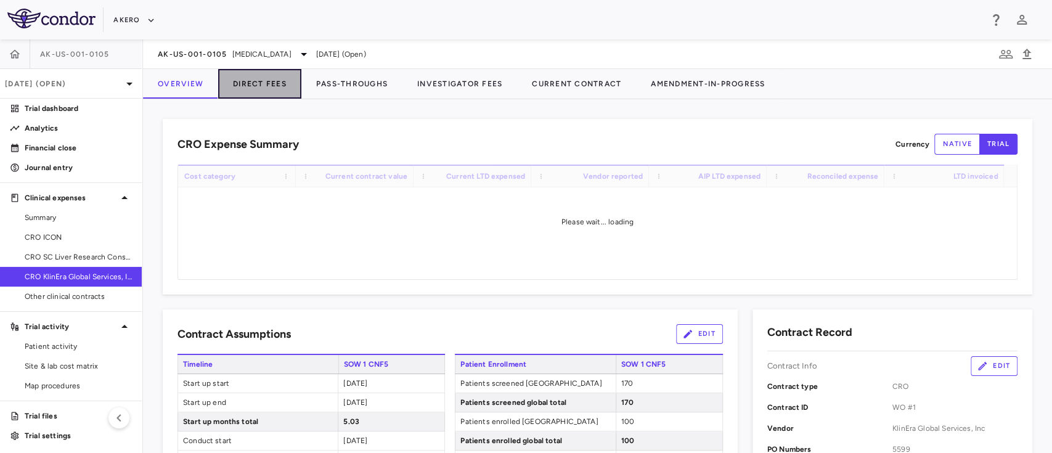
click at [264, 85] on button "Direct Fees" at bounding box center [259, 84] width 83 height 30
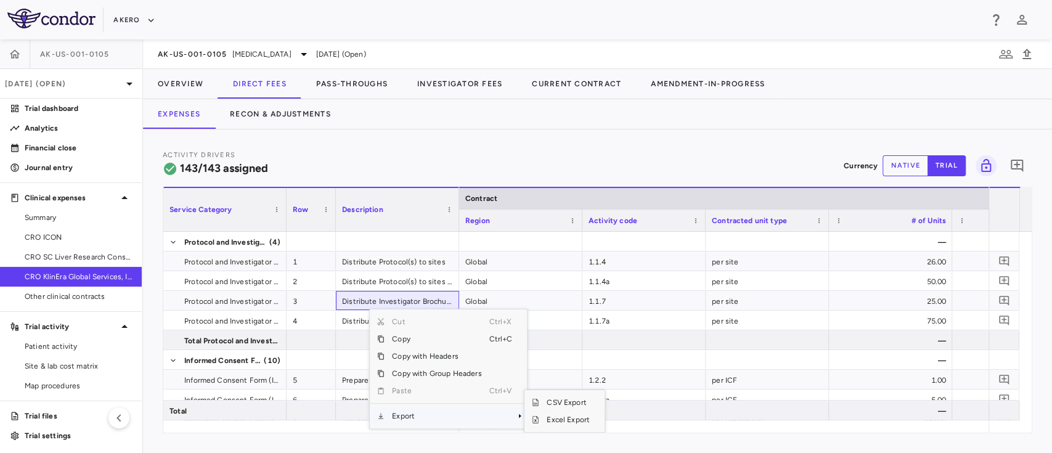
click at [439, 420] on span "Export" at bounding box center [437, 416] width 104 height 17
click at [567, 425] on span "Excel Export" at bounding box center [568, 419] width 58 height 17
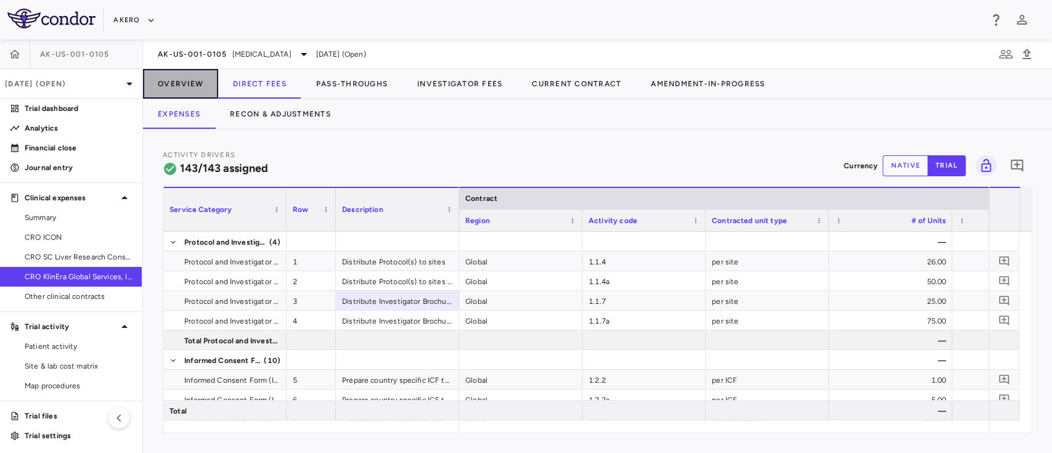
click at [179, 94] on button "Overview" at bounding box center [180, 84] width 75 height 30
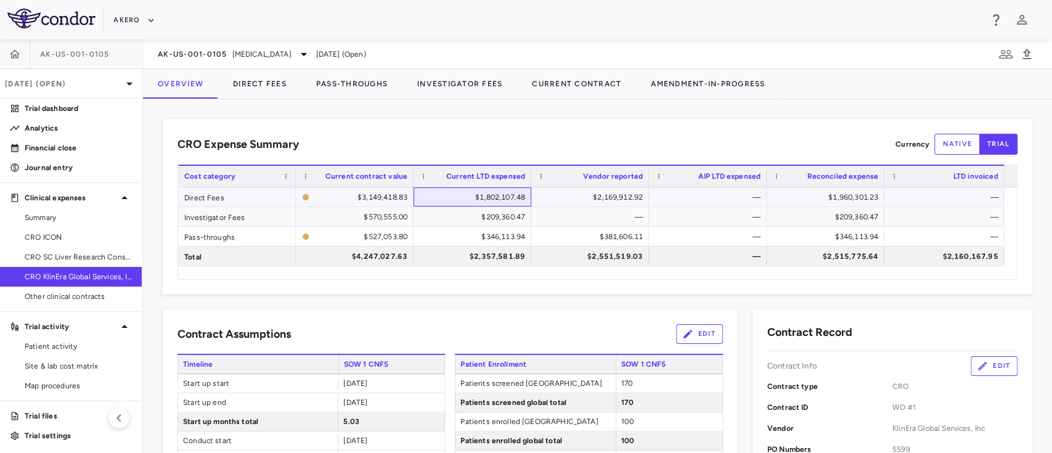
click at [506, 195] on div "$1,802,107.48" at bounding box center [475, 197] width 100 height 20
click at [272, 84] on button "Direct Fees" at bounding box center [259, 84] width 83 height 30
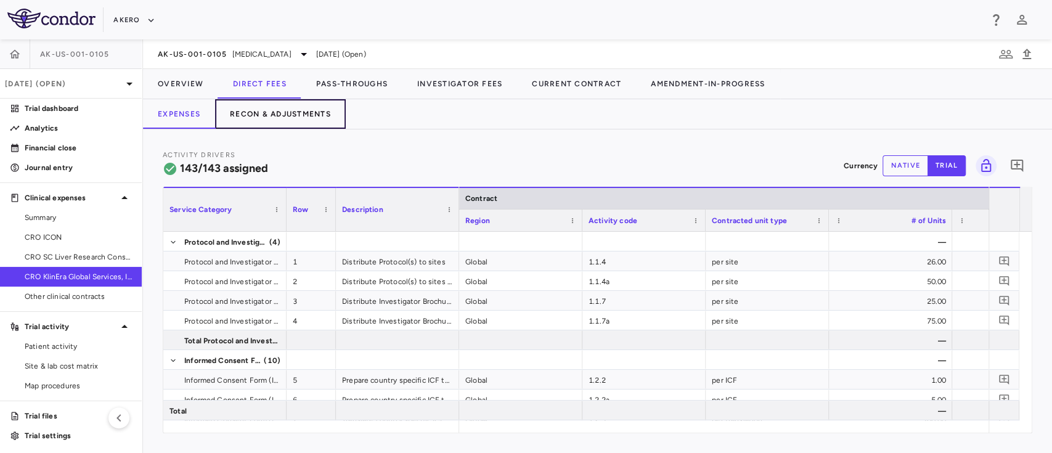
click at [286, 104] on button "Recon & Adjustments" at bounding box center [280, 114] width 131 height 30
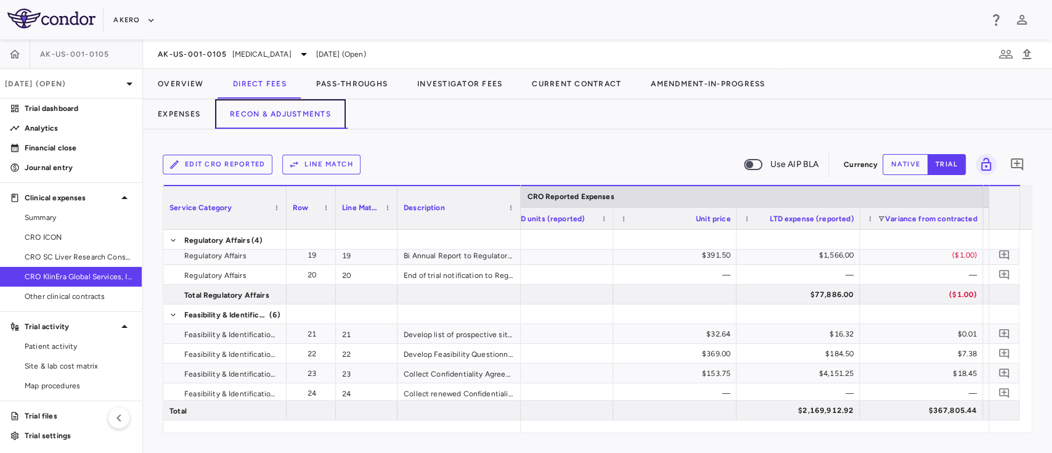
scroll to position [0, 1589]
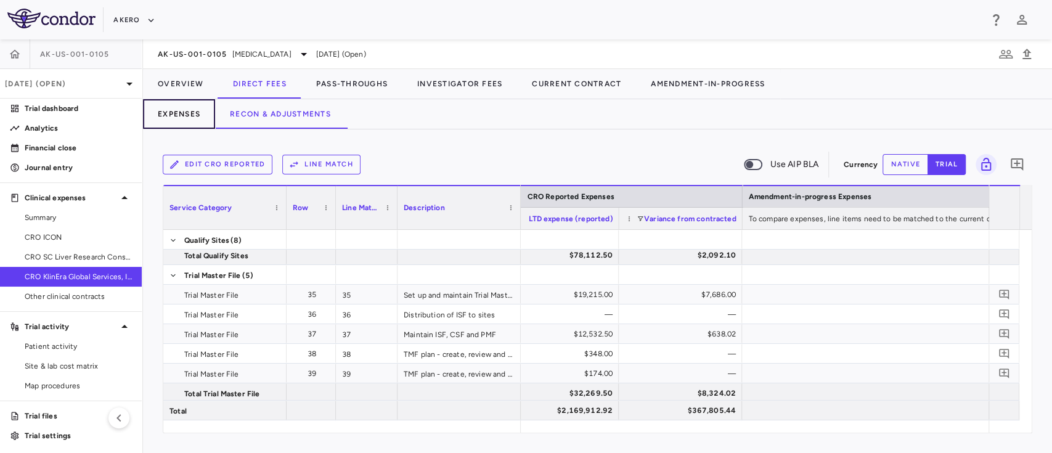
click at [180, 123] on button "Expenses" at bounding box center [179, 114] width 72 height 30
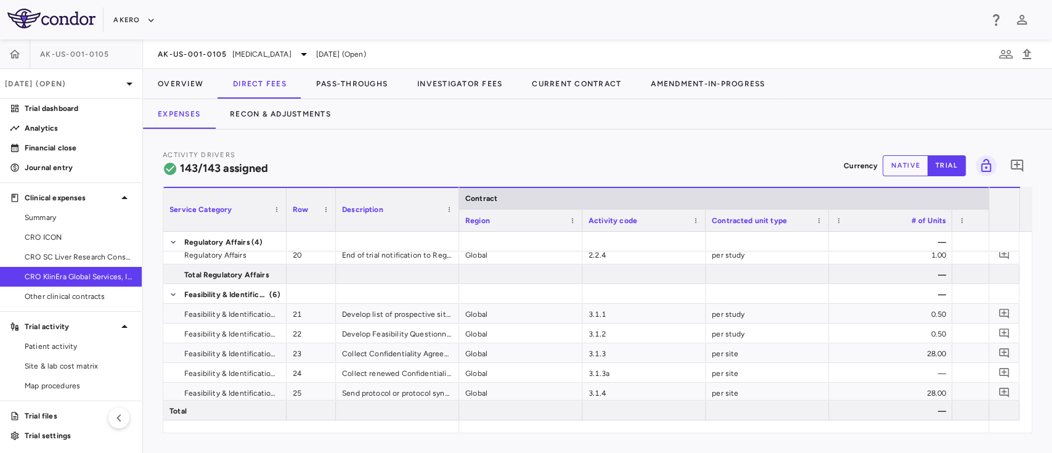
drag, startPoint x: 498, startPoint y: 433, endPoint x: 584, endPoint y: 436, distance: 86.4
click at [584, 436] on div "Activity Drivers 143/143 assigned Currency native trial 0 Service Category Drag…" at bounding box center [597, 291] width 909 height 324
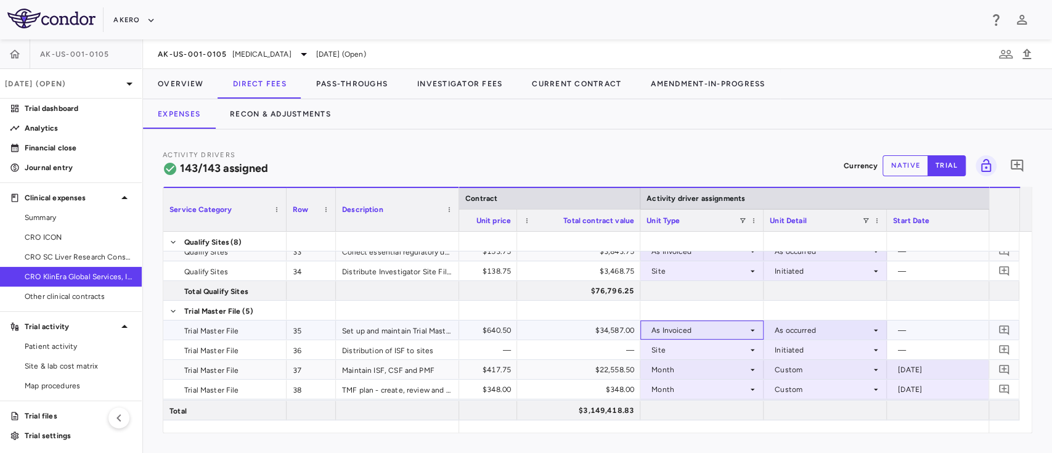
click at [700, 328] on div "As Invoiced" at bounding box center [700, 331] width 96 height 20
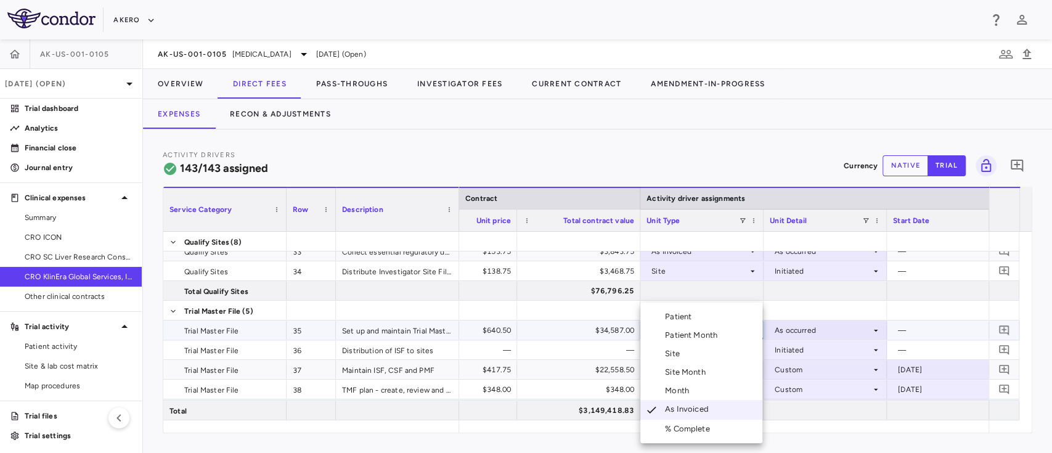
click at [800, 306] on div at bounding box center [526, 226] width 1052 height 453
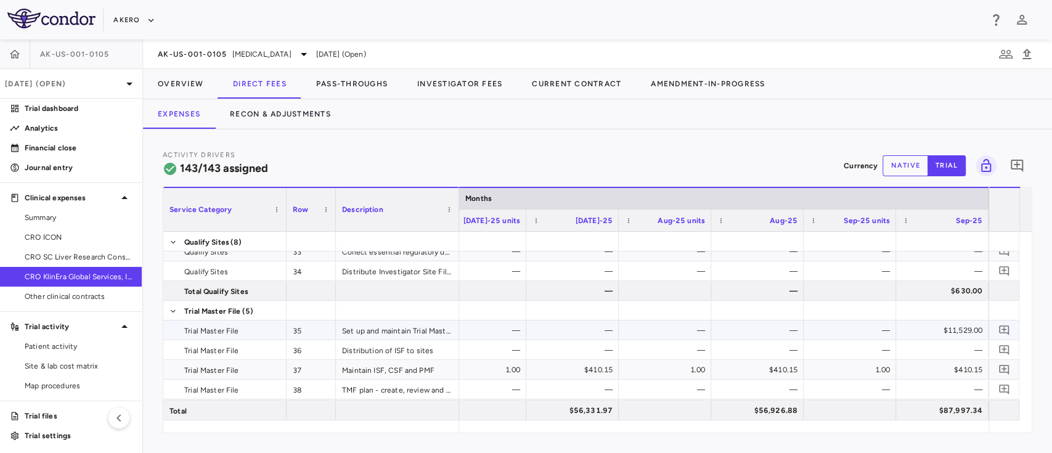
click at [959, 331] on div "$11,529.00" at bounding box center [944, 331] width 75 height 20
click at [952, 328] on div "$11,529.00" at bounding box center [944, 331] width 75 height 20
click at [937, 329] on div "$11,529.00" at bounding box center [944, 331] width 75 height 20
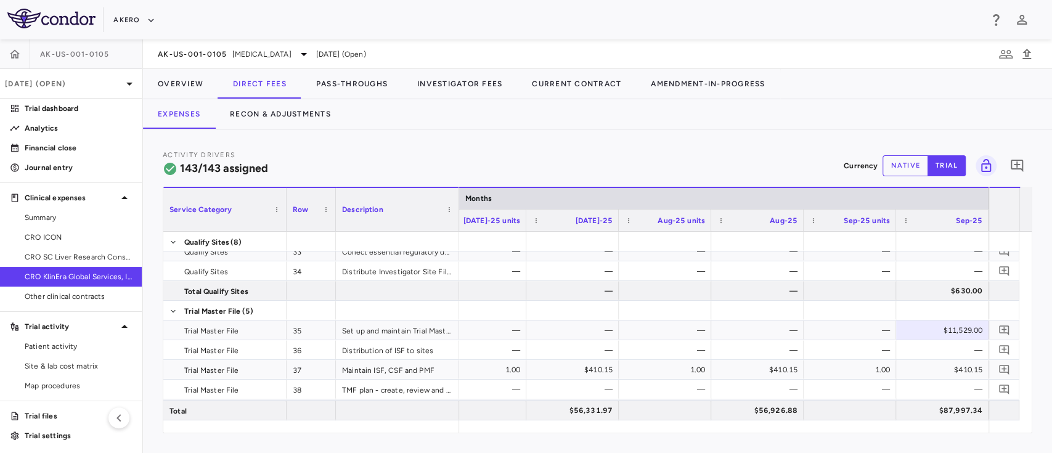
click at [901, 165] on button "native" at bounding box center [906, 165] width 46 height 21
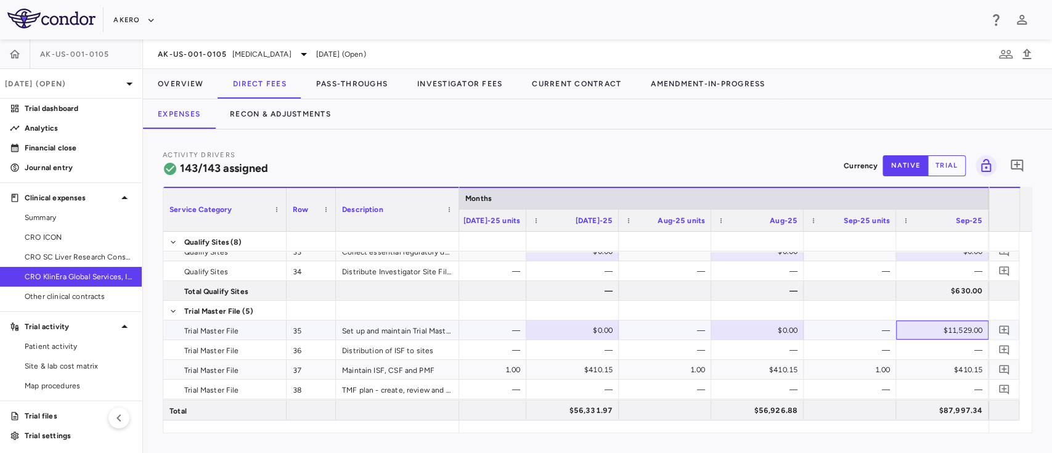
click at [958, 332] on div "$11,529.00" at bounding box center [944, 331] width 75 height 20
type input "*"
click at [843, 313] on div at bounding box center [850, 310] width 80 height 18
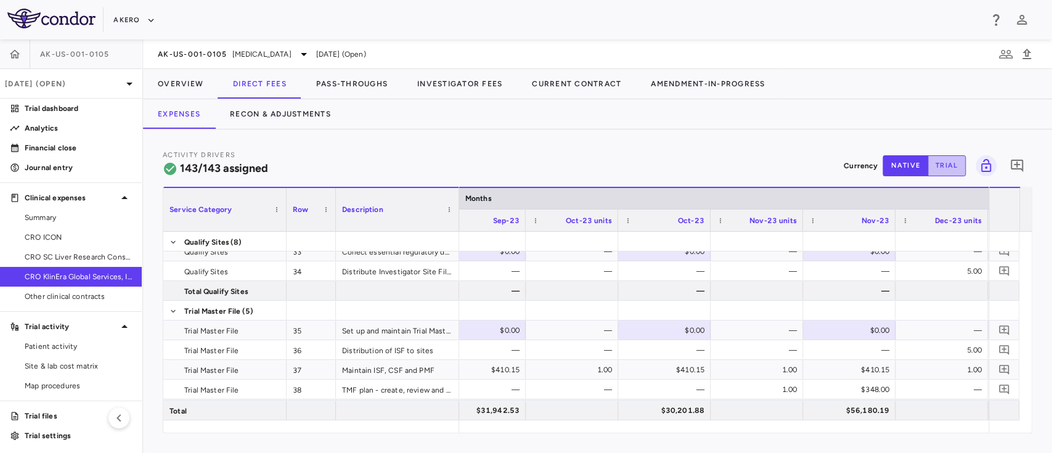
click at [938, 171] on button "trial" at bounding box center [947, 165] width 38 height 21
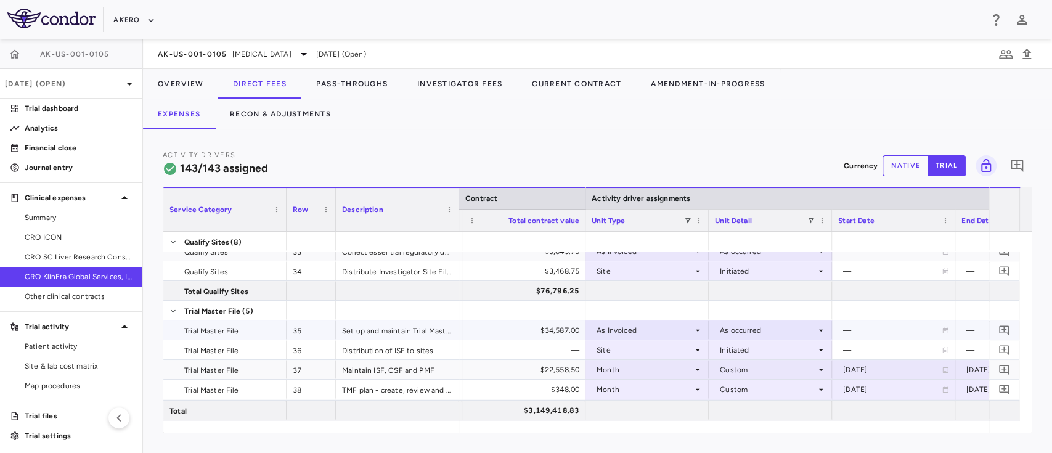
click at [634, 330] on div "As Invoiced" at bounding box center [645, 331] width 96 height 20
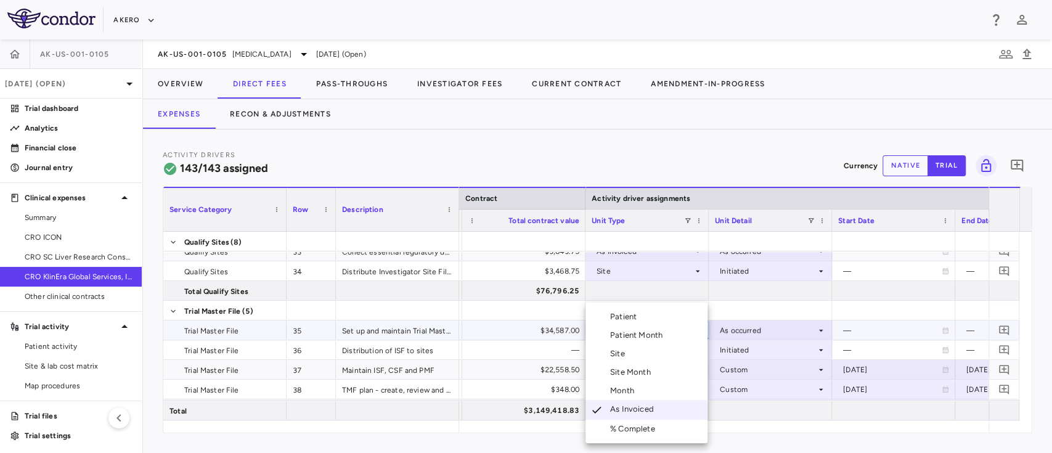
click at [629, 388] on div "Month" at bounding box center [624, 390] width 29 height 11
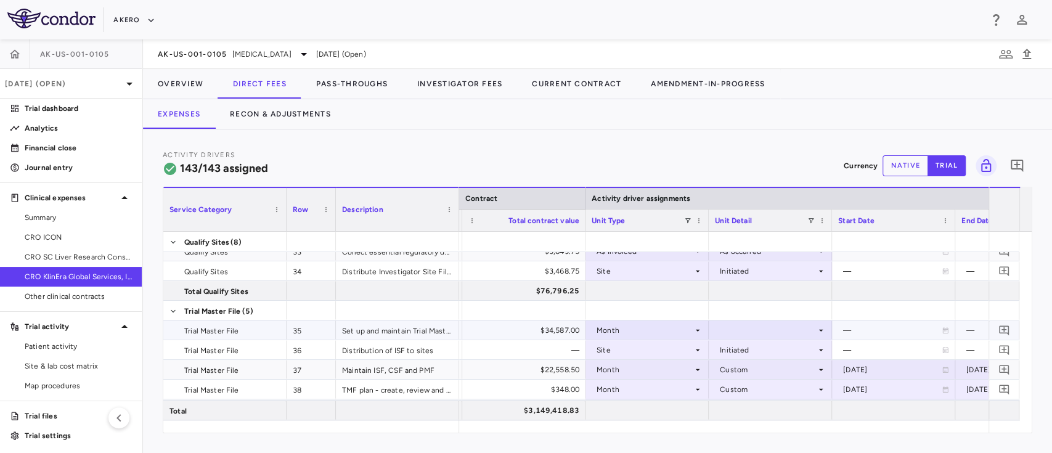
click at [733, 324] on div at bounding box center [770, 330] width 111 height 18
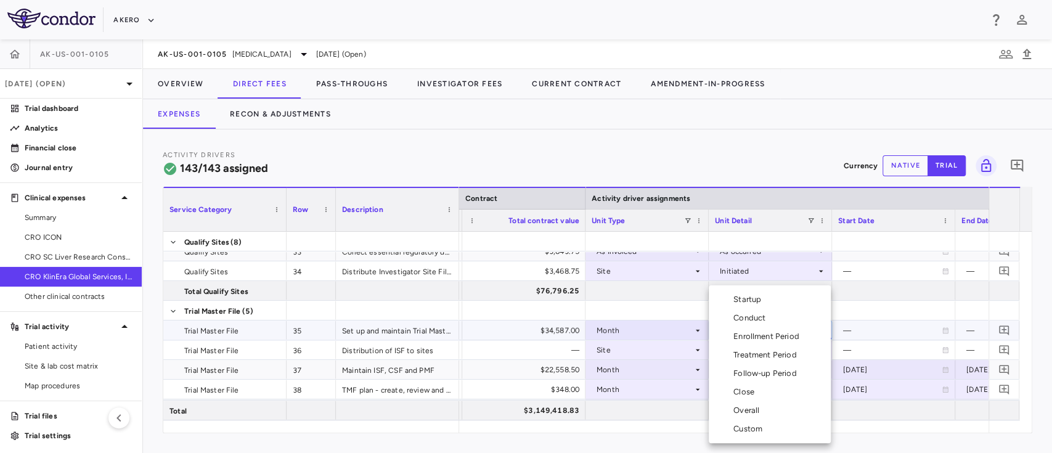
click at [759, 432] on div "Custom" at bounding box center [751, 429] width 34 height 11
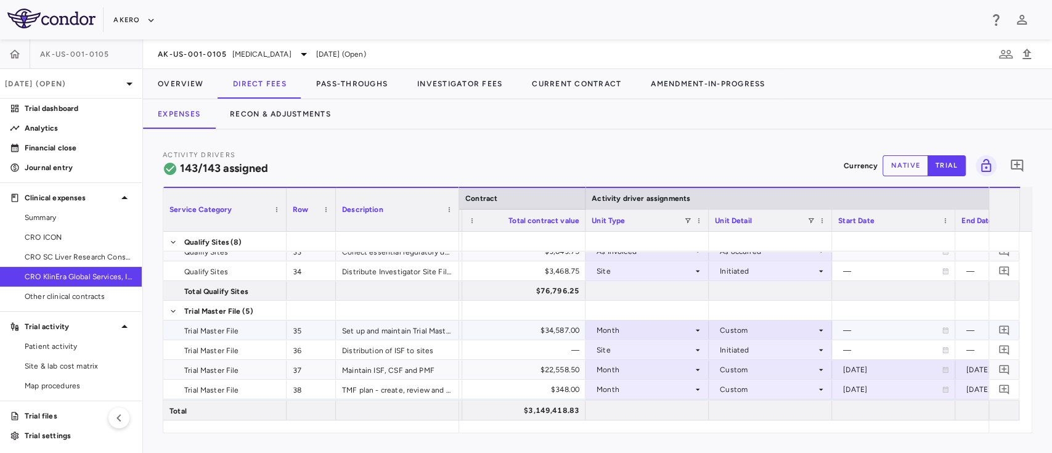
click at [870, 327] on div "—" at bounding box center [892, 331] width 99 height 20
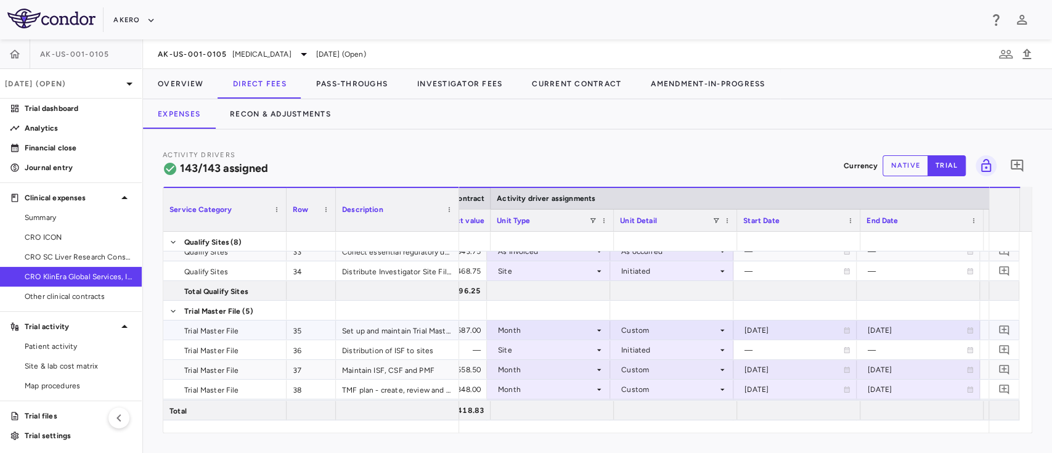
scroll to position [0, 712]
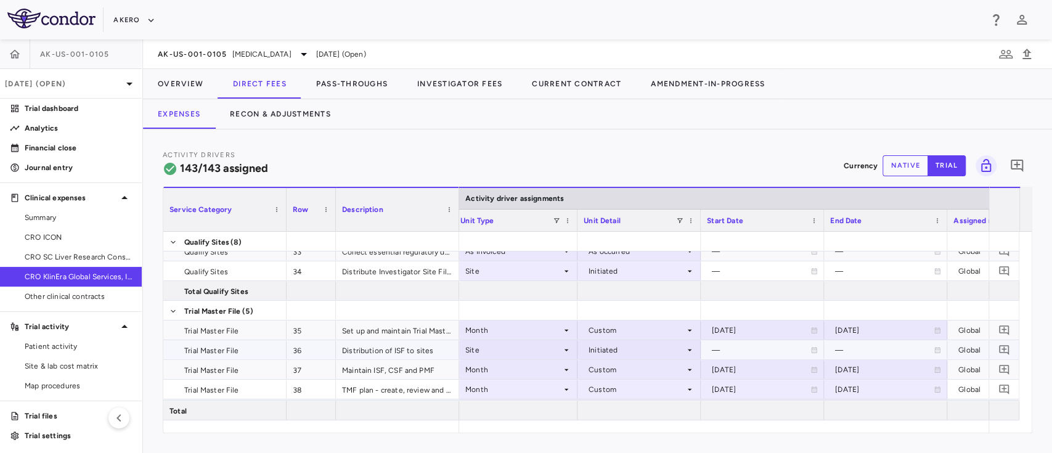
click at [876, 350] on div "—" at bounding box center [884, 350] width 99 height 20
click at [168, 81] on button "Overview" at bounding box center [180, 84] width 75 height 30
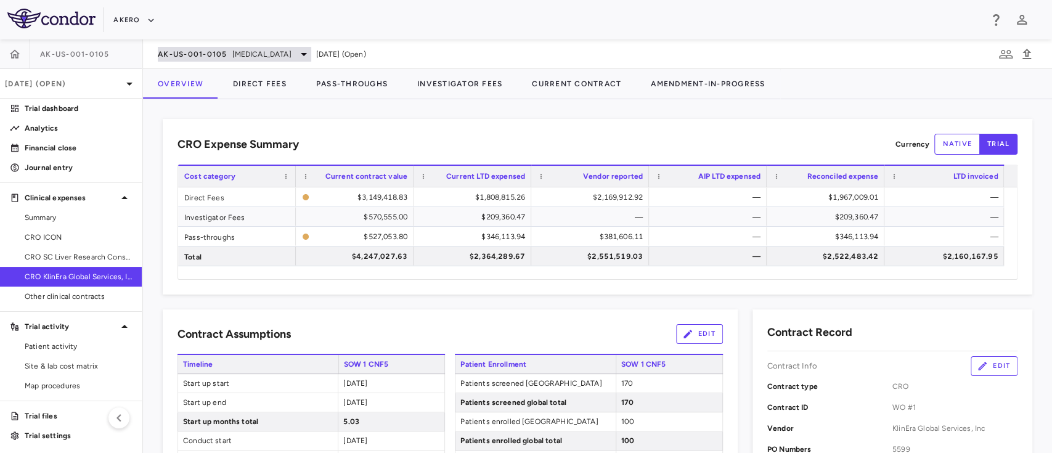
click at [253, 57] on span "[MEDICAL_DATA]" at bounding box center [261, 54] width 59 height 11
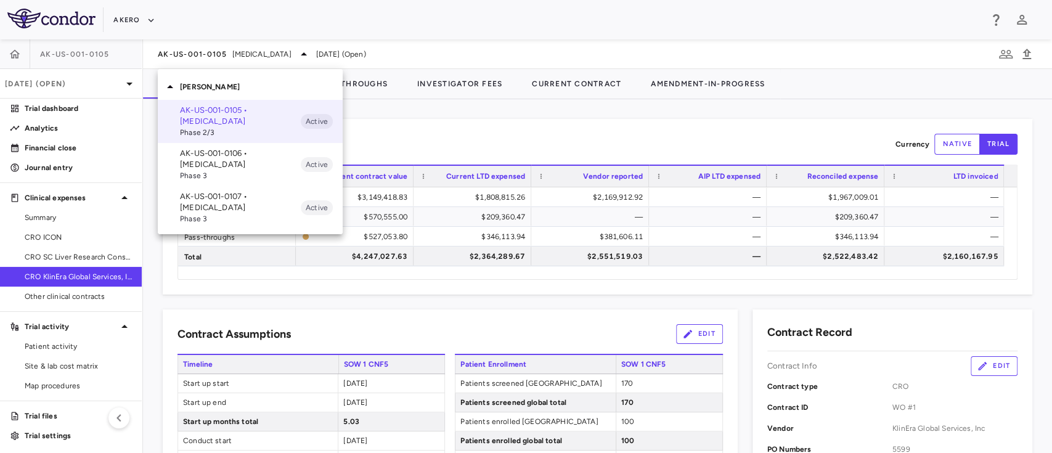
click at [203, 165] on p "AK-US-001-0106 • [MEDICAL_DATA]" at bounding box center [240, 159] width 121 height 22
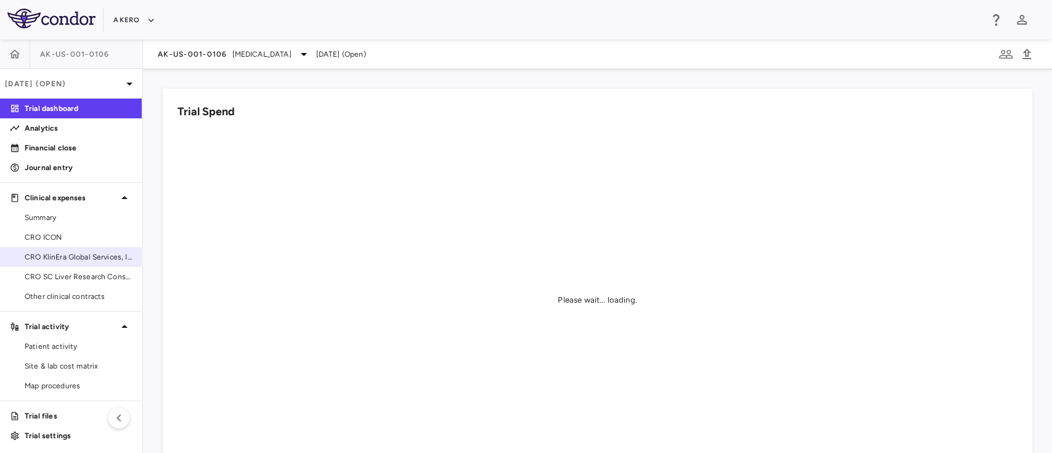
click at [59, 258] on span "CRO KlinEra Global Services, Inc" at bounding box center [78, 257] width 107 height 11
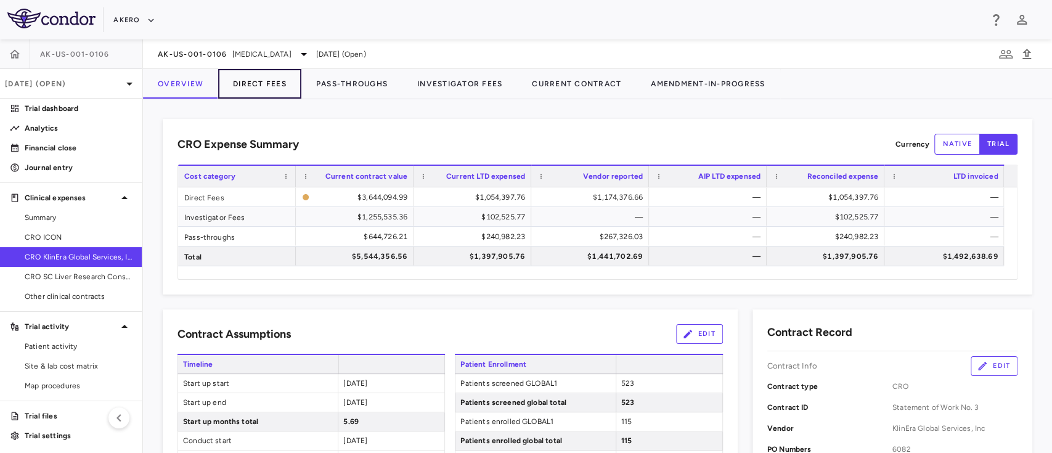
click at [257, 76] on button "Direct Fees" at bounding box center [259, 84] width 83 height 30
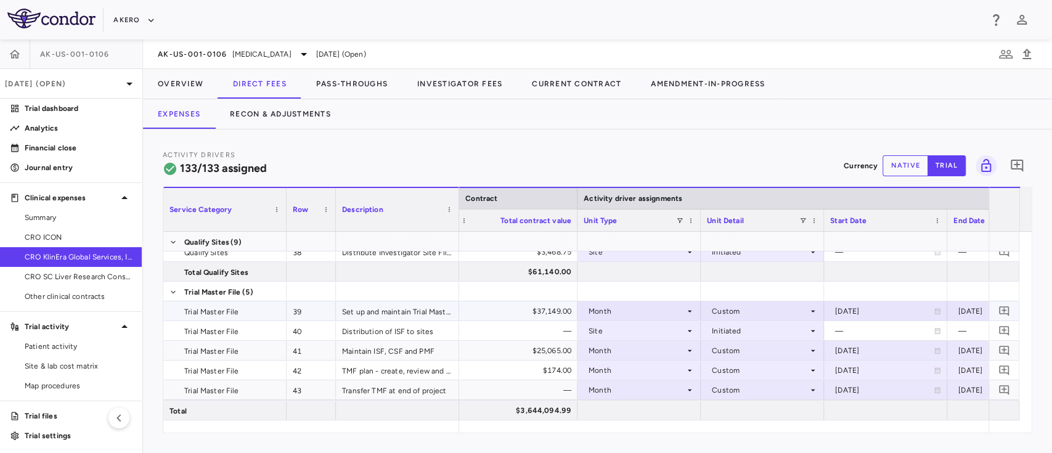
click at [650, 311] on div "Month" at bounding box center [637, 311] width 96 height 20
click at [632, 308] on div "Month" at bounding box center [637, 311] width 96 height 20
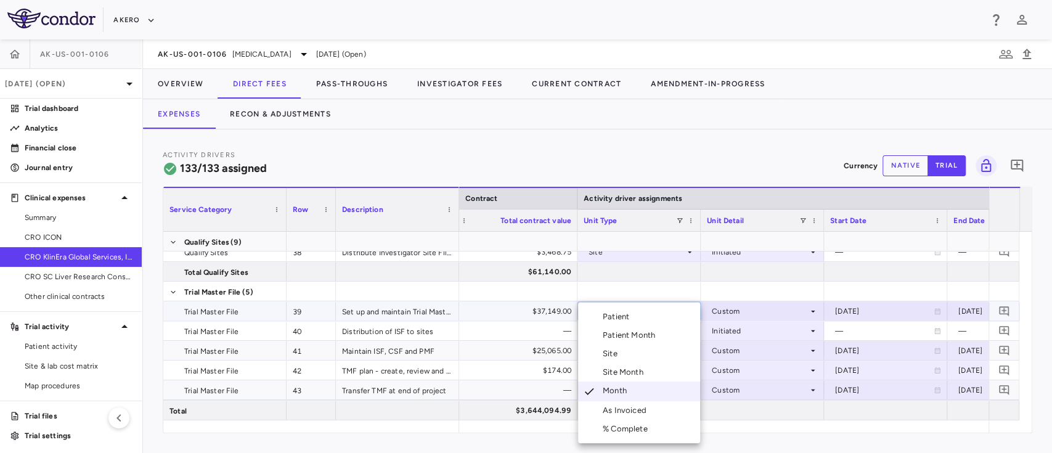
click at [629, 409] on div "As Invoiced" at bounding box center [627, 410] width 49 height 11
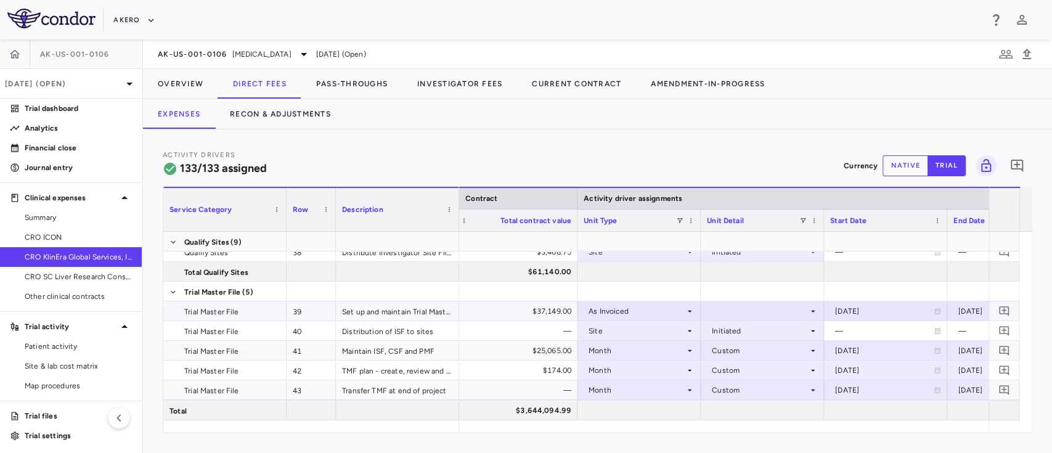
click at [740, 309] on div at bounding box center [762, 311] width 111 height 18
click at [739, 332] on div "As occurred" at bounding box center [750, 334] width 49 height 11
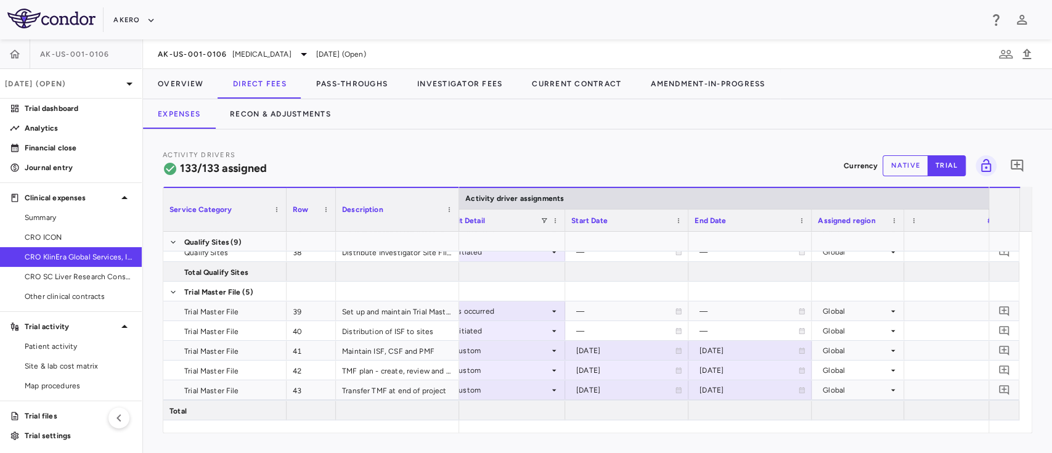
scroll to position [0, 1456]
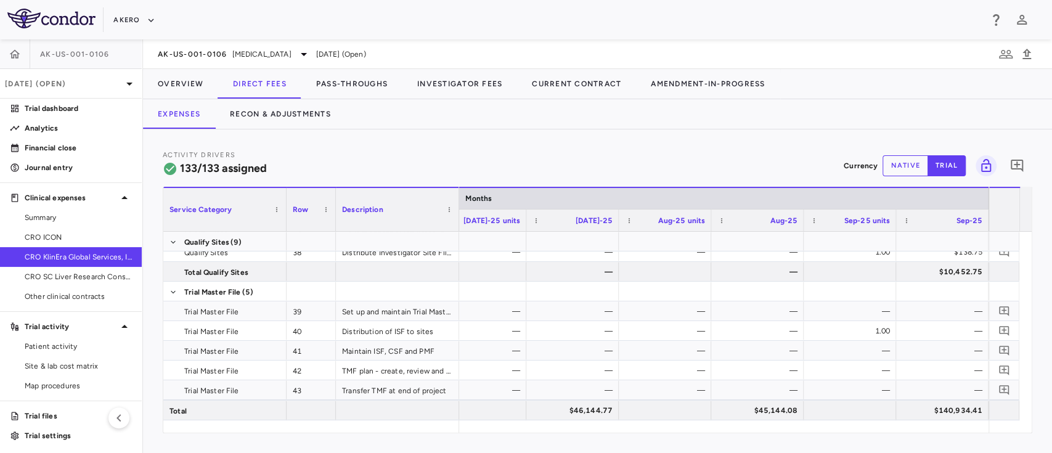
click at [898, 160] on button "native" at bounding box center [906, 165] width 46 height 21
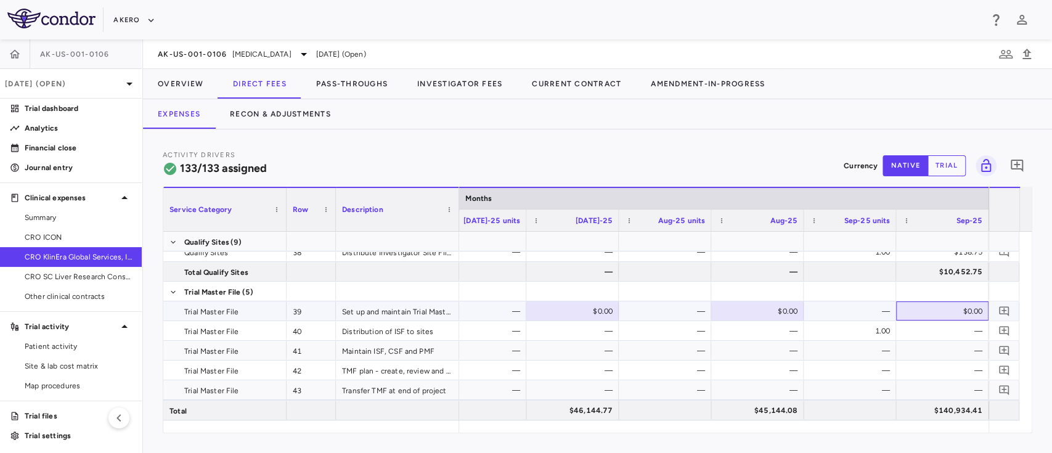
click at [954, 301] on div "$0.00" at bounding box center [944, 311] width 75 height 20
click at [954, 302] on input "number" at bounding box center [951, 312] width 73 height 20
paste input "*****"
type input "*****"
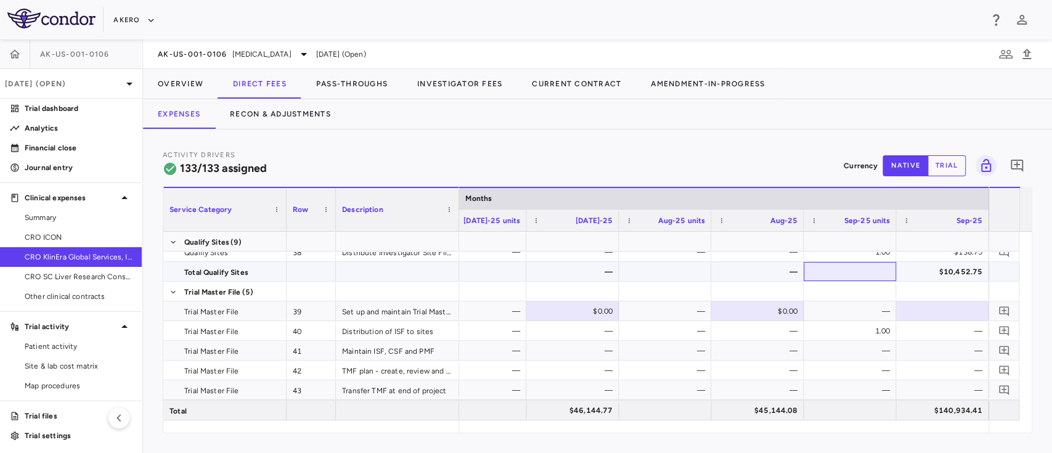
click at [825, 274] on div at bounding box center [850, 272] width 80 height 18
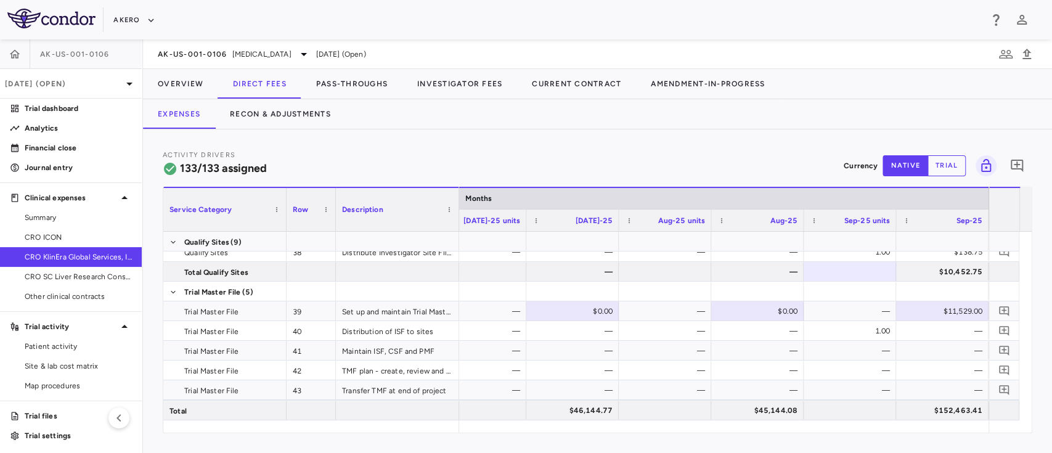
click at [951, 170] on button "trial" at bounding box center [947, 165] width 38 height 21
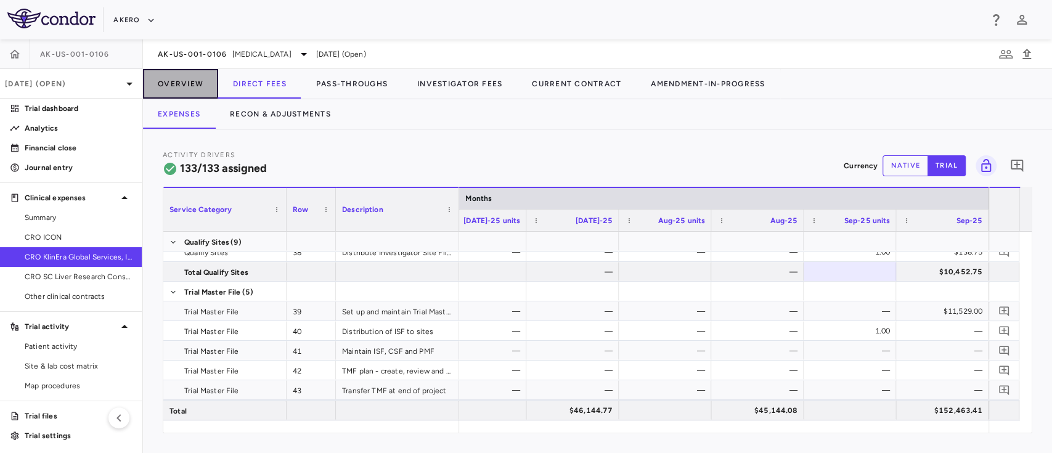
click at [178, 83] on button "Overview" at bounding box center [180, 84] width 75 height 30
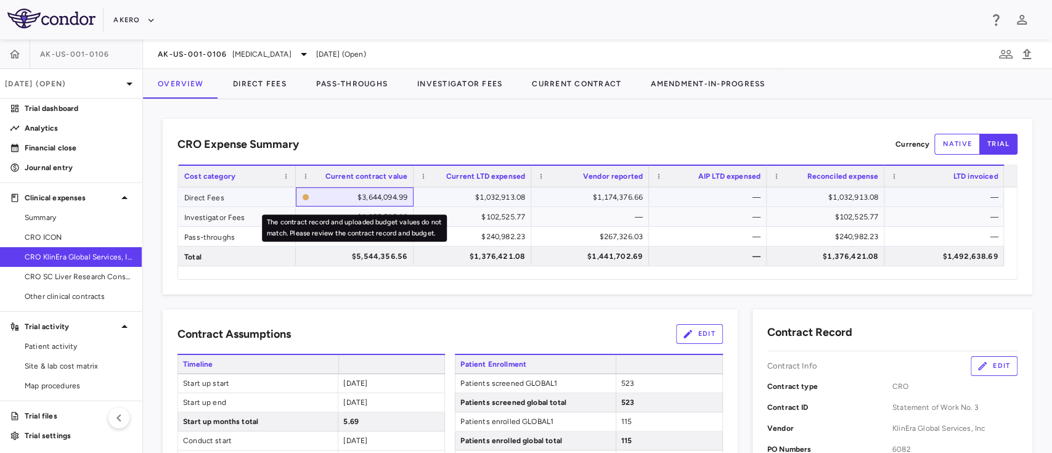
click at [381, 193] on div "$3,644,094.99" at bounding box center [360, 197] width 93 height 20
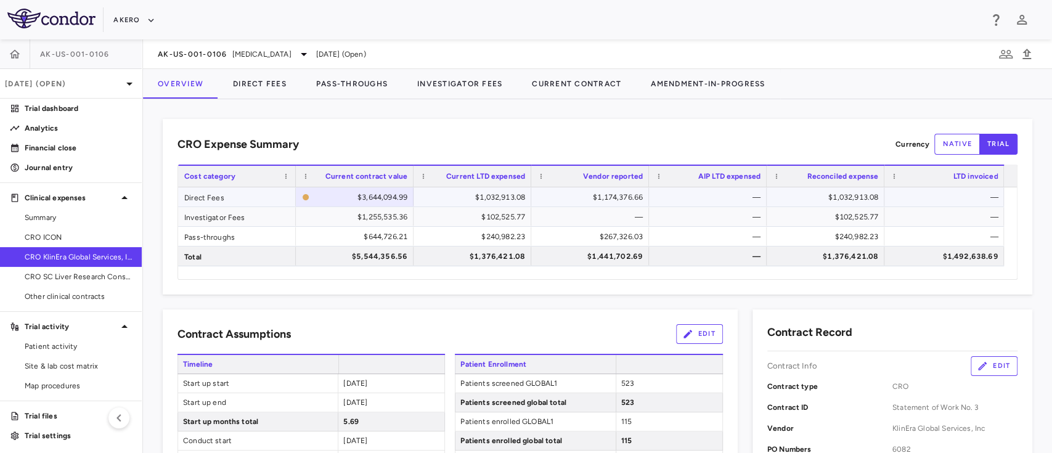
click at [499, 195] on div "$1,032,913.08" at bounding box center [475, 197] width 100 height 20
click at [850, 197] on div "$1,032,913.08" at bounding box center [828, 197] width 100 height 20
click at [678, 285] on div "CRO Expense Summary Currency native trial Drag here to set row groups Drag here…" at bounding box center [598, 207] width 870 height 176
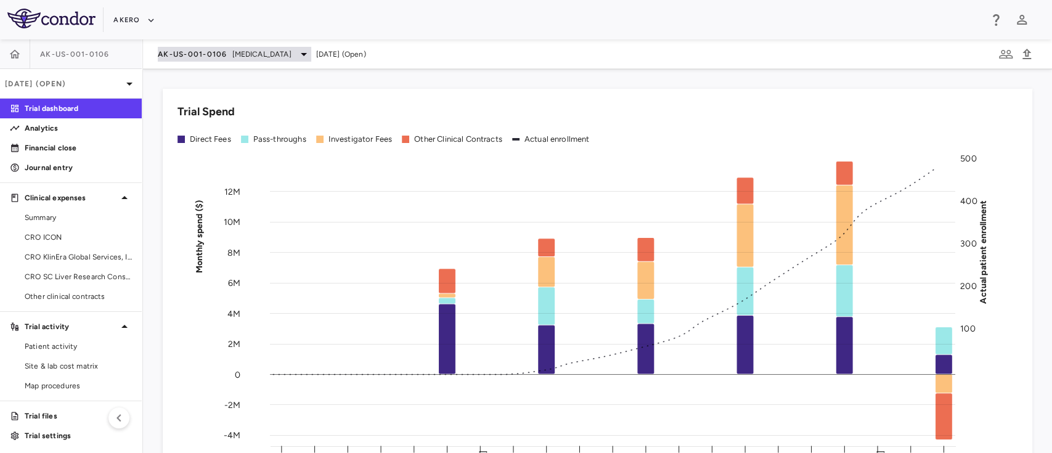
click at [251, 55] on span "[MEDICAL_DATA]" at bounding box center [261, 54] width 59 height 11
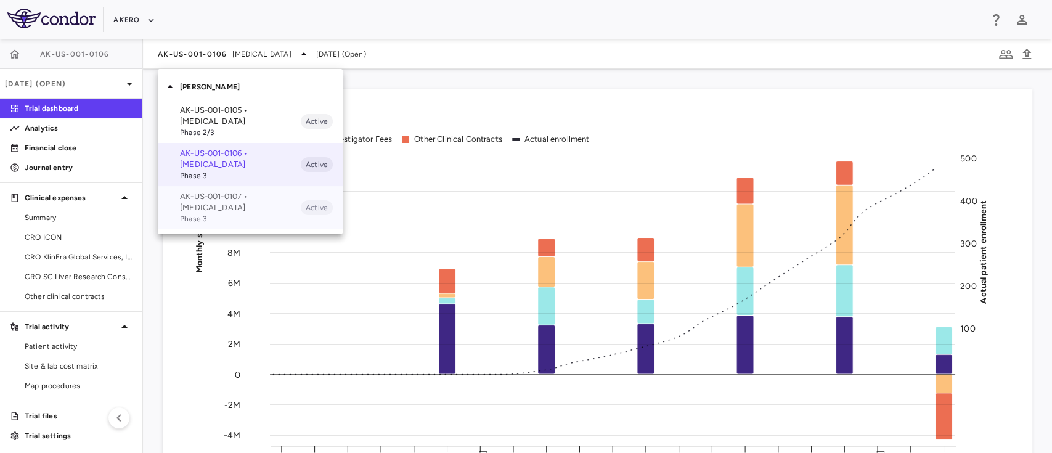
click at [202, 213] on span "Phase 3" at bounding box center [240, 218] width 121 height 11
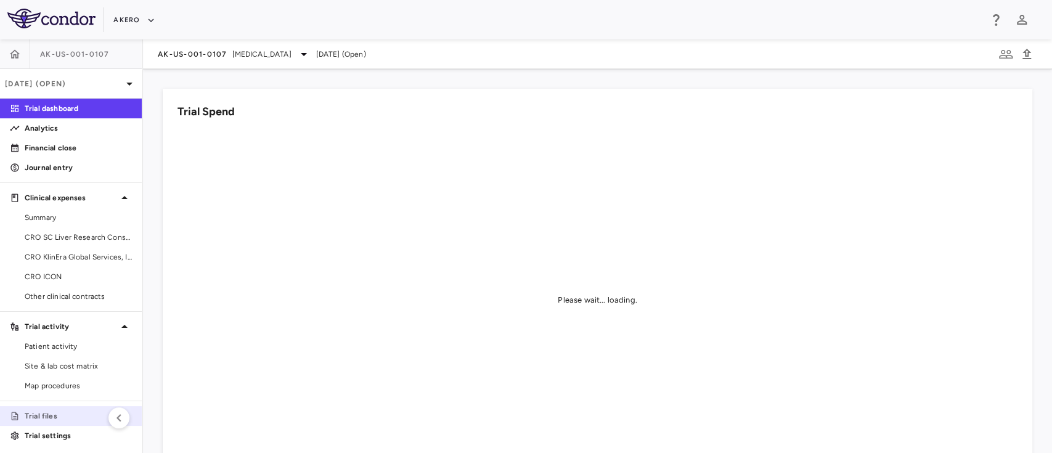
click at [46, 413] on p "Trial files" at bounding box center [78, 416] width 107 height 11
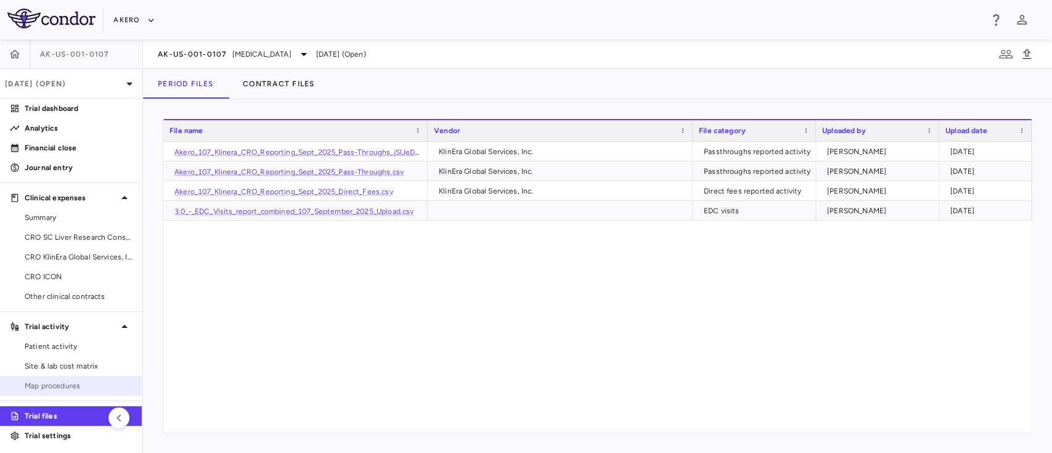
click at [63, 378] on link "Map procedures" at bounding box center [71, 386] width 142 height 18
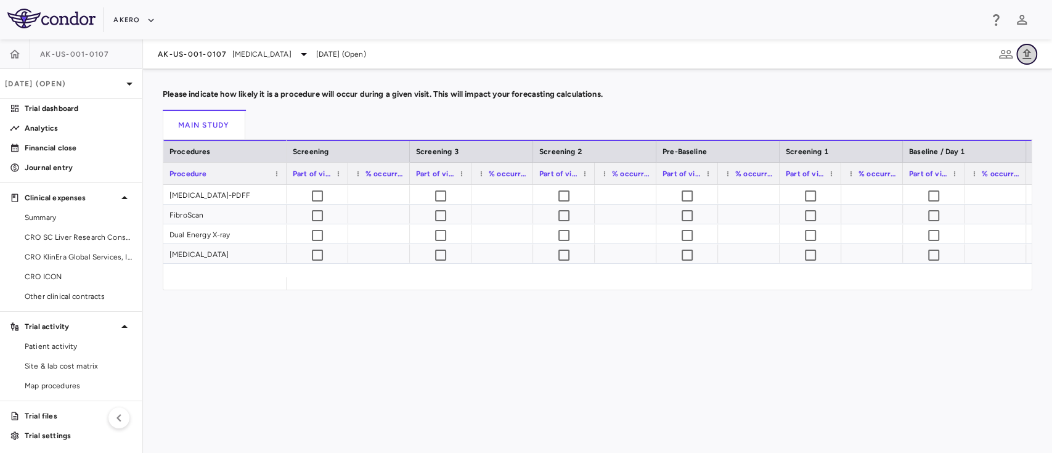
click at [1031, 54] on icon "button" at bounding box center [1027, 54] width 15 height 15
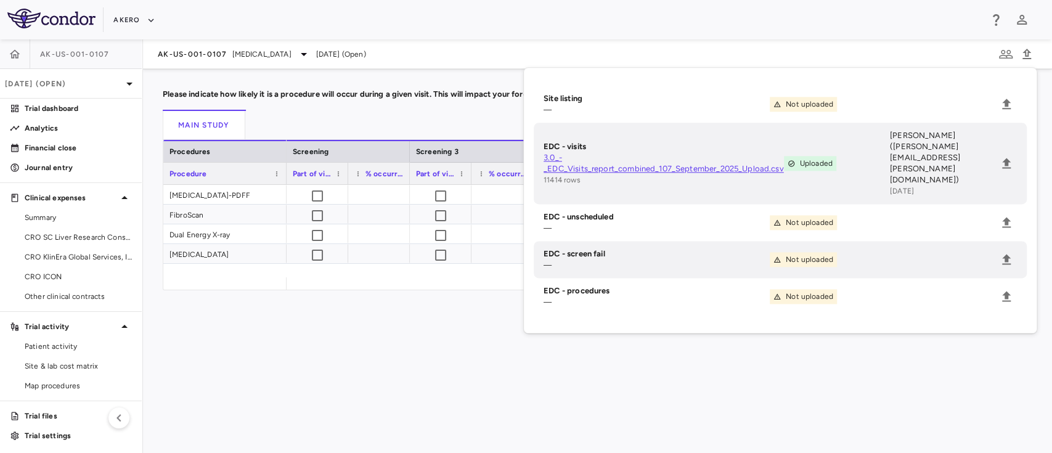
click at [321, 434] on div "Drag here to set row groups Drag here to set column labels Procedures Procedure…" at bounding box center [598, 312] width 870 height 345
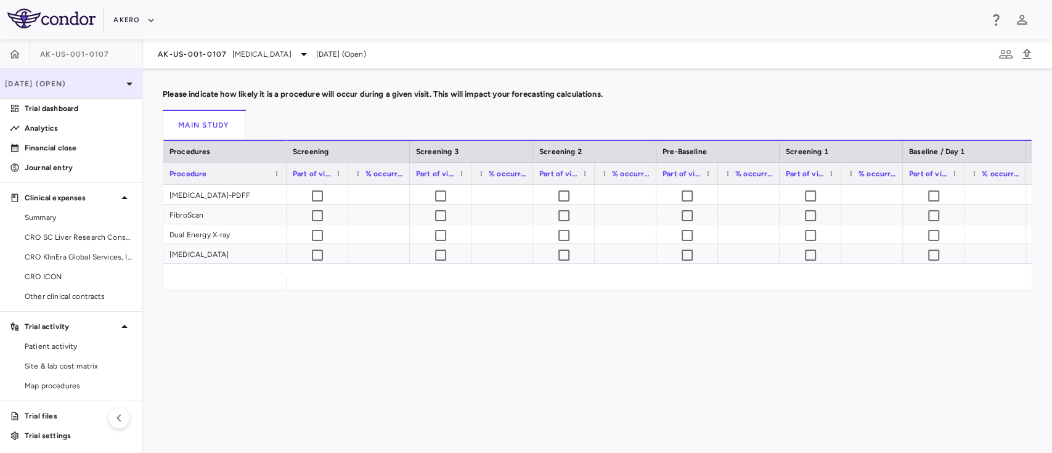
click at [62, 78] on p "[DATE] (Open)" at bounding box center [63, 83] width 117 height 11
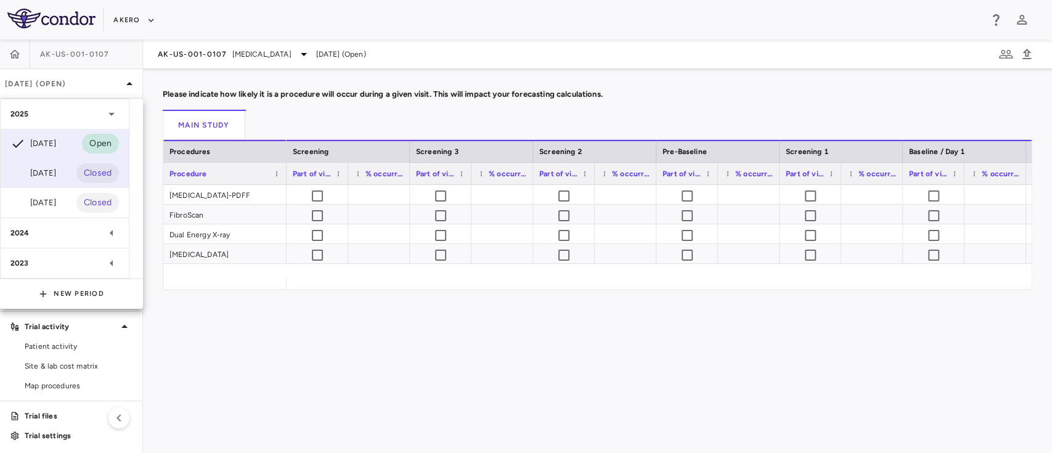
click at [53, 179] on div "[DATE]" at bounding box center [33, 173] width 46 height 15
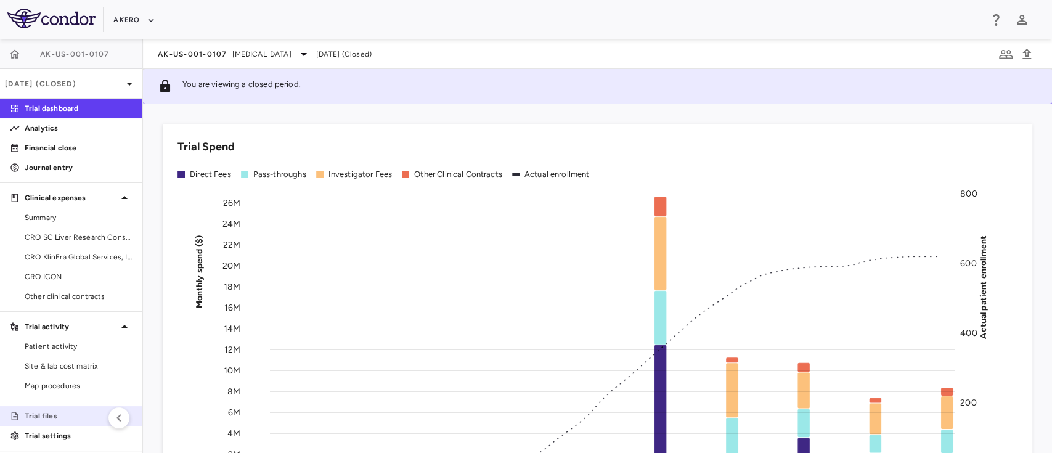
click at [47, 417] on p "Trial files" at bounding box center [78, 416] width 107 height 11
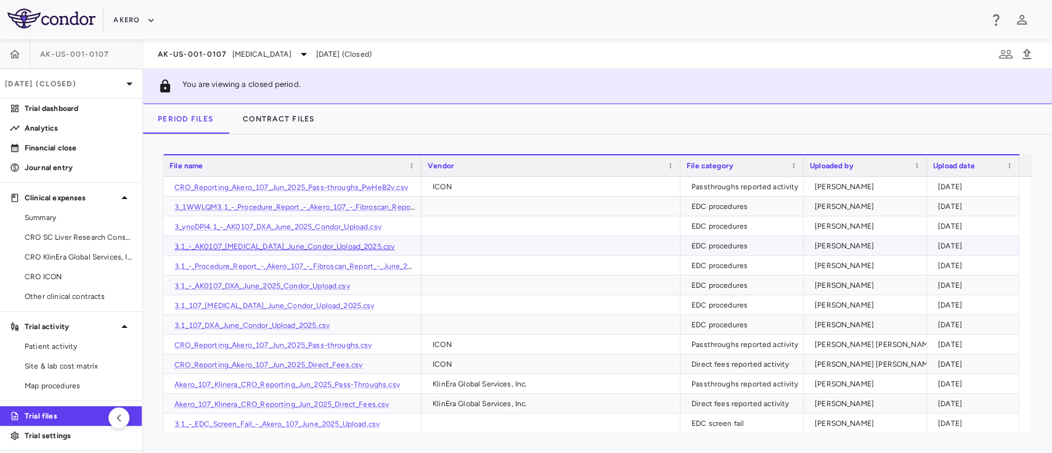
click at [301, 242] on link "3.1_-_AK0107_MRI_June_Condor_Upload_2025.csv" at bounding box center [284, 246] width 220 height 9
